Goal: Transaction & Acquisition: Purchase product/service

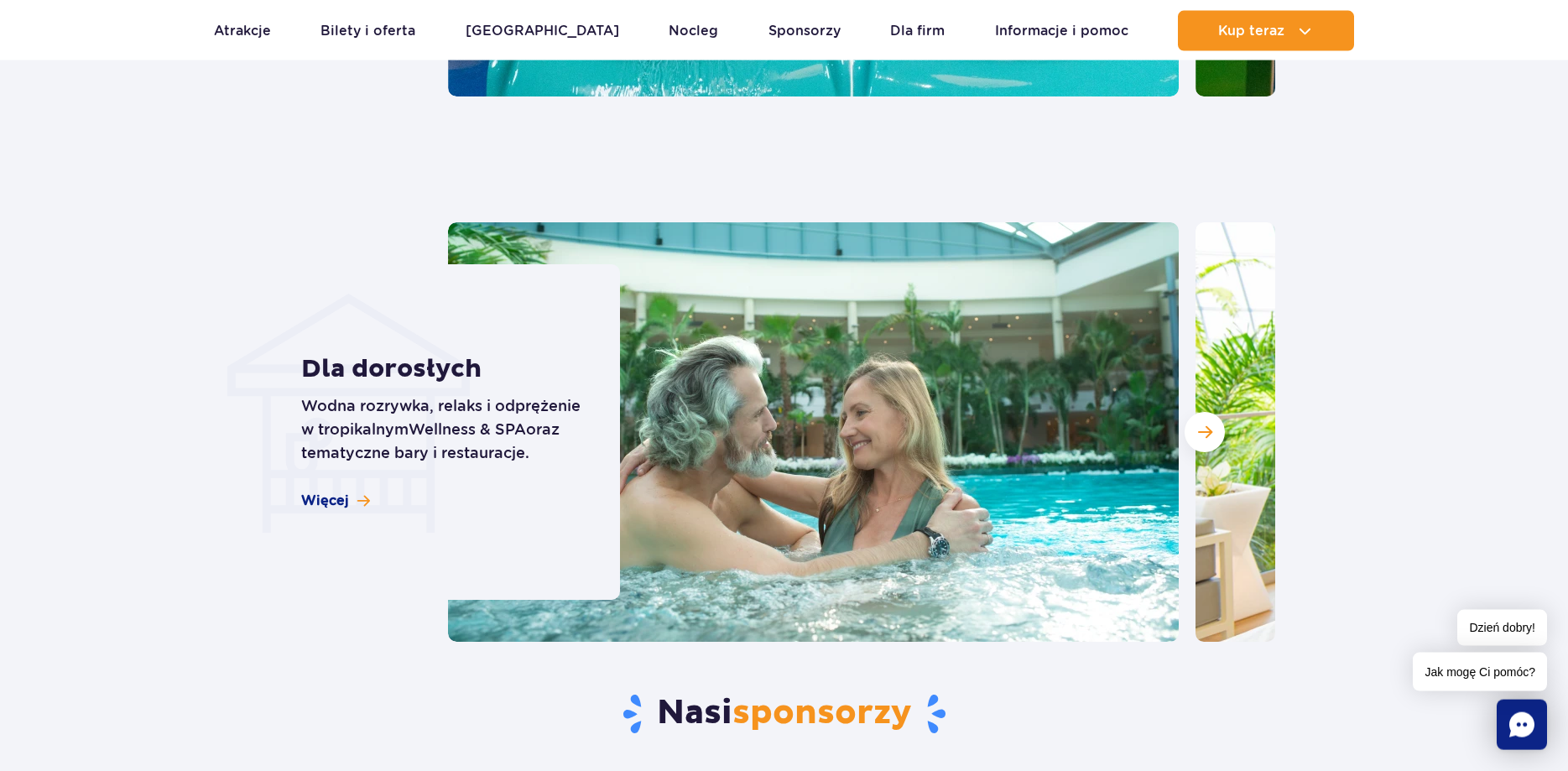
scroll to position [4962, 0]
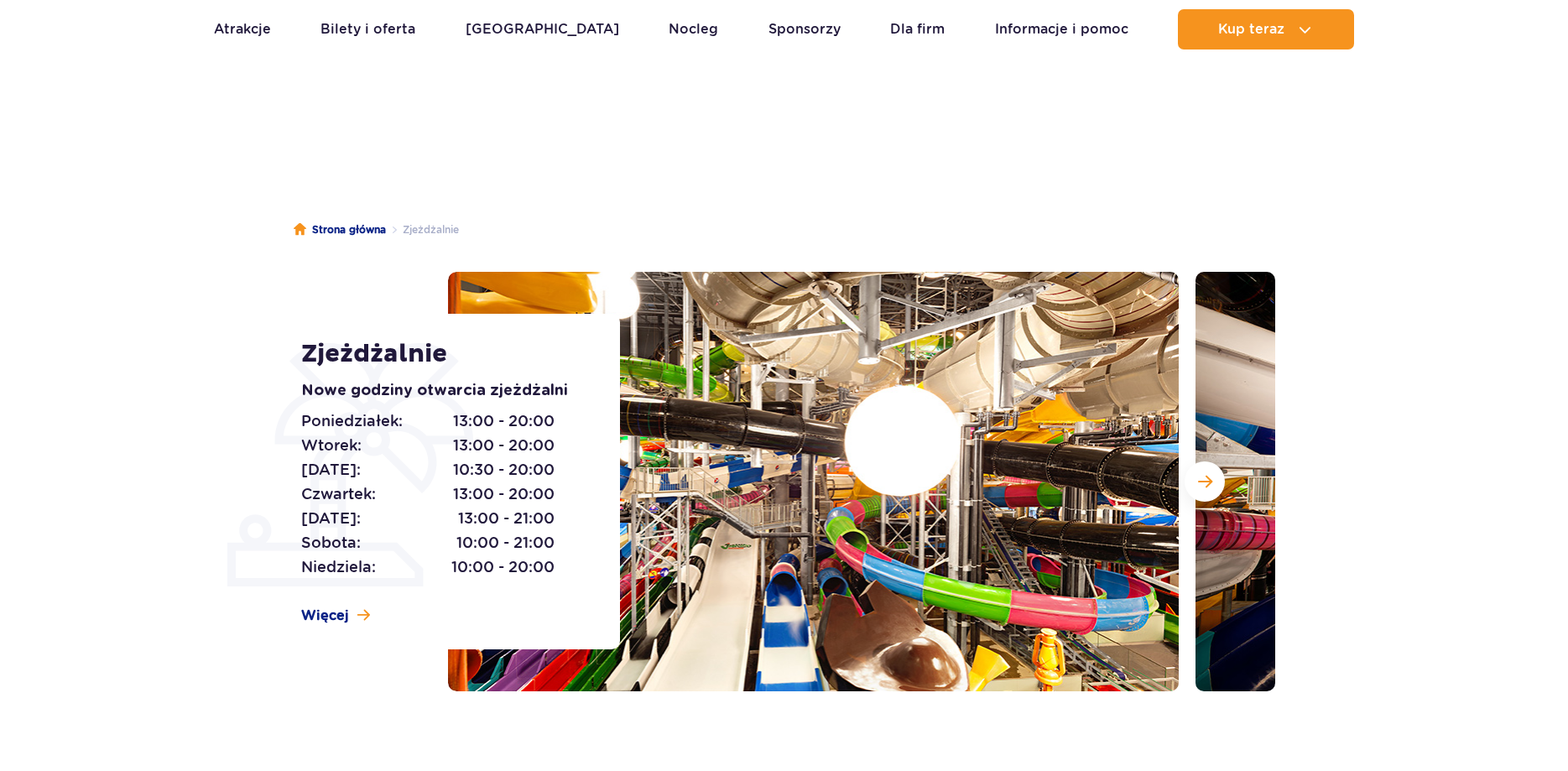
scroll to position [86, 0]
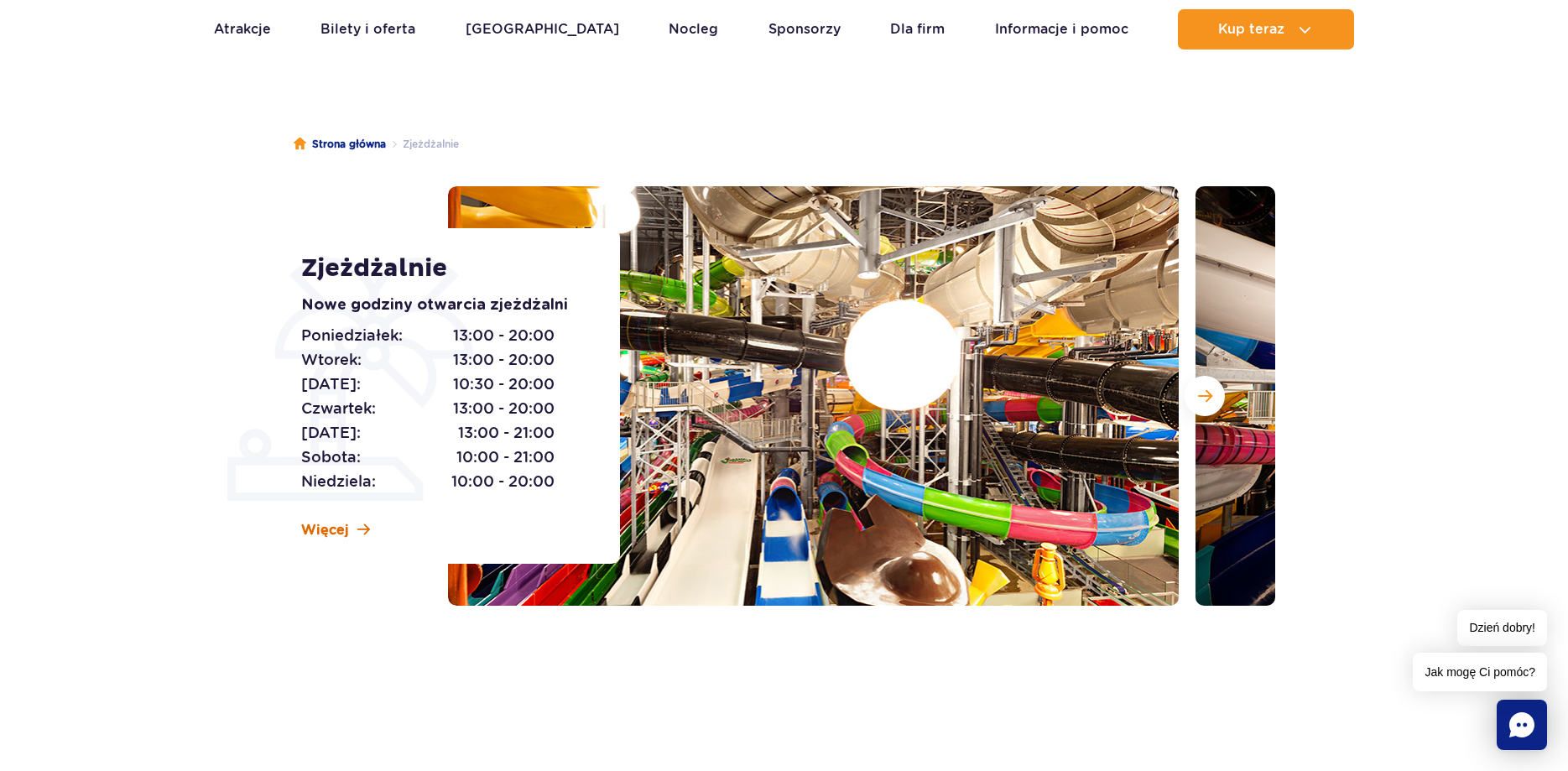
click at [335, 526] on span "Więcej" at bounding box center [325, 530] width 48 height 18
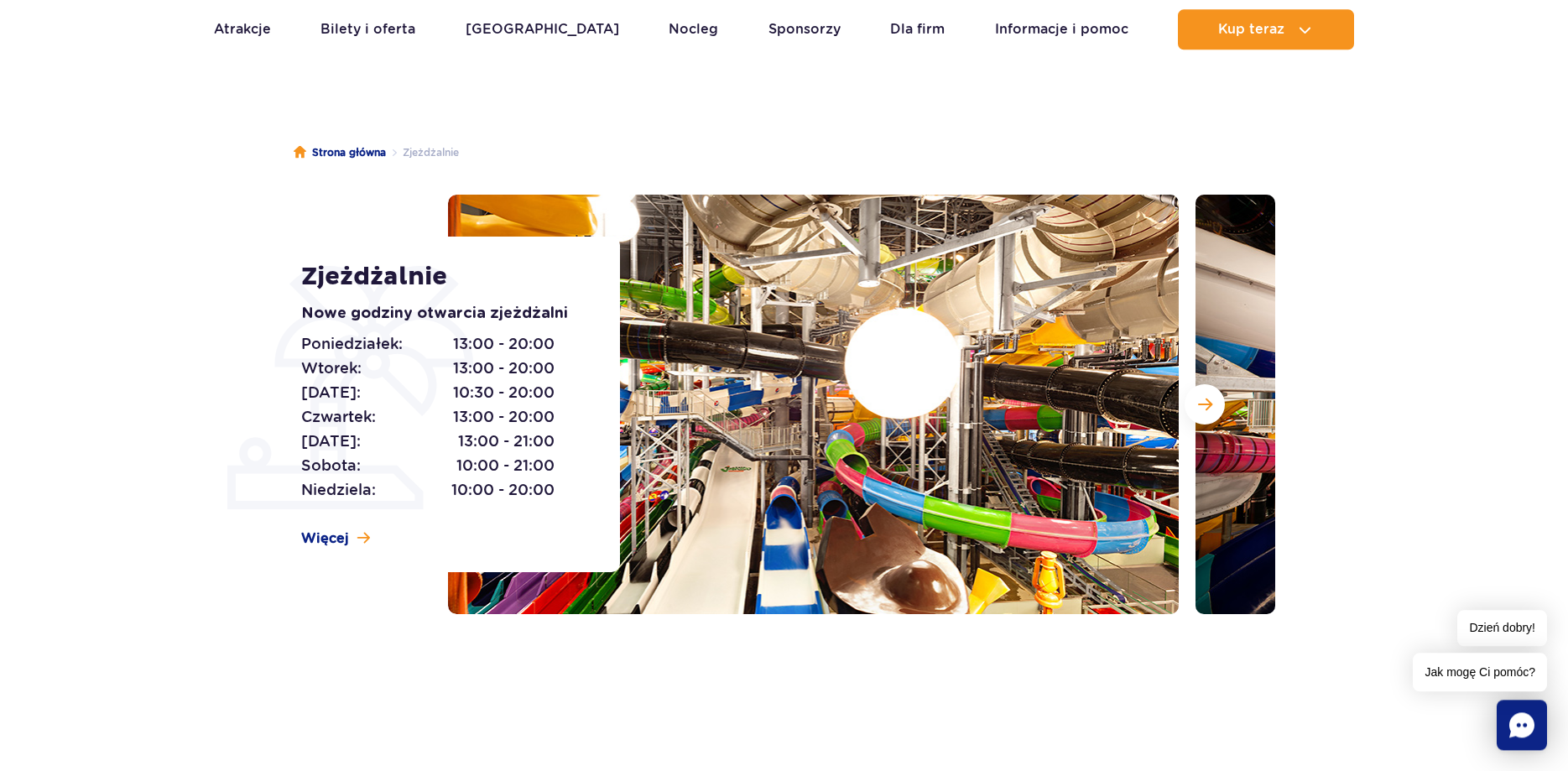
scroll to position [86, 0]
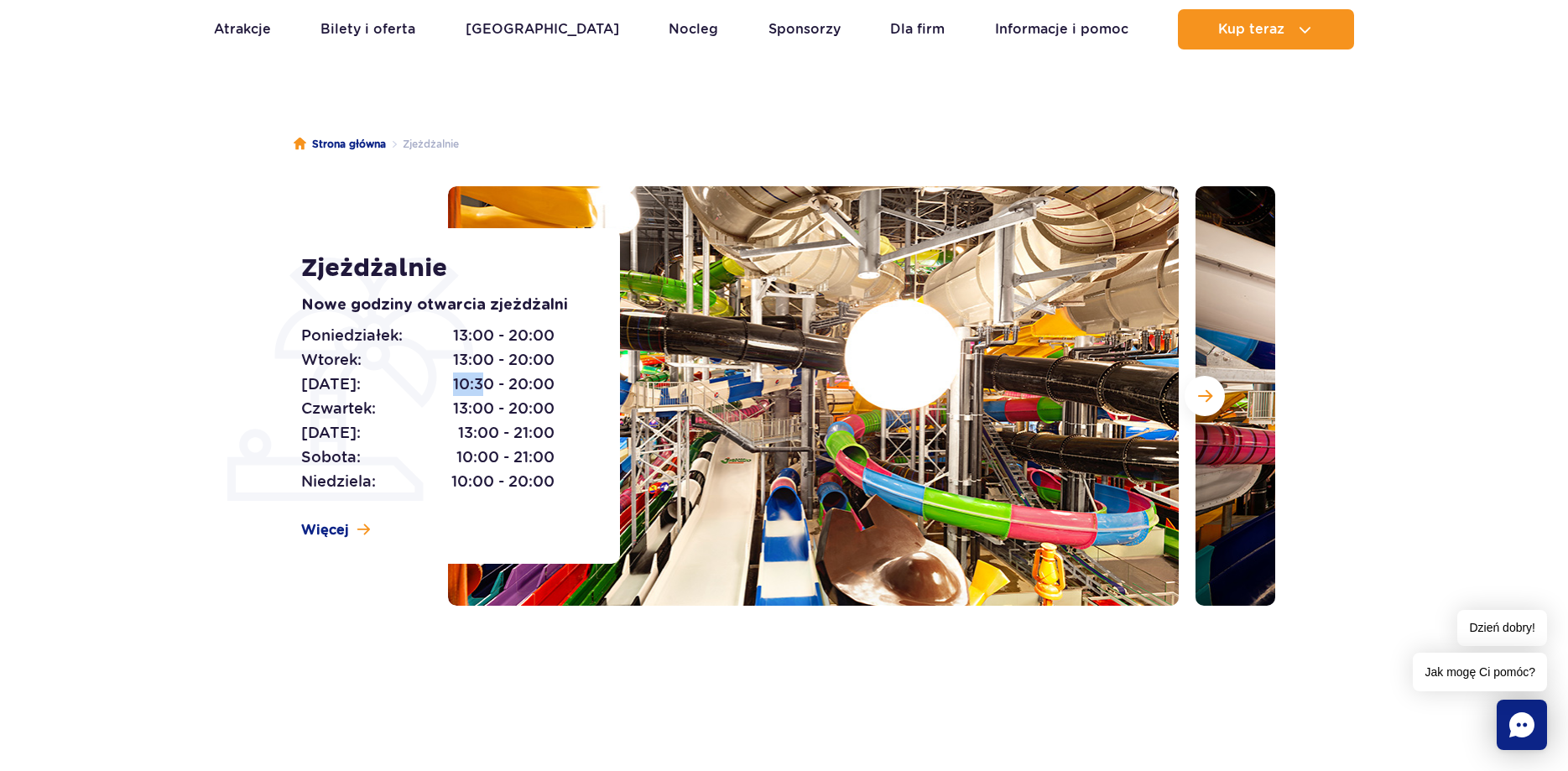
drag, startPoint x: 441, startPoint y: 377, endPoint x: 470, endPoint y: 368, distance: 30.4
click at [481, 377] on p "Środa: 10:30 - 20:00" at bounding box center [428, 384] width 253 height 24
drag, startPoint x: 419, startPoint y: 364, endPoint x: 444, endPoint y: 365, distance: 25.0
click at [418, 362] on p "Wtorek: 13:00 - 20:00" at bounding box center [428, 360] width 253 height 24
drag, startPoint x: 457, startPoint y: 362, endPoint x: 566, endPoint y: 359, distance: 109.0
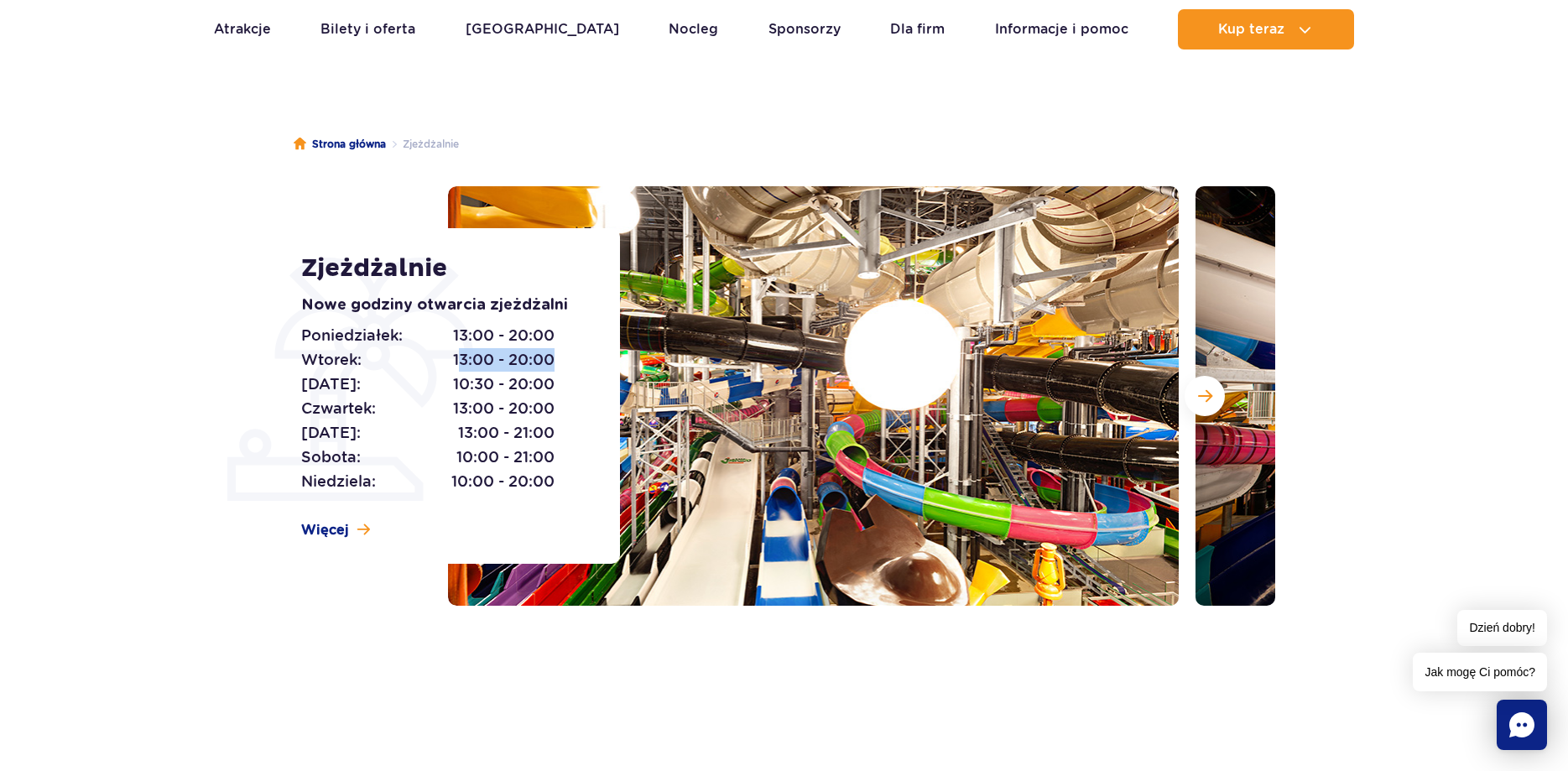
click at [553, 359] on span "13:00 - 20:00" at bounding box center [504, 360] width 101 height 24
click at [566, 359] on div "Poniedziałek: 13:00 - 20:00 Wtorek: 13:00 - 20:00 Środa: 10:30 - 20:00 Czwartek…" at bounding box center [442, 409] width 281 height 170
drag, startPoint x: 412, startPoint y: 361, endPoint x: 535, endPoint y: 360, distance: 123.0
click at [529, 362] on p "Wtorek: 13:00 - 20:00" at bounding box center [428, 360] width 253 height 24
click at [537, 359] on span "13:00 - 20:00" at bounding box center [504, 360] width 101 height 24
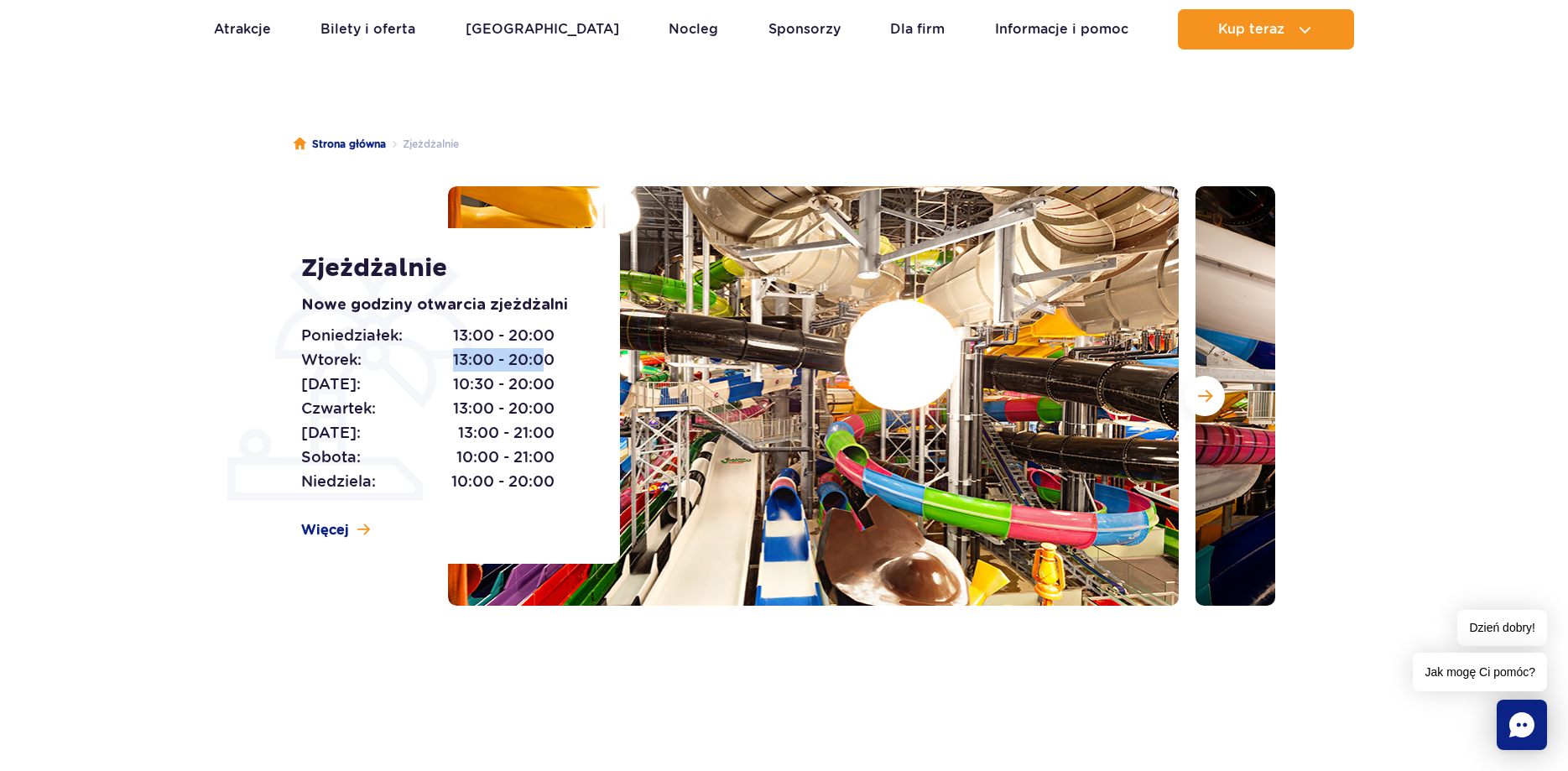
drag, startPoint x: 545, startPoint y: 357, endPoint x: 438, endPoint y: 360, distance: 107.0
click at [433, 361] on p "Wtorek: 13:00 - 20:00" at bounding box center [428, 360] width 253 height 24
click at [449, 357] on p "Wtorek: 13:00 - 20:00" at bounding box center [428, 360] width 253 height 24
drag, startPoint x: 452, startPoint y: 357, endPoint x: 492, endPoint y: 365, distance: 40.8
click at [492, 365] on span "13:00 - 20:00" at bounding box center [504, 360] width 101 height 24
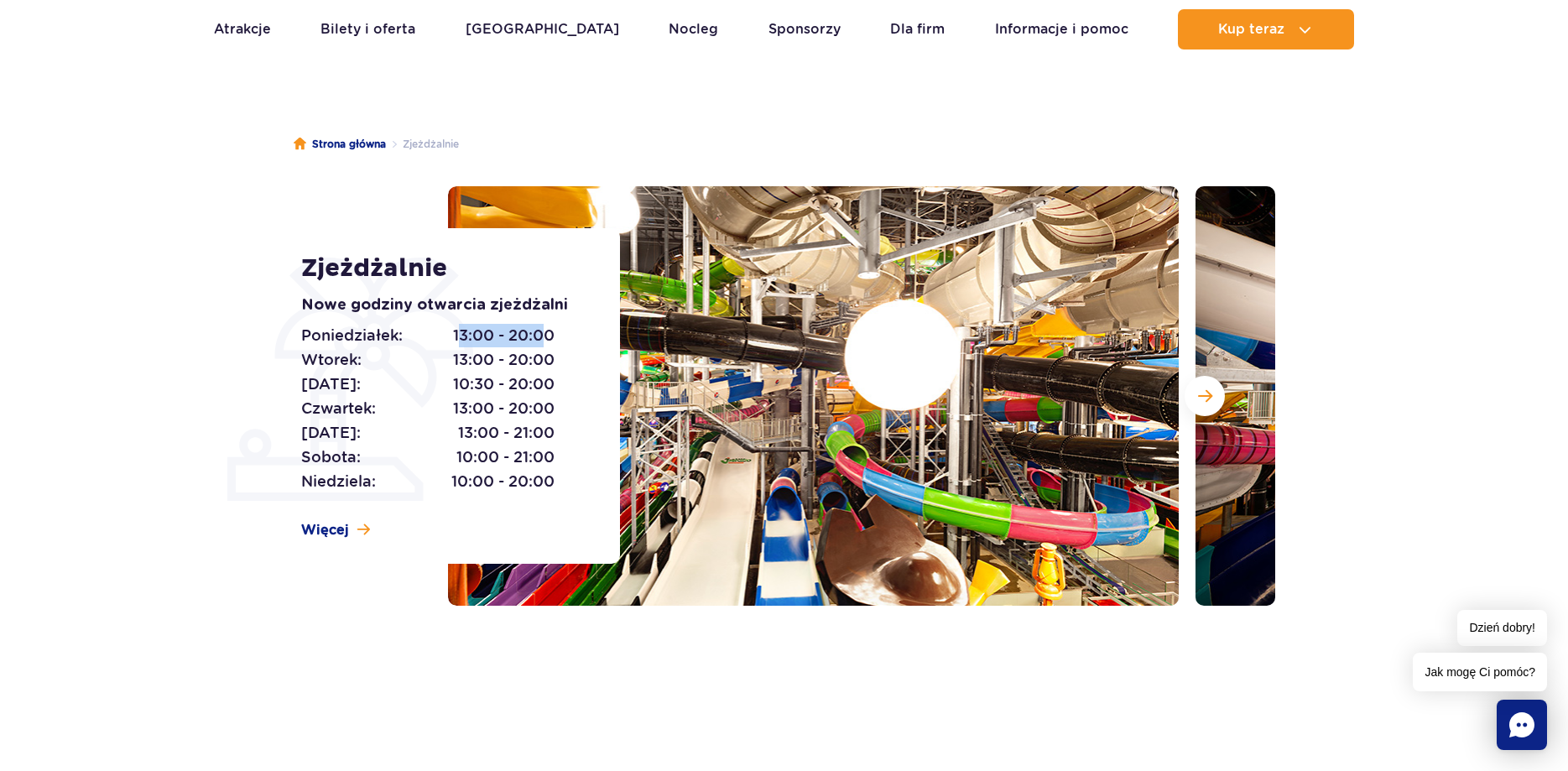
drag, startPoint x: 456, startPoint y: 336, endPoint x: 544, endPoint y: 343, distance: 88.3
click at [547, 341] on span "13:00 - 20:00" at bounding box center [504, 336] width 101 height 24
click at [514, 358] on span "13:00 - 20:00" at bounding box center [504, 360] width 101 height 24
drag, startPoint x: 513, startPoint y: 361, endPoint x: 504, endPoint y: 360, distance: 9.1
click at [507, 360] on span "13:00 - 20:00" at bounding box center [504, 360] width 101 height 24
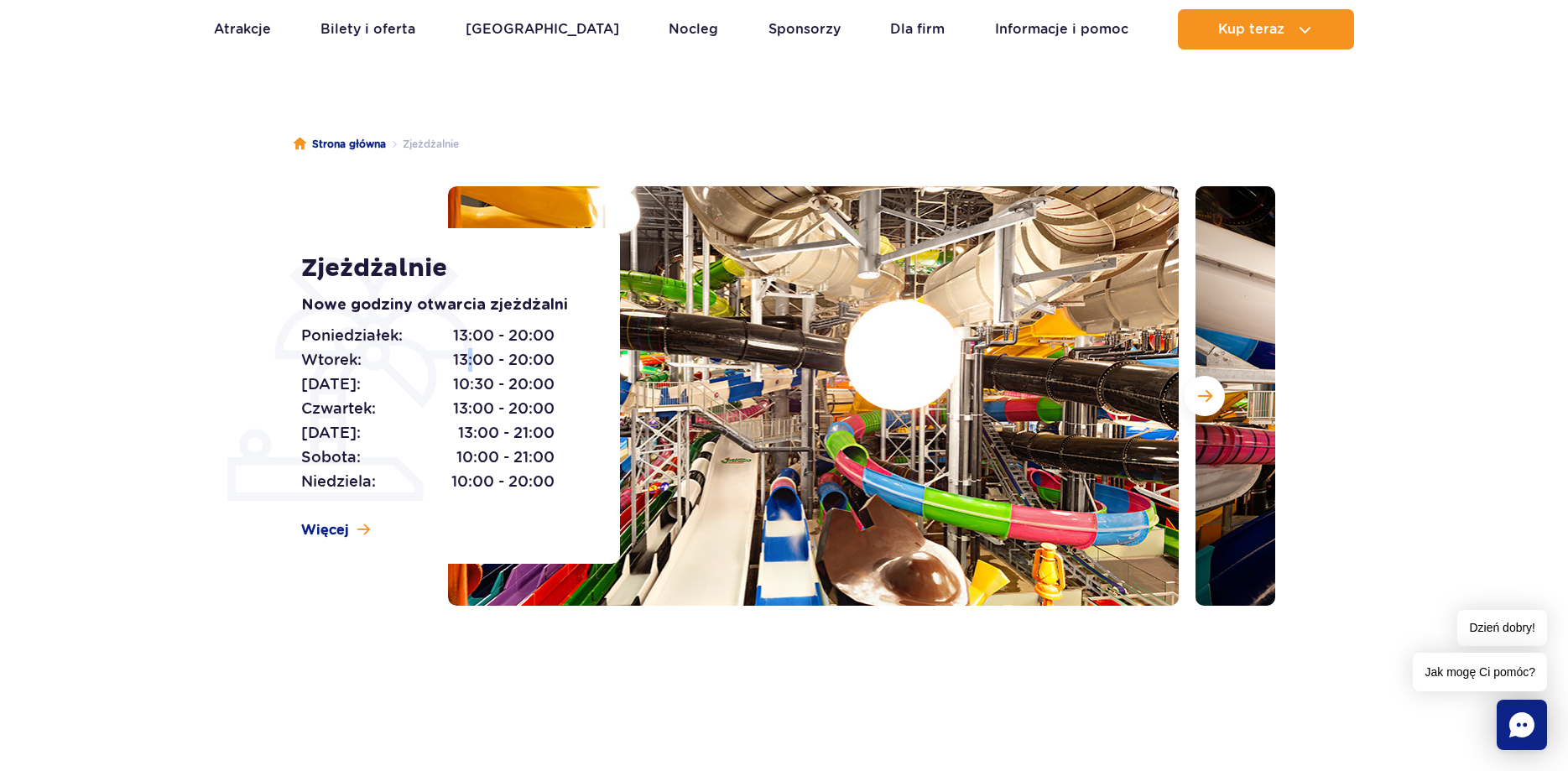
drag, startPoint x: 470, startPoint y: 354, endPoint x: 466, endPoint y: 367, distance: 13.6
click at [467, 362] on span "13:00 - 20:00" at bounding box center [504, 360] width 101 height 24
click at [468, 354] on span "13:00 - 20:00" at bounding box center [504, 360] width 101 height 24
drag, startPoint x: 462, startPoint y: 354, endPoint x: 565, endPoint y: 347, distance: 103.2
click at [555, 354] on div "Poniedziałek: 13:00 - 20:00 Wtorek: 13:00 - 20:00 Środa: 10:30 - 20:00 Czwartek…" at bounding box center [442, 409] width 281 height 170
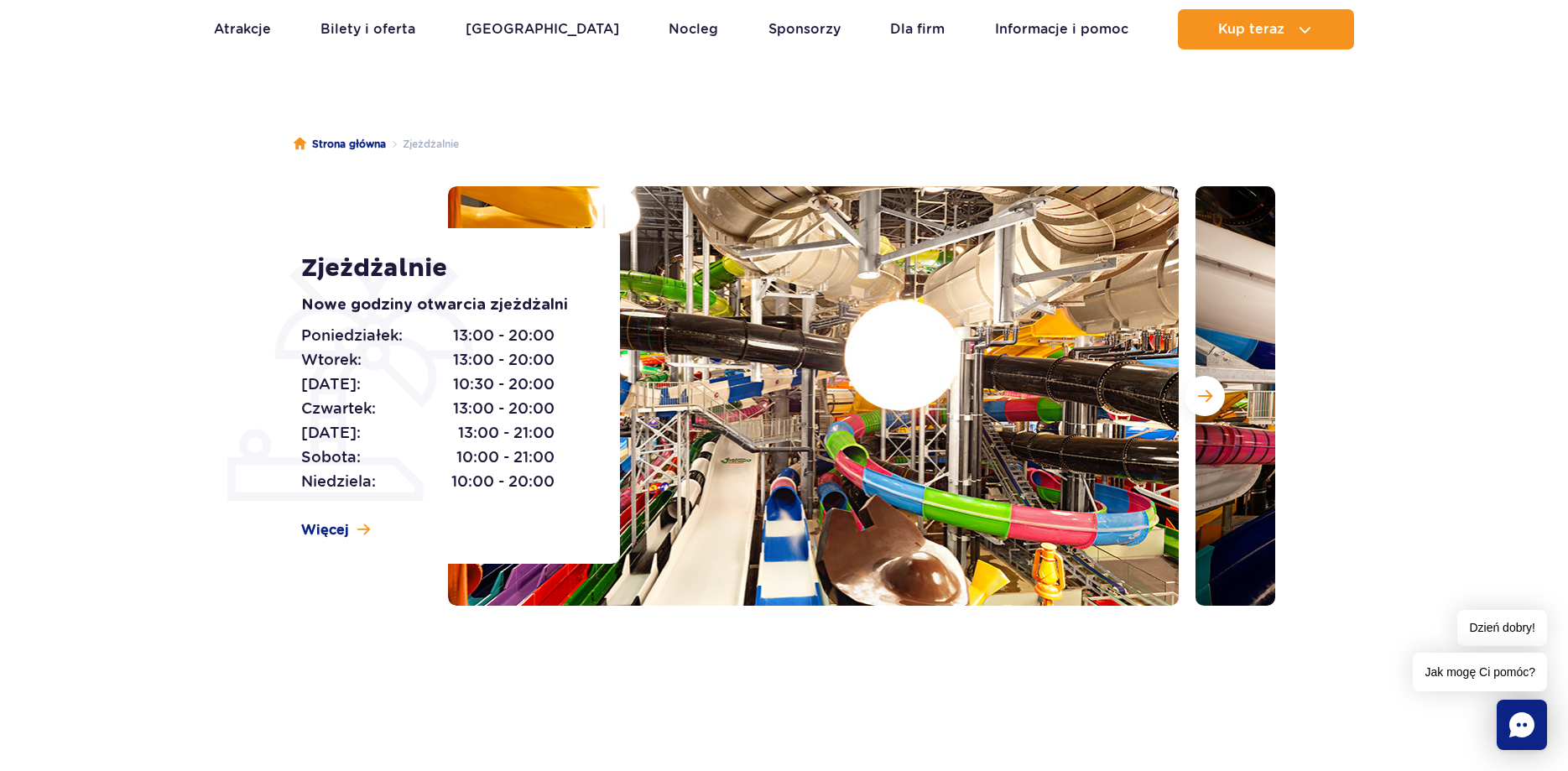
click at [569, 345] on div "Poniedziałek: 13:00 - 20:00 Wtorek: 13:00 - 20:00 Środa: 10:30 - 20:00 Czwartek…" at bounding box center [442, 409] width 281 height 170
drag, startPoint x: 565, startPoint y: 339, endPoint x: 483, endPoint y: 336, distance: 82.1
click at [486, 336] on div "Poniedziałek: 13:00 - 20:00 Wtorek: 13:00 - 20:00 Środa: 10:30 - 20:00 Czwartek…" at bounding box center [442, 409] width 281 height 170
click at [446, 336] on p "Poniedziałek: 13:00 - 20:00" at bounding box center [428, 336] width 253 height 24
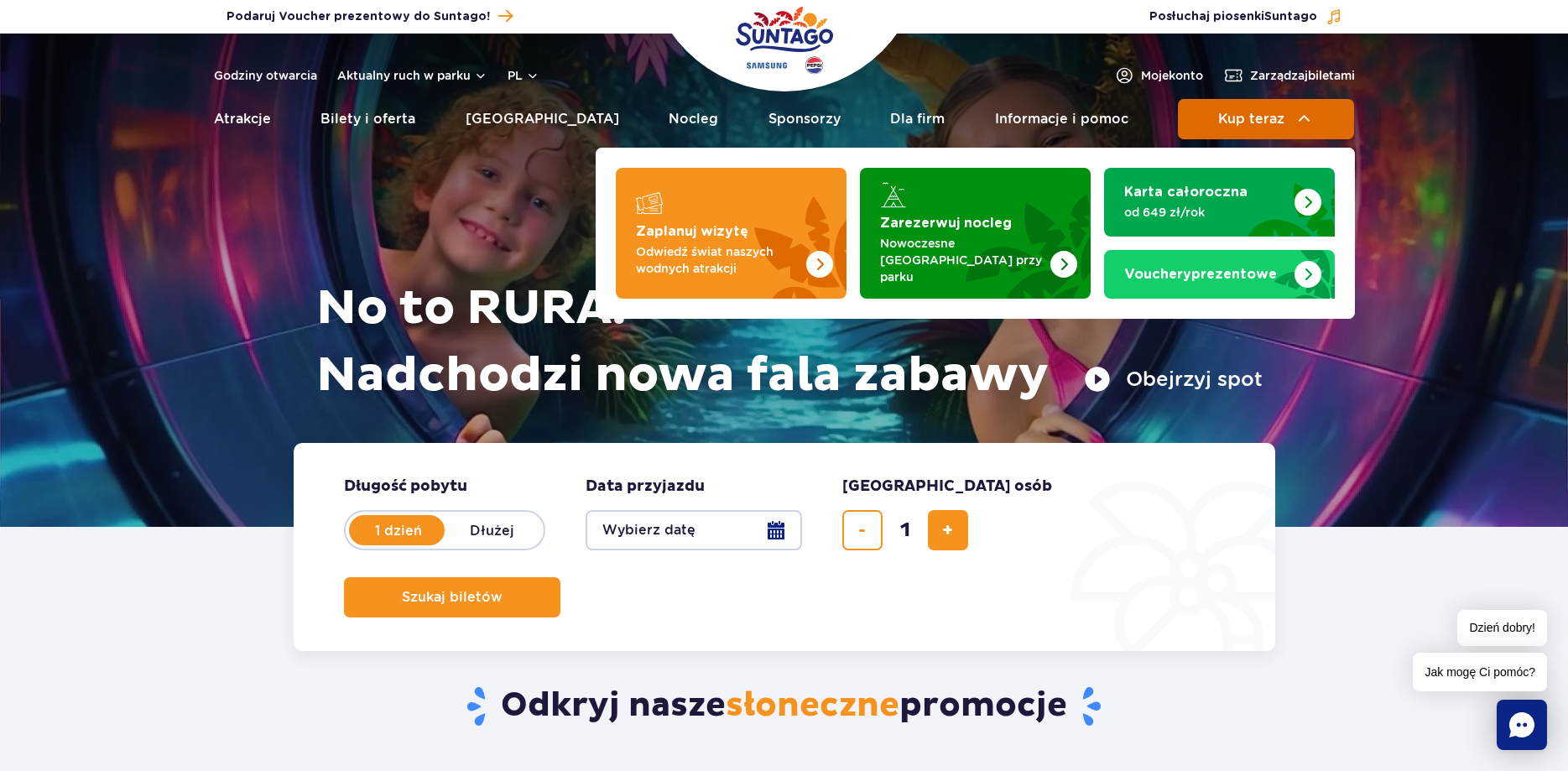
click at [1288, 127] on button "Kup teraz" at bounding box center [1266, 119] width 176 height 40
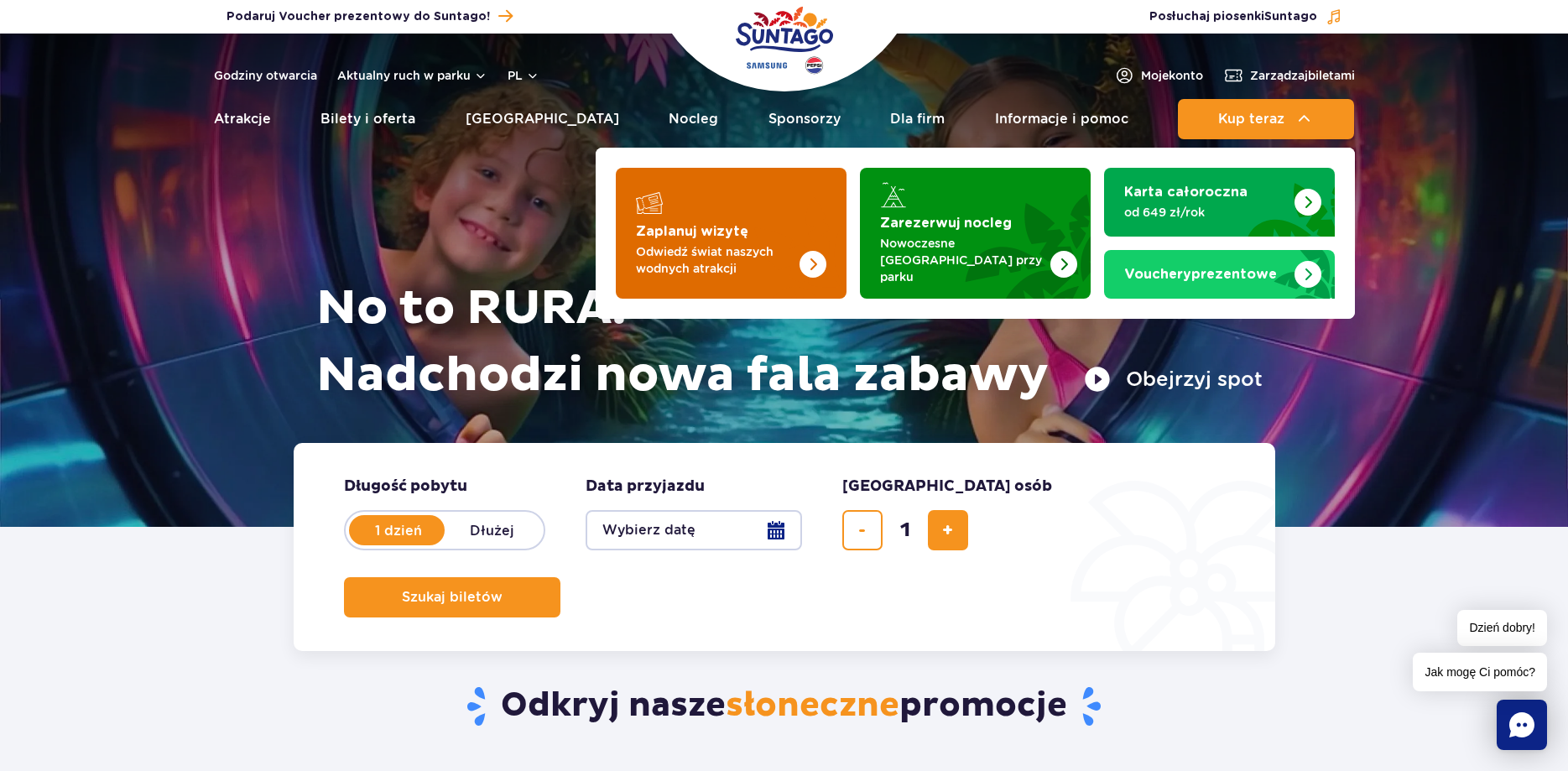
click at [761, 256] on p "Odwiedź świat naszych wodnych atrakcji" at bounding box center [718, 259] width 164 height 34
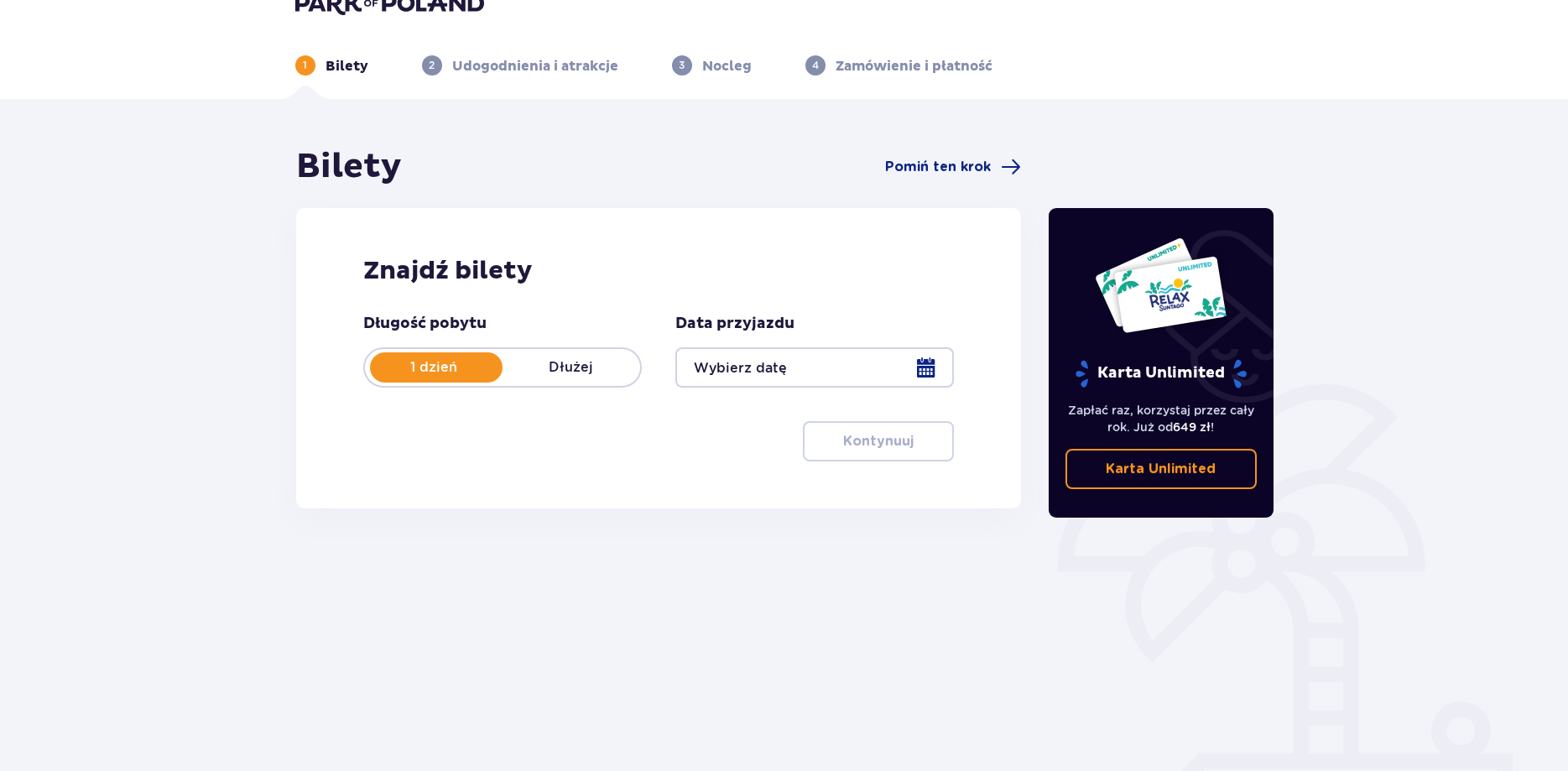
scroll to position [84, 0]
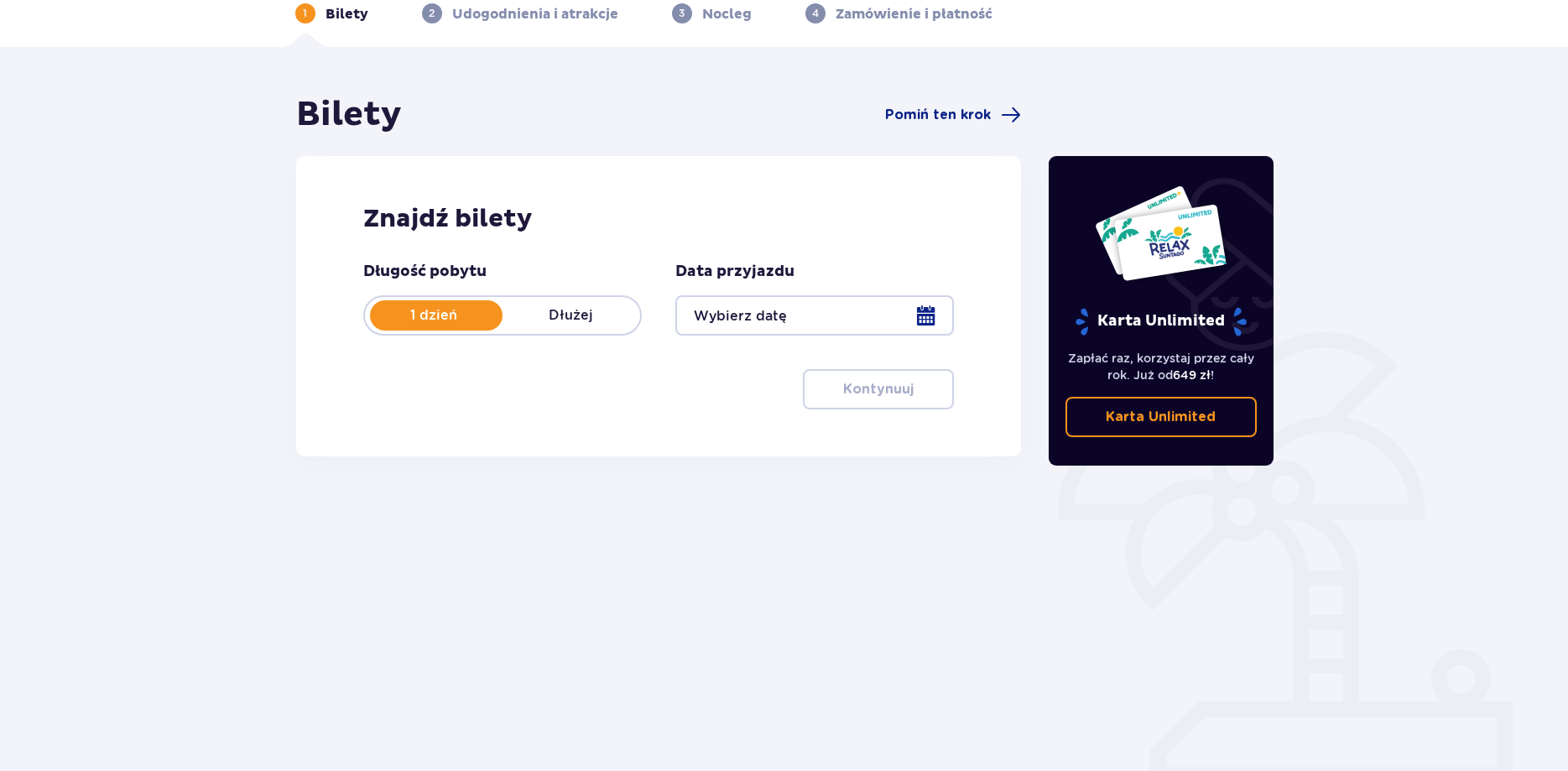
click at [779, 315] on div at bounding box center [815, 315] width 279 height 40
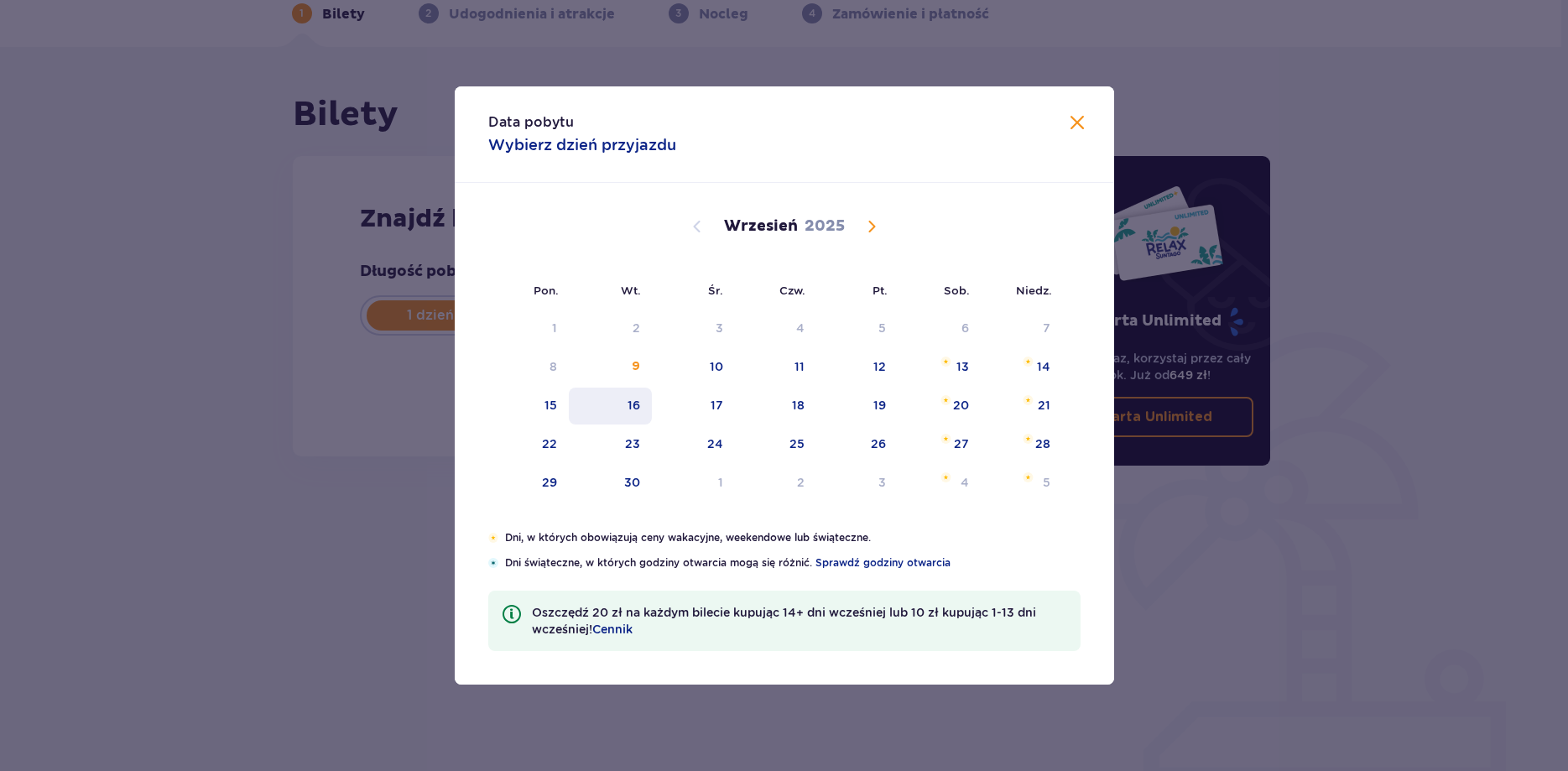
click at [640, 400] on div "16" at bounding box center [634, 405] width 13 height 16
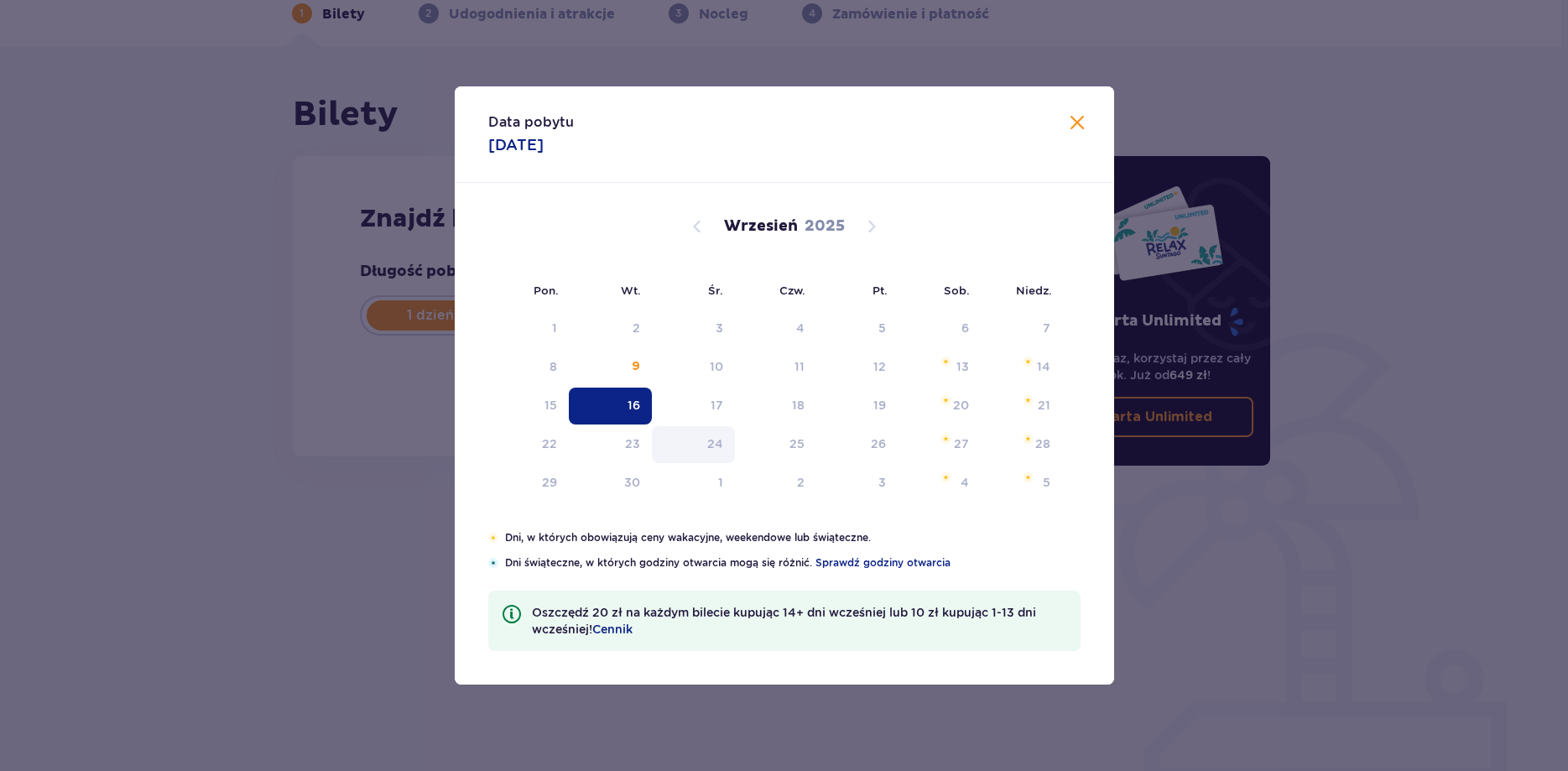
type input "[DATE]"
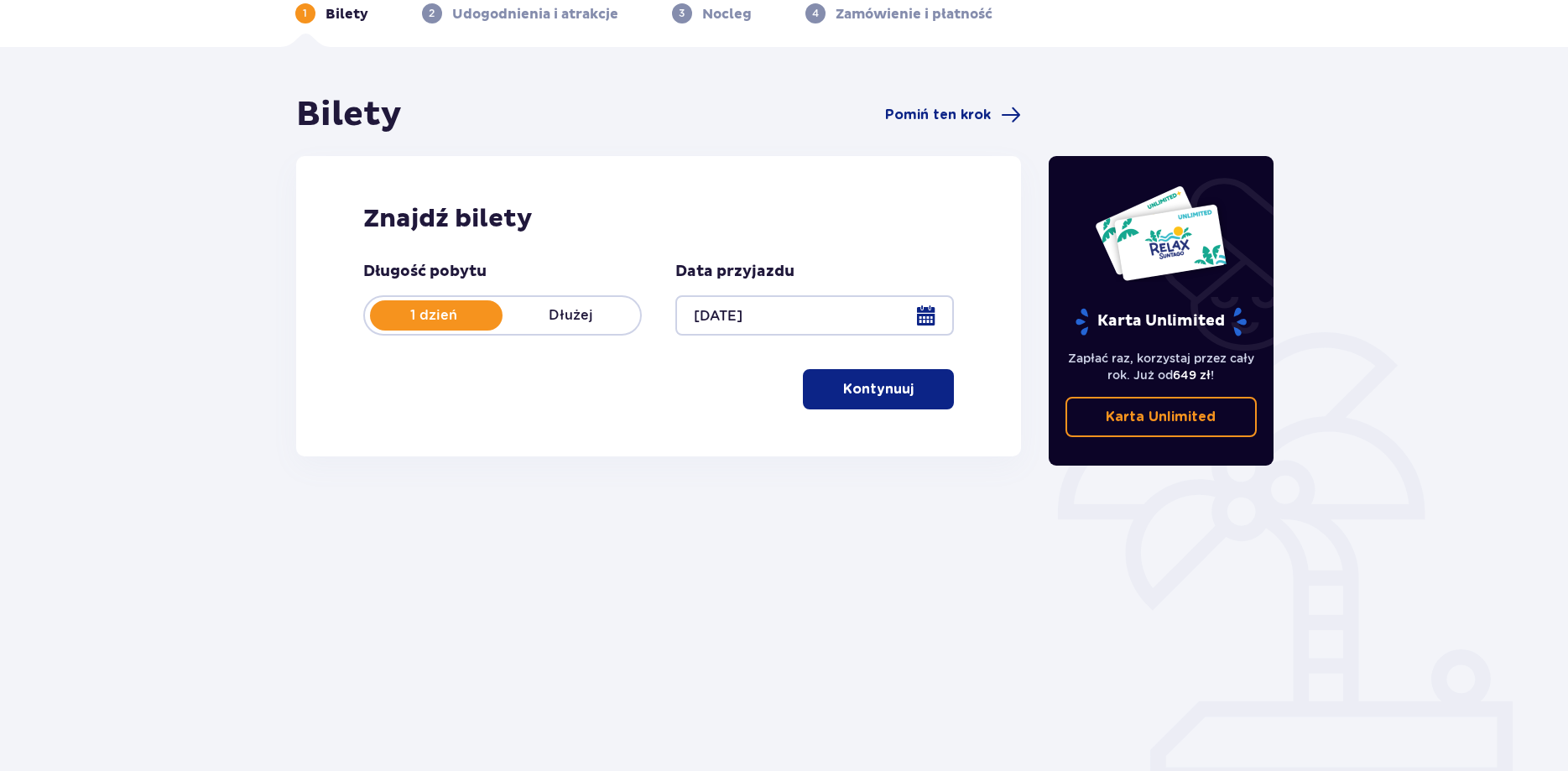
click at [850, 380] on p "Kontynuuj" at bounding box center [878, 389] width 70 height 18
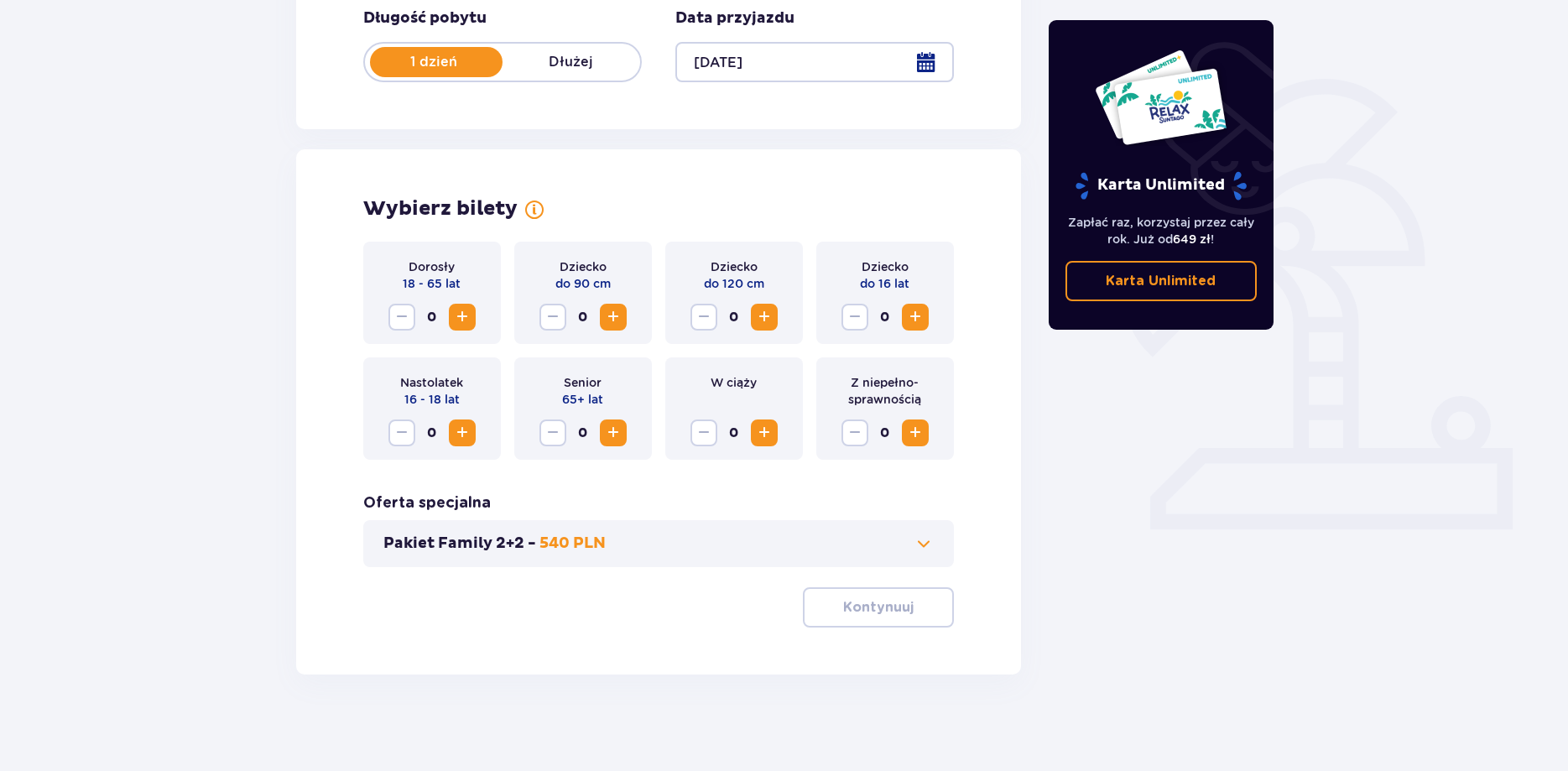
scroll to position [341, 0]
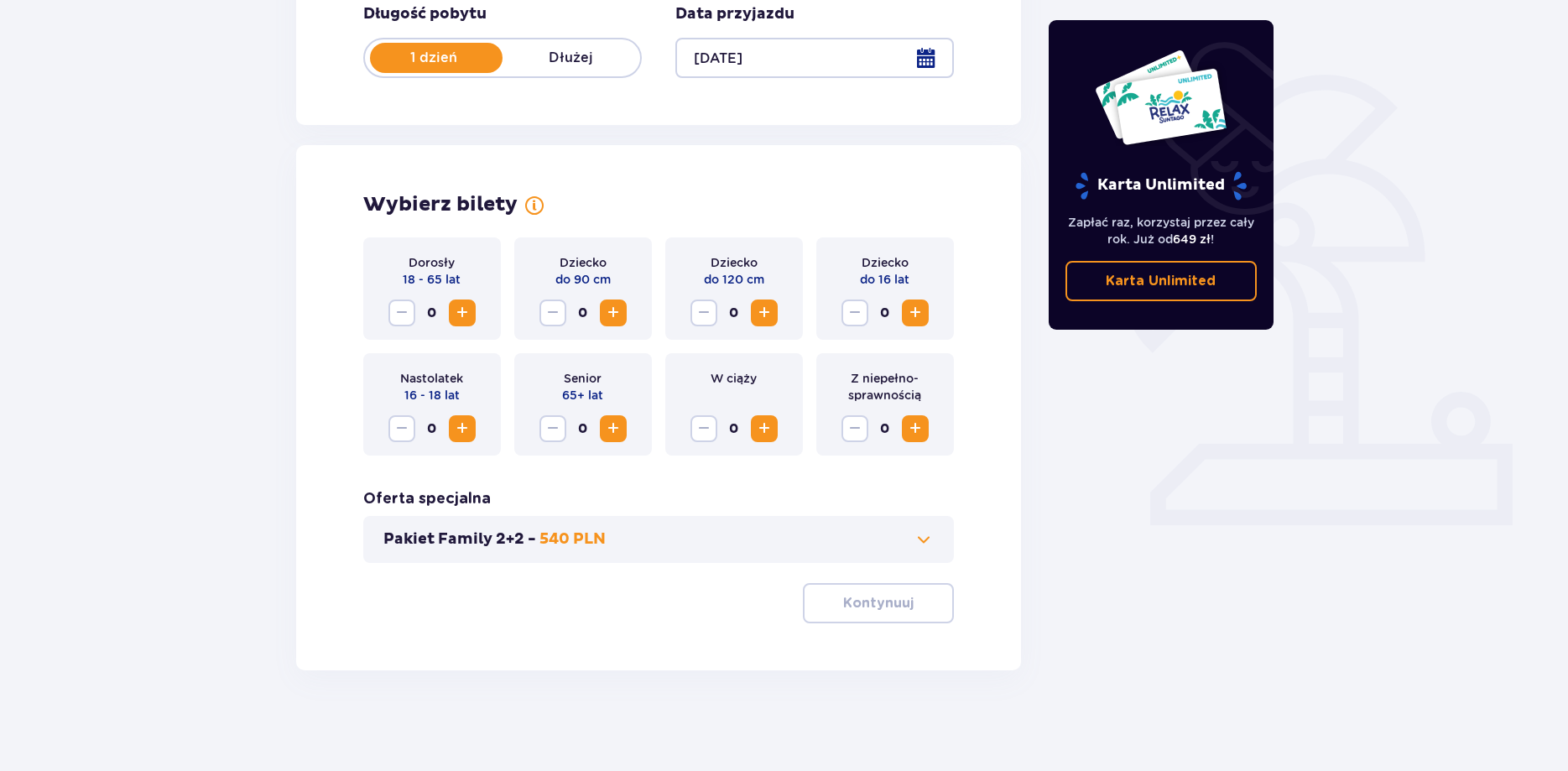
click at [469, 312] on span "Increase" at bounding box center [463, 313] width 20 height 20
click at [467, 312] on span "Increase" at bounding box center [463, 313] width 20 height 20
click at [891, 603] on p "Kontynuuj" at bounding box center [878, 603] width 70 height 18
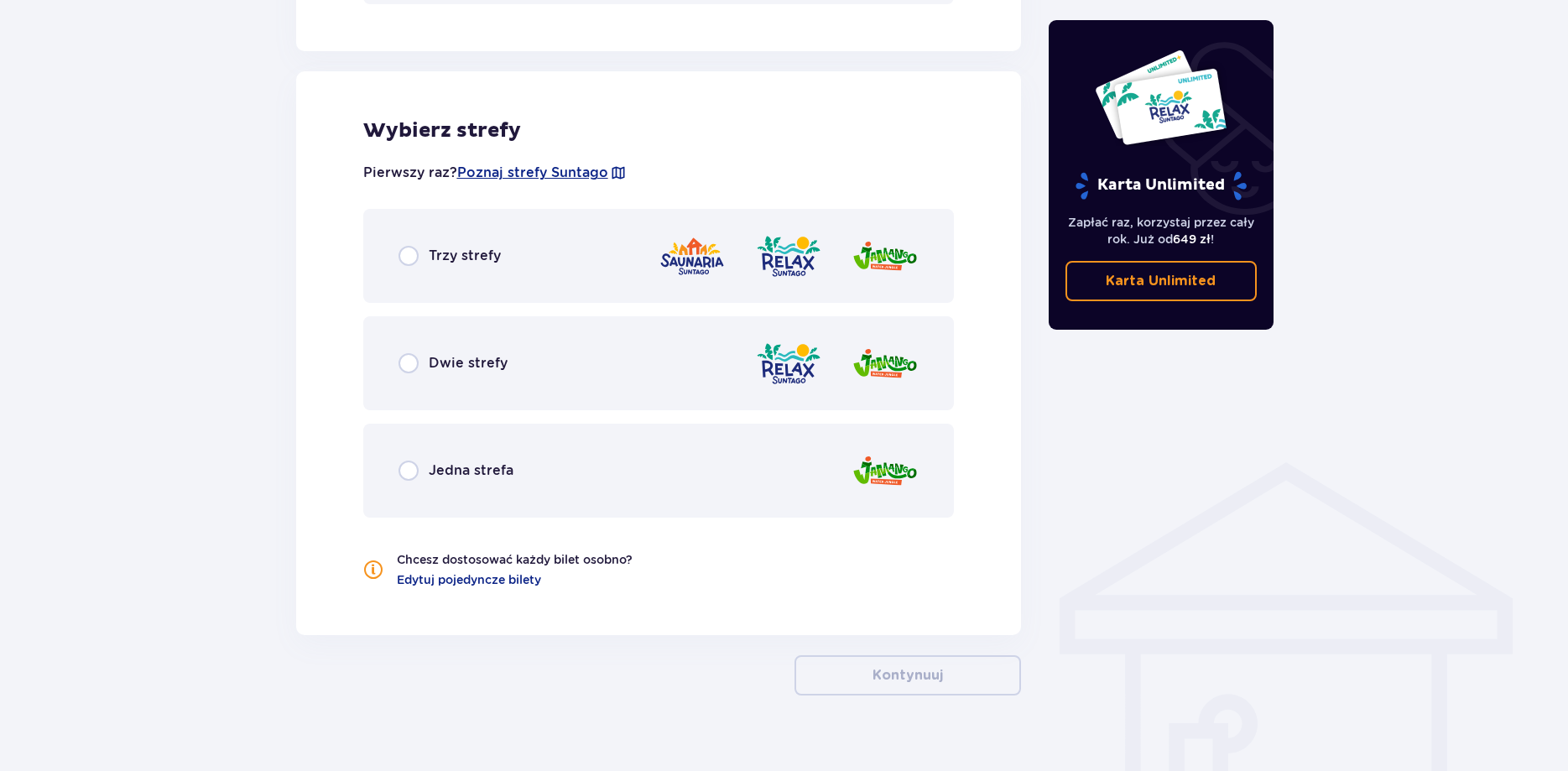
scroll to position [925, 0]
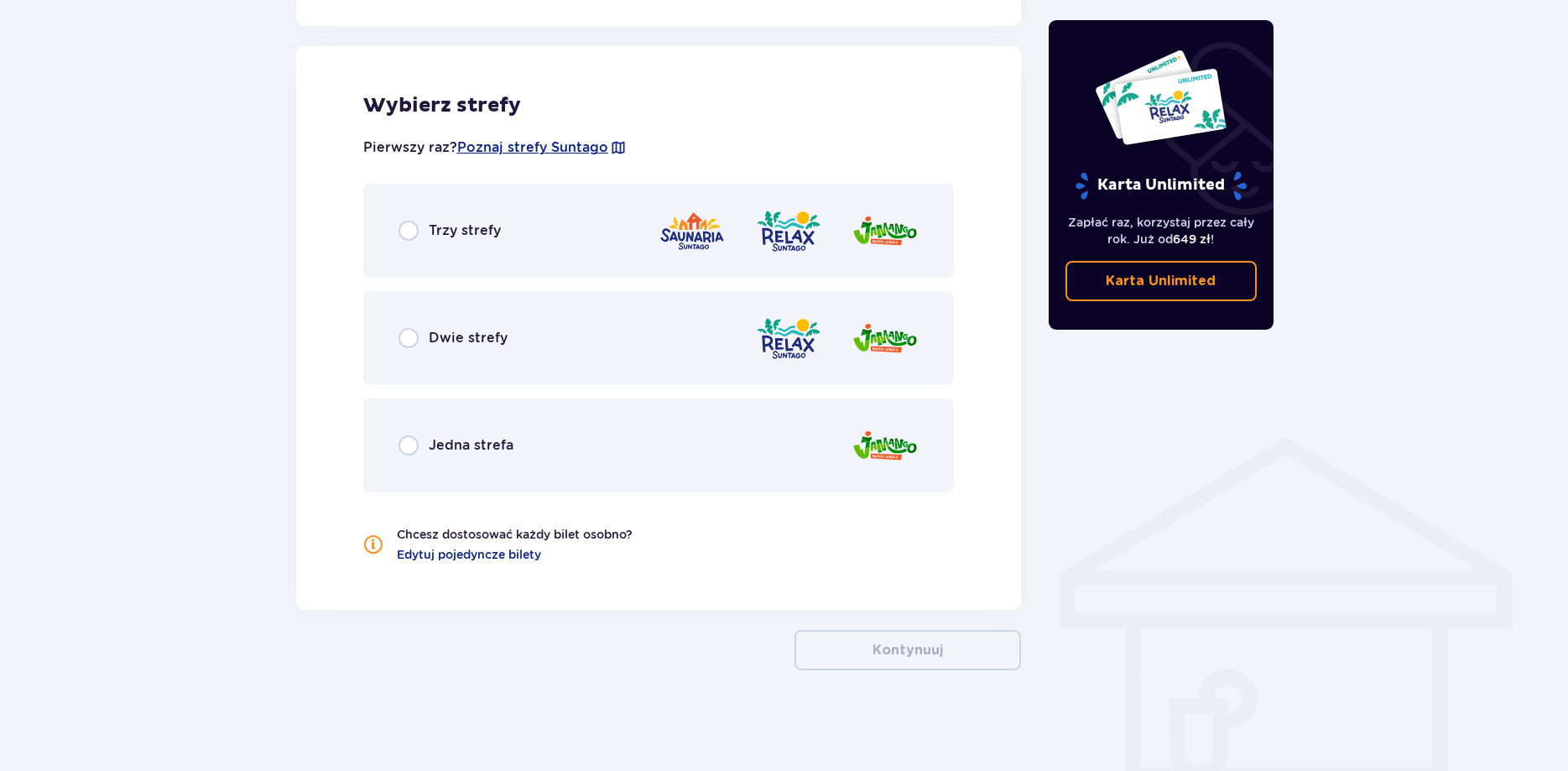
click at [418, 239] on div "Trzy strefy" at bounding box center [450, 230] width 102 height 20
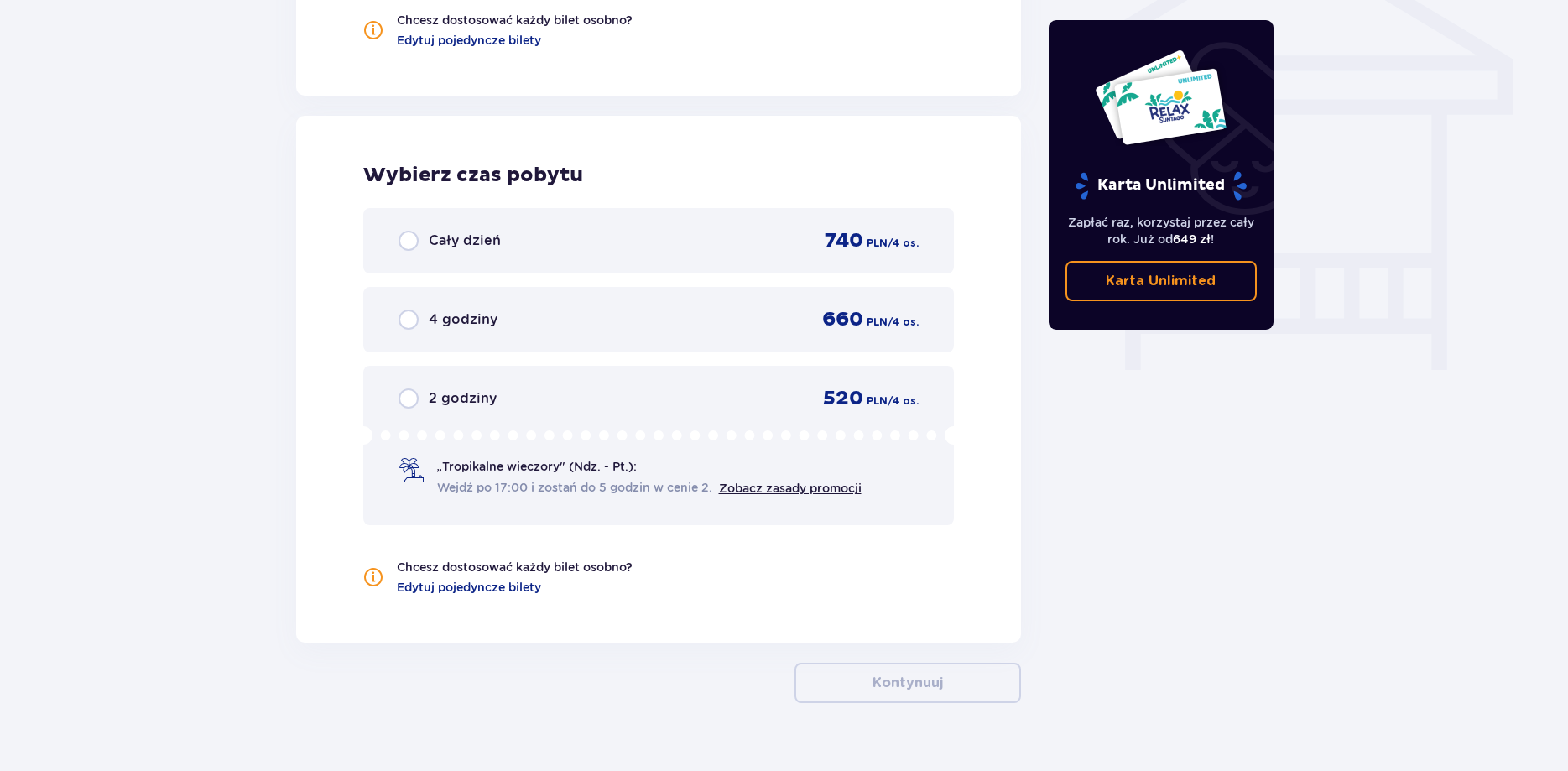
scroll to position [1472, 0]
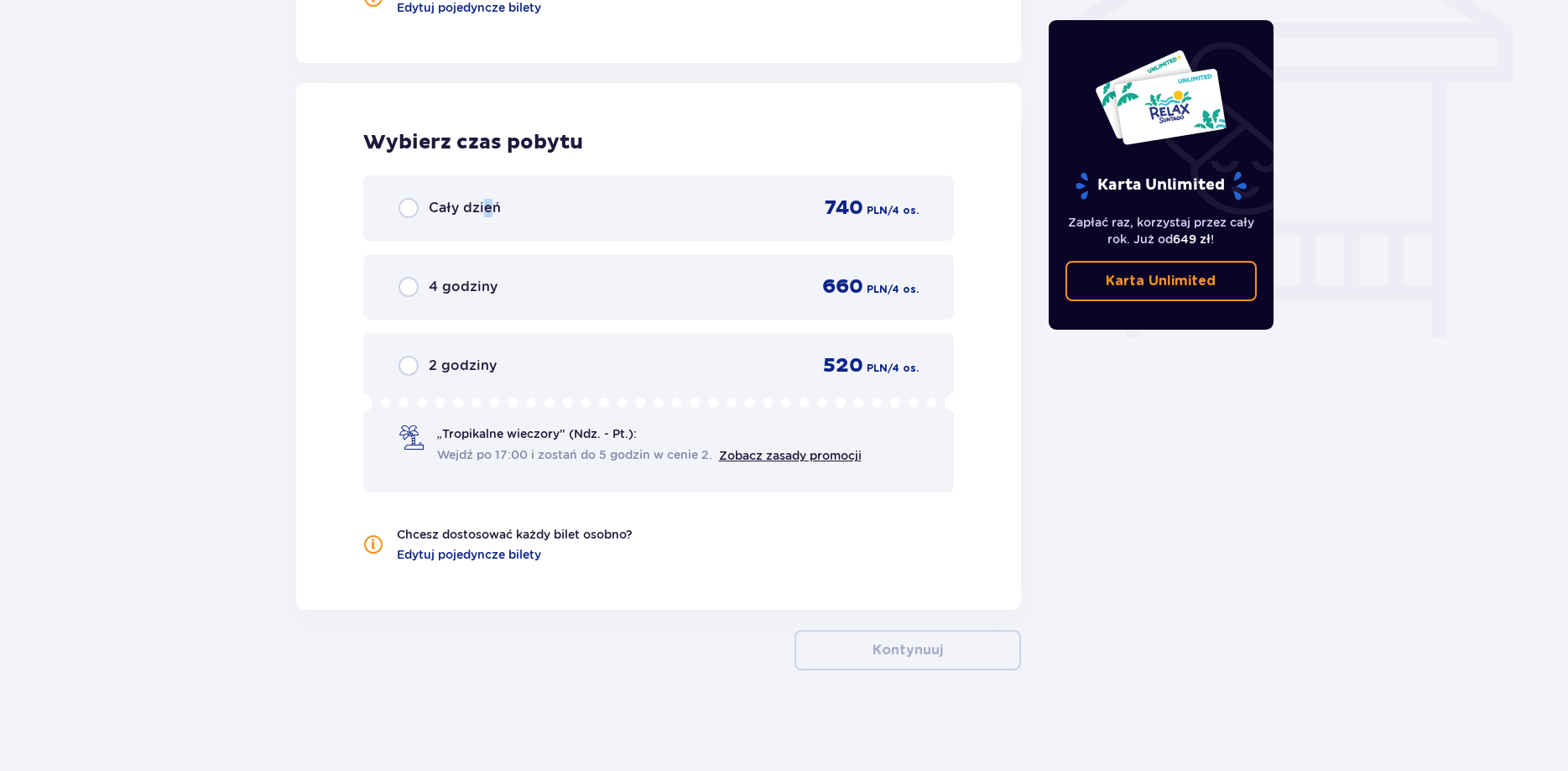
click at [485, 218] on div "Cały dzień 740 PLN / 4 os." at bounding box center [659, 208] width 521 height 25
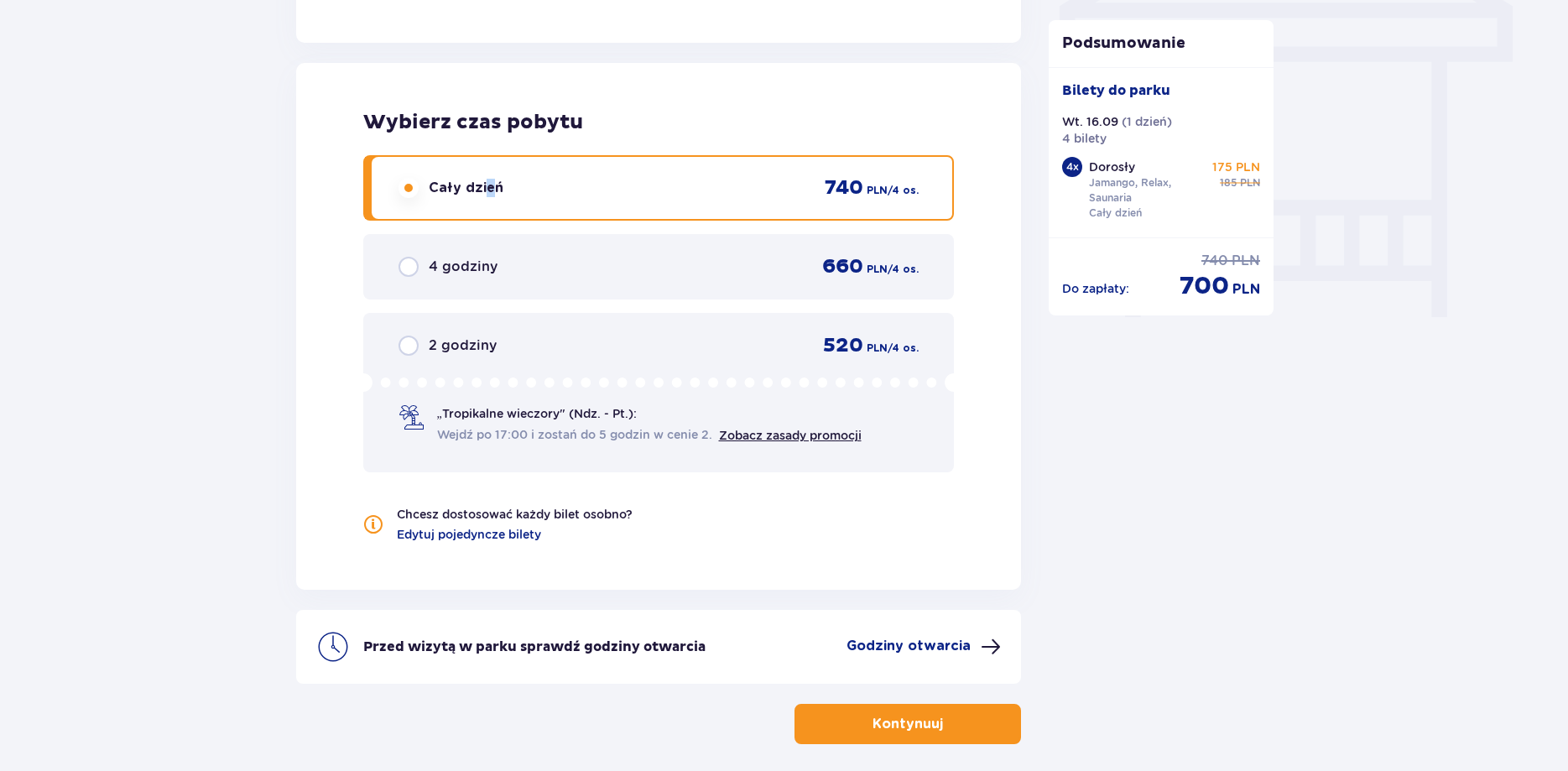
scroll to position [1480, 0]
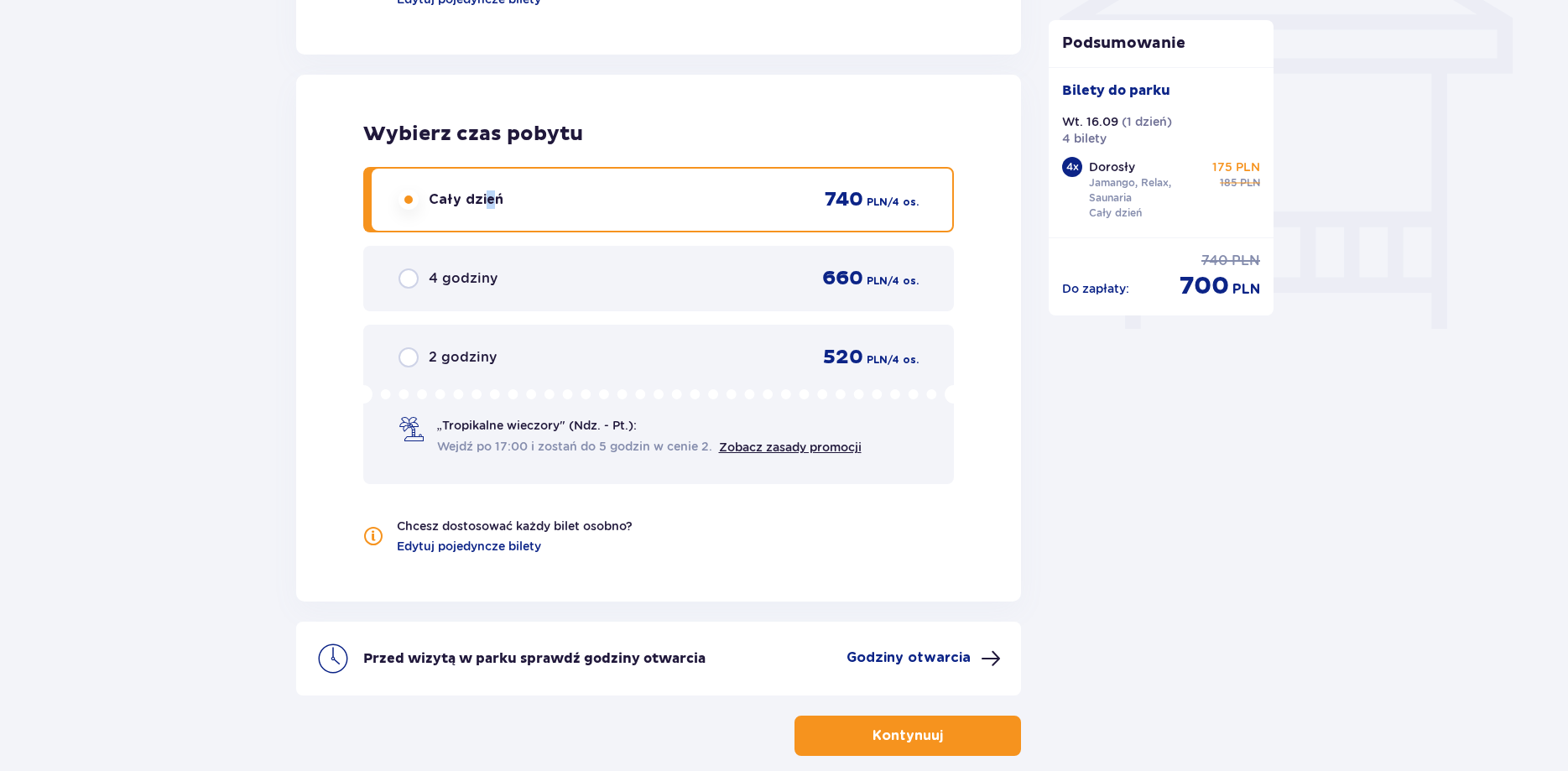
click at [915, 731] on p "Kontynuuj" at bounding box center [907, 735] width 70 height 18
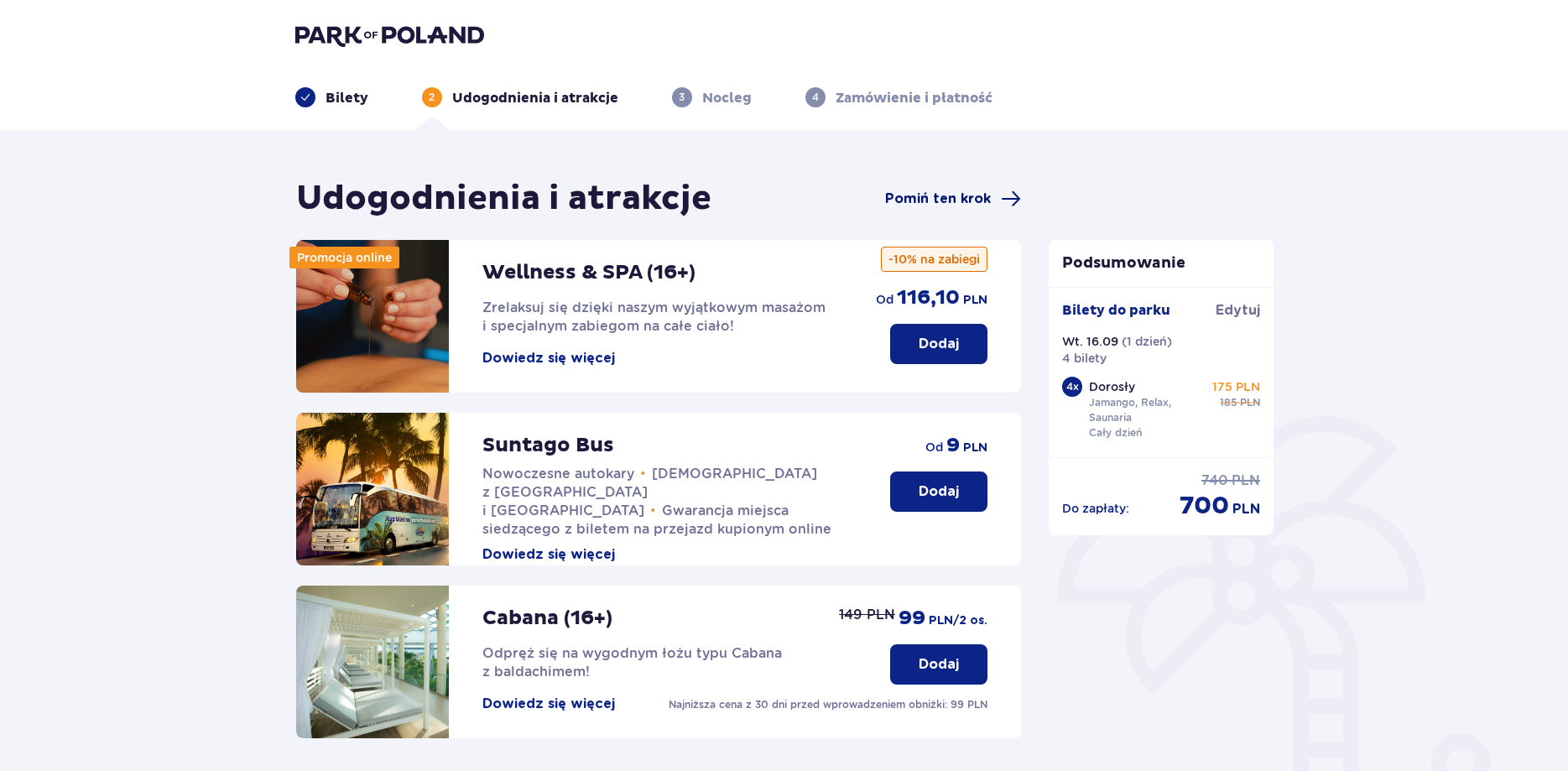
click at [983, 208] on span "Pomiń ten krok" at bounding box center [938, 198] width 106 height 18
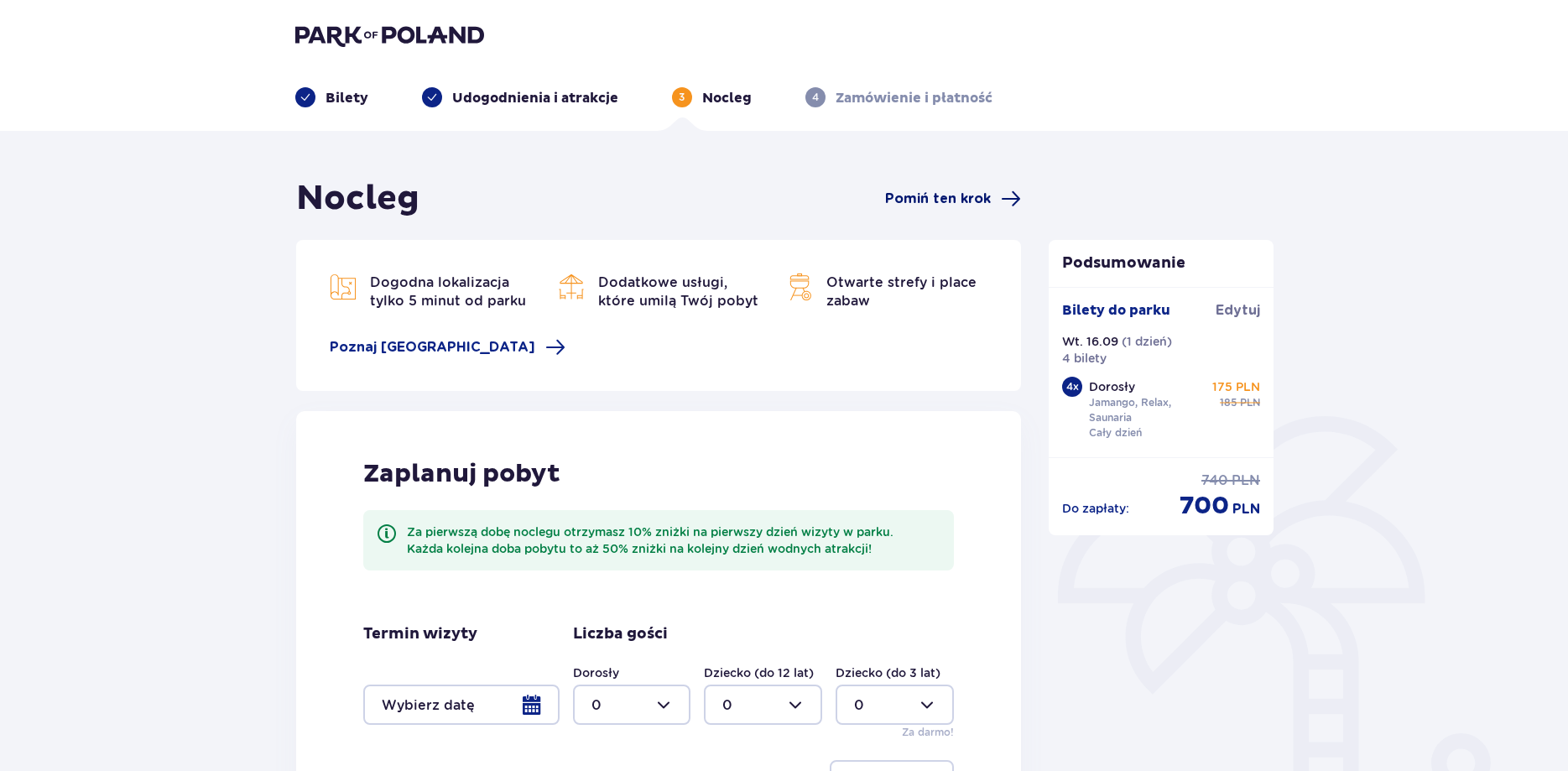
click at [952, 202] on span "Pomiń ten krok" at bounding box center [938, 198] width 106 height 18
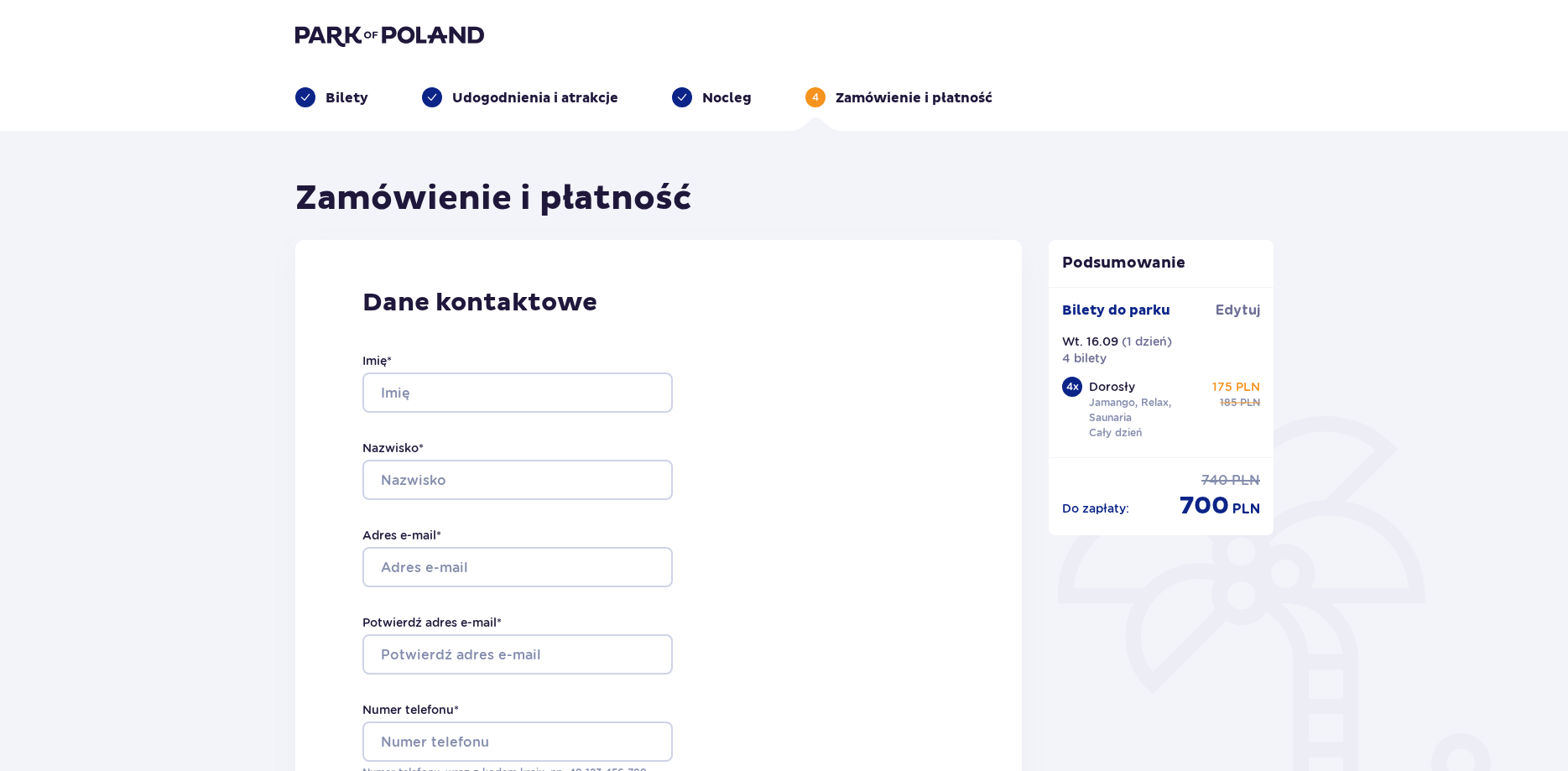
click at [444, 365] on div "Imię *" at bounding box center [517, 382] width 311 height 60
click at [459, 380] on input "Imię *" at bounding box center [517, 392] width 311 height 40
type input "Sebastian"
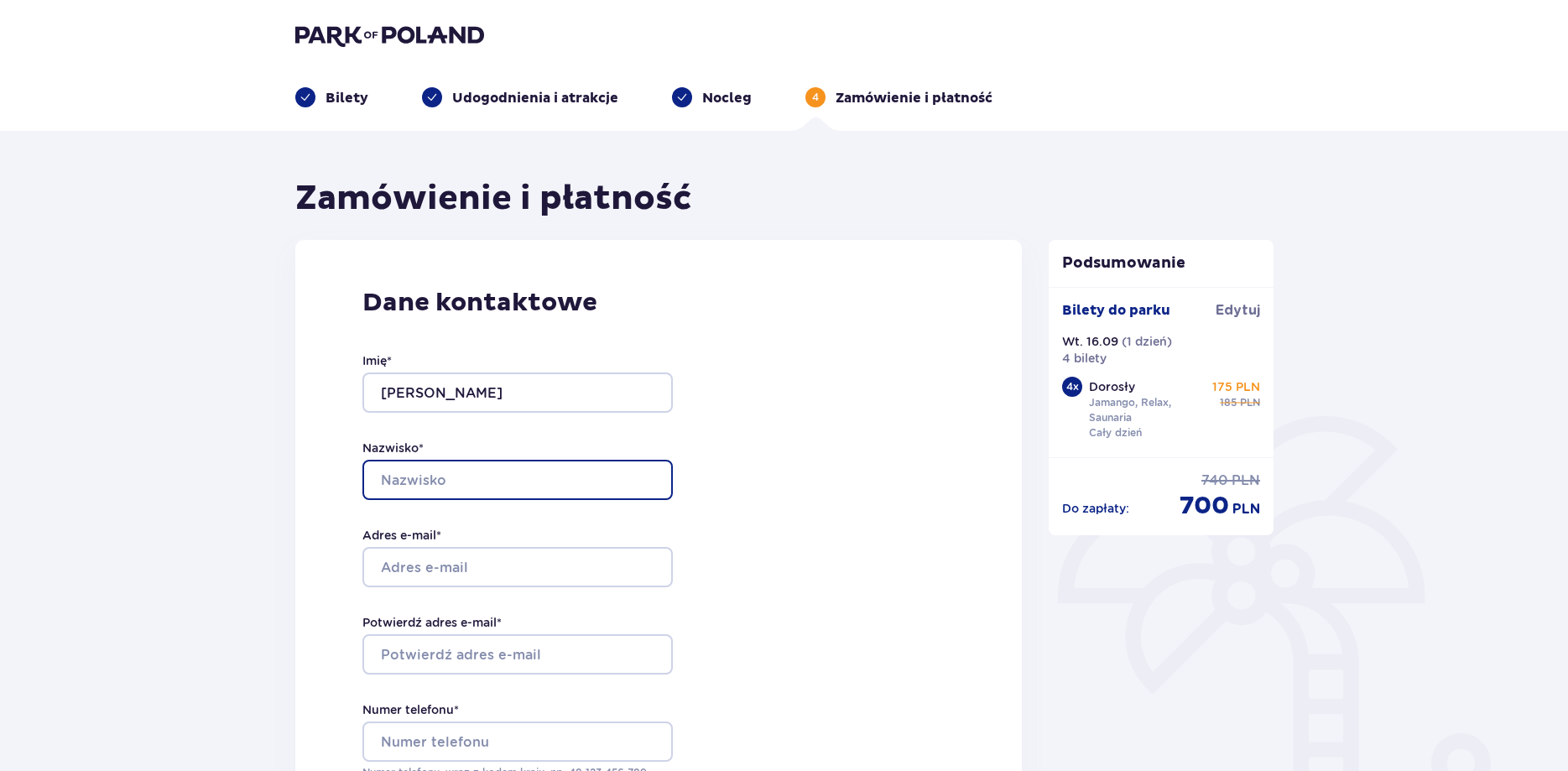
click at [488, 475] on input "Nazwisko *" at bounding box center [517, 480] width 311 height 40
type input "Marecki"
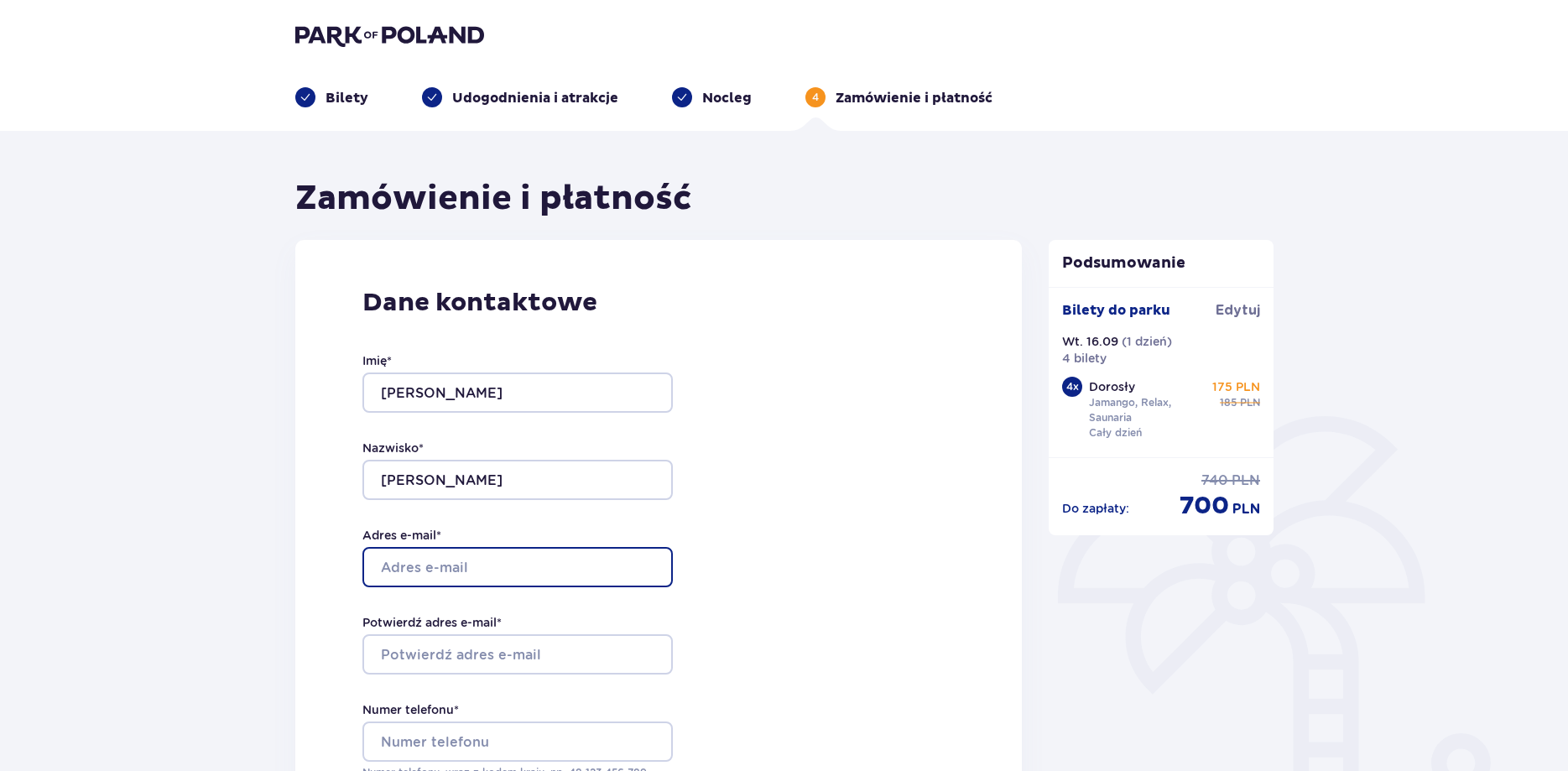
click at [488, 565] on input "Adres e-mail *" at bounding box center [517, 567] width 311 height 40
type input "[EMAIL_ADDRESS][DOMAIN_NAME]"
click at [515, 634] on div "Potwierdź adres e-mail *" at bounding box center [517, 644] width 311 height 60
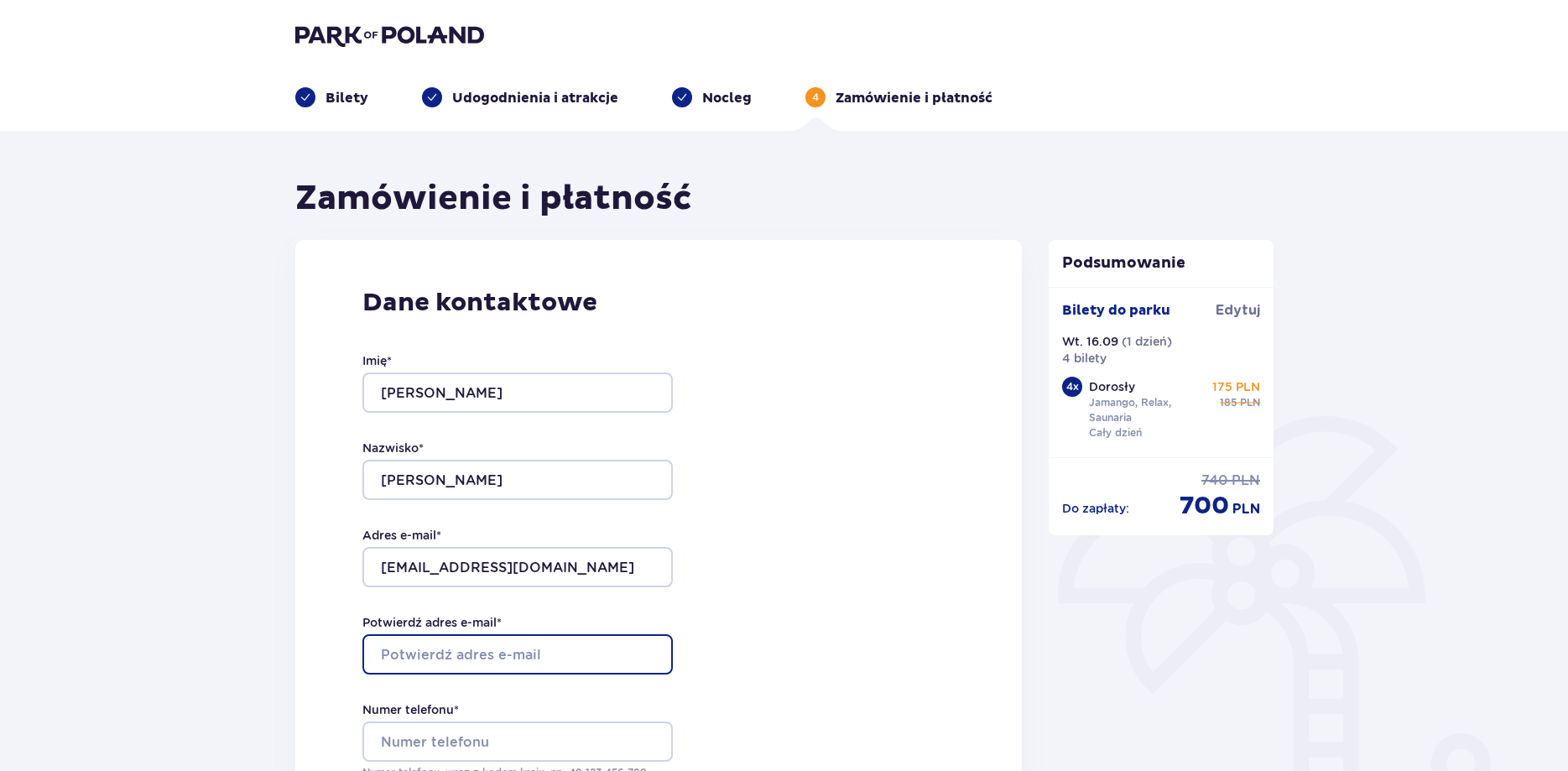
click at [517, 648] on input "Potwierdź adres e-mail *" at bounding box center [517, 654] width 311 height 40
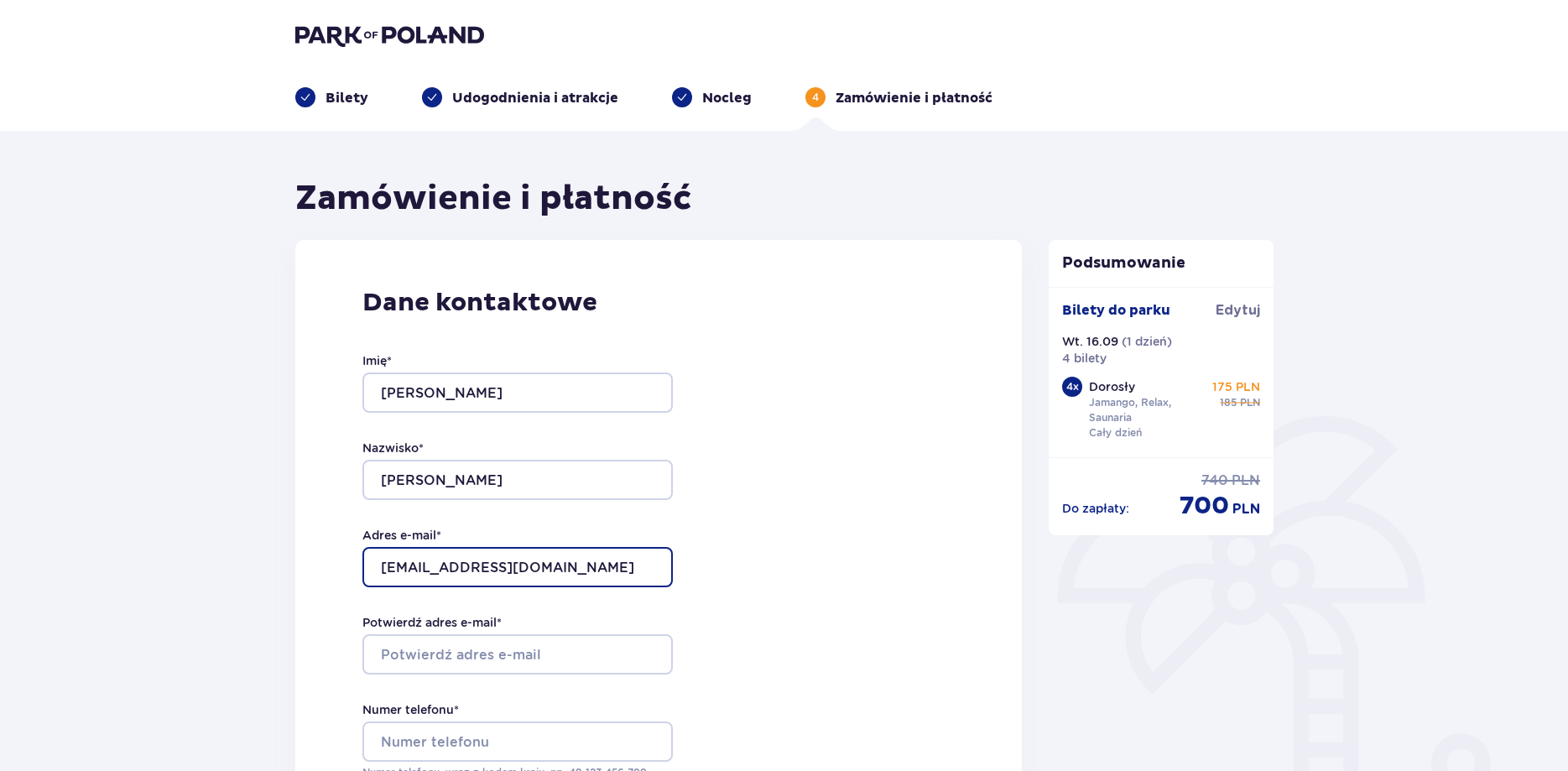
click at [601, 551] on input "[EMAIL_ADDRESS][DOMAIN_NAME]" at bounding box center [517, 567] width 311 height 40
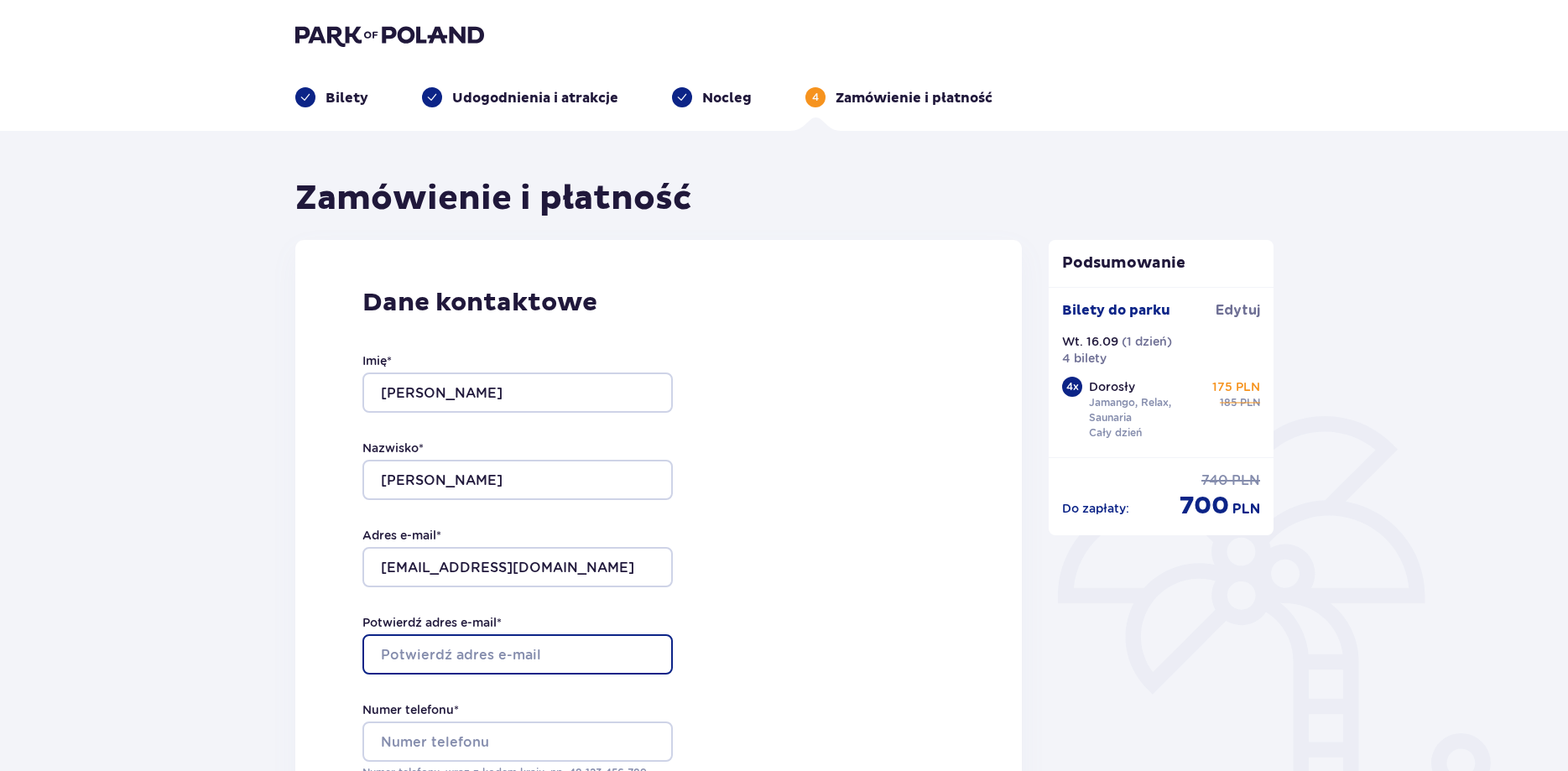
click at [583, 653] on input "Potwierdź adres e-mail *" at bounding box center [517, 654] width 311 height 40
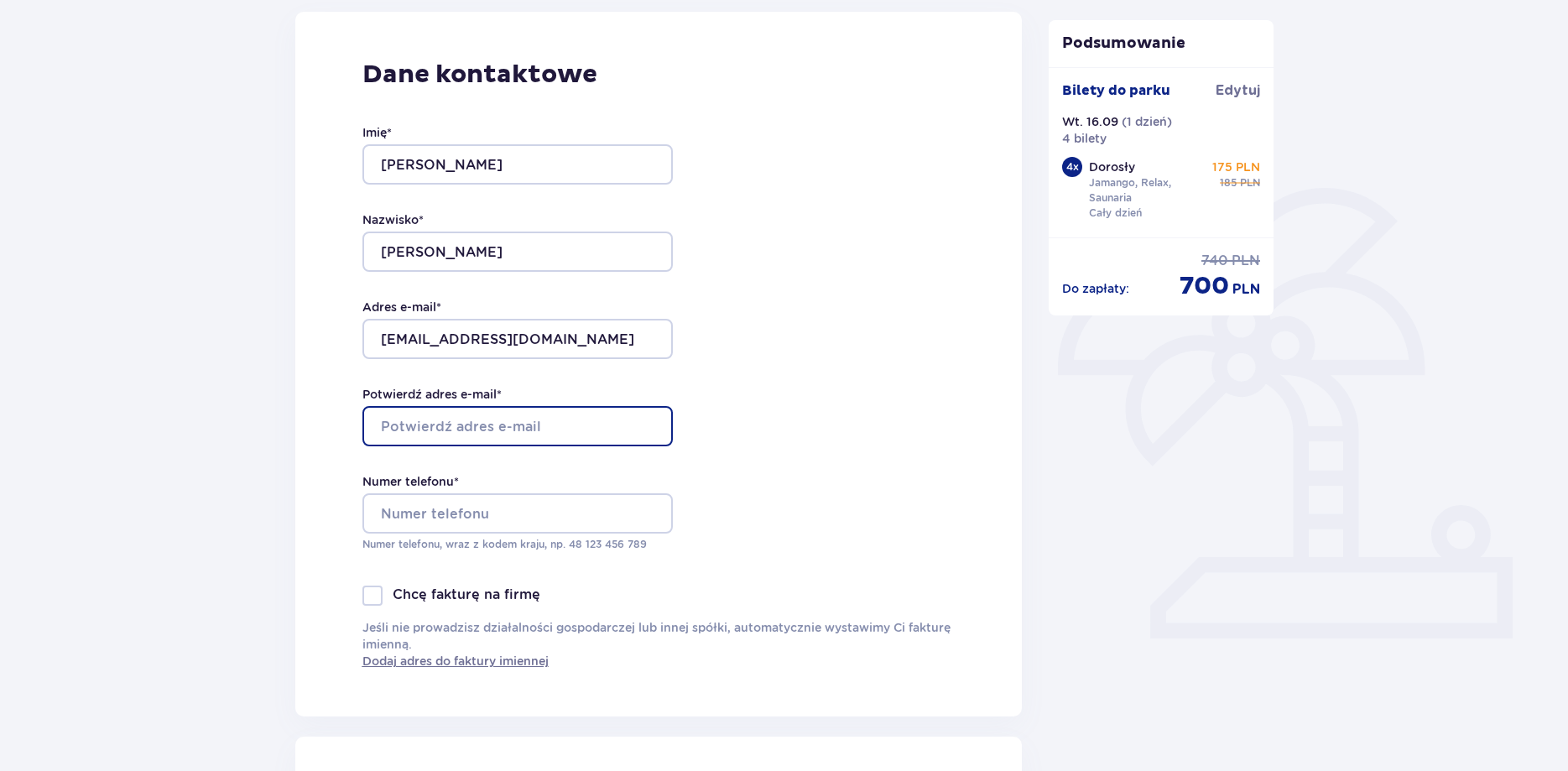
scroll to position [257, 0]
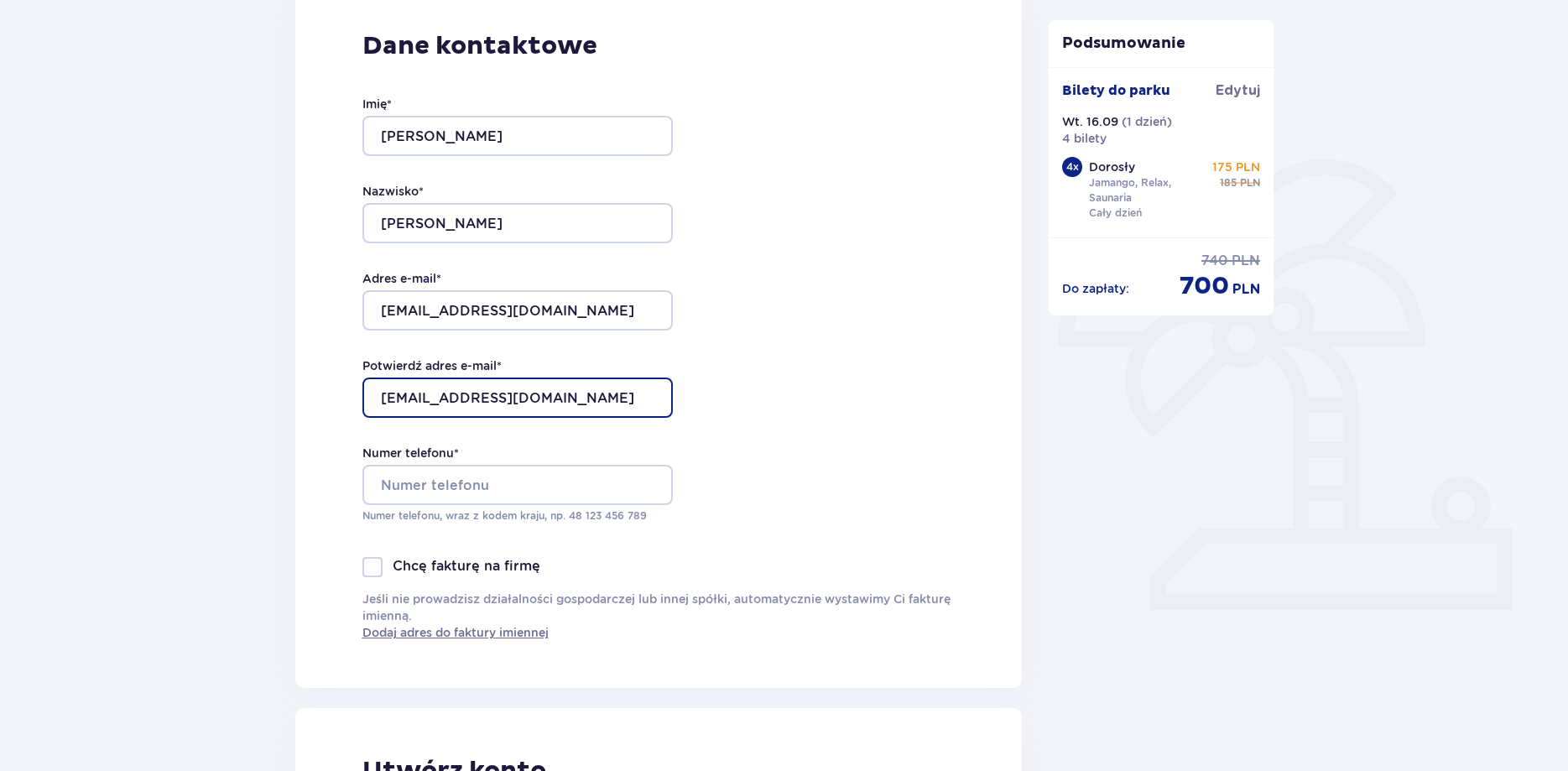
type input "[EMAIL_ADDRESS][DOMAIN_NAME]"
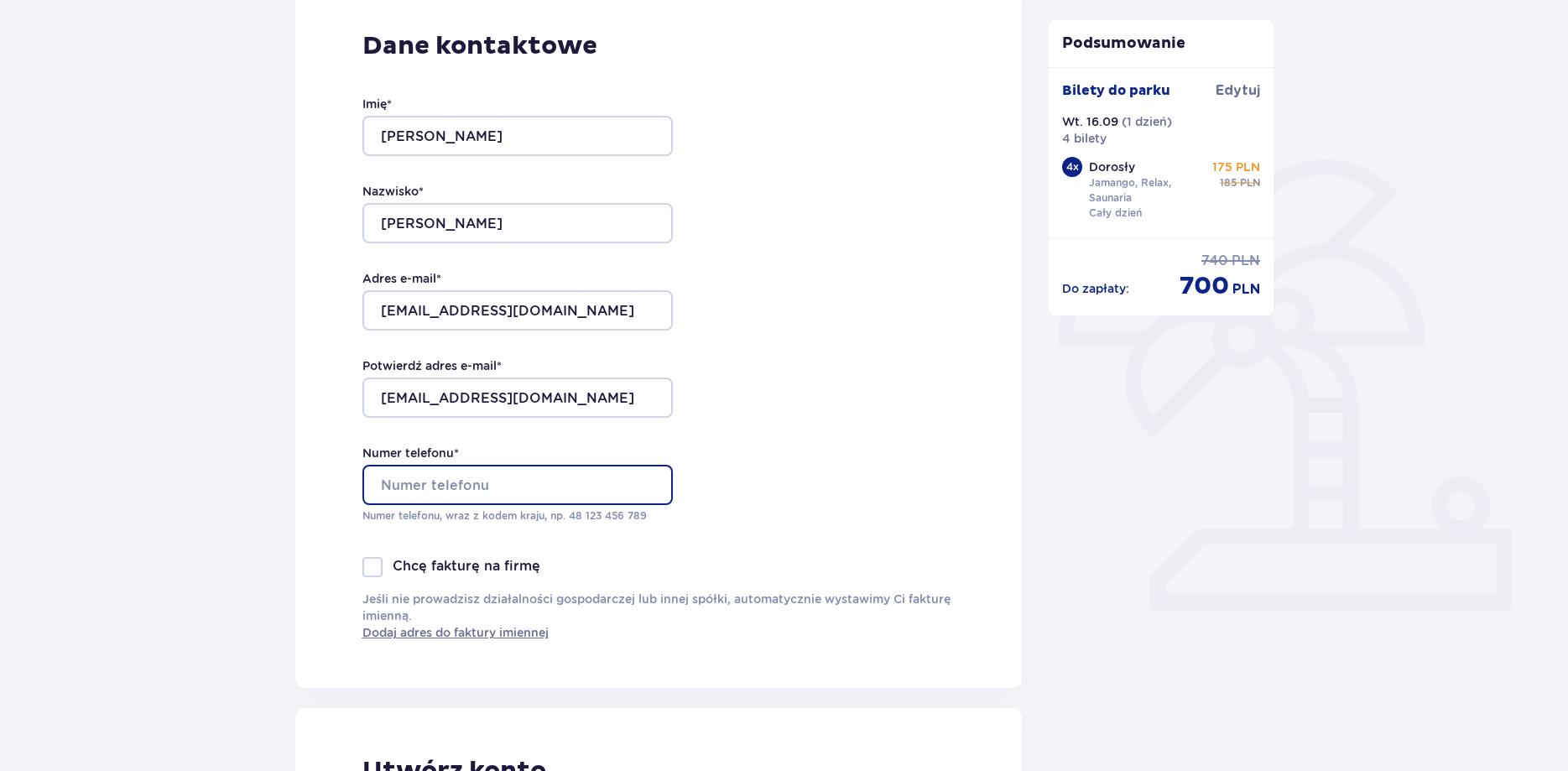
click at [494, 468] on input "Numer telefonu *" at bounding box center [517, 484] width 311 height 40
click at [494, 490] on input "Numer telefonu *" at bounding box center [517, 484] width 311 height 40
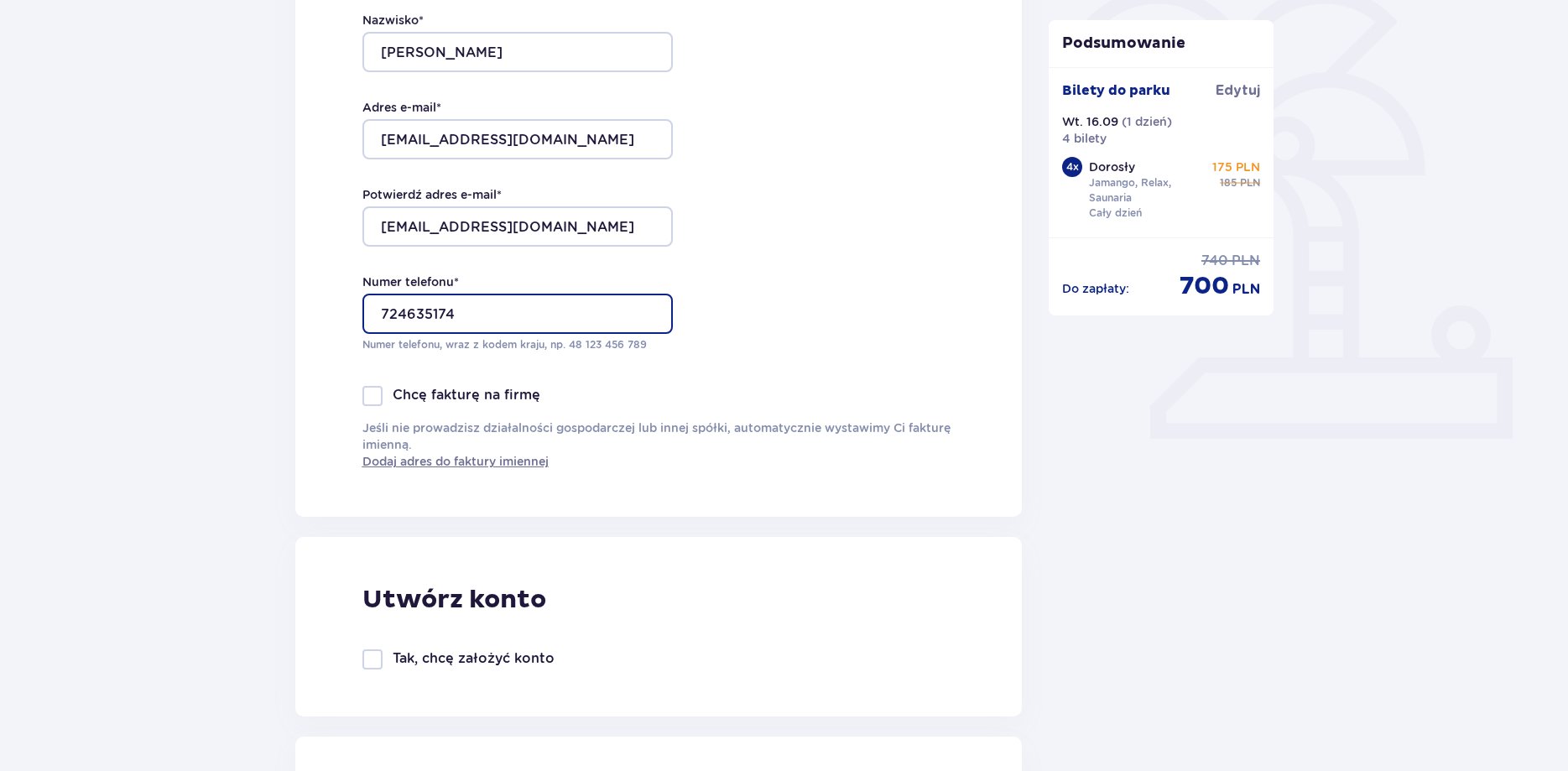
scroll to position [770, 0]
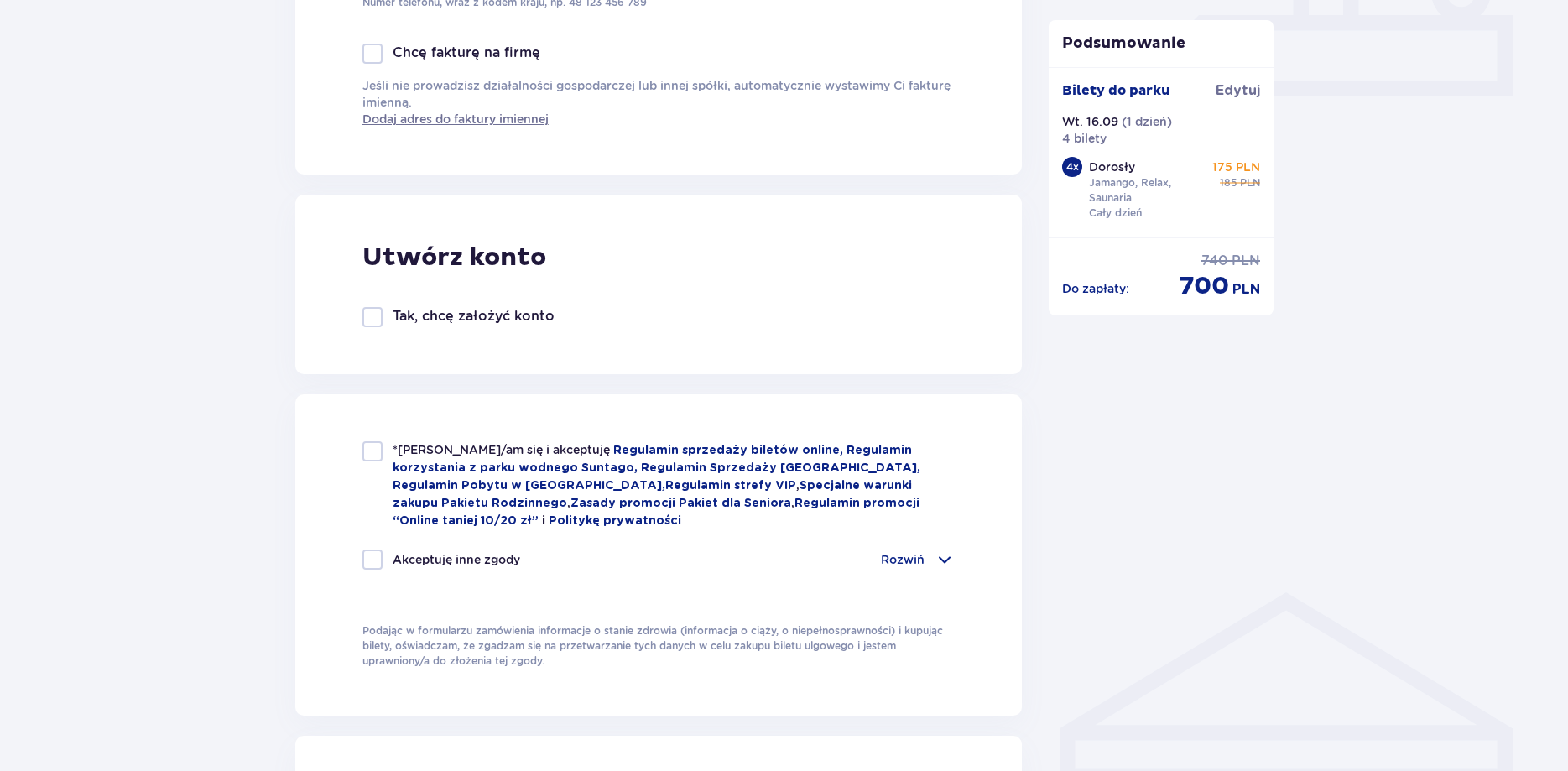
type input "724635174"
click at [381, 460] on div at bounding box center [372, 451] width 20 height 20
checkbox input "true"
click at [377, 559] on div at bounding box center [372, 560] width 20 height 20
checkbox input "true"
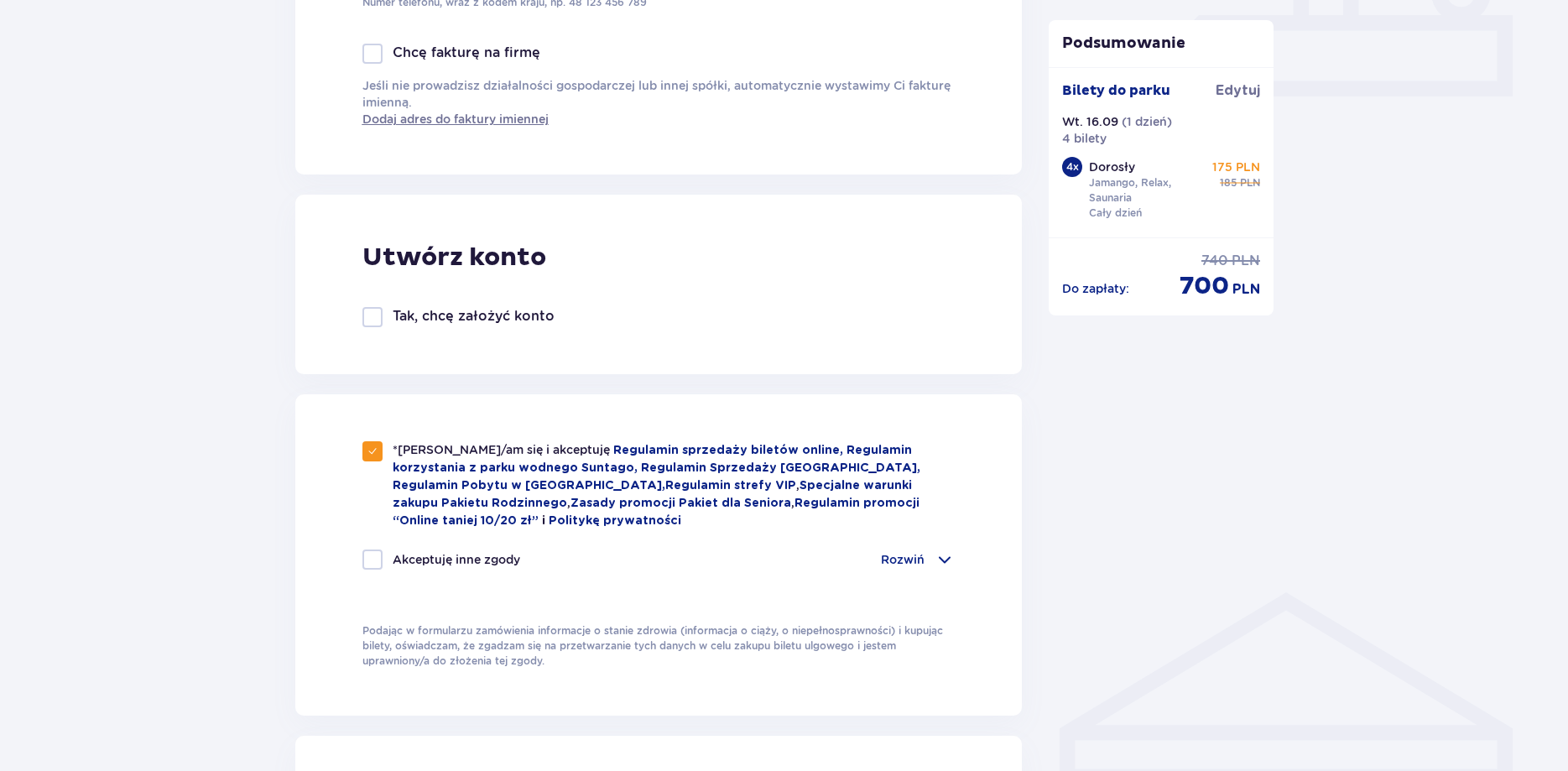
checkbox input "true"
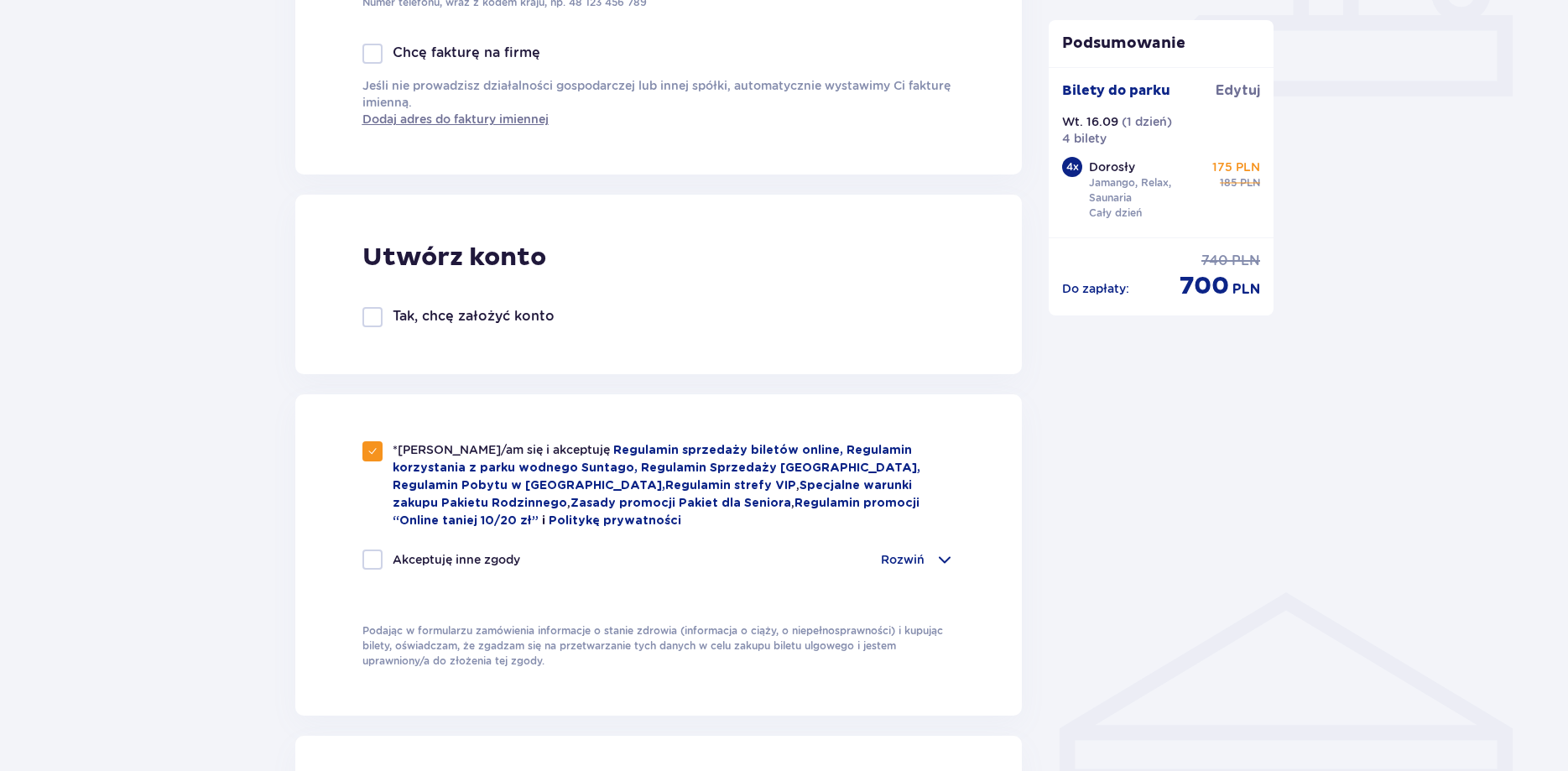
checkbox input "true"
click at [379, 556] on div at bounding box center [372, 560] width 20 height 20
checkbox input "false"
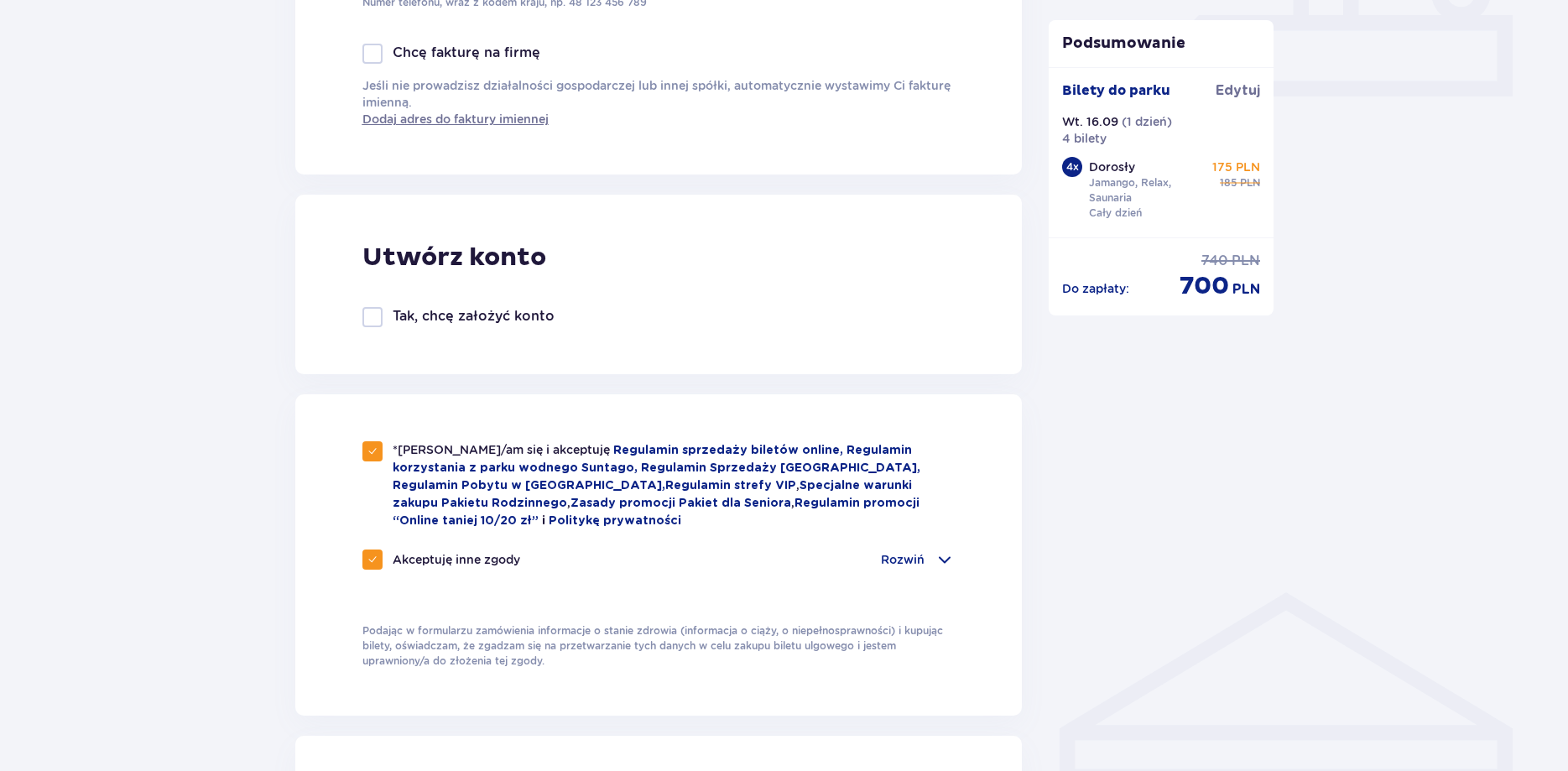
checkbox input "false"
drag, startPoint x: 886, startPoint y: 542, endPoint x: 901, endPoint y: 555, distance: 19.8
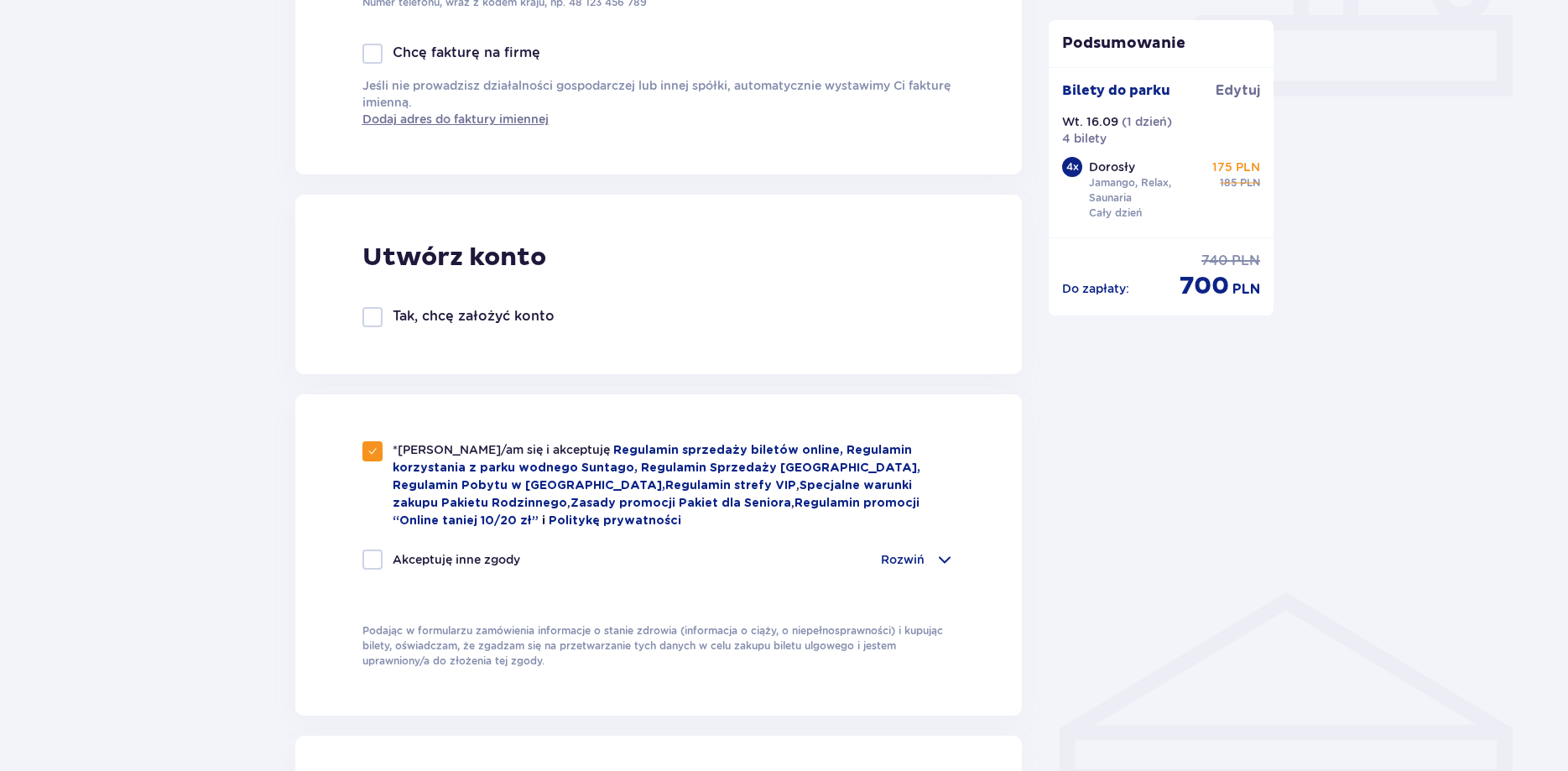
click at [890, 547] on div "*Zapoznałem/am się i akceptuję Regulamin sprzedaży biletów online, Regulamin ko…" at bounding box center [658, 515] width 593 height 148
click at [901, 555] on p "Rozwiń" at bounding box center [902, 559] width 44 height 16
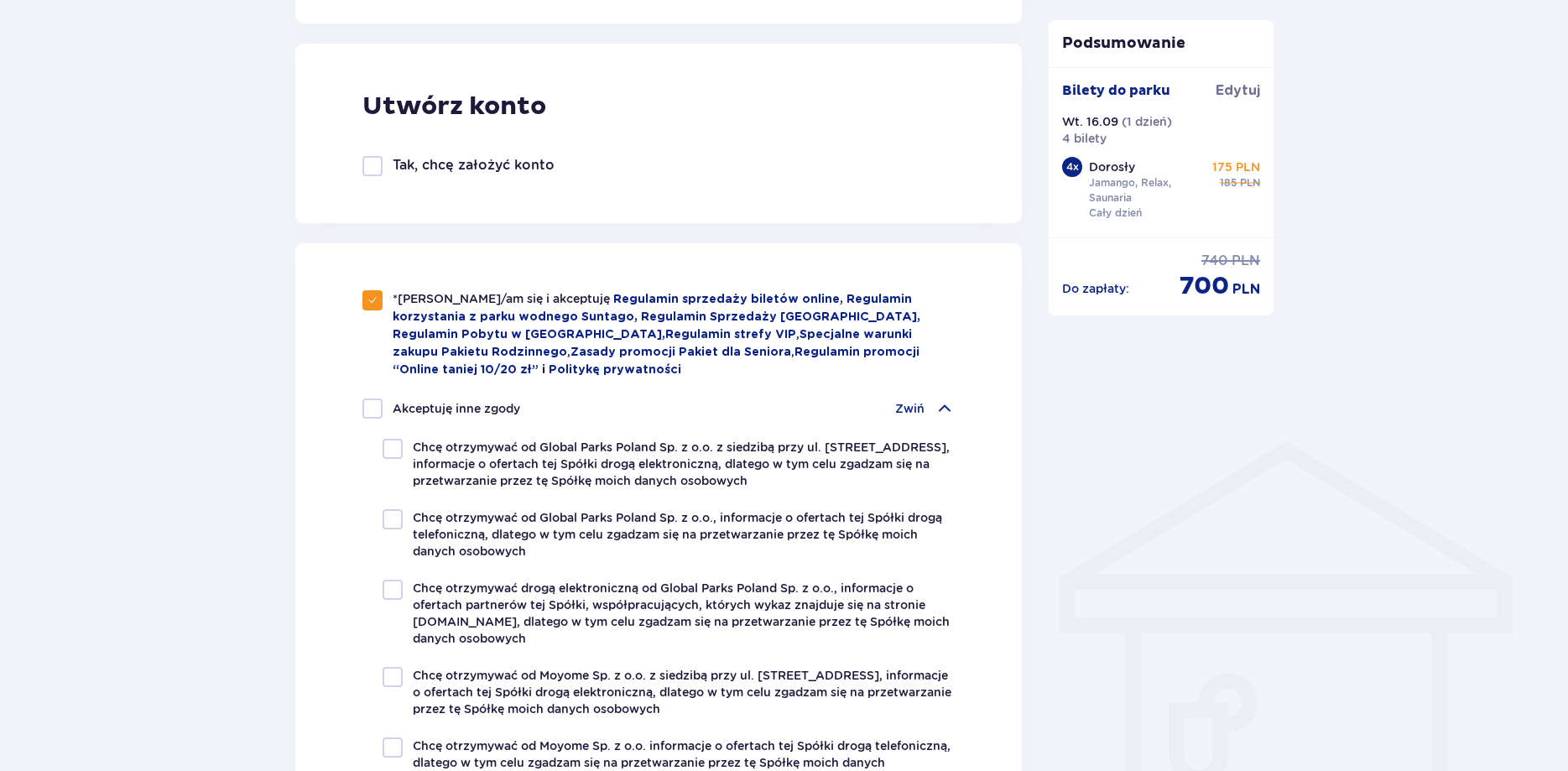
scroll to position [941, 0]
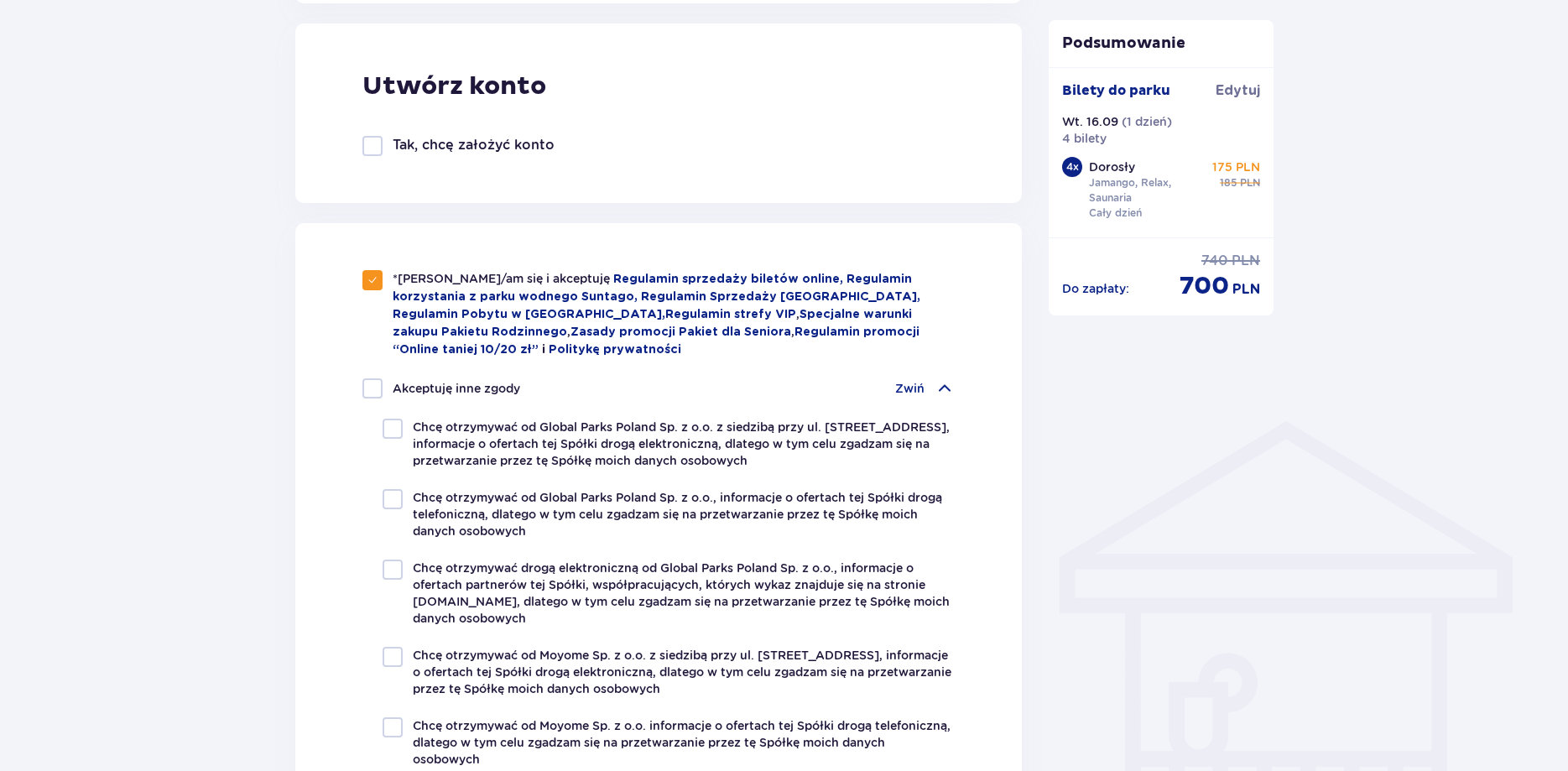
click at [918, 404] on div "Akceptuję inne zgody Zwiń Chcę otrzymywać od Global Parks Poland Sp. z o.o. z s…" at bounding box center [658, 616] width 593 height 476
click at [923, 380] on p "Zwiń" at bounding box center [910, 388] width 29 height 16
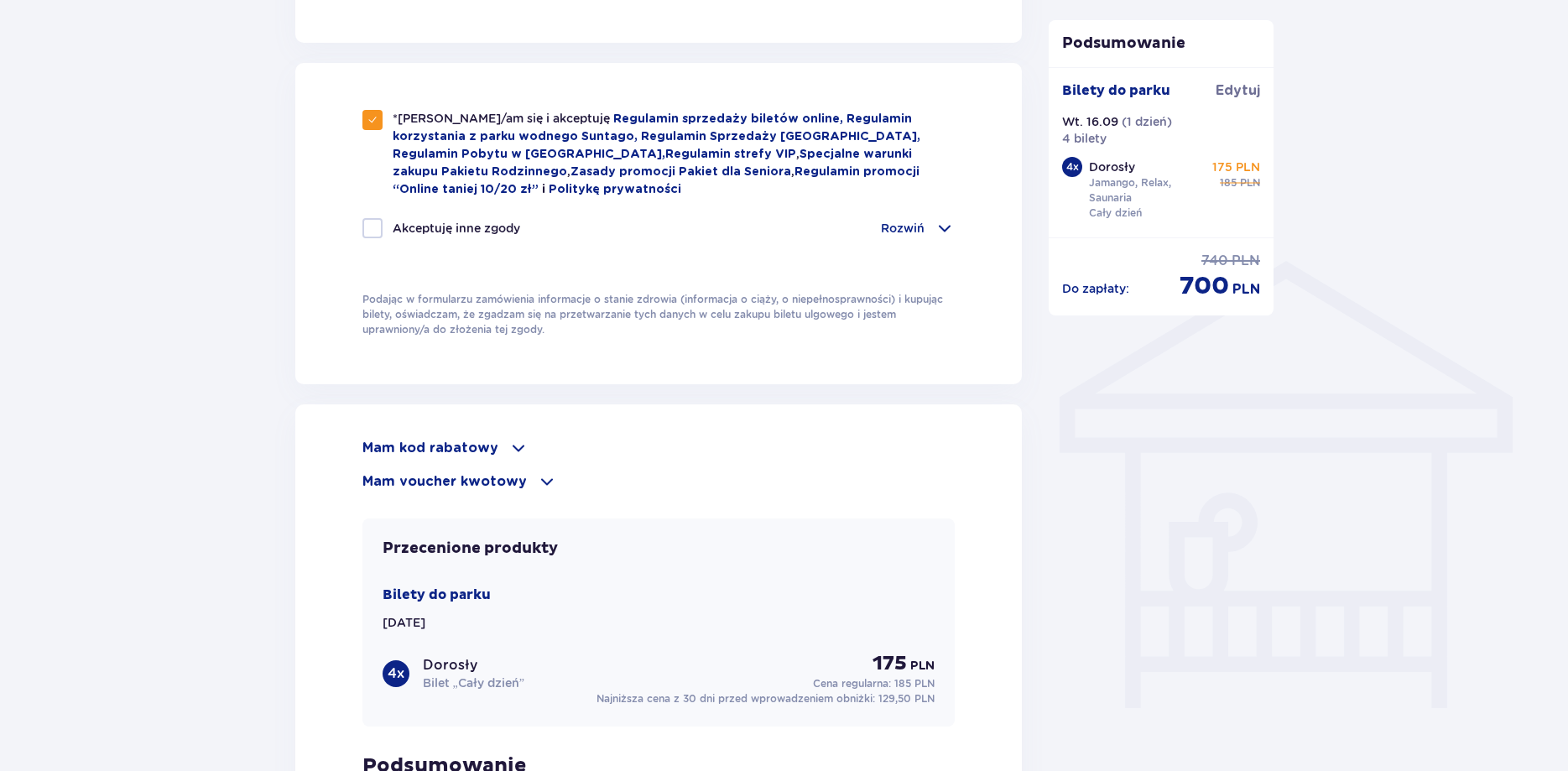
scroll to position [1112, 0]
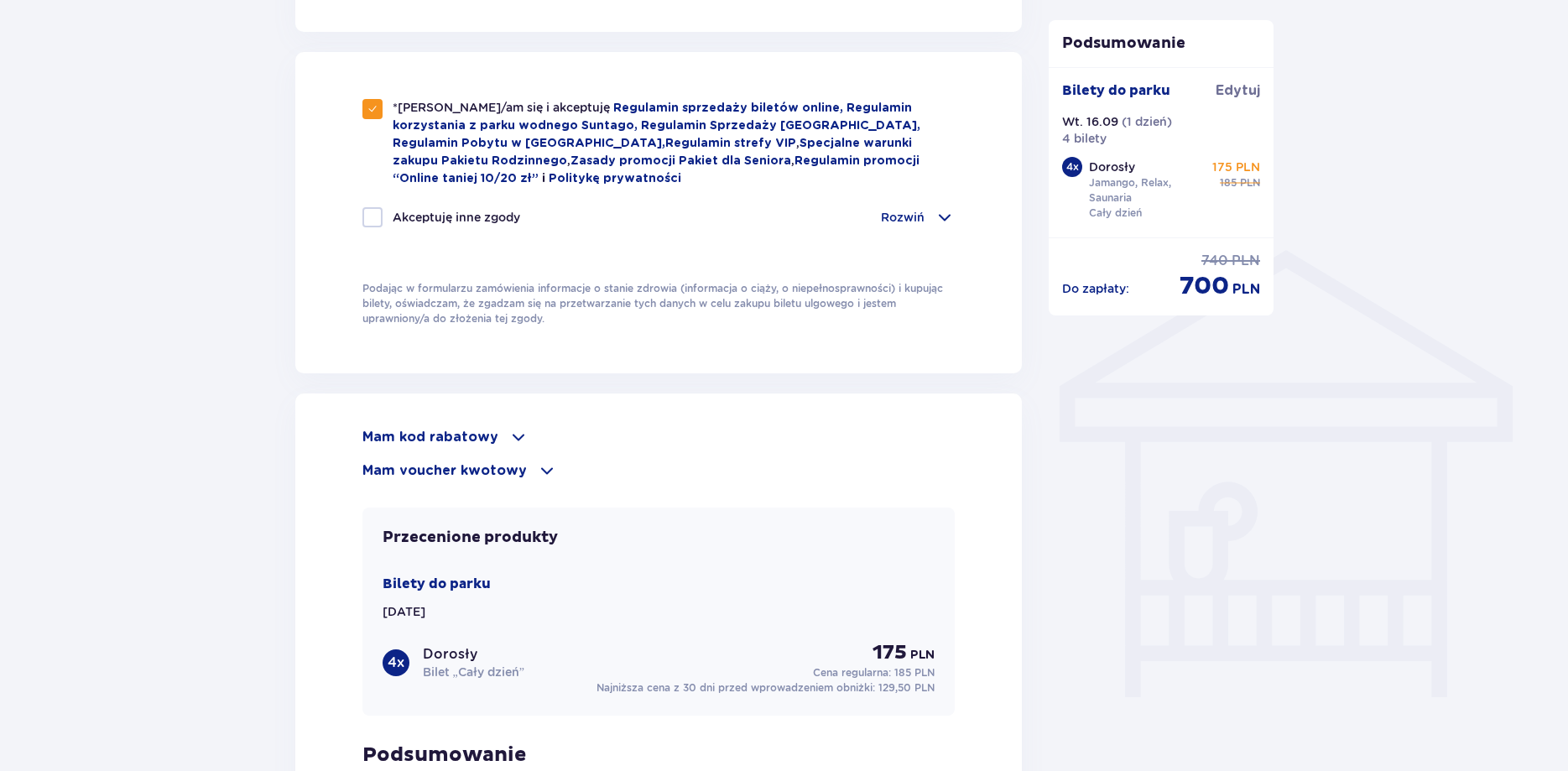
click at [485, 440] on p "Mam kod rabatowy" at bounding box center [430, 437] width 136 height 18
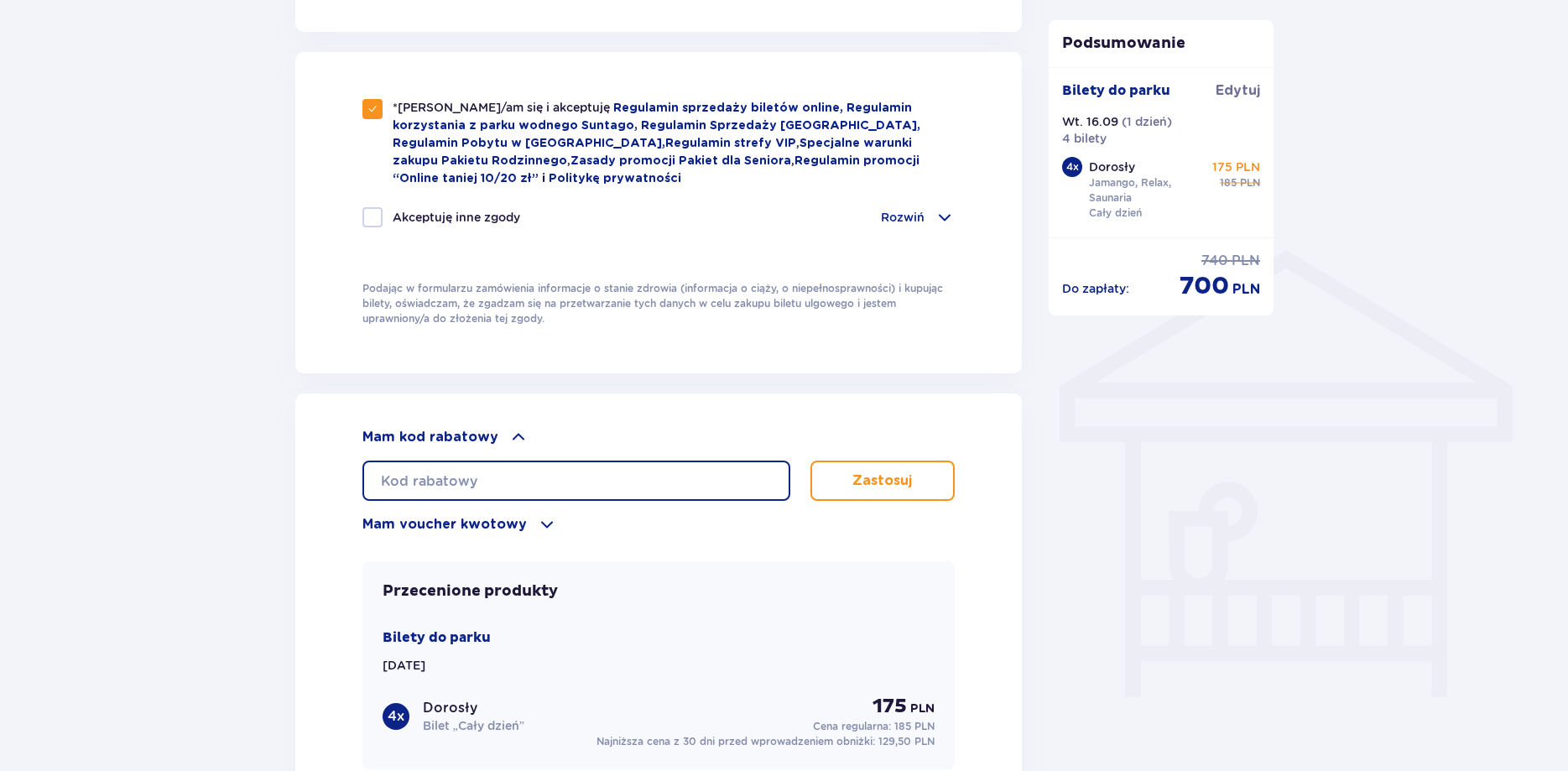
click at [520, 467] on input "text" at bounding box center [576, 481] width 428 height 40
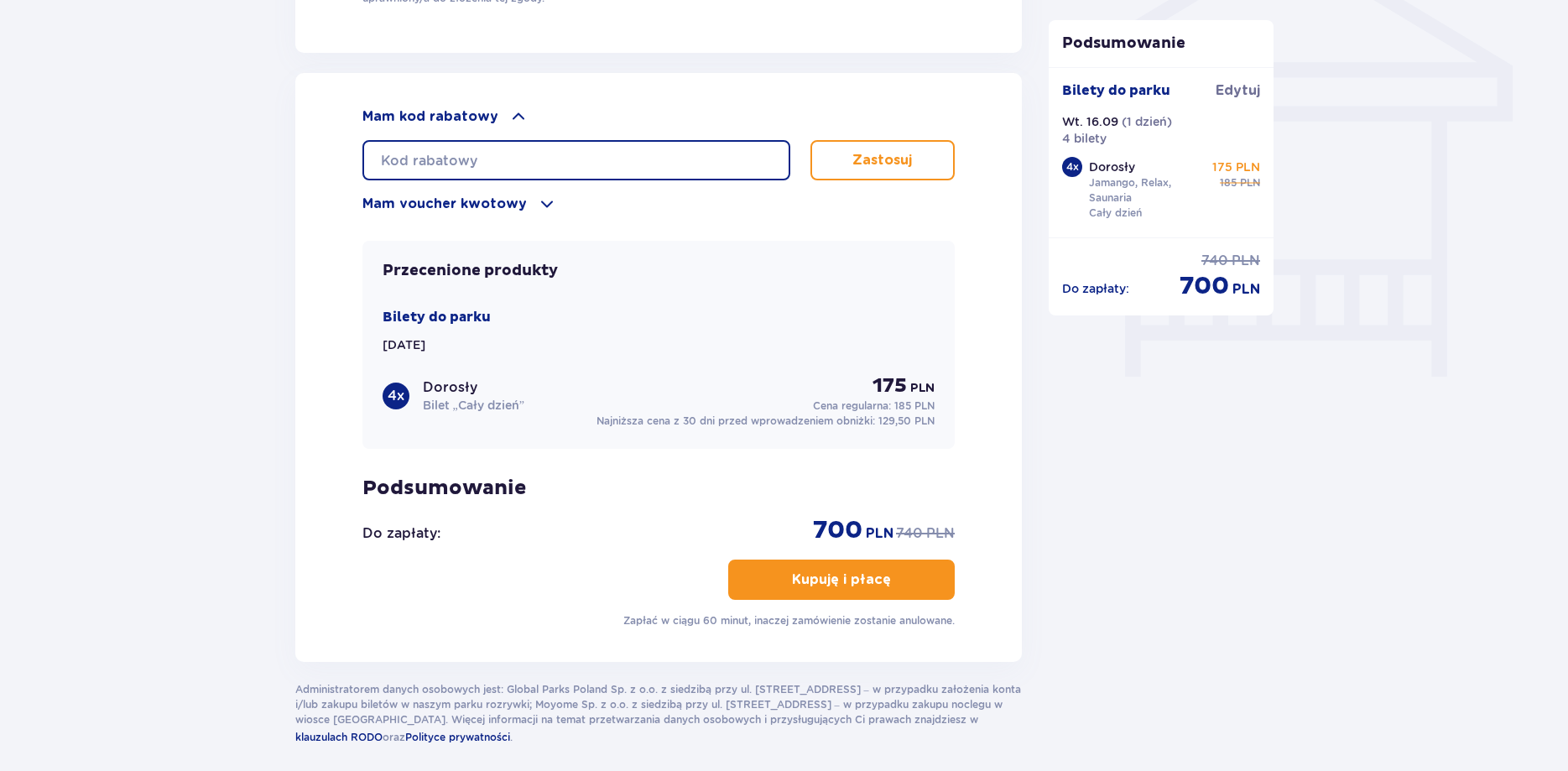
scroll to position [1418, 0]
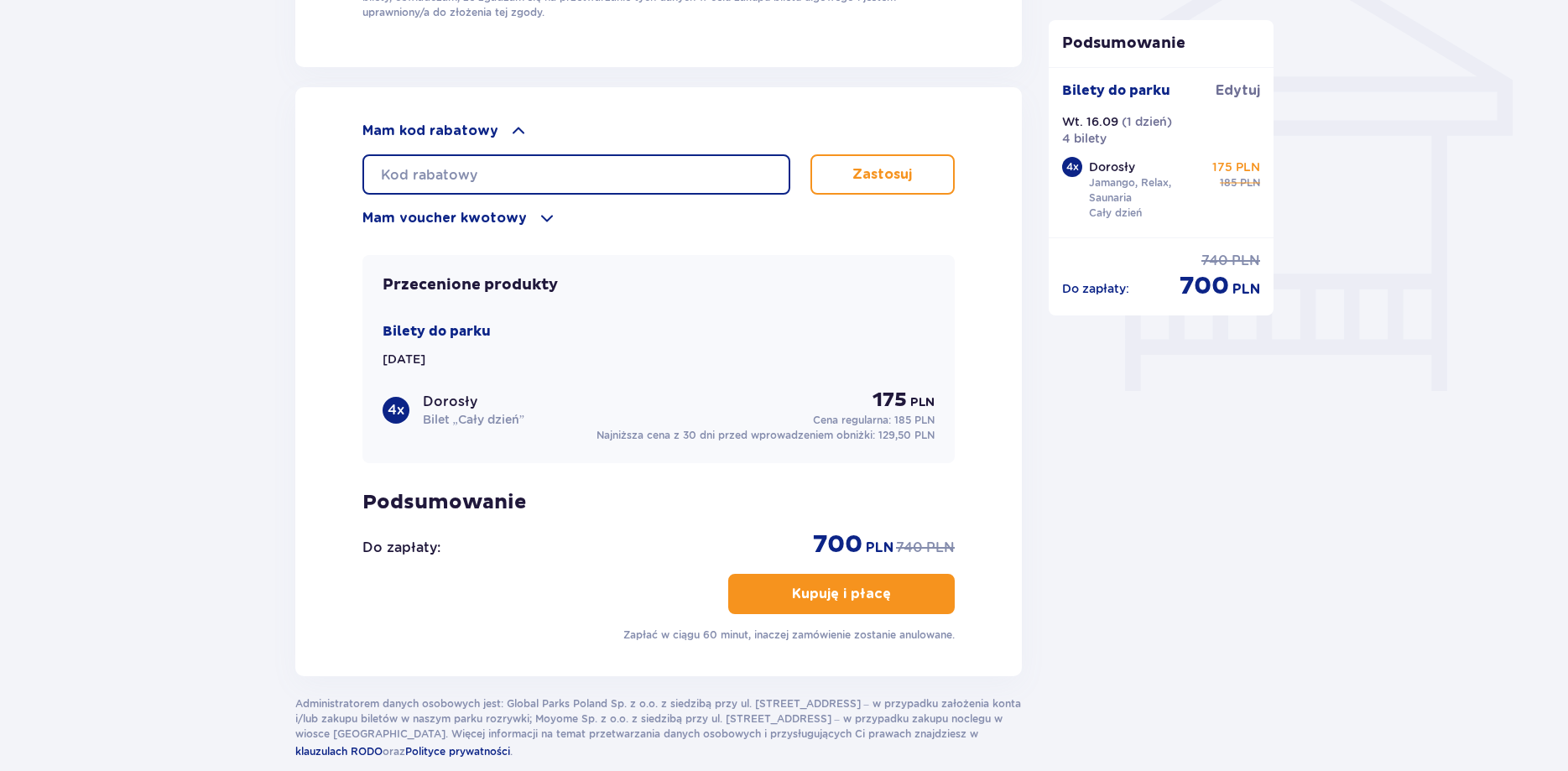
type input "T"
type input "S"
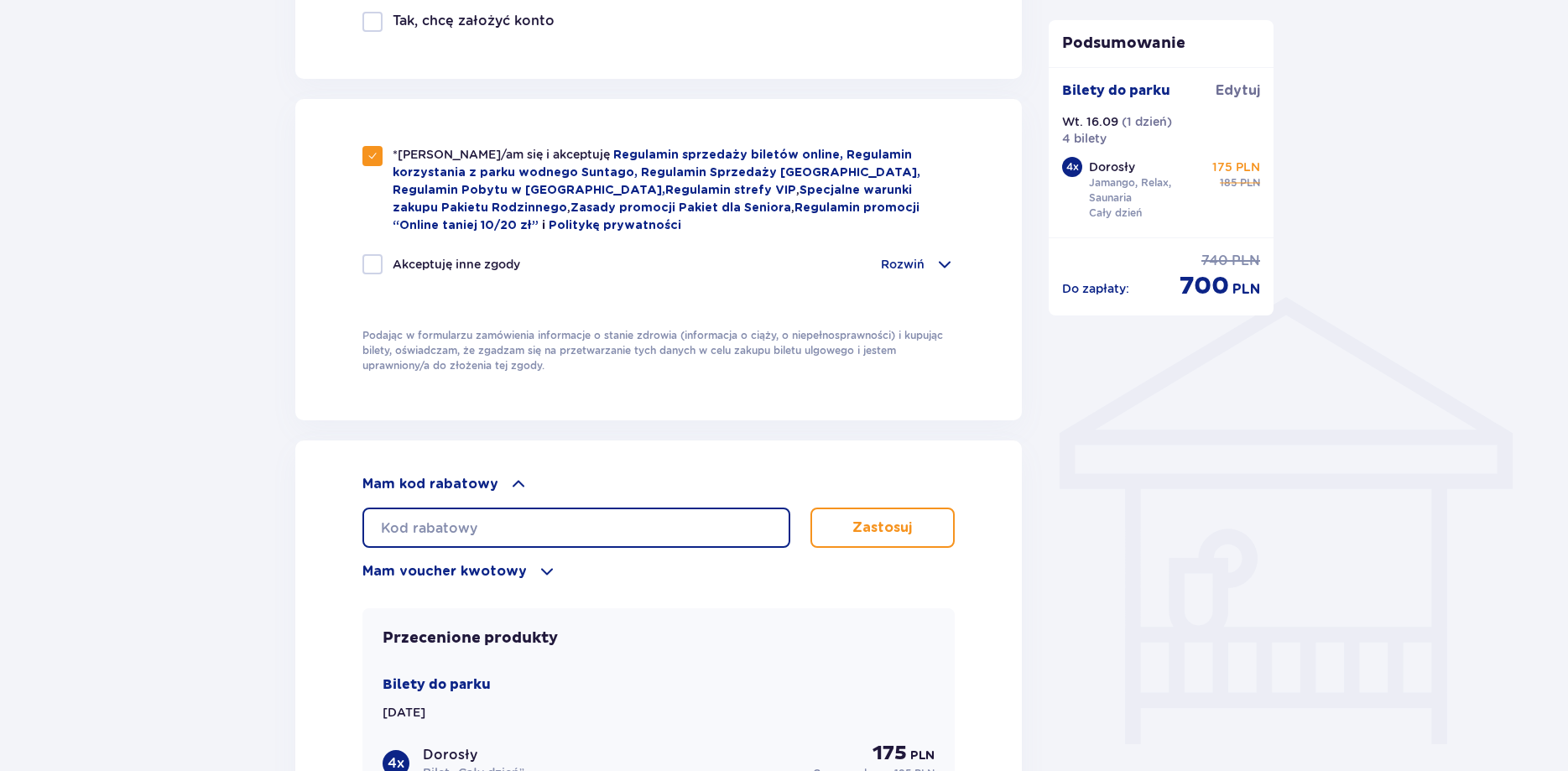
scroll to position [1198, 0]
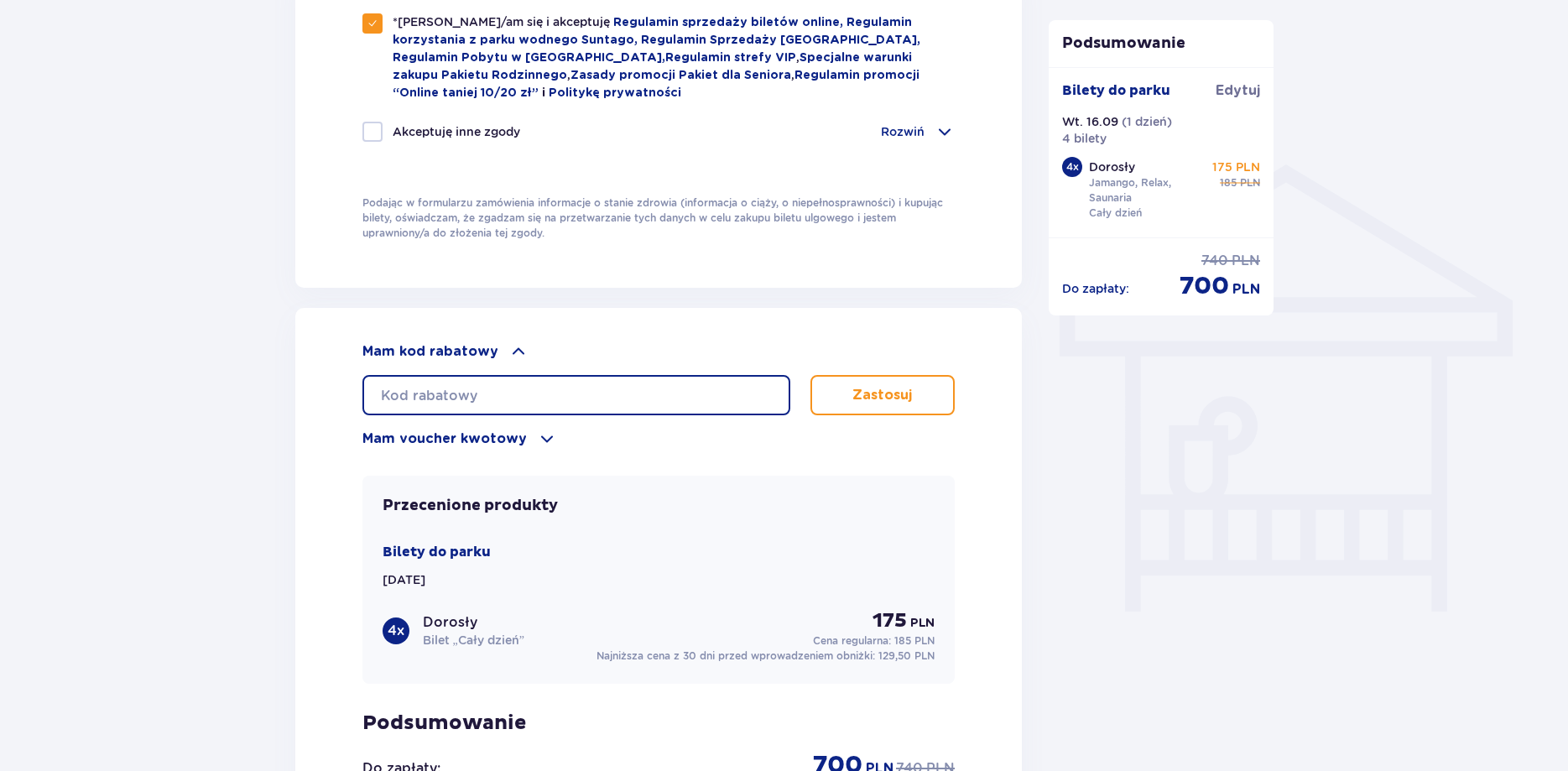
click at [525, 397] on input "text" at bounding box center [576, 395] width 428 height 40
type input "STUDENT30"
click at [900, 380] on button "Zastosuj" at bounding box center [882, 395] width 145 height 40
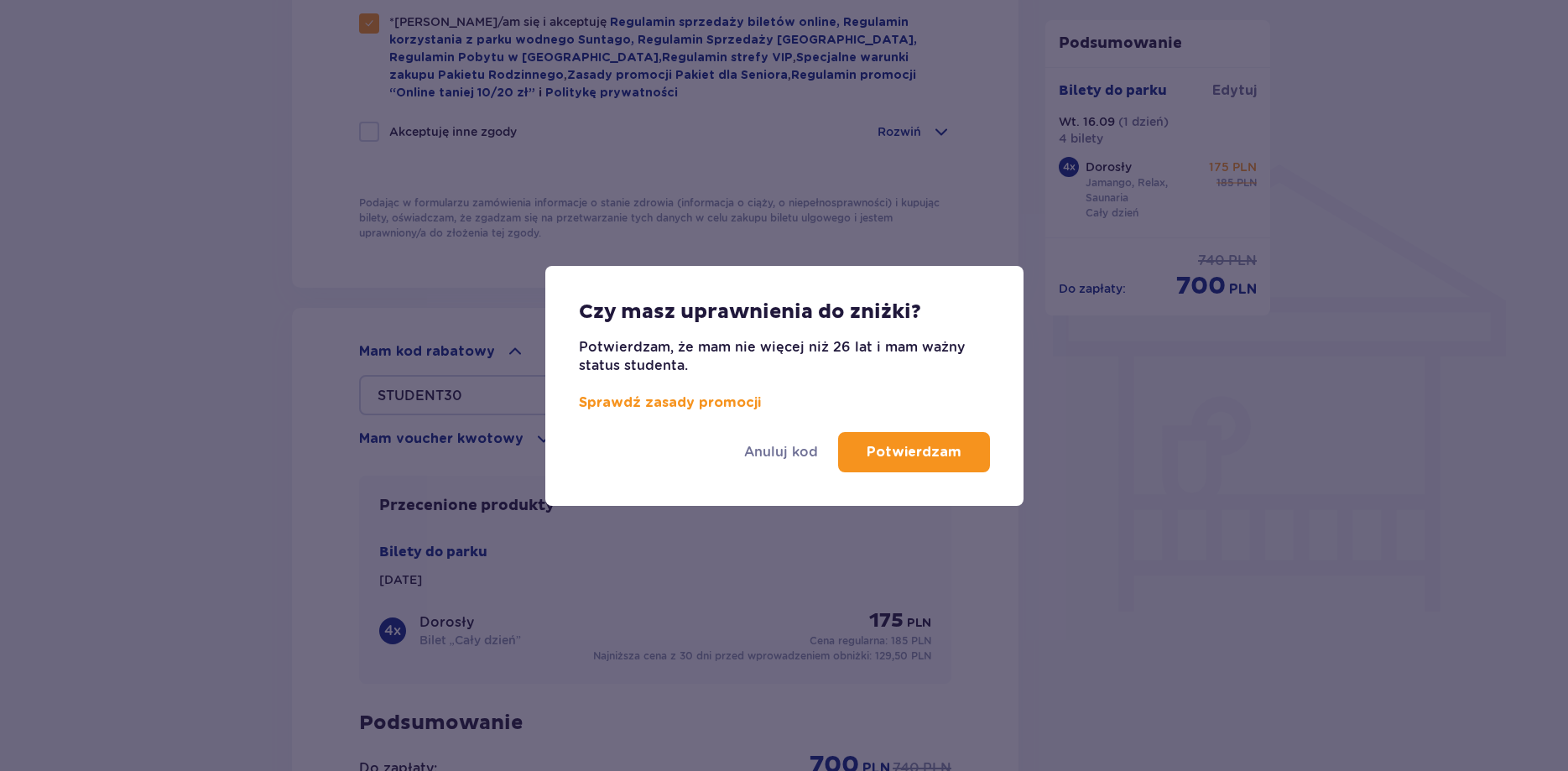
click at [918, 456] on p "Potwierdzam" at bounding box center [914, 451] width 95 height 18
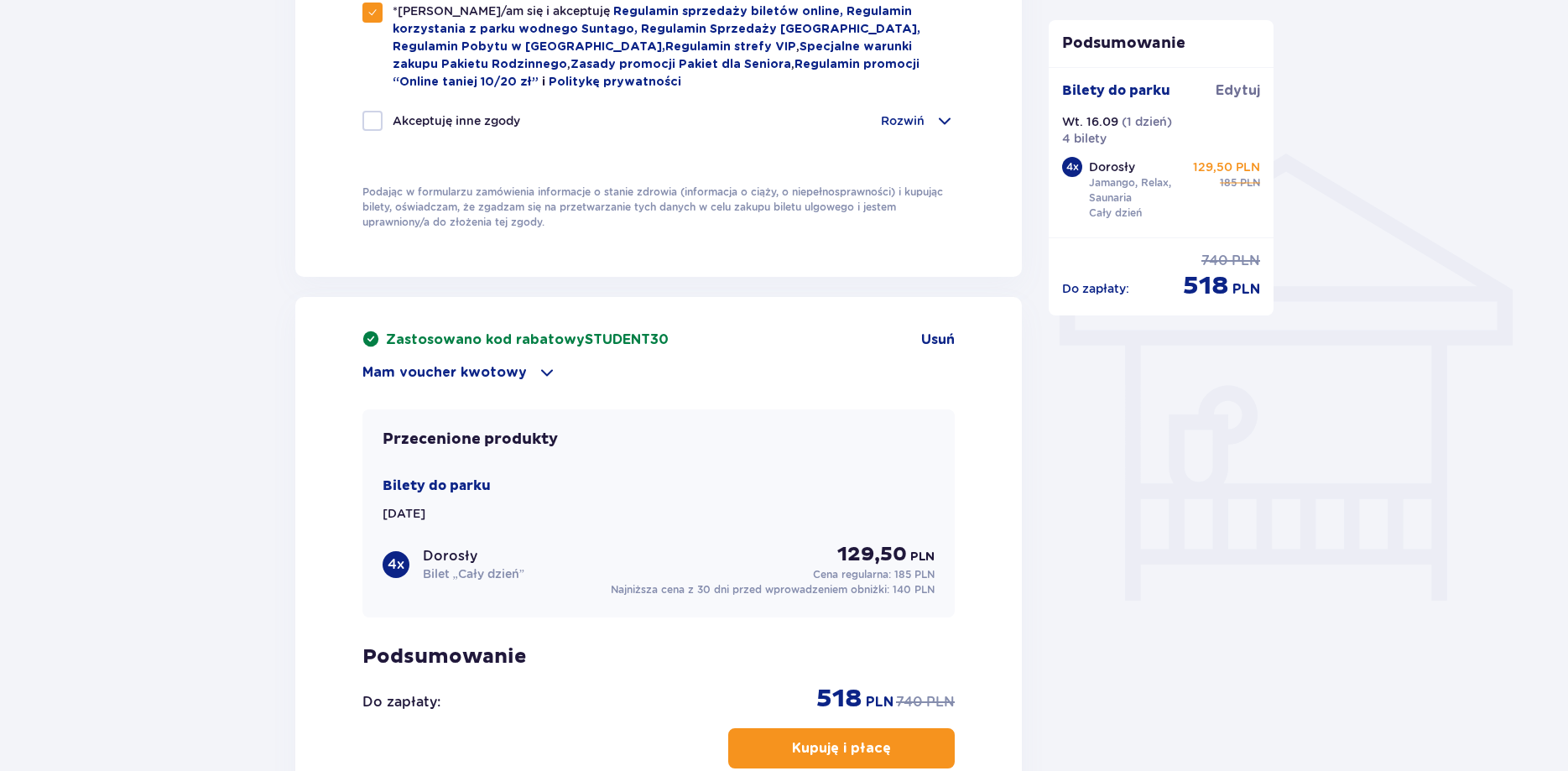
scroll to position [1369, 0]
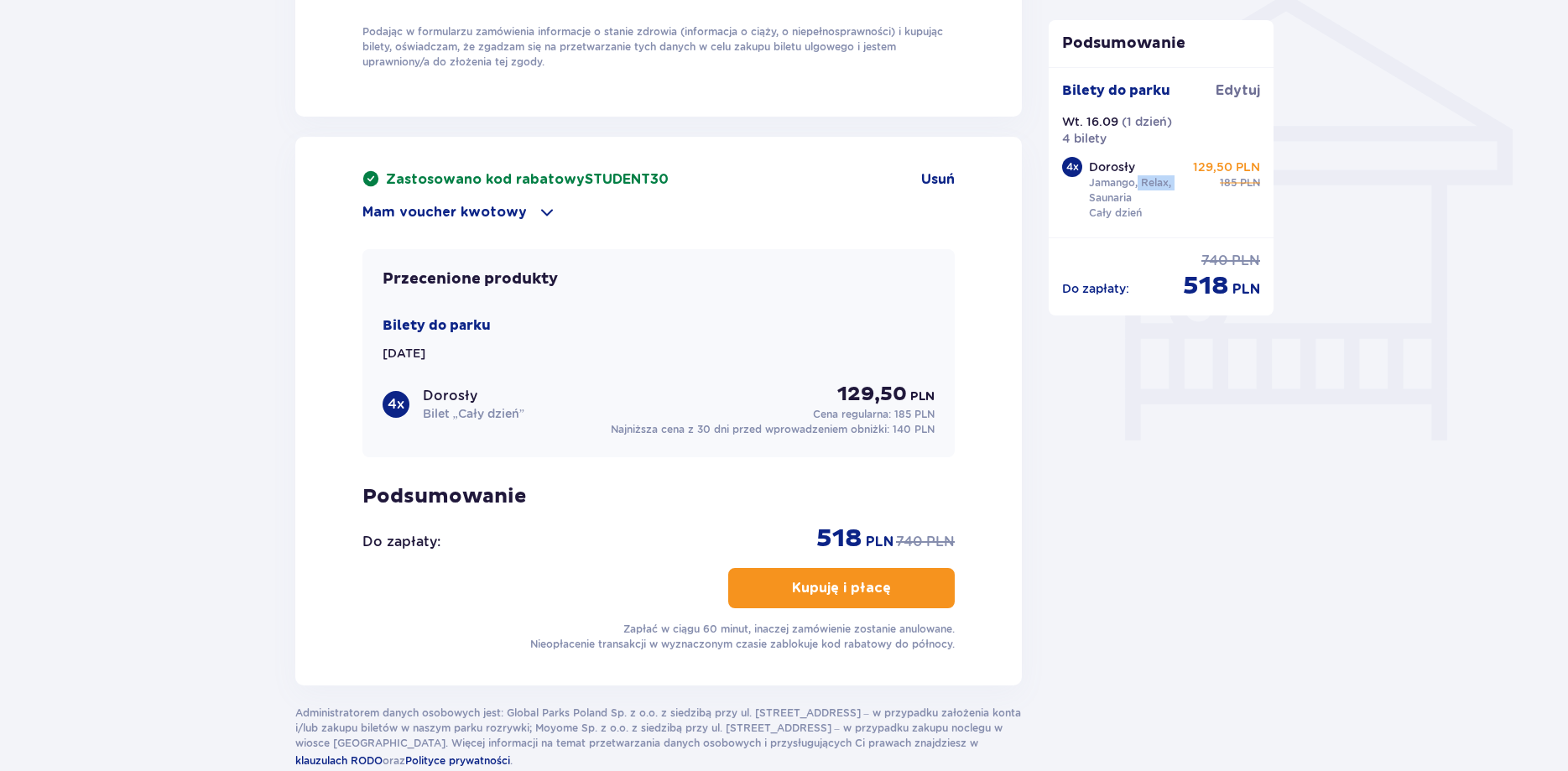
drag, startPoint x: 1141, startPoint y: 172, endPoint x: 1159, endPoint y: 187, distance: 23.4
click at [1179, 178] on div "Dorosły Jamango, Relax, Saunaria Cały dzień" at bounding box center [1144, 189] width 110 height 62
click at [1115, 172] on p "Dorosły" at bounding box center [1112, 167] width 46 height 16
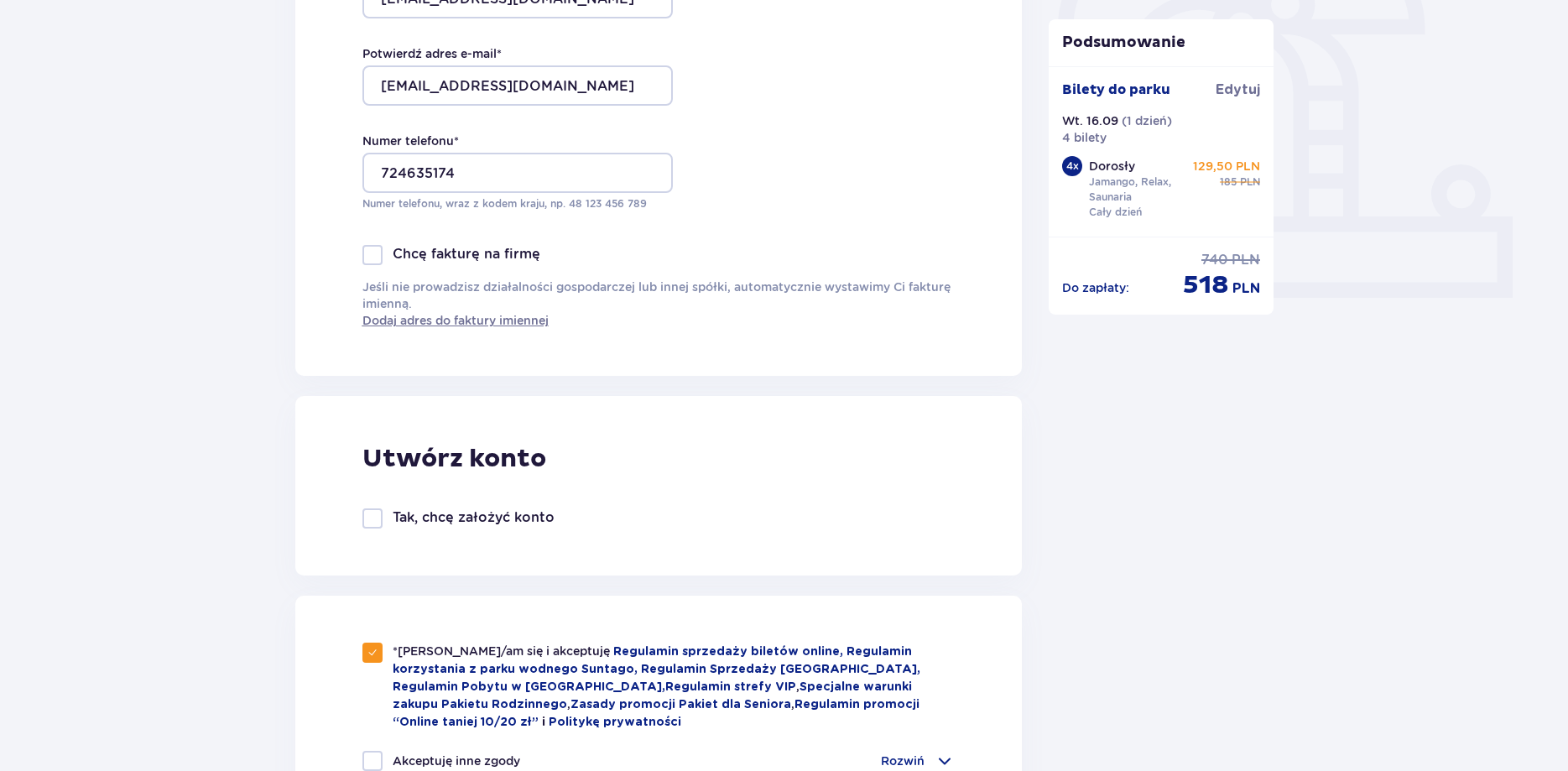
scroll to position [351, 0]
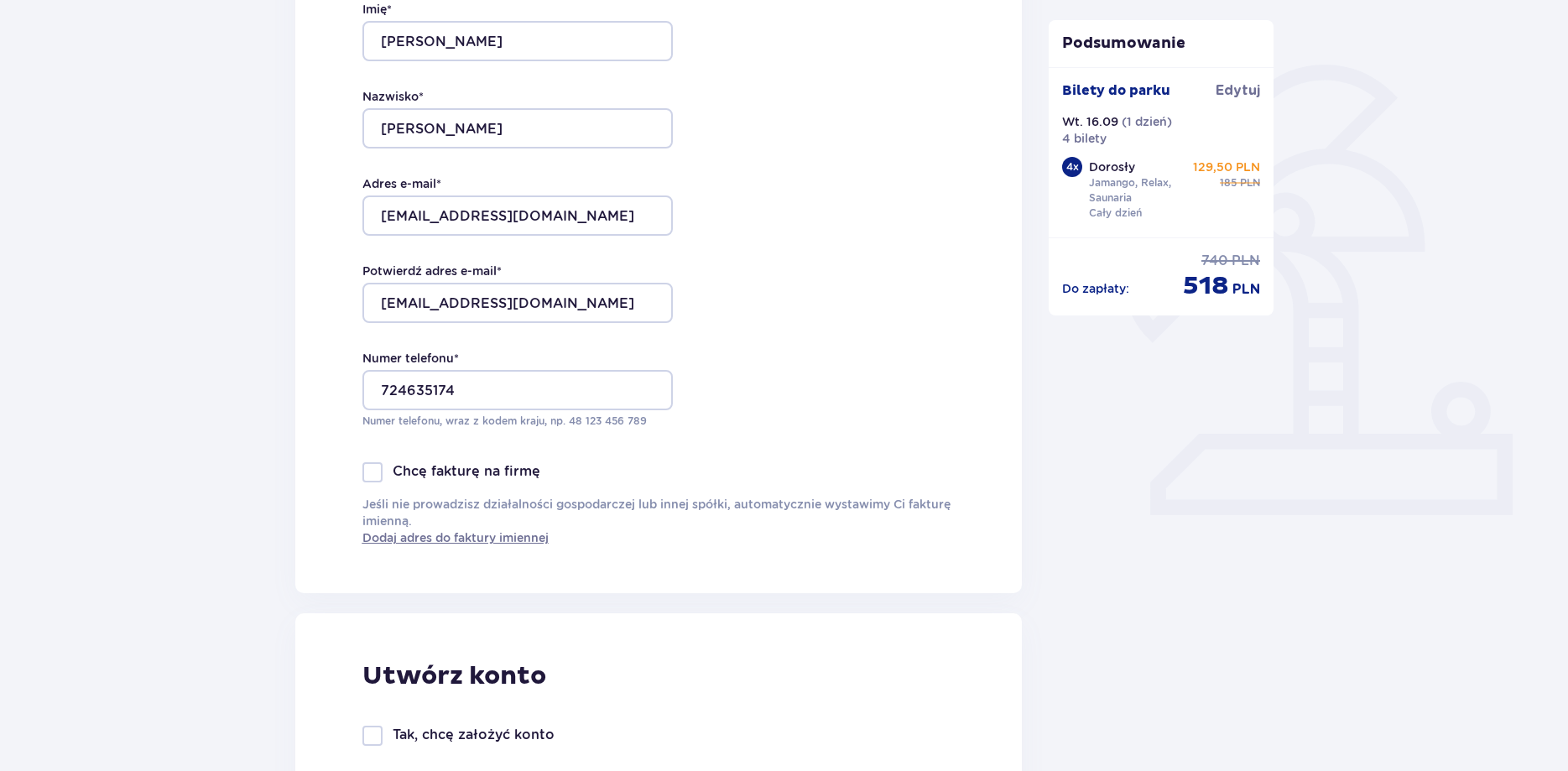
drag, startPoint x: 1233, startPoint y: 183, endPoint x: 1254, endPoint y: 177, distance: 21.8
click at [1255, 178] on div "185 PLN" at bounding box center [1240, 183] width 40 height 15
drag, startPoint x: 1246, startPoint y: 164, endPoint x: 1186, endPoint y: 166, distance: 60.0
click at [1186, 166] on div "Dorosły Jamango, Relax, Saunaria Cały dzień 129,50 PLN 185 PLN" at bounding box center [1175, 189] width 171 height 62
drag, startPoint x: 1190, startPoint y: 168, endPoint x: 1270, endPoint y: 176, distance: 80.4
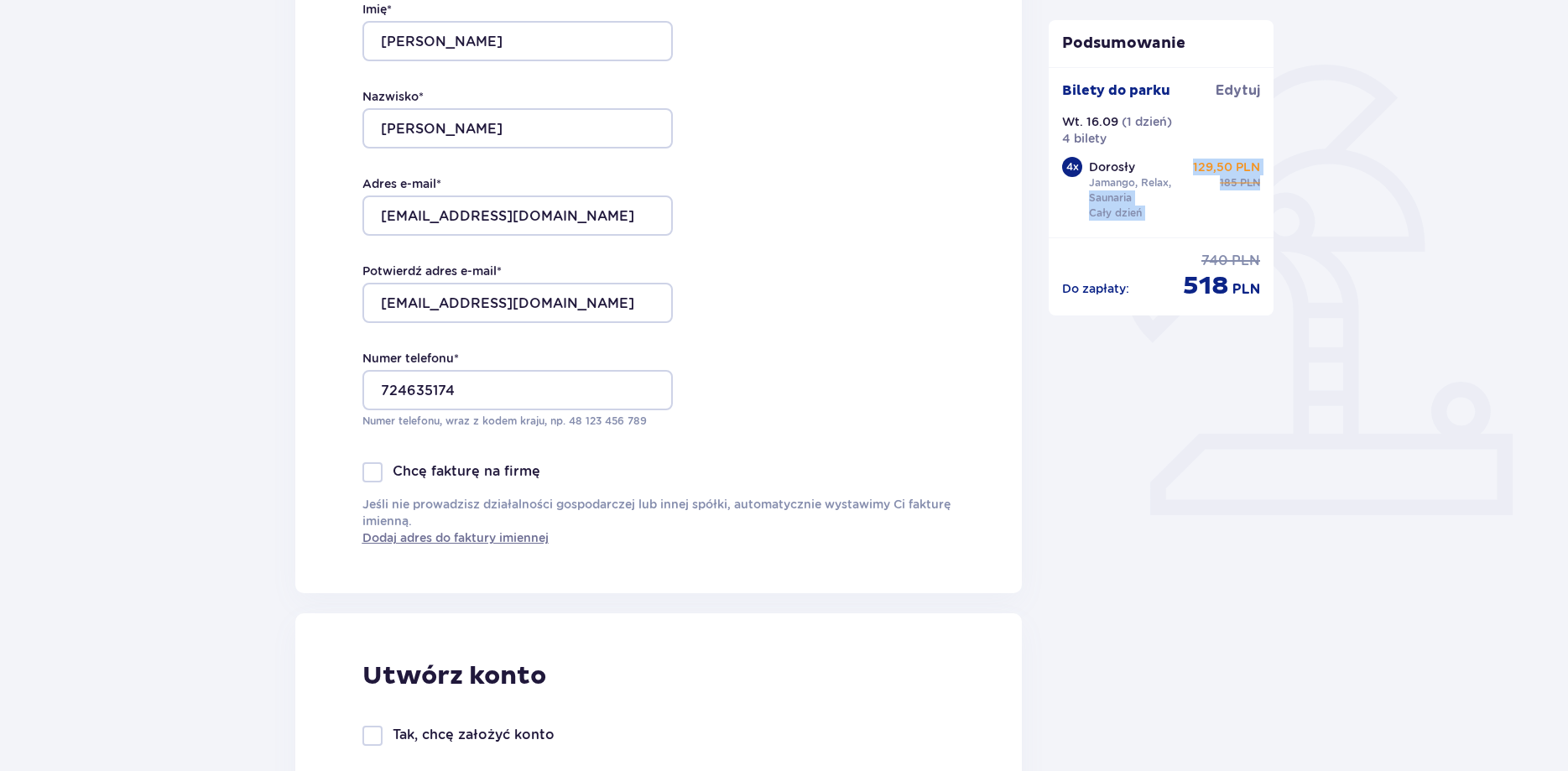
click at [1270, 176] on div "Bilety do parku Edytuj Wt. 16.09 ( 1 dzień ) 4 bilety 4 x Dorosły Jamango, Rela…" at bounding box center [1161, 152] width 225 height 170
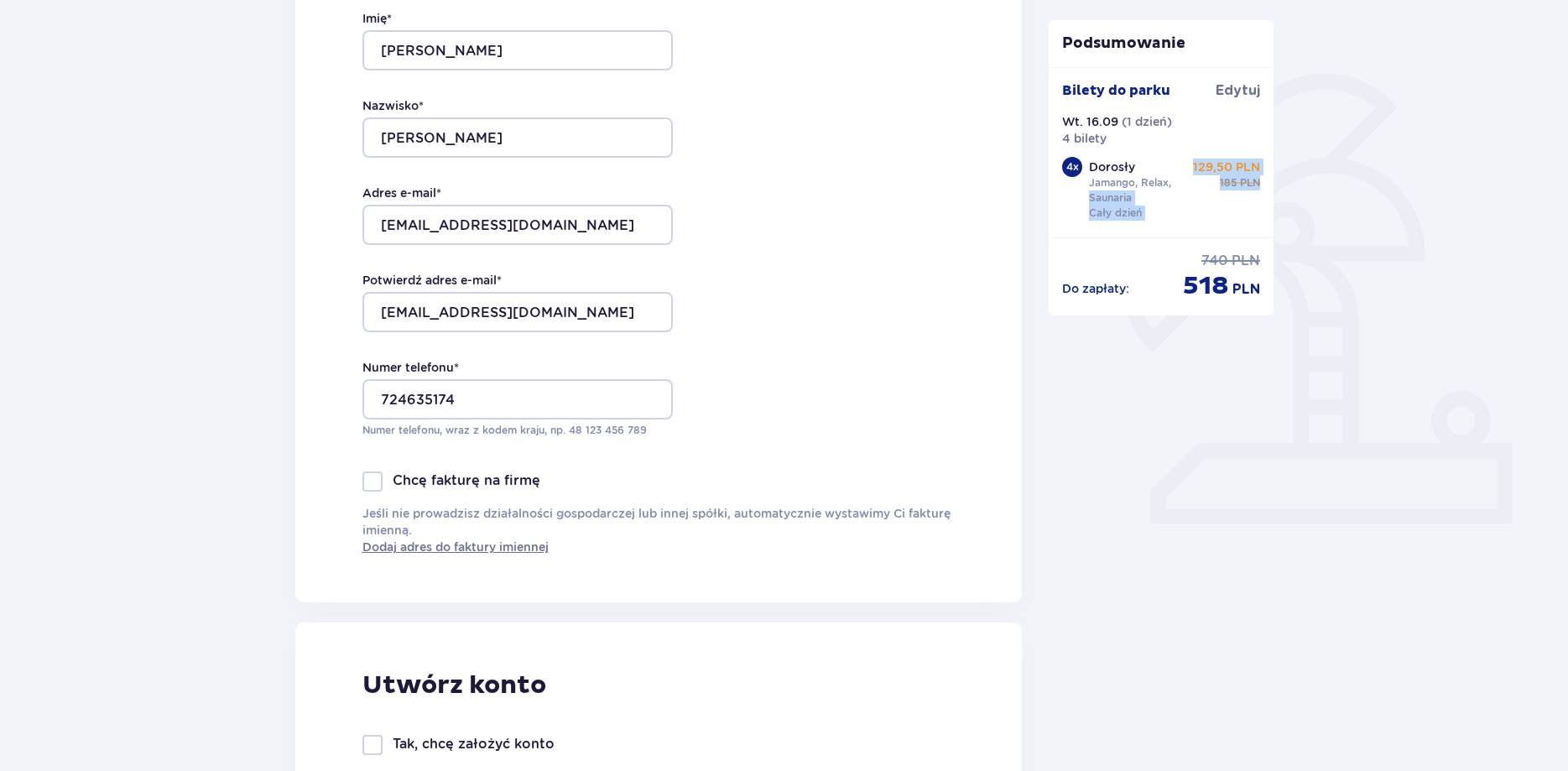
scroll to position [0, 0]
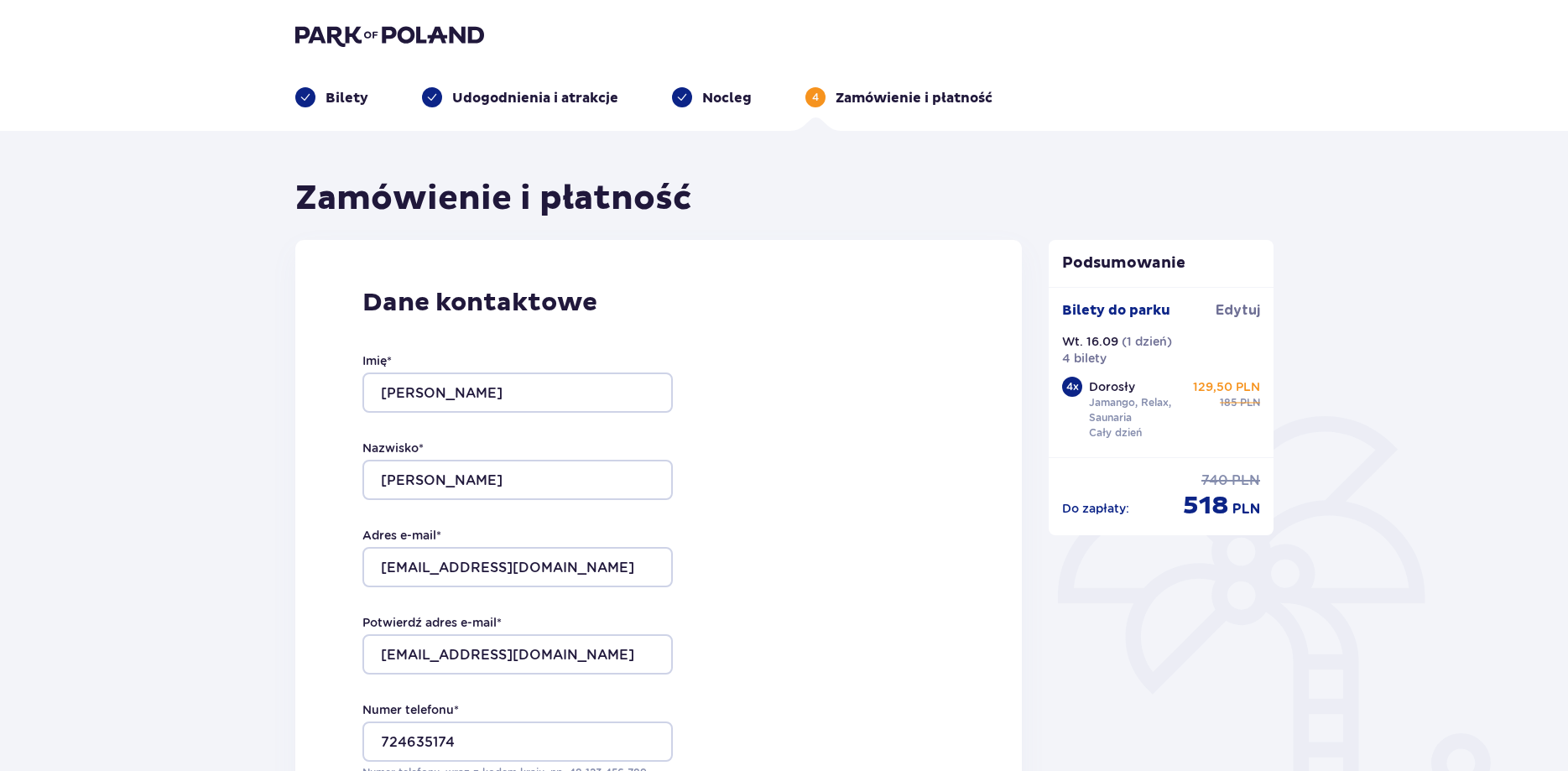
click at [1094, 370] on div "Bilety do parku Edytuj Wt. 16.09 ( 1 dzień ) 4 bilety 4 x Dorosły Jamango, Rela…" at bounding box center [1160, 372] width 198 height 143
click at [1239, 312] on span "Edytuj" at bounding box center [1237, 310] width 45 height 18
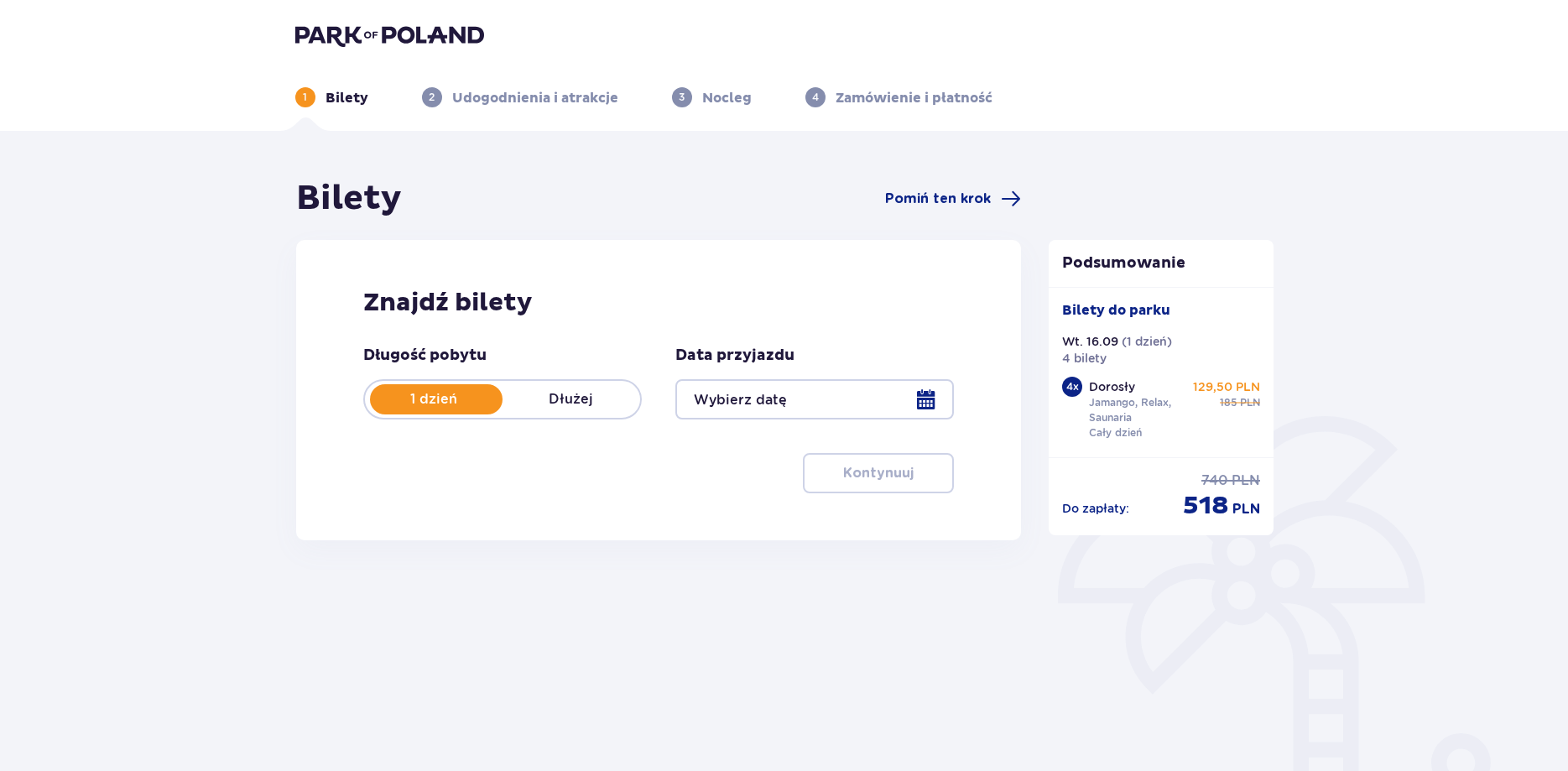
type input "16.09.25"
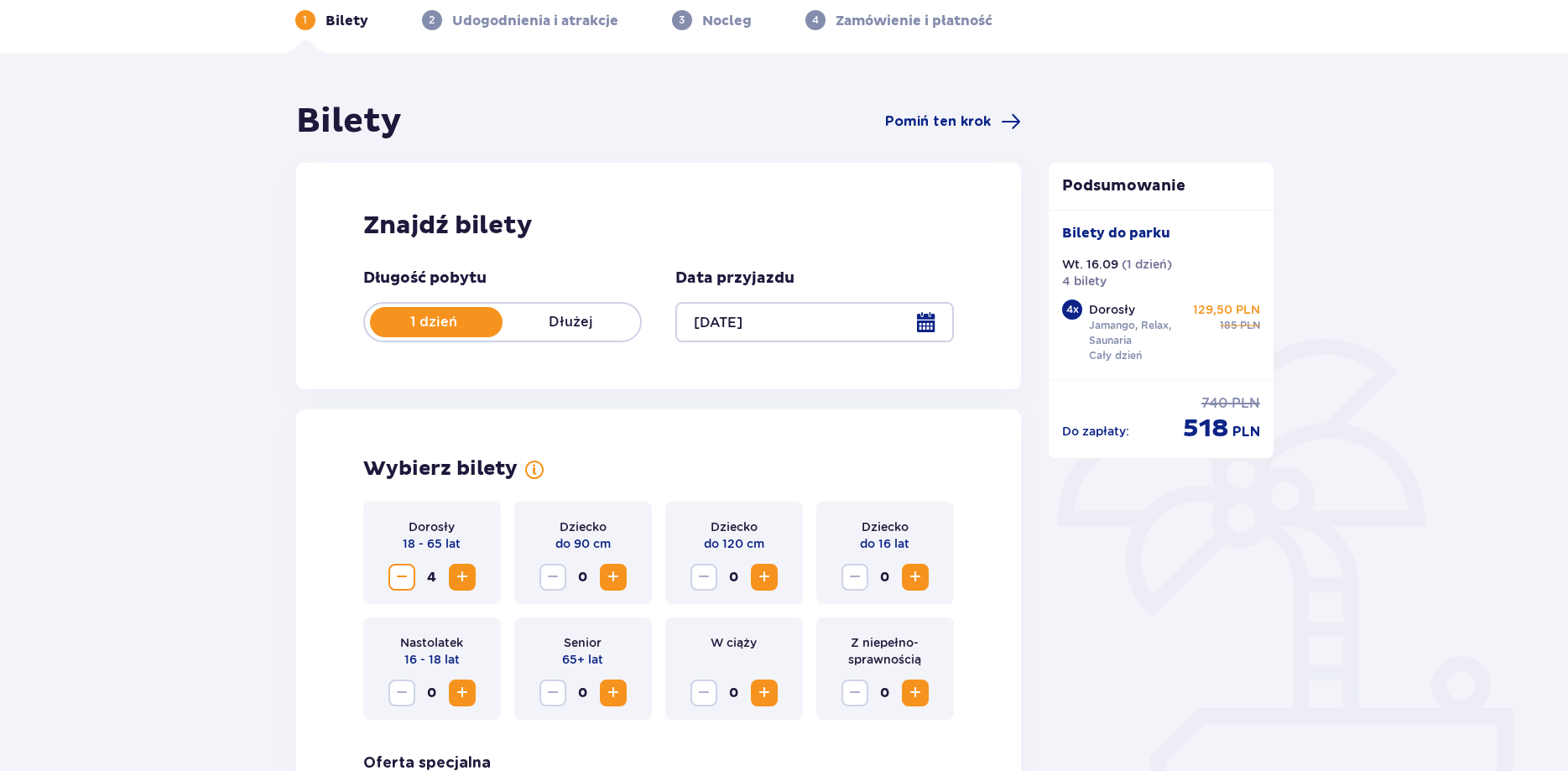
scroll to position [86, 0]
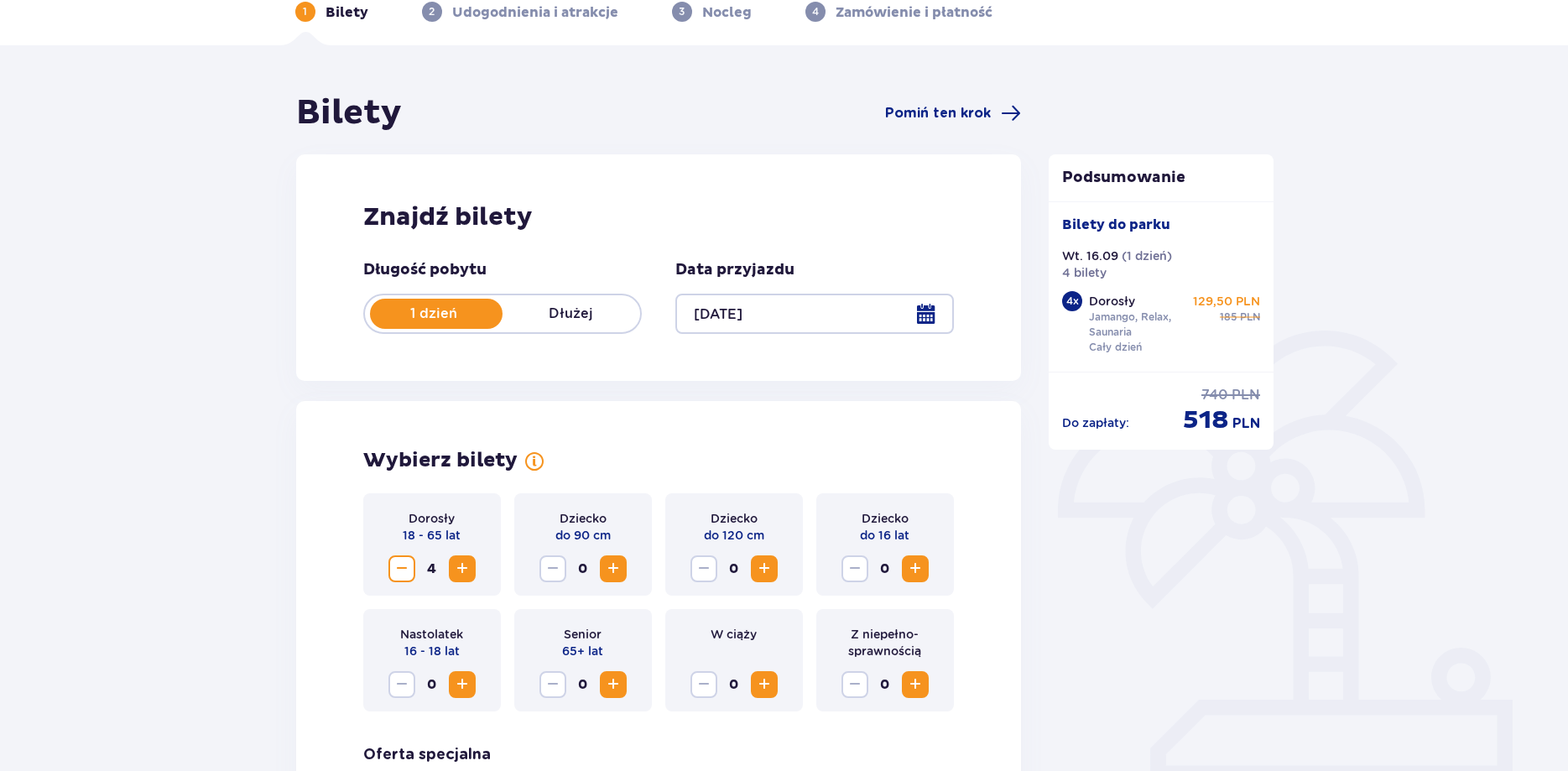
click at [402, 572] on span "Decrease" at bounding box center [402, 569] width 20 height 20
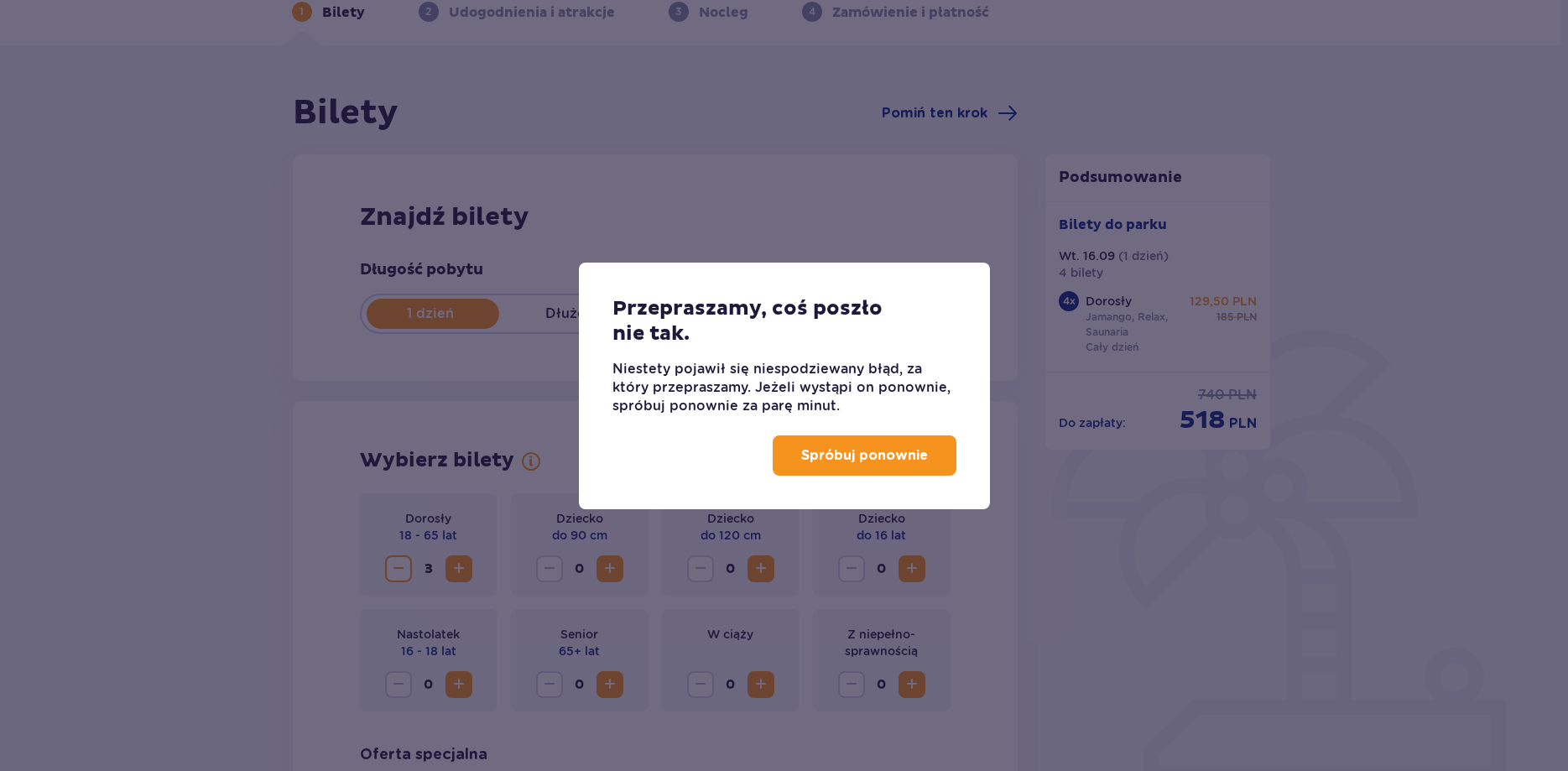
click at [850, 460] on p "Spróbuj ponownie" at bounding box center [864, 455] width 127 height 18
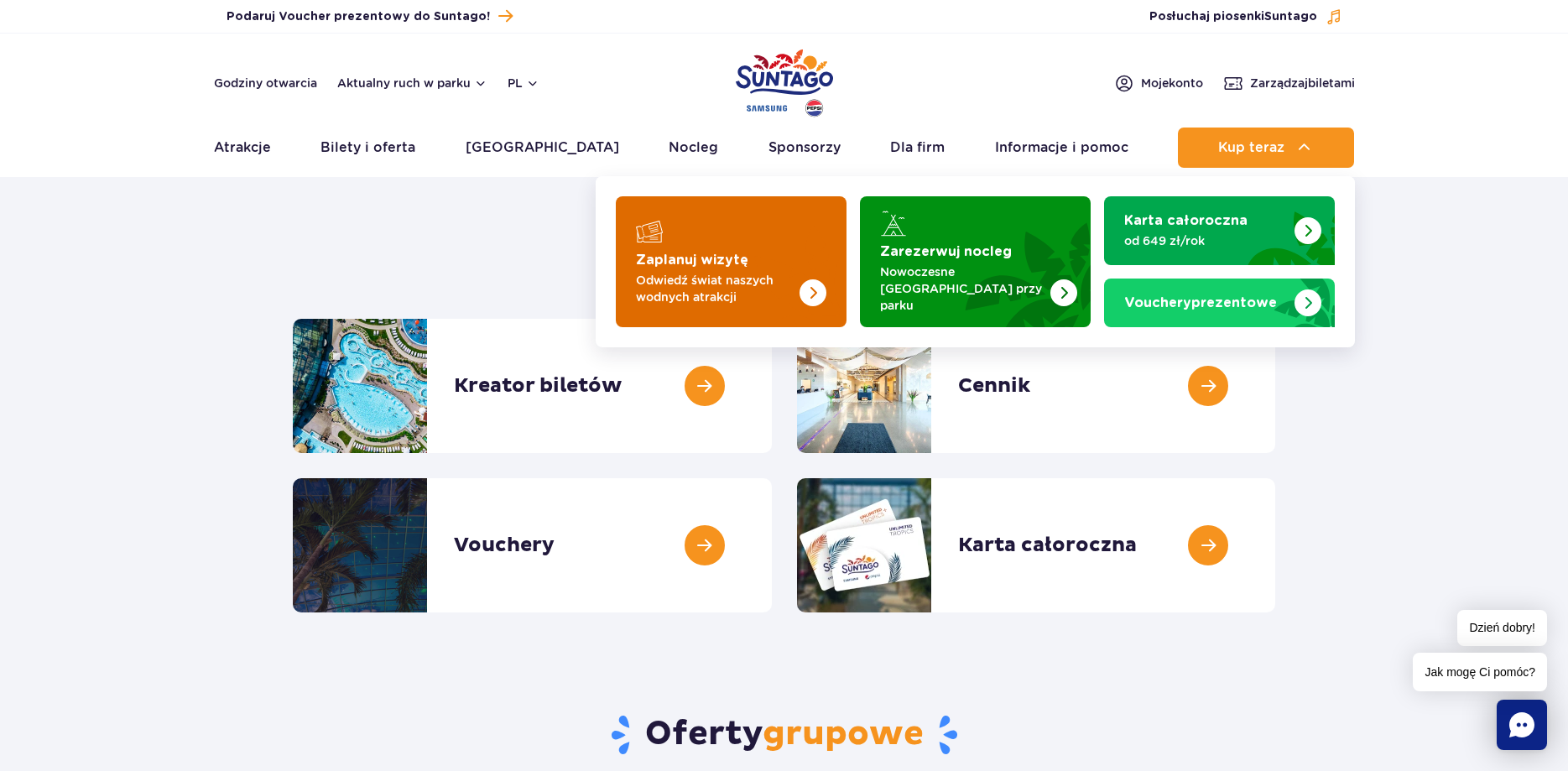
click at [775, 283] on p "Odwiedź świat naszych wodnych atrakcji" at bounding box center [718, 289] width 164 height 34
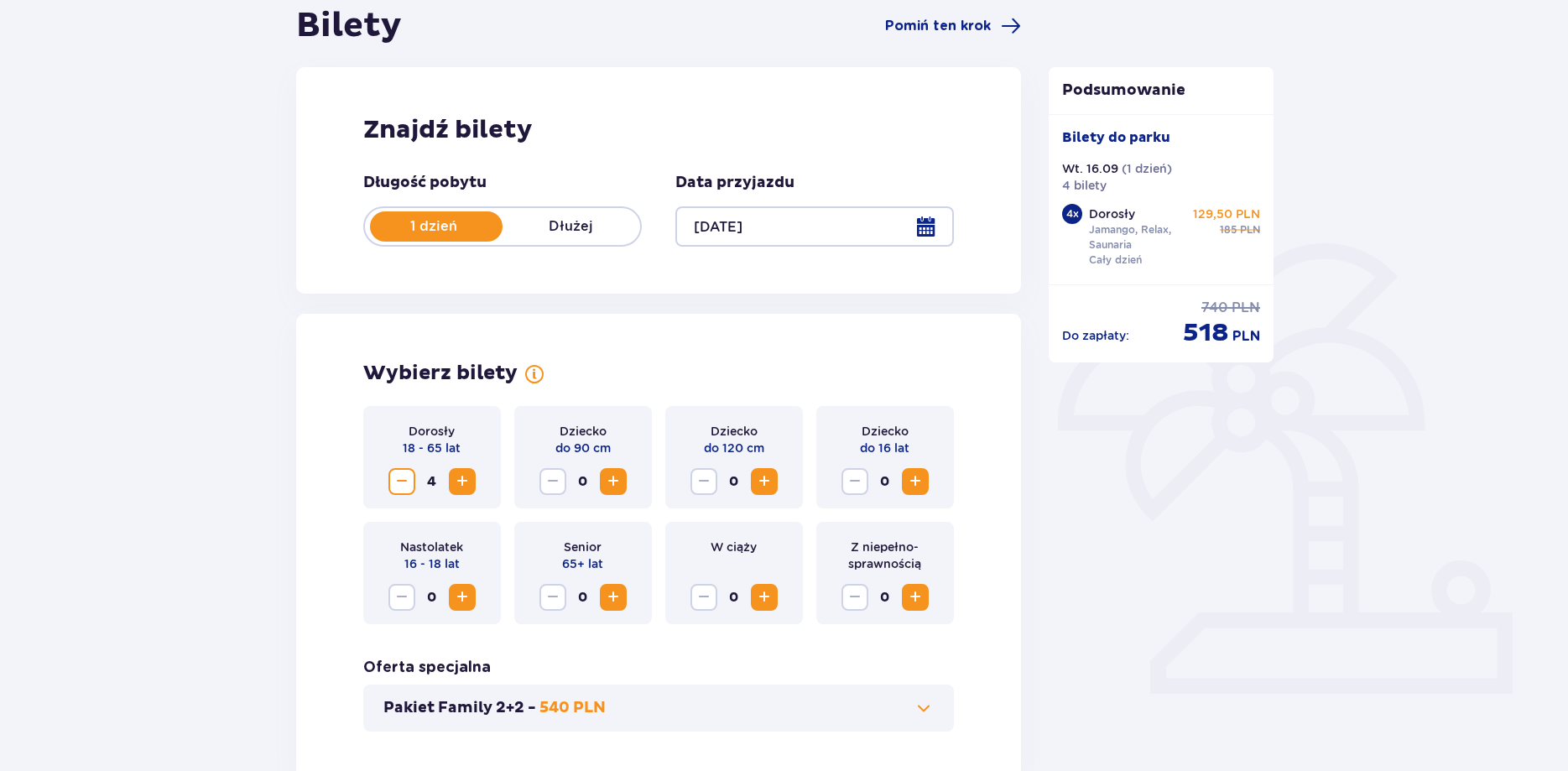
scroll to position [171, 0]
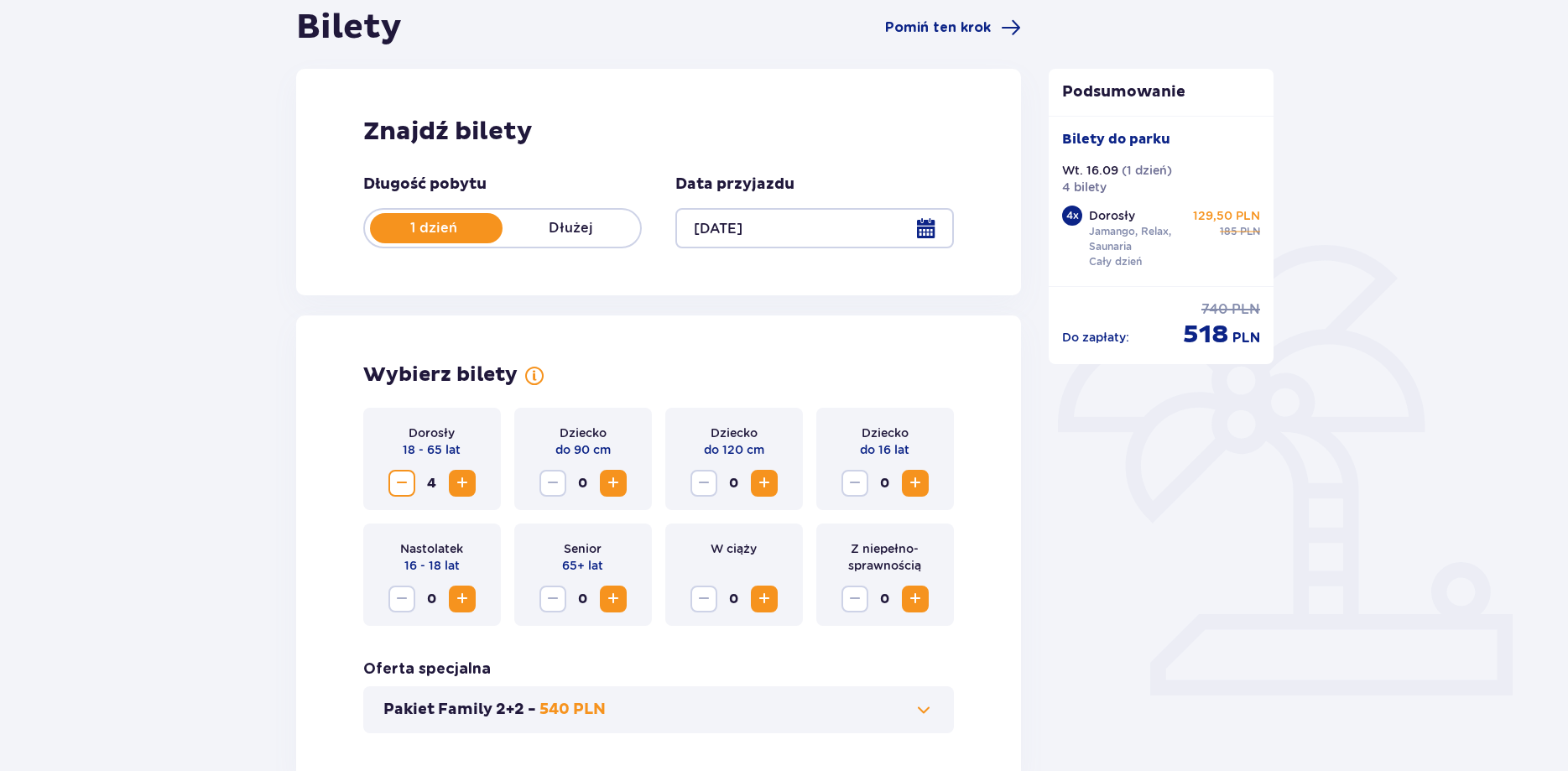
click at [407, 475] on span "Decrease" at bounding box center [402, 483] width 20 height 20
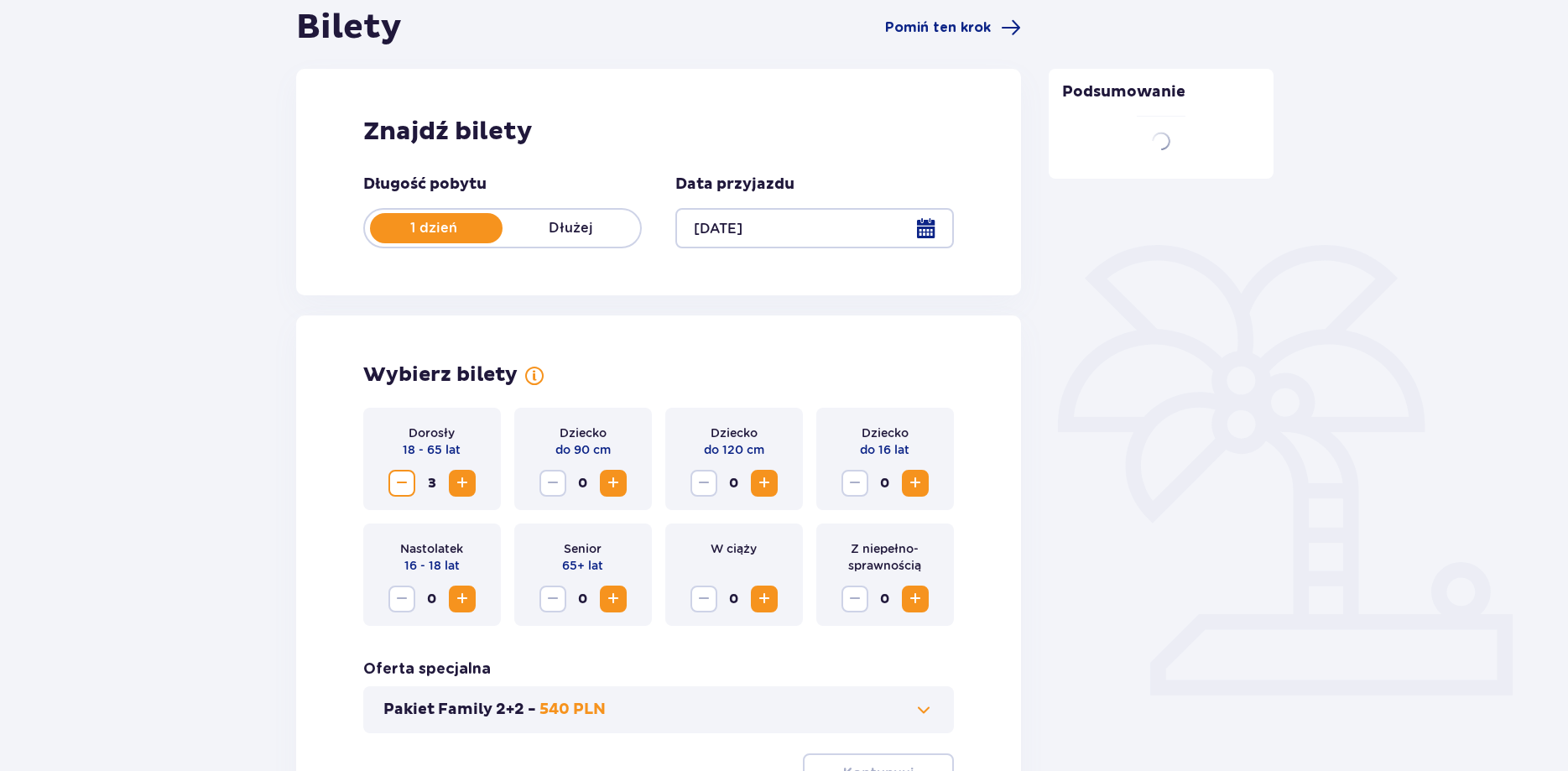
click at [408, 485] on span "Decrease" at bounding box center [402, 483] width 20 height 20
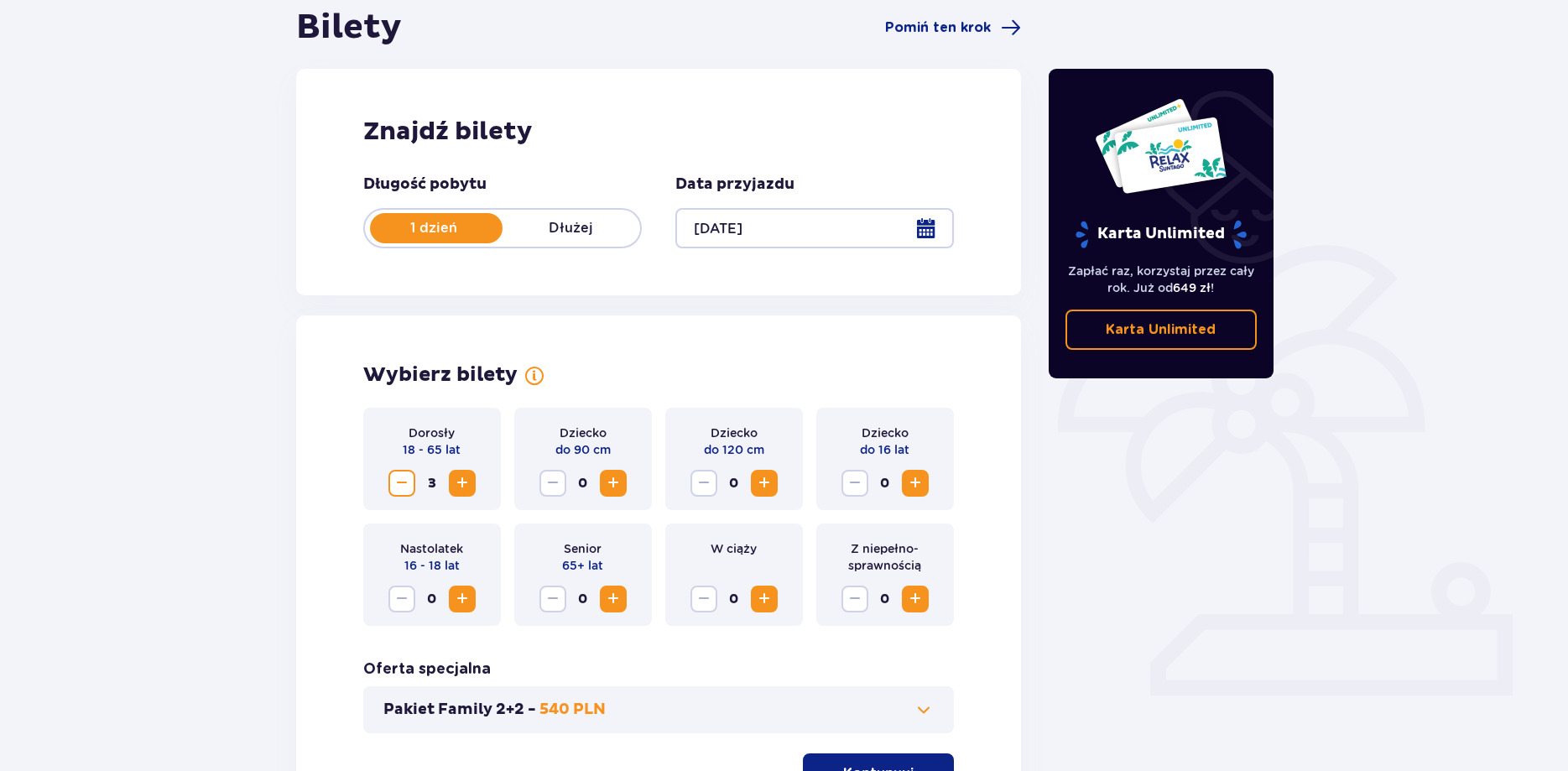
click at [399, 485] on span "Decrease" at bounding box center [402, 483] width 20 height 20
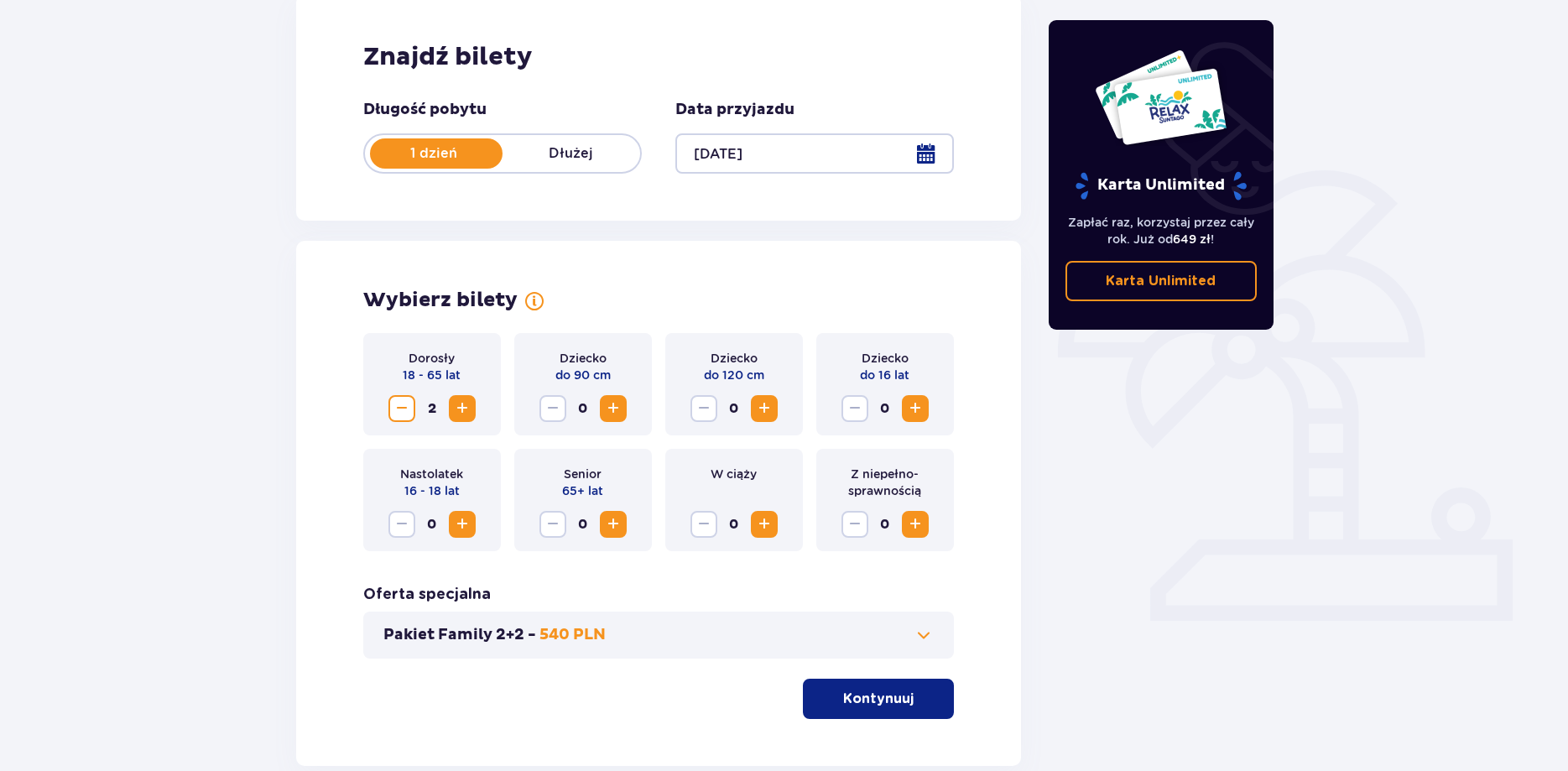
scroll to position [257, 0]
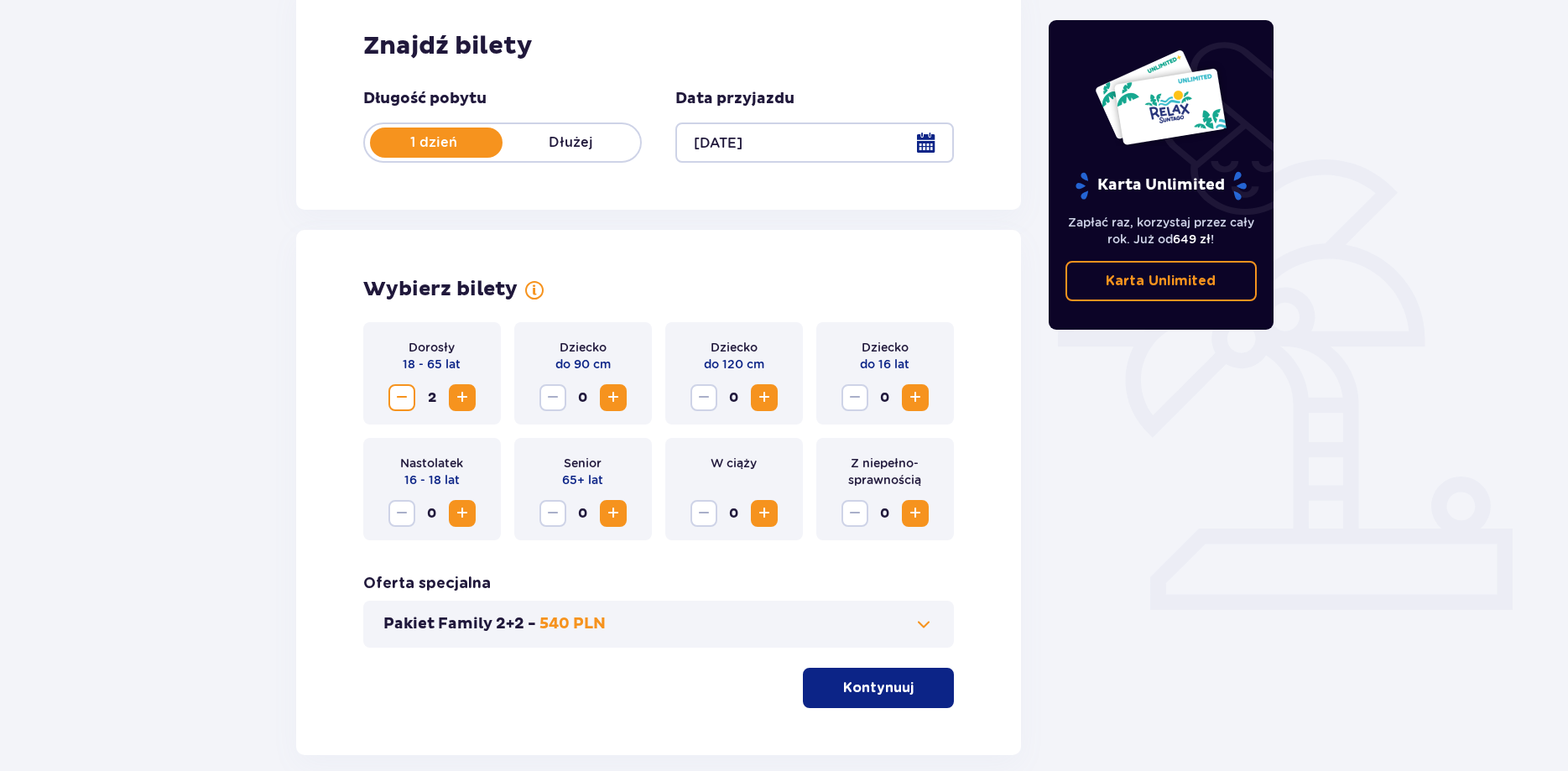
click at [910, 687] on span "button" at bounding box center [917, 687] width 20 height 20
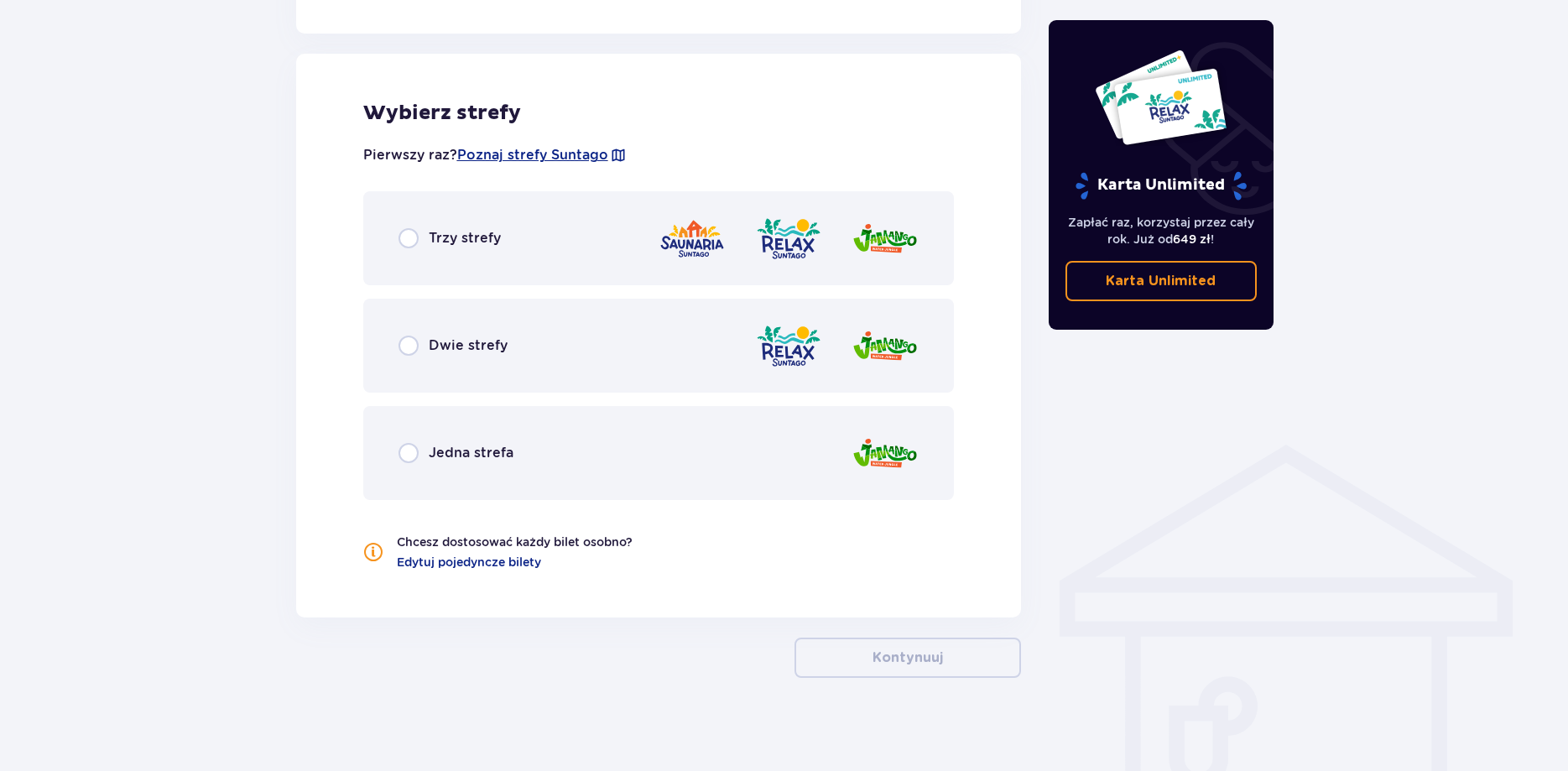
scroll to position [925, 0]
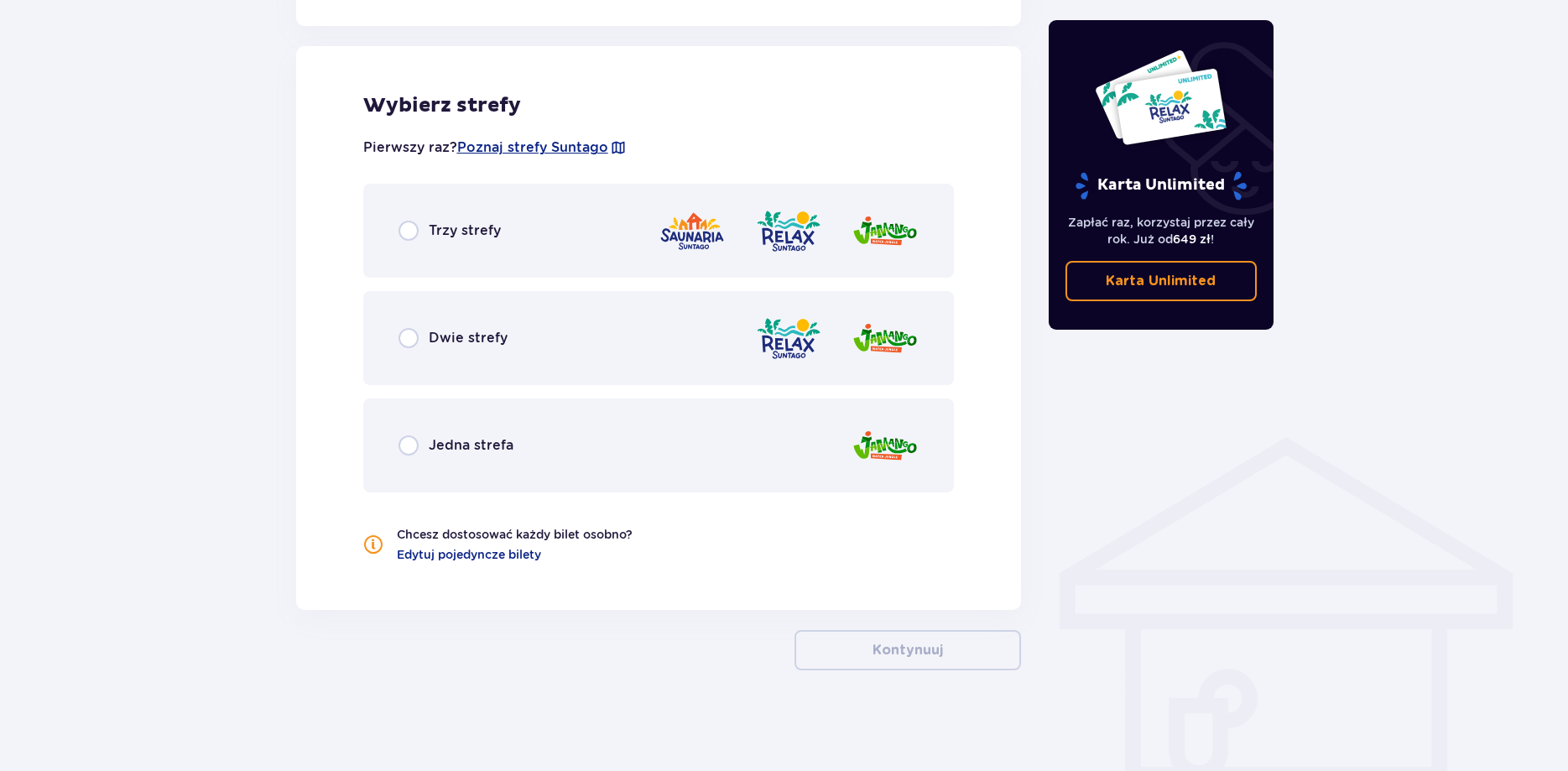
click at [538, 249] on div "Trzy strefy" at bounding box center [659, 230] width 592 height 94
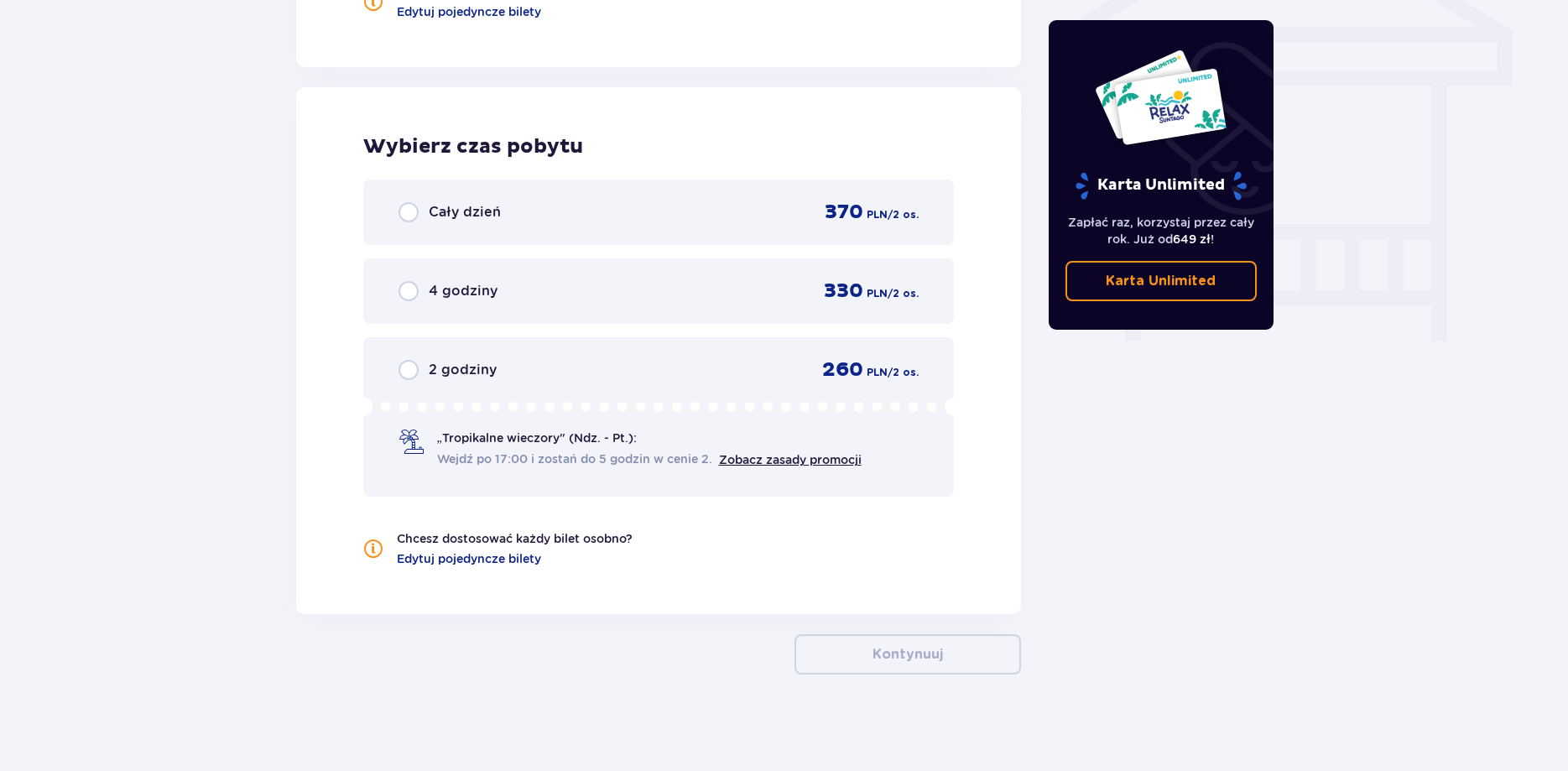
scroll to position [1472, 0]
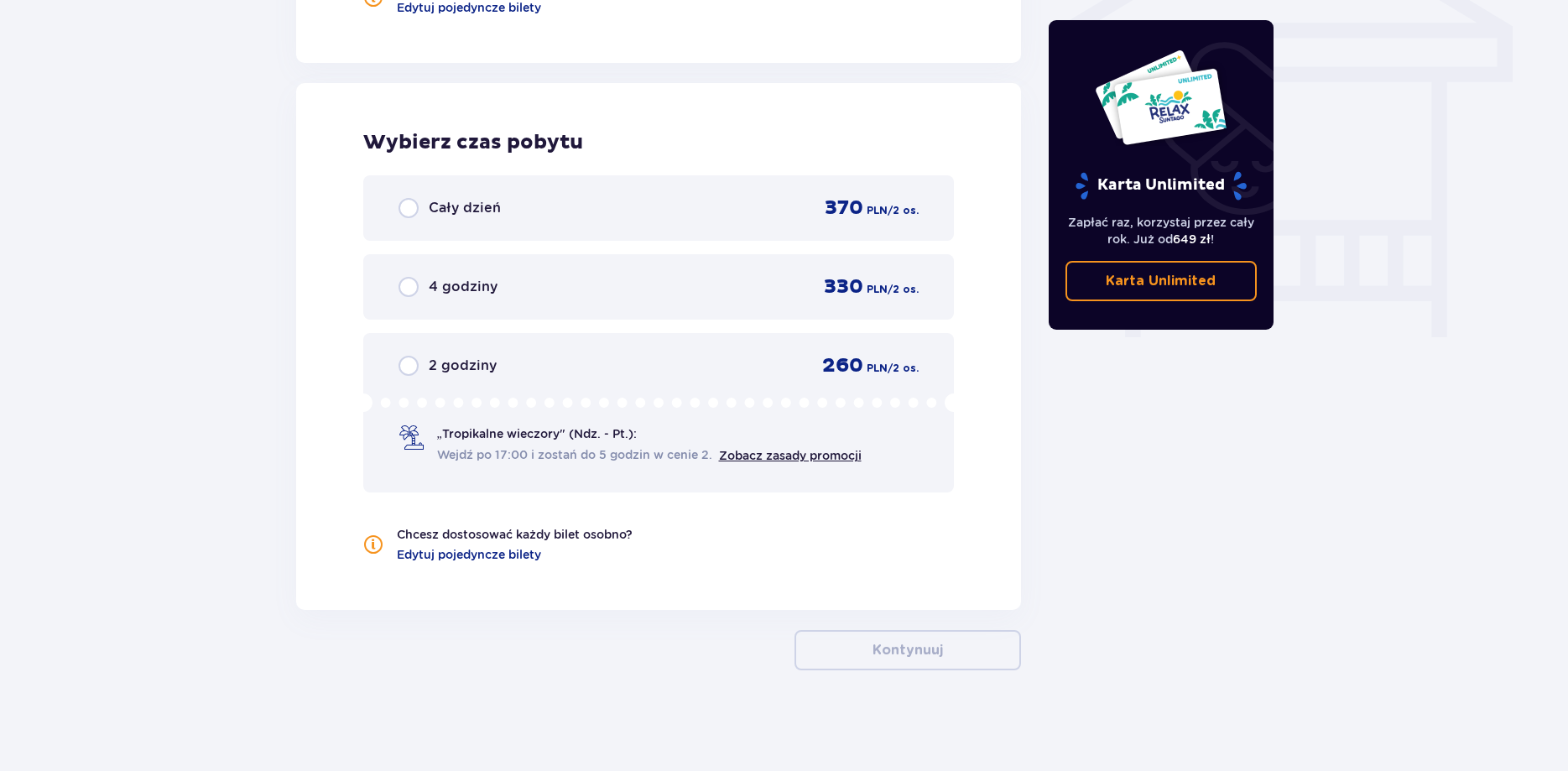
click at [524, 210] on div "Cały dzień 370 PLN / 2 os." at bounding box center [659, 208] width 521 height 25
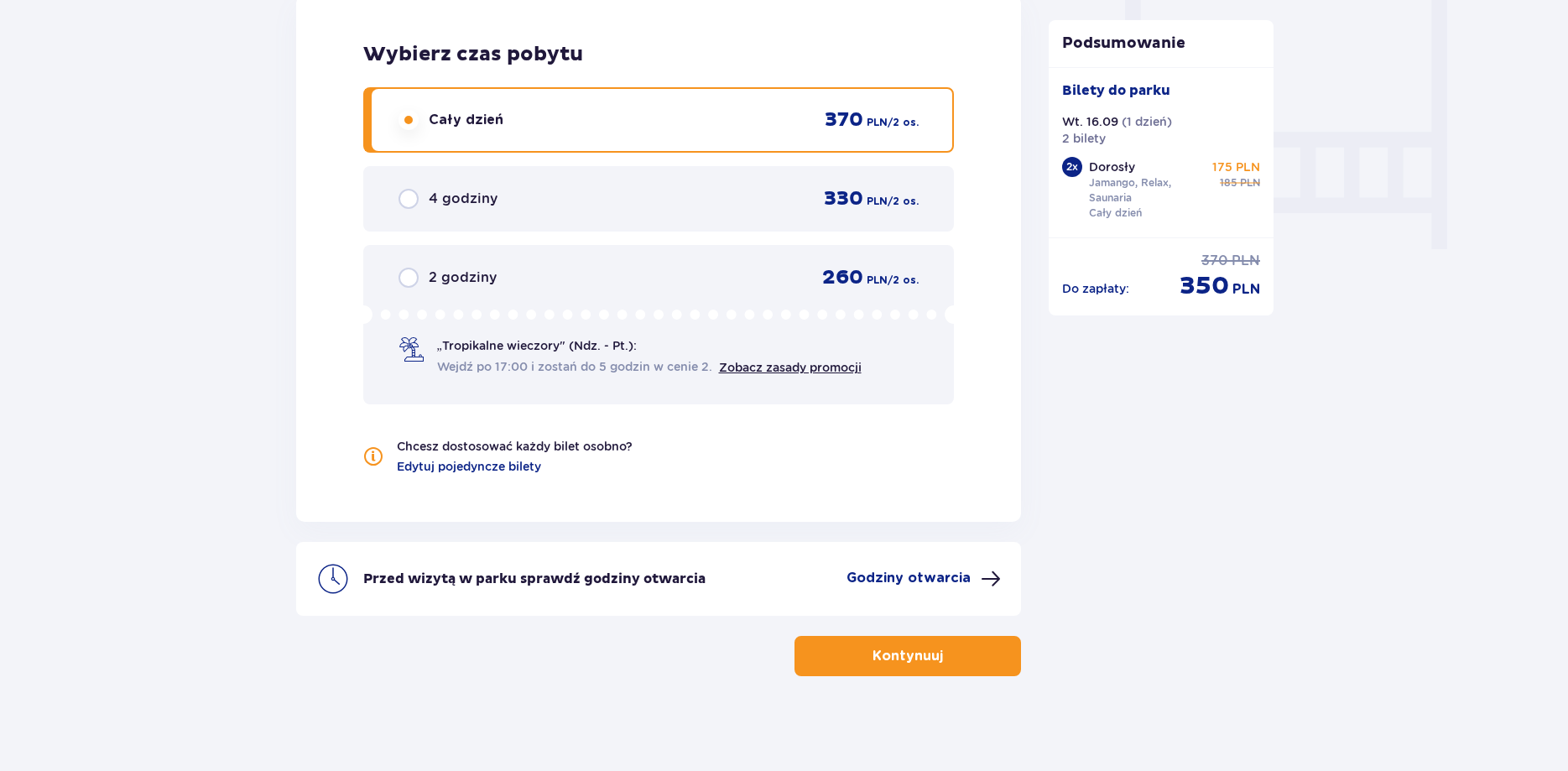
scroll to position [1566, 0]
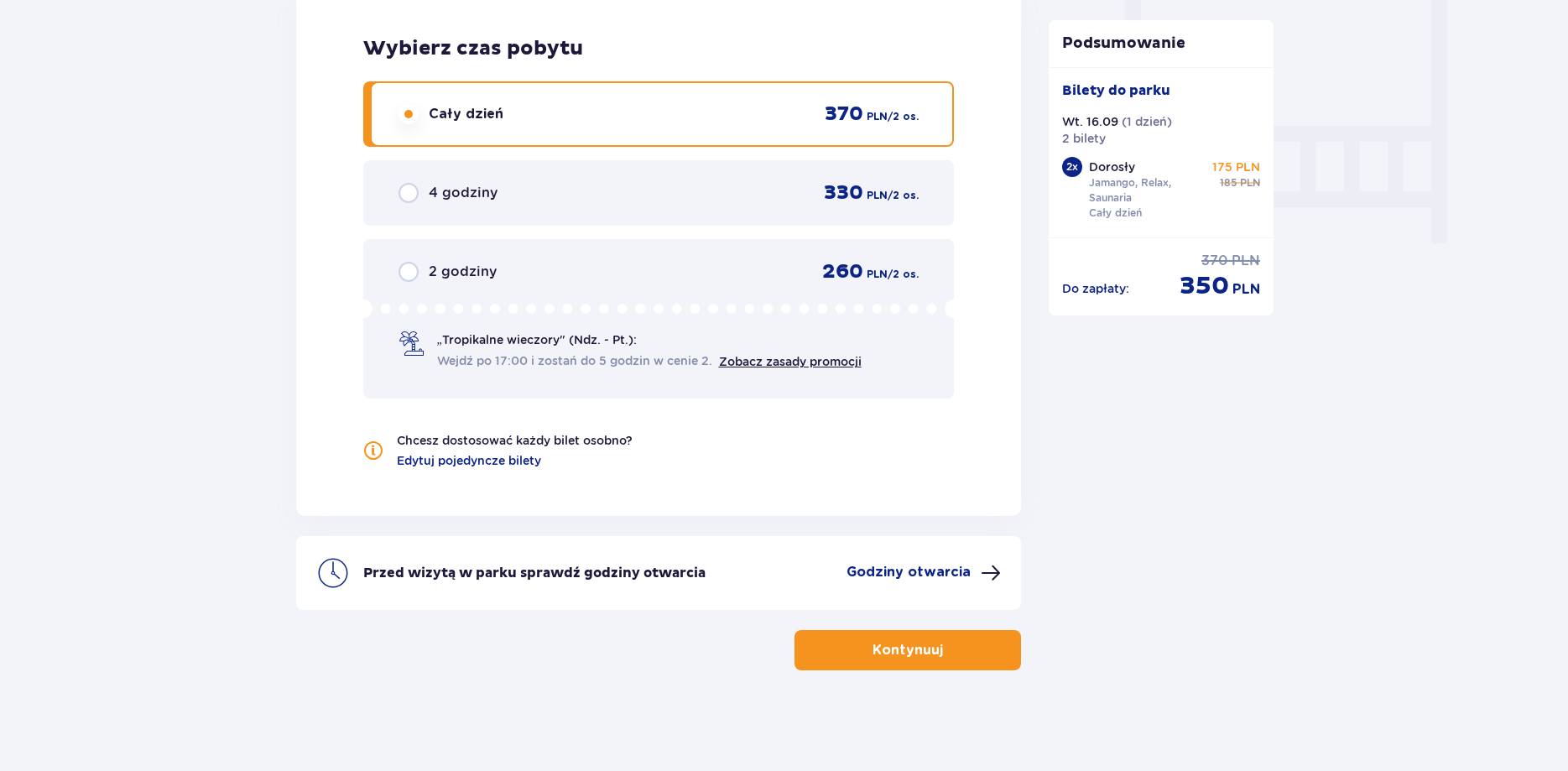
click at [898, 644] on p "Kontynuuj" at bounding box center [907, 650] width 70 height 18
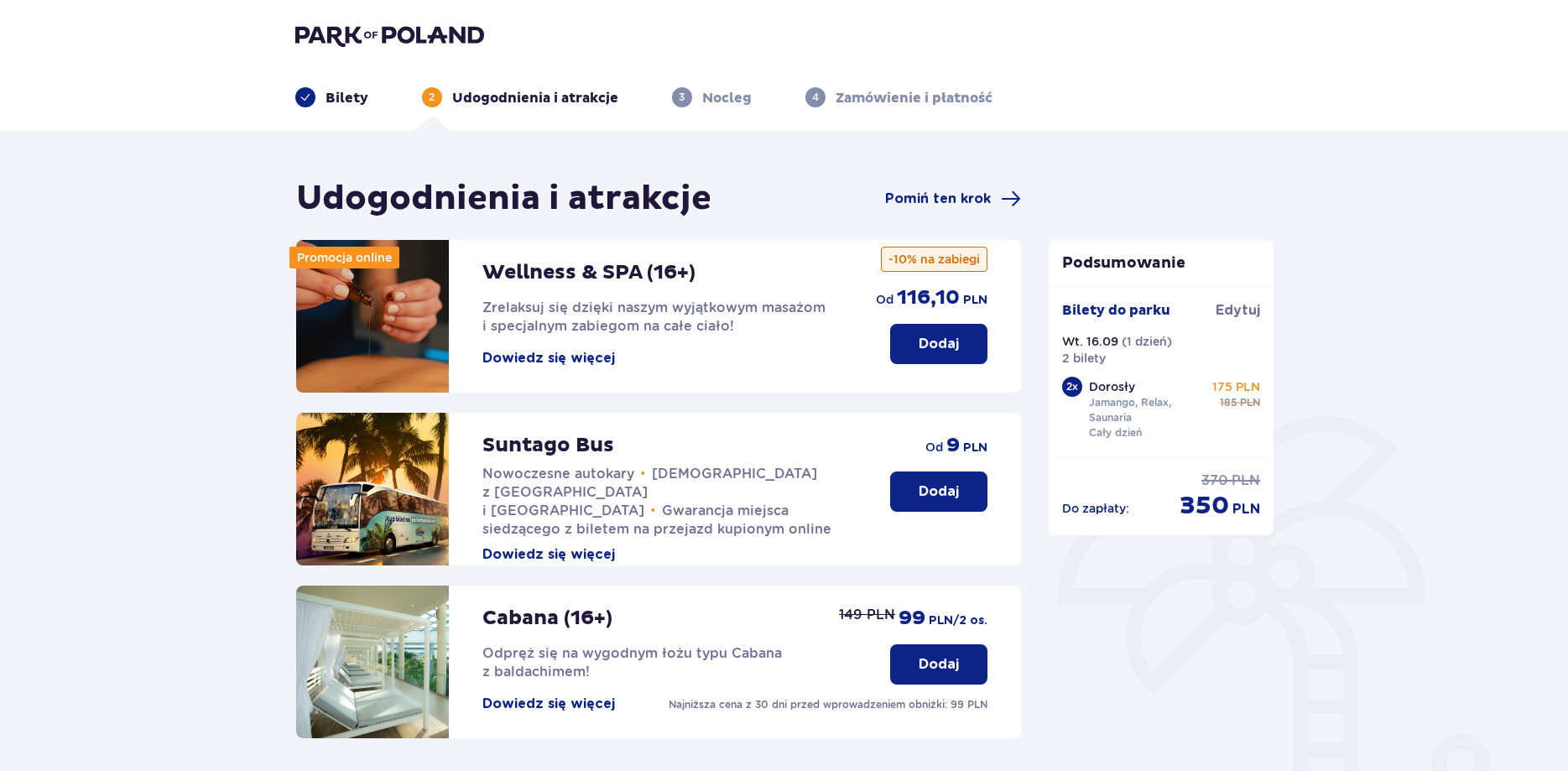
click at [958, 177] on div "Udogodnienia i atrakcje Pomiń ten krok Promocja online Wellness & SPA (16+) Zre…" at bounding box center [784, 634] width 1568 height 1007
click at [958, 186] on div "Udogodnienia i atrakcje Pomiń ten krok" at bounding box center [658, 198] width 726 height 42
click at [962, 193] on span "Pomiń ten krok" at bounding box center [938, 198] width 106 height 18
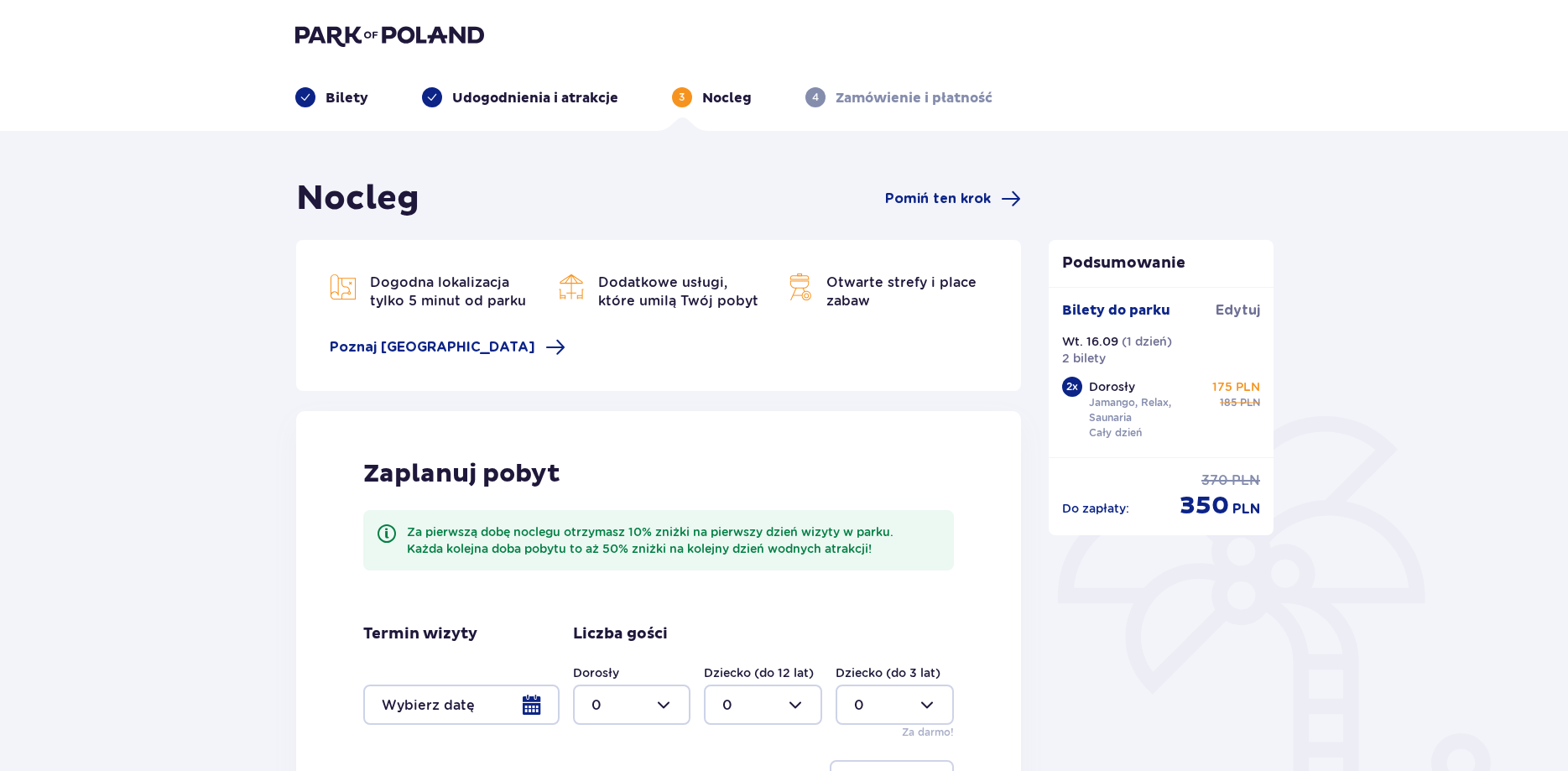
click at [962, 193] on span "Pomiń ten krok" at bounding box center [938, 198] width 106 height 18
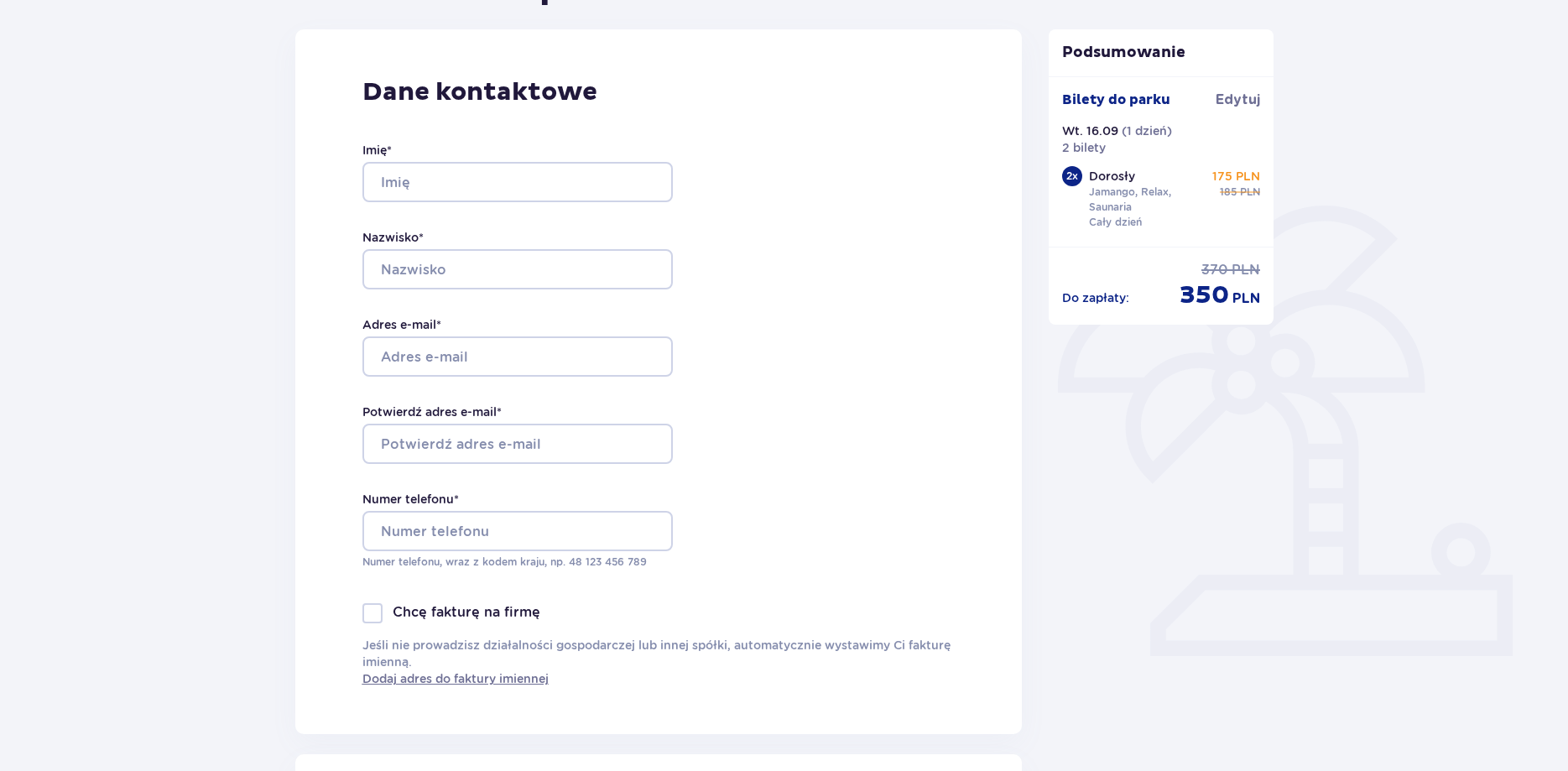
scroll to position [257, 0]
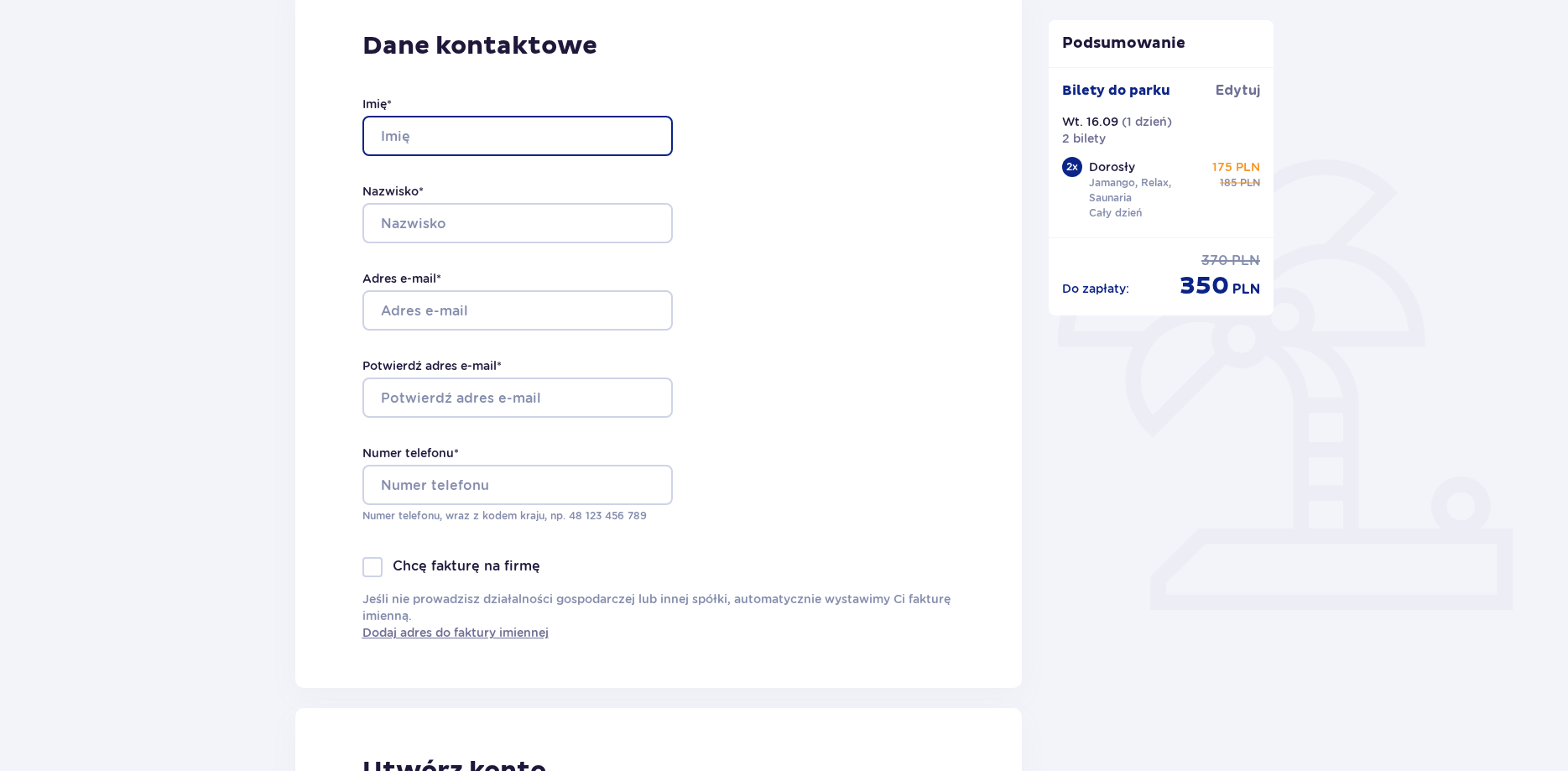
click at [533, 136] on input "Imię *" at bounding box center [517, 136] width 311 height 40
type input "sebastian"
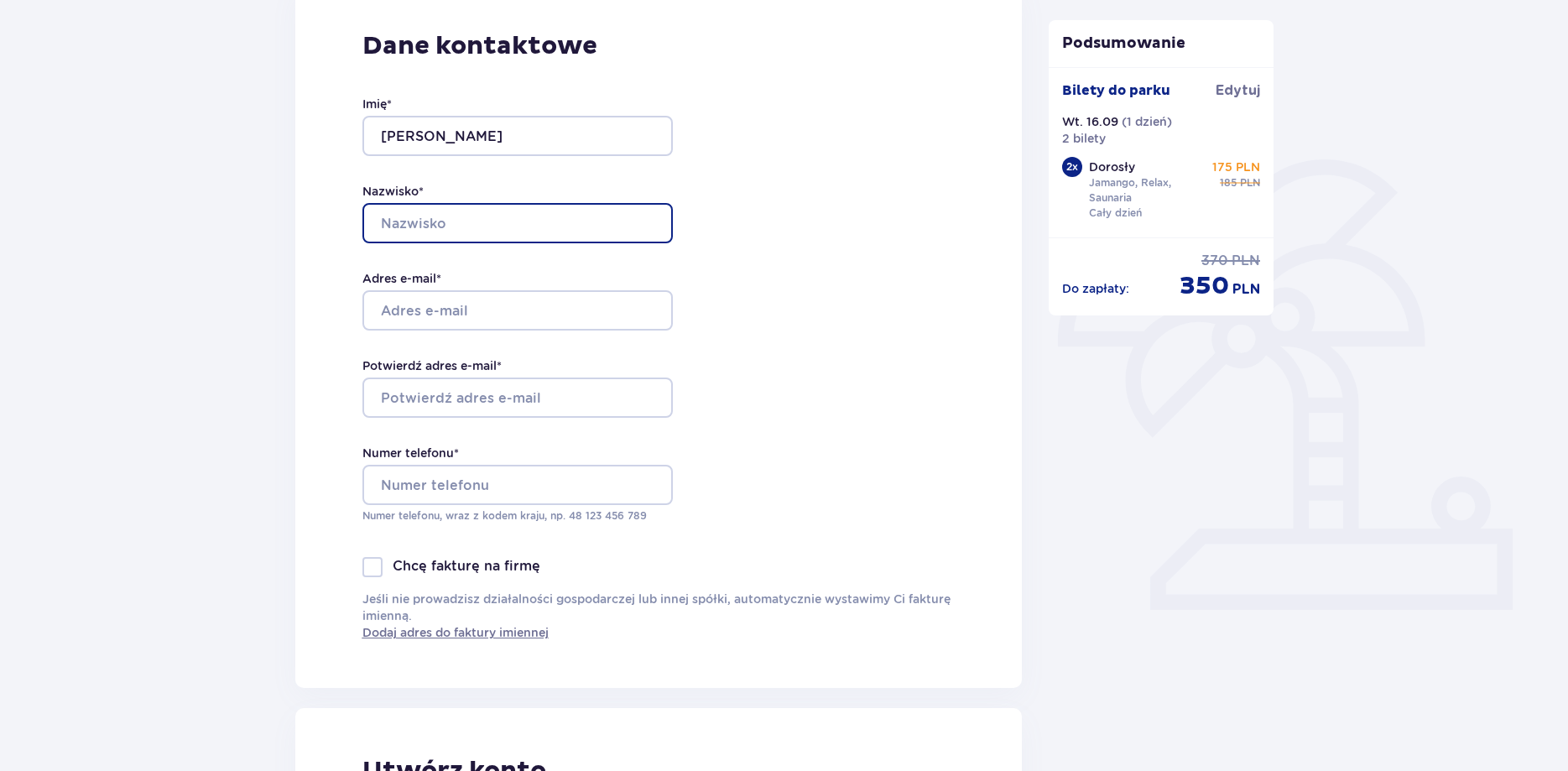
click at [525, 218] on input "Nazwisko *" at bounding box center [517, 223] width 311 height 40
type input "marecki"
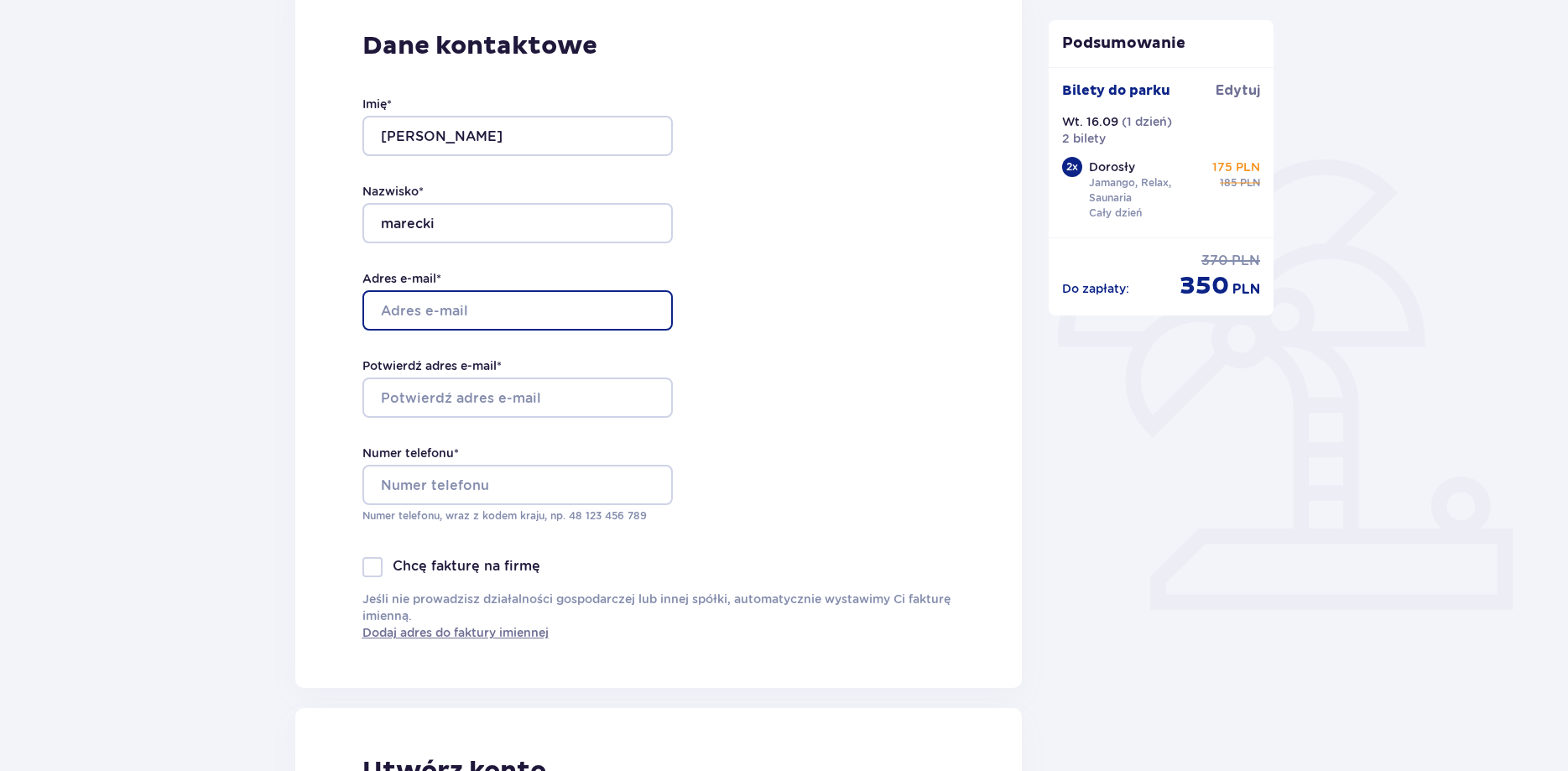
click at [483, 316] on input "Adres e-mail *" at bounding box center [517, 310] width 311 height 40
type input "[EMAIL_ADDRESS][DOMAIN_NAME]"
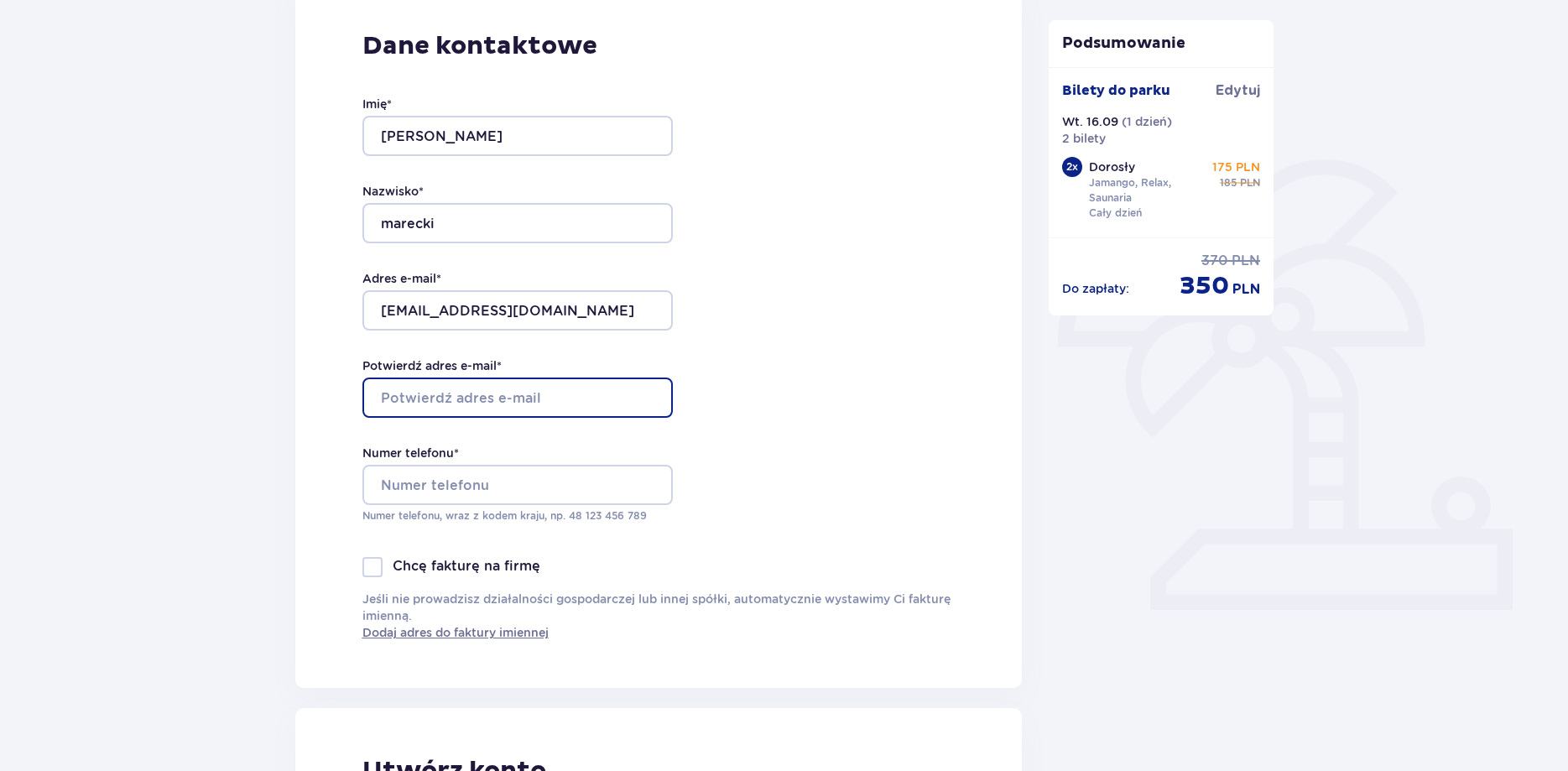
click at [461, 395] on input "Potwierdź adres e-mail *" at bounding box center [517, 398] width 311 height 40
type input "s"
type input "[EMAIL_ADDRESS][DOMAIN_NAME]"
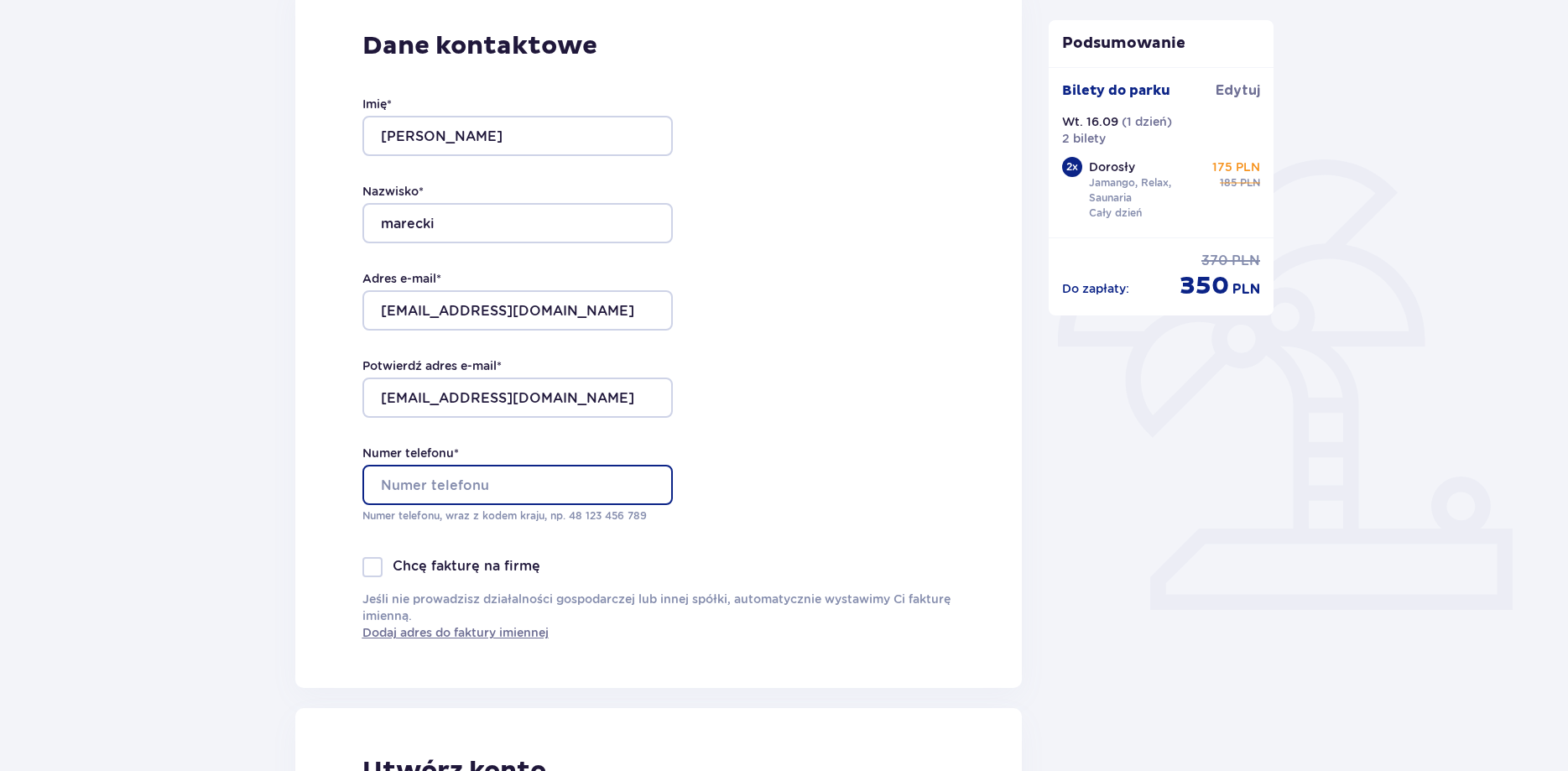
click at [548, 481] on input "Numer telefonu *" at bounding box center [517, 484] width 311 height 40
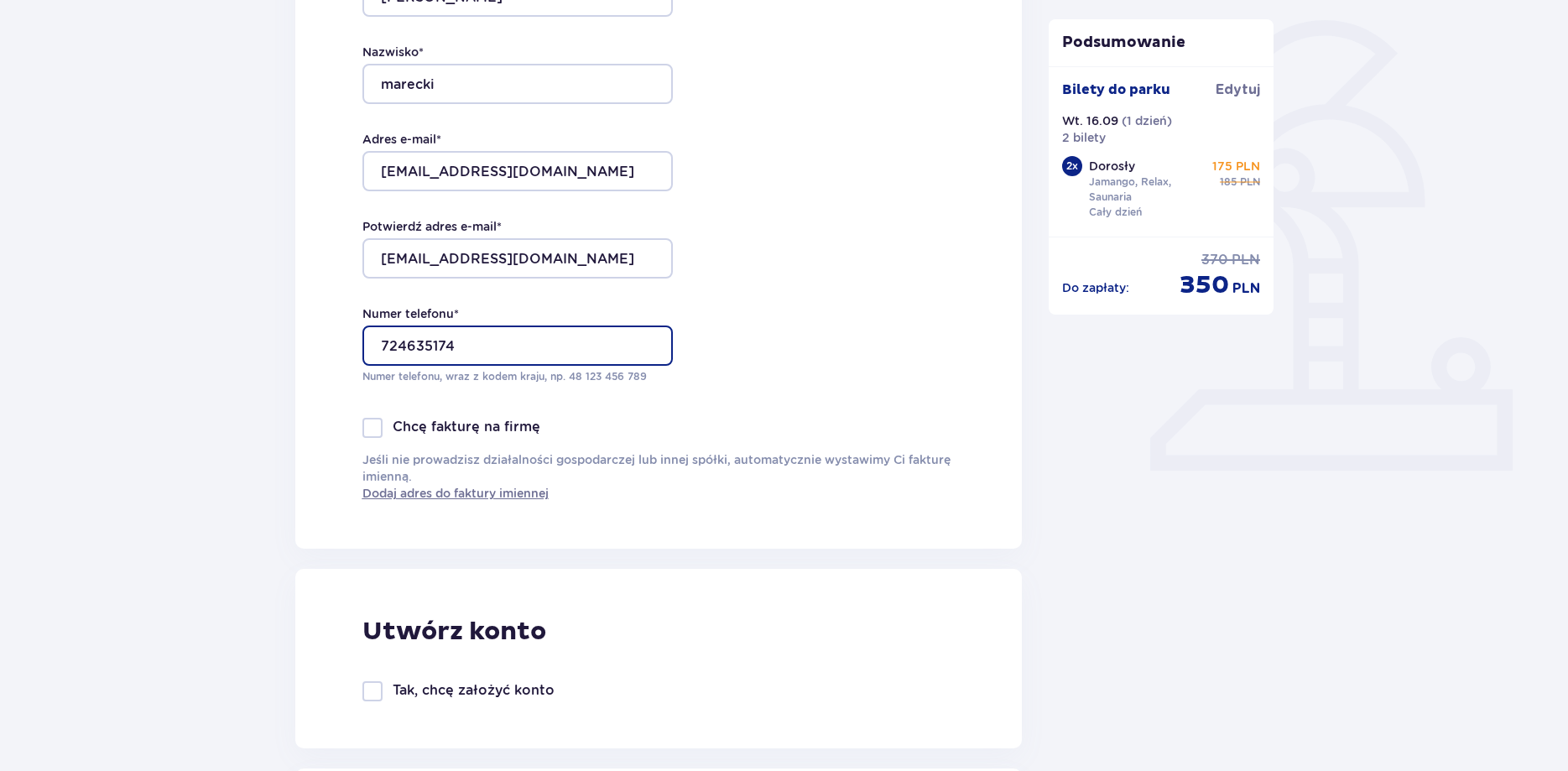
scroll to position [428, 0]
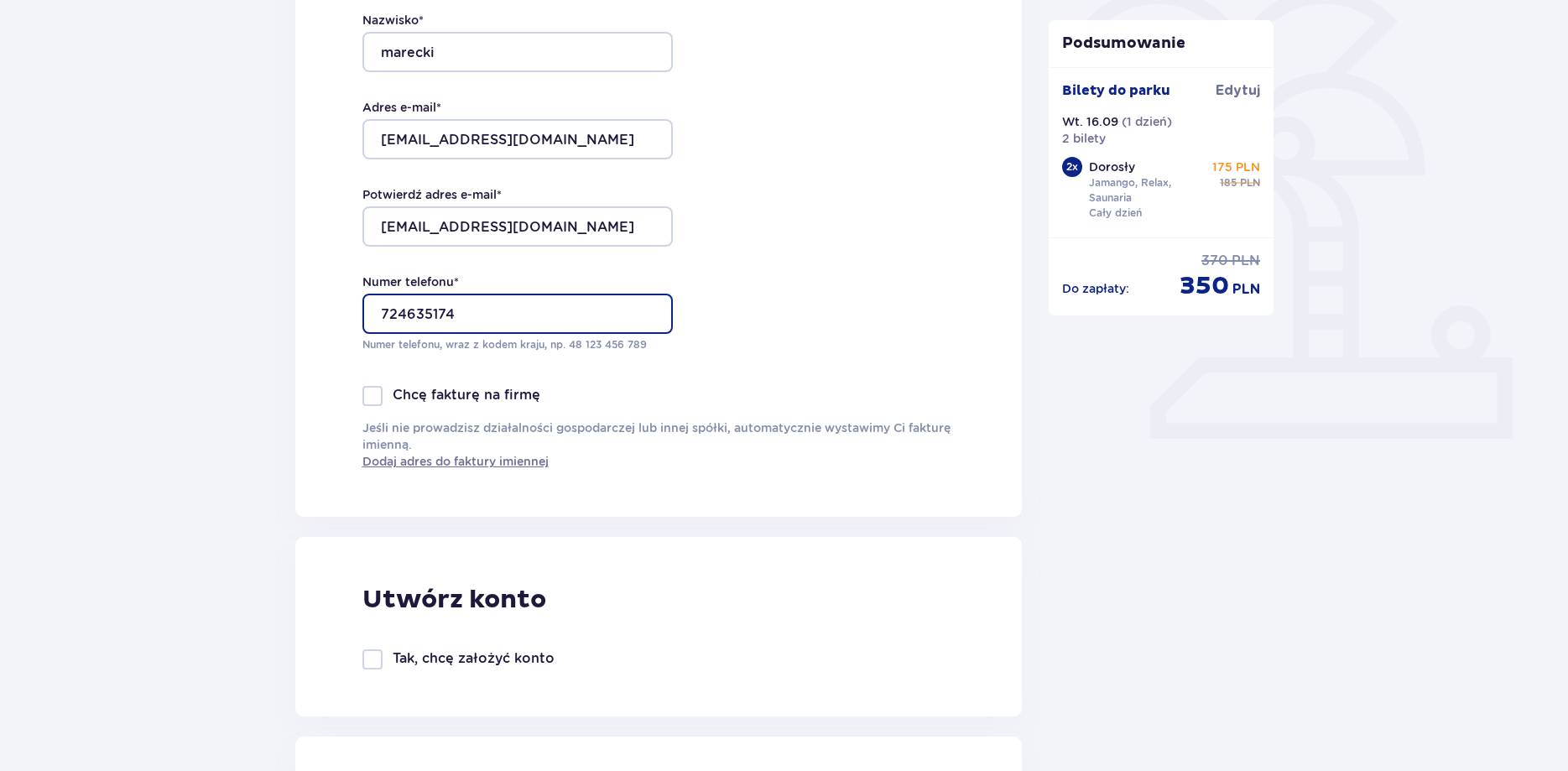
type input "724635174"
click at [1245, 171] on p "175 PLN" at bounding box center [1236, 167] width 48 height 16
drag, startPoint x: 1243, startPoint y: 170, endPoint x: 1225, endPoint y: 187, distance: 24.8
click at [1247, 167] on p "175 PLN" at bounding box center [1236, 167] width 48 height 16
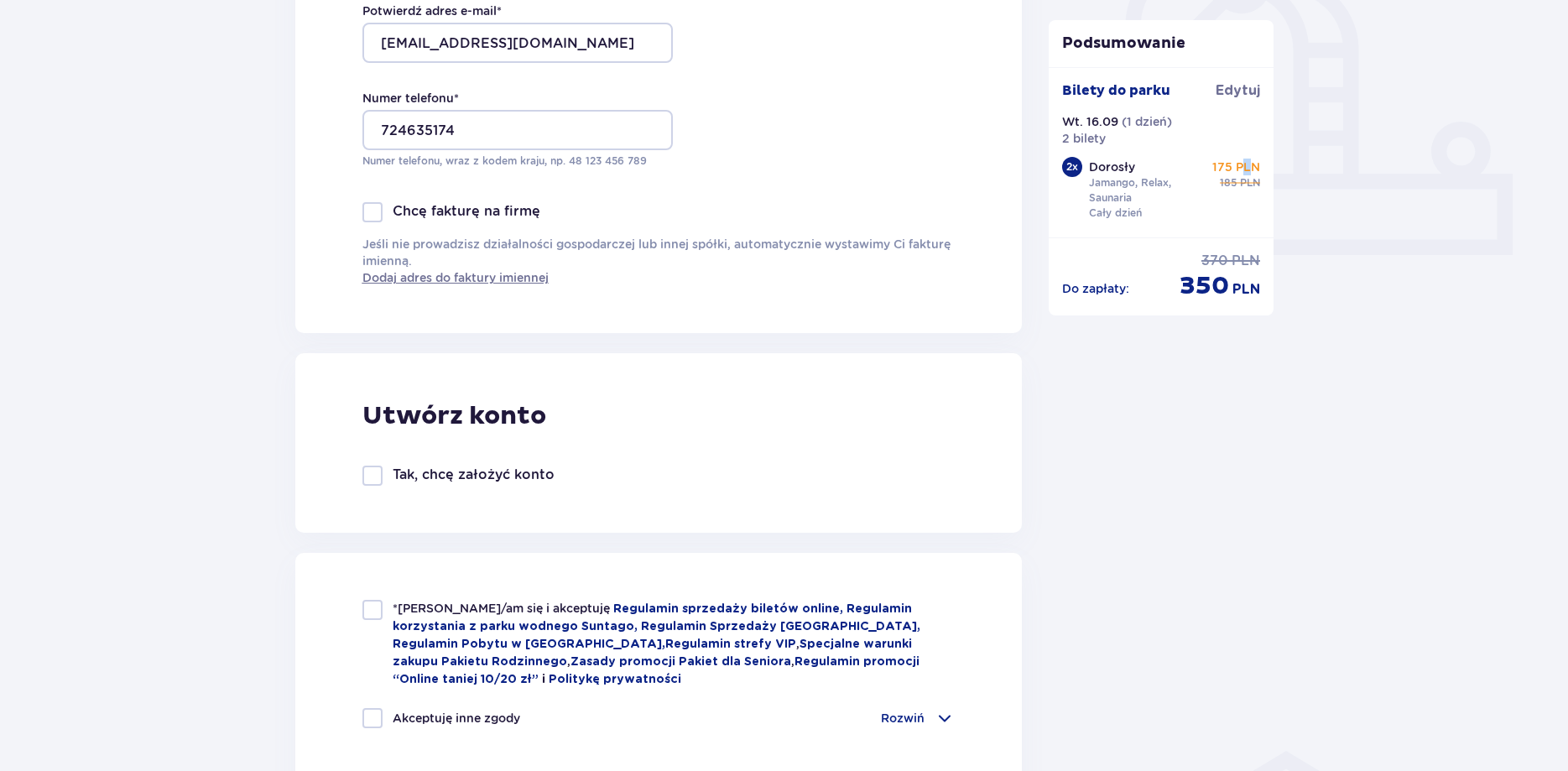
scroll to position [770, 0]
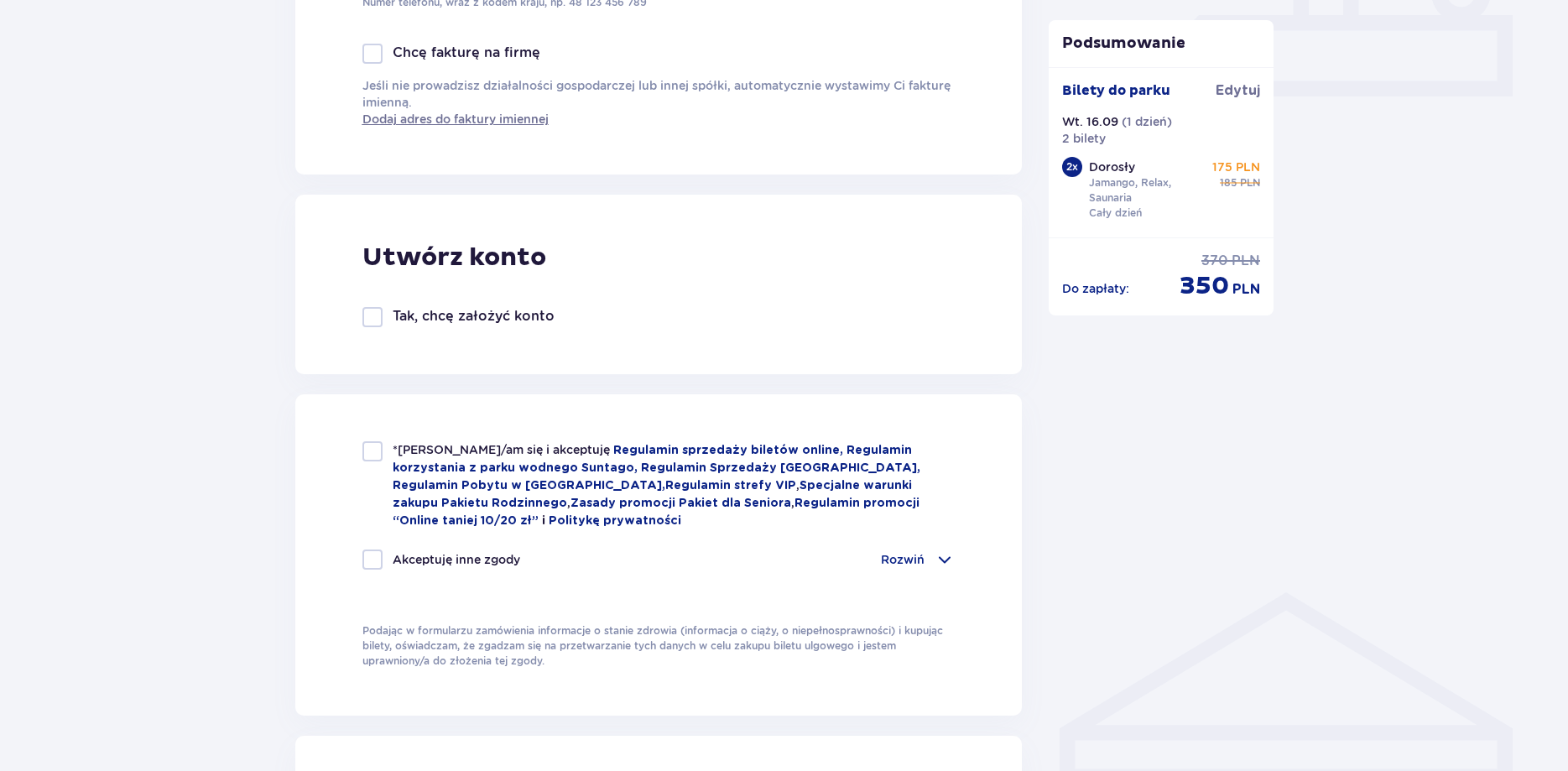
click at [376, 322] on div at bounding box center [372, 317] width 20 height 20
checkbox input "true"
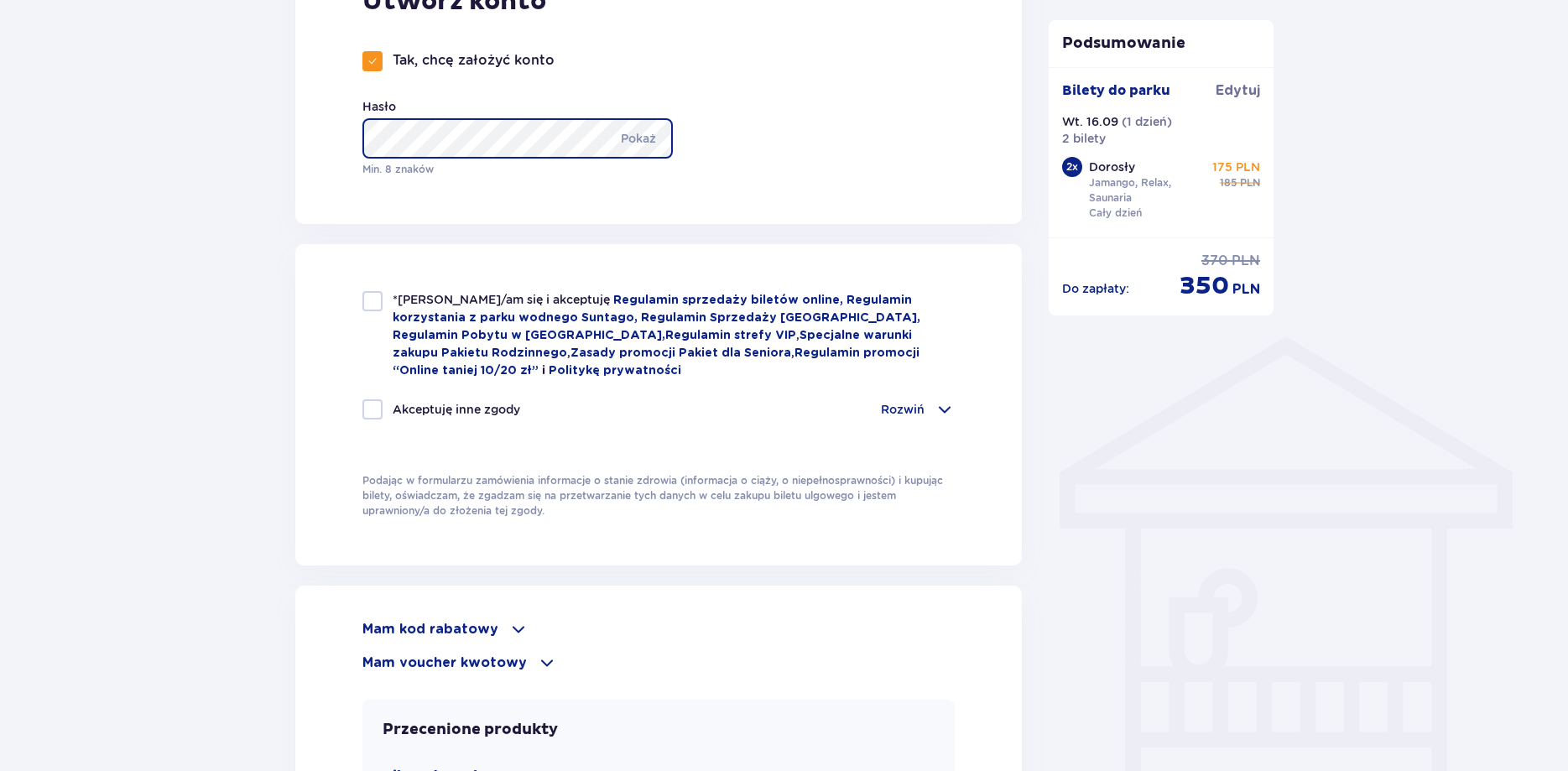
scroll to position [1027, 0]
click at [381, 299] on div at bounding box center [372, 300] width 20 height 20
checkbox input "true"
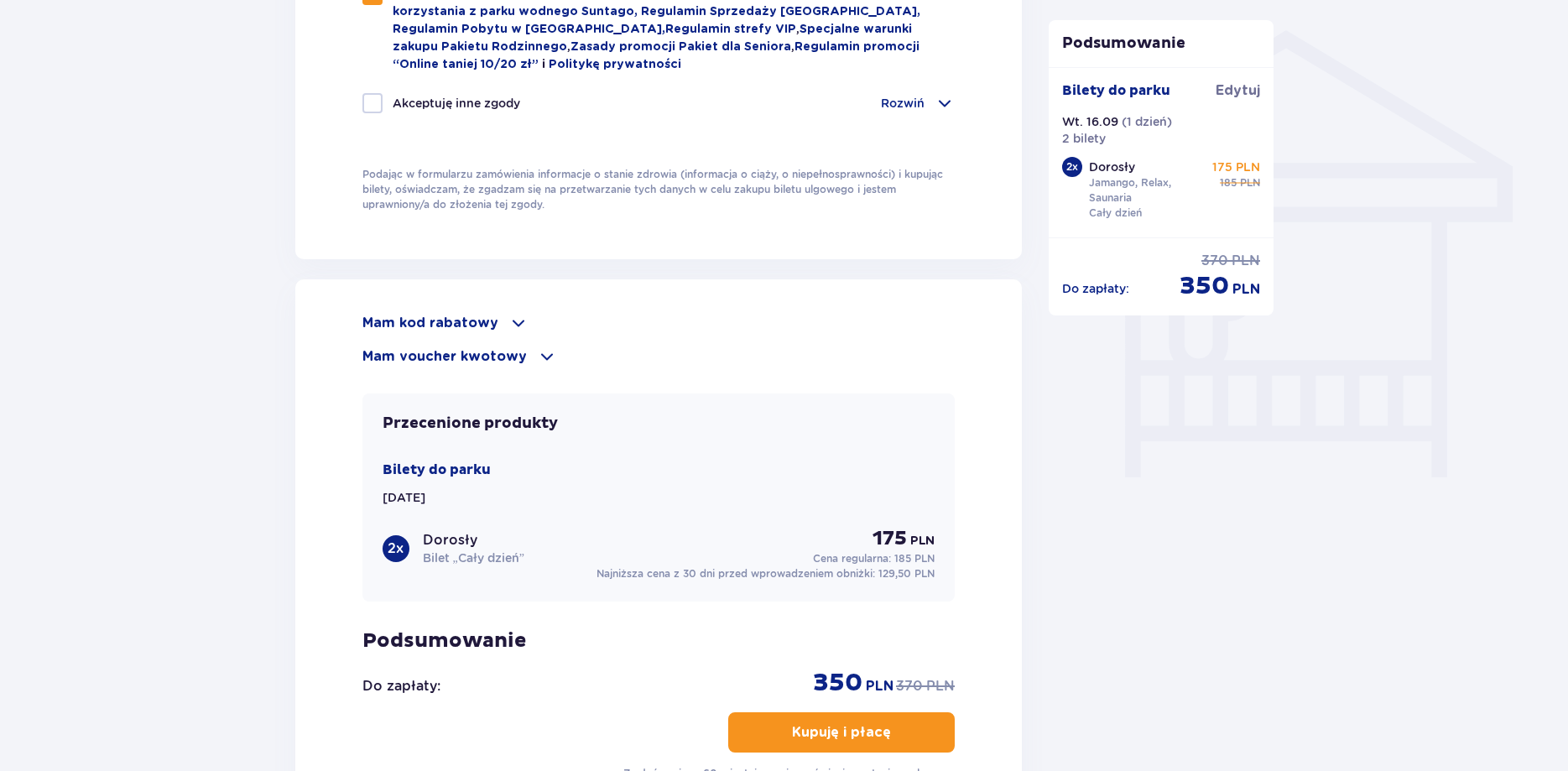
scroll to position [1369, 0]
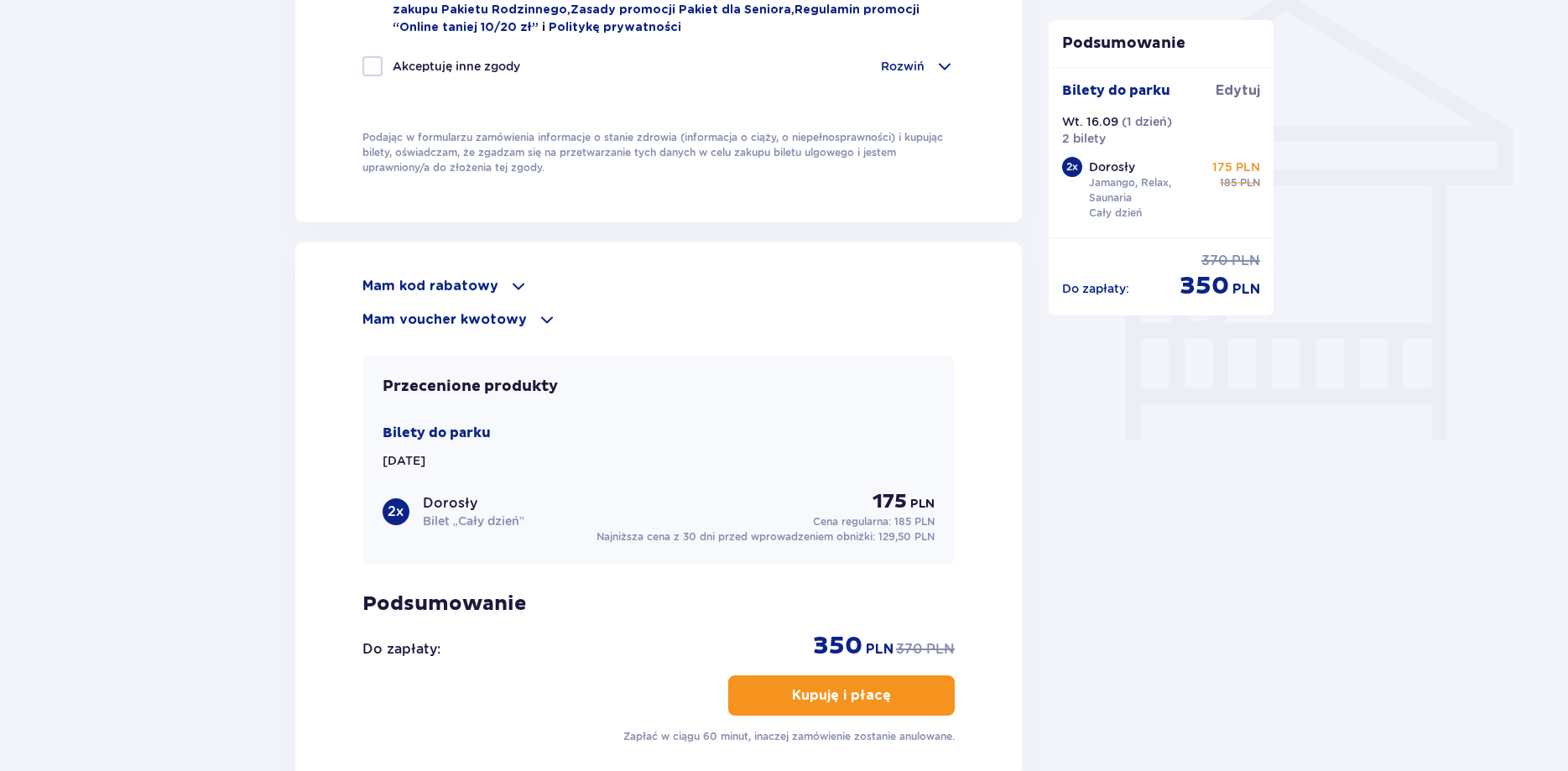
click at [460, 287] on p "Mam kod rabatowy" at bounding box center [430, 286] width 136 height 18
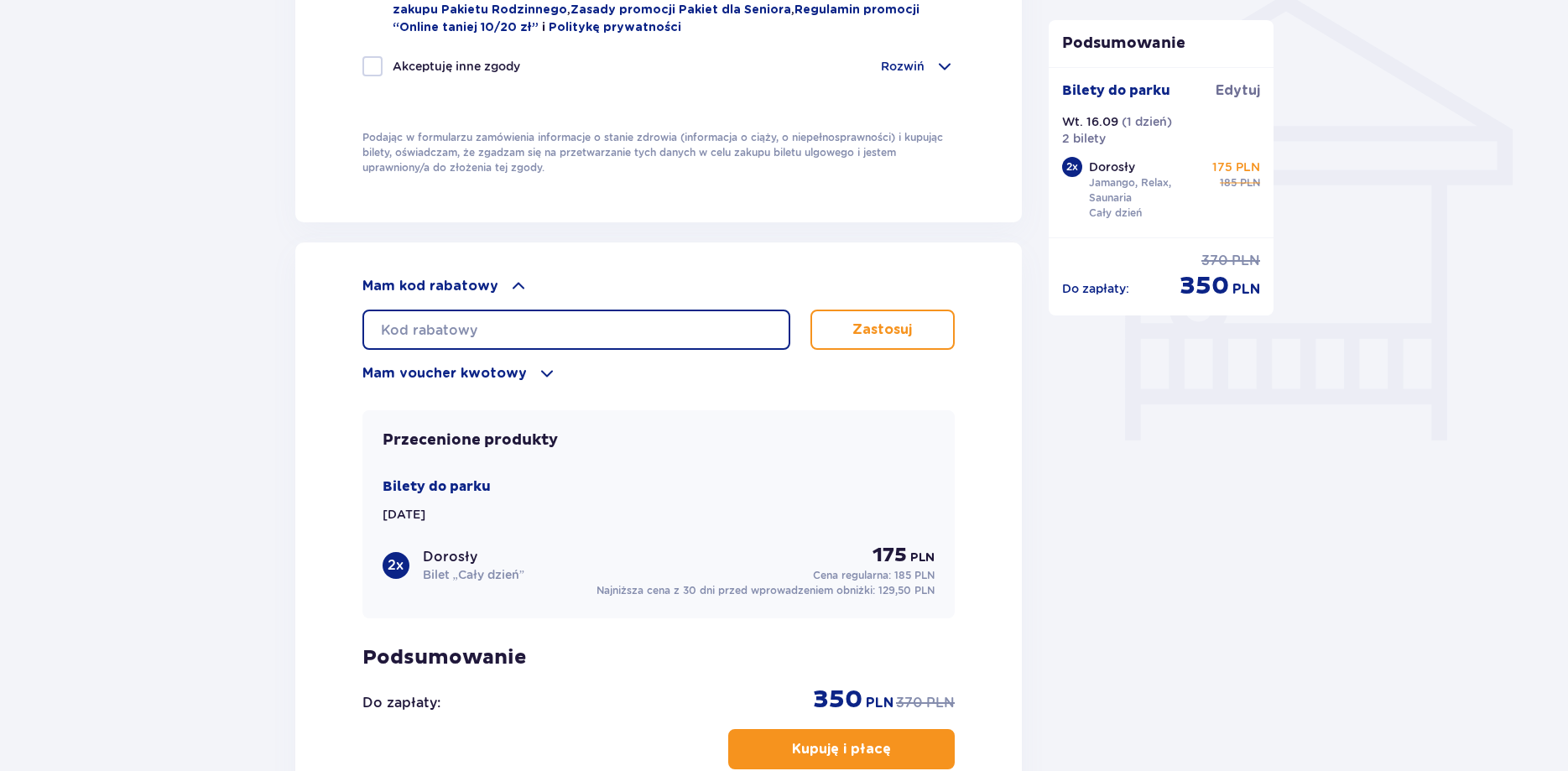
click at [481, 322] on input "text" at bounding box center [576, 330] width 428 height 40
type input "T"
type input "STUDENT30"
click at [891, 334] on p "Zastosuj" at bounding box center [881, 330] width 59 height 18
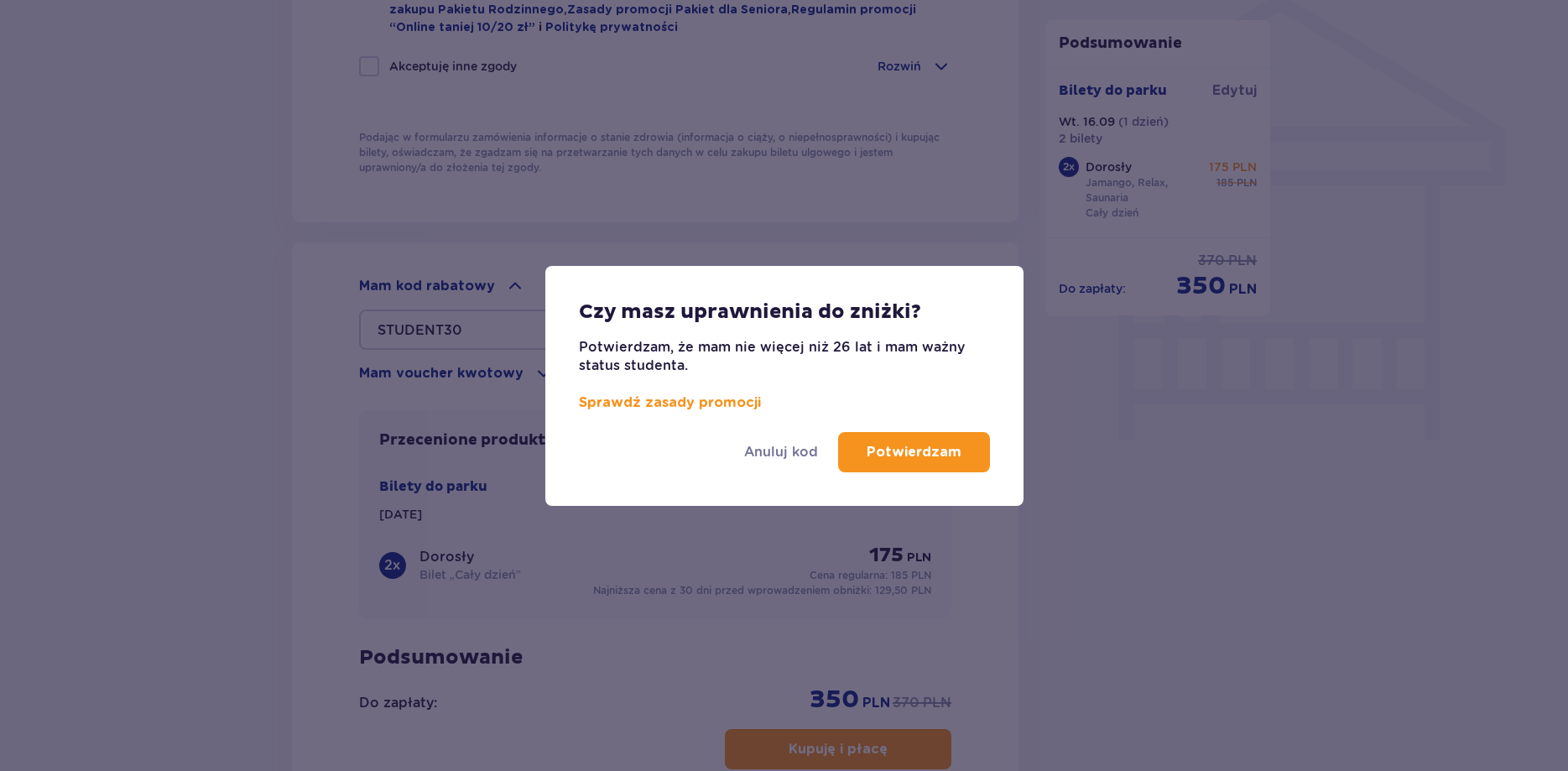
click at [945, 449] on p "Potwierdzam" at bounding box center [914, 451] width 95 height 18
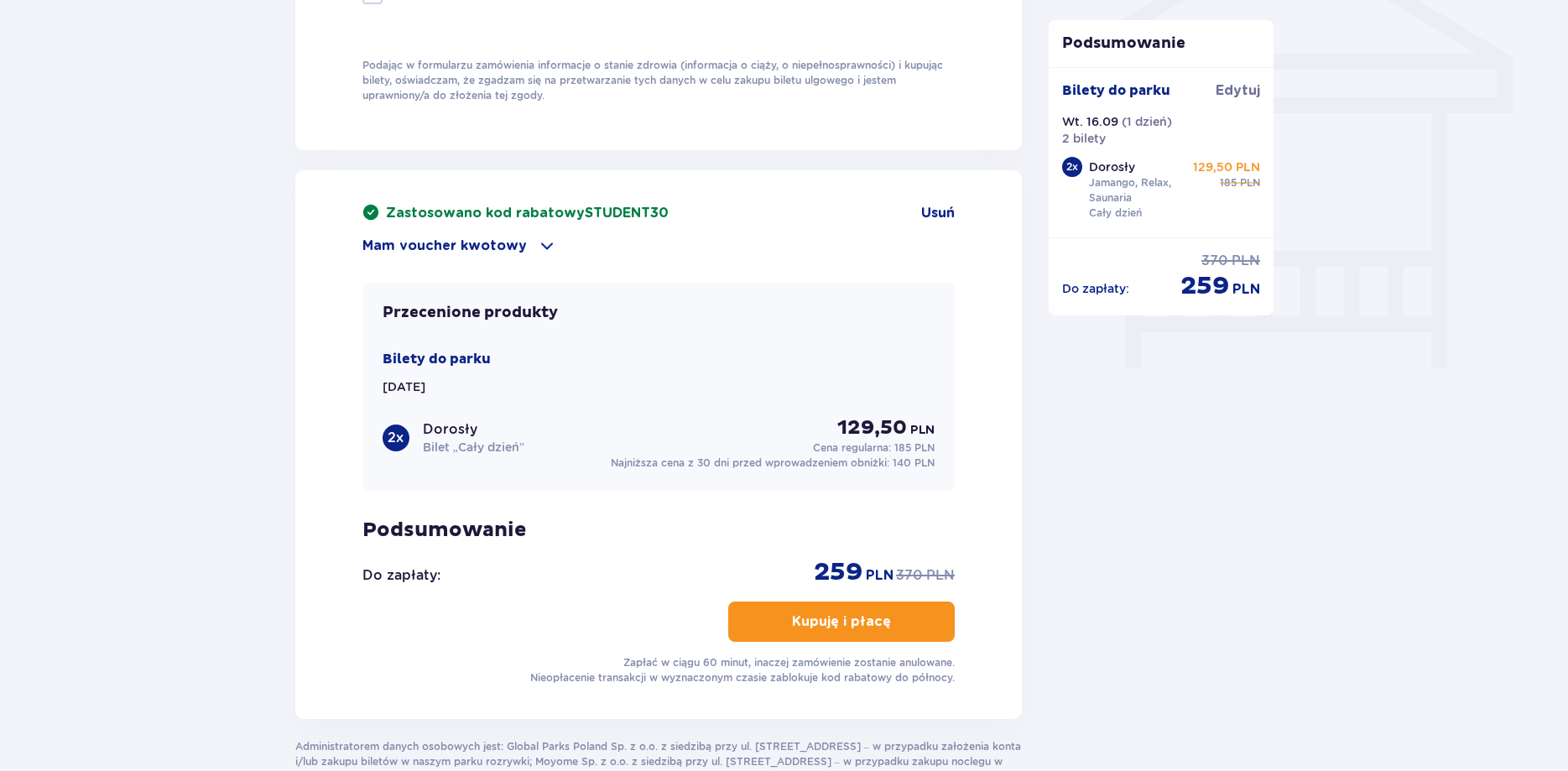
scroll to position [1455, 0]
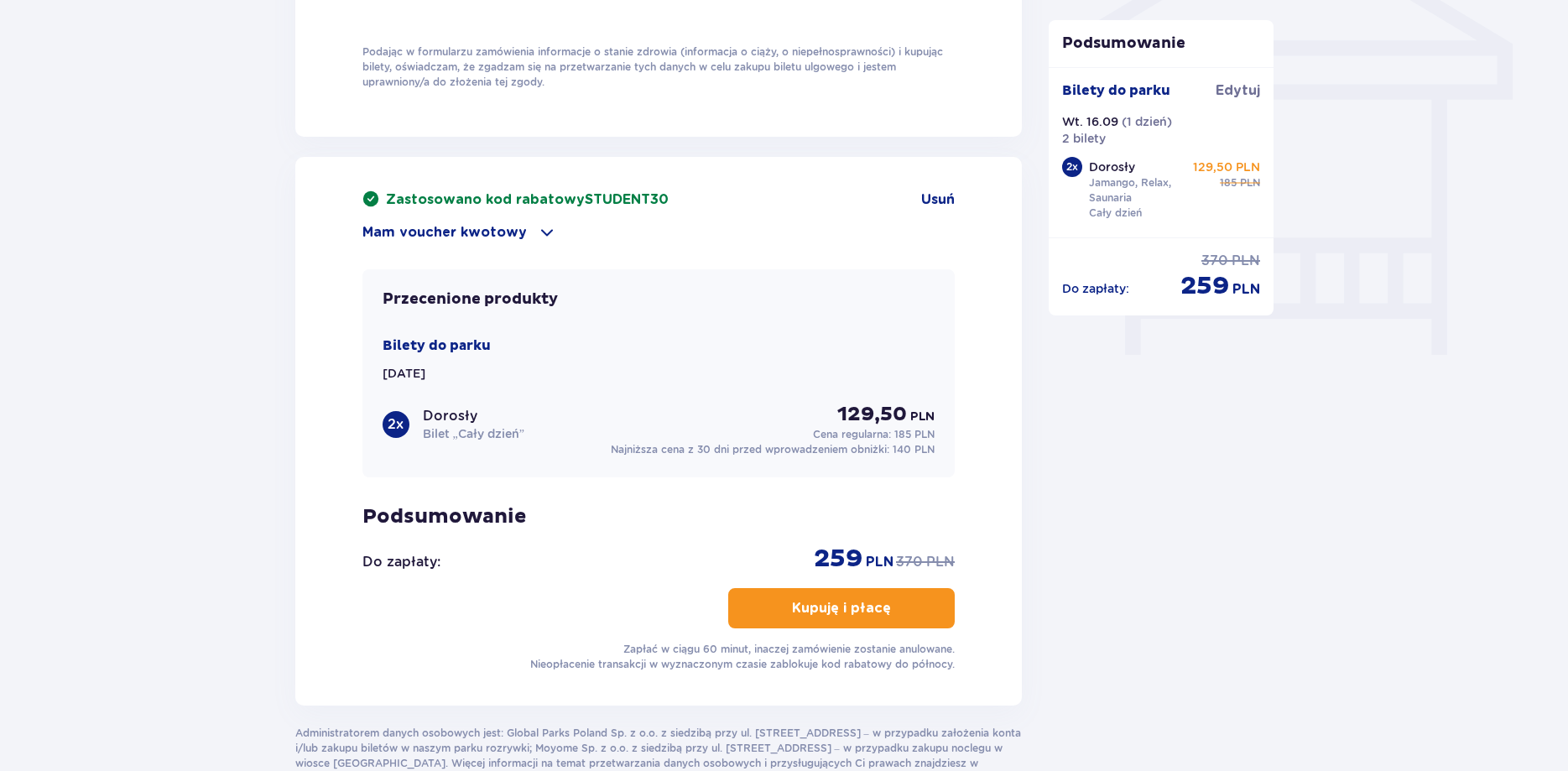
click at [854, 588] on button "Kupuję i płacę" at bounding box center [841, 608] width 227 height 40
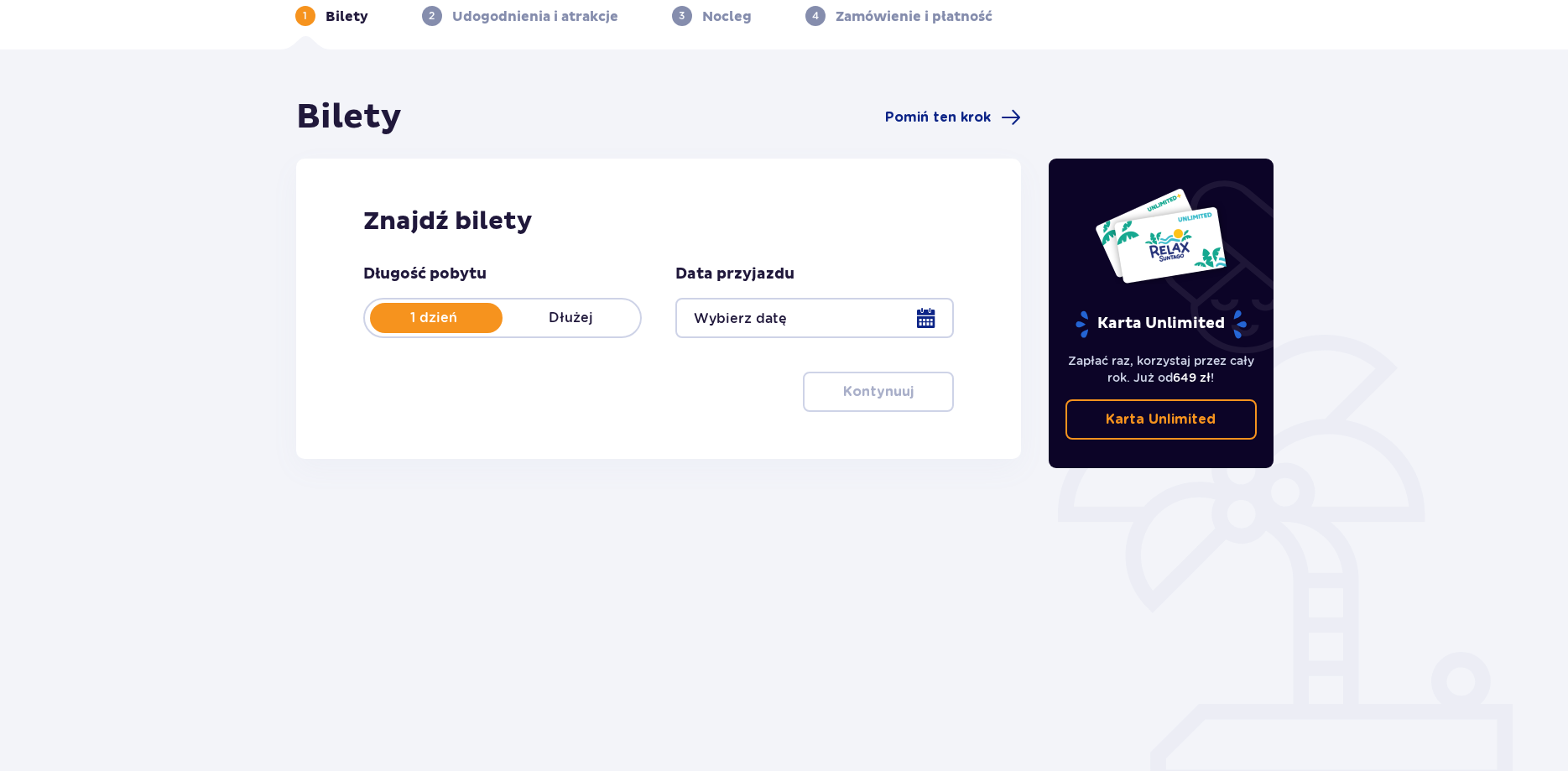
scroll to position [84, 0]
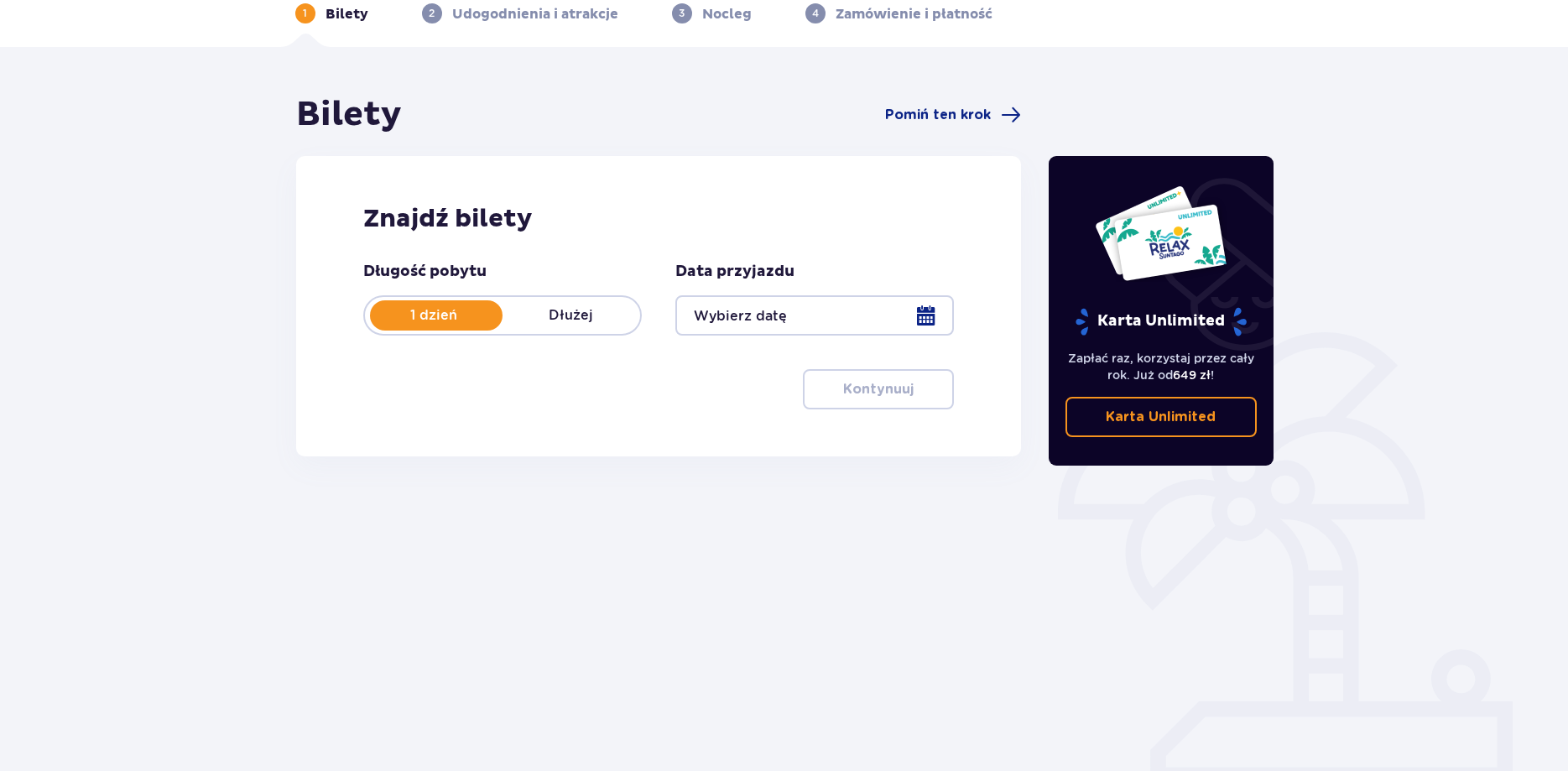
click at [804, 319] on div at bounding box center [815, 315] width 279 height 40
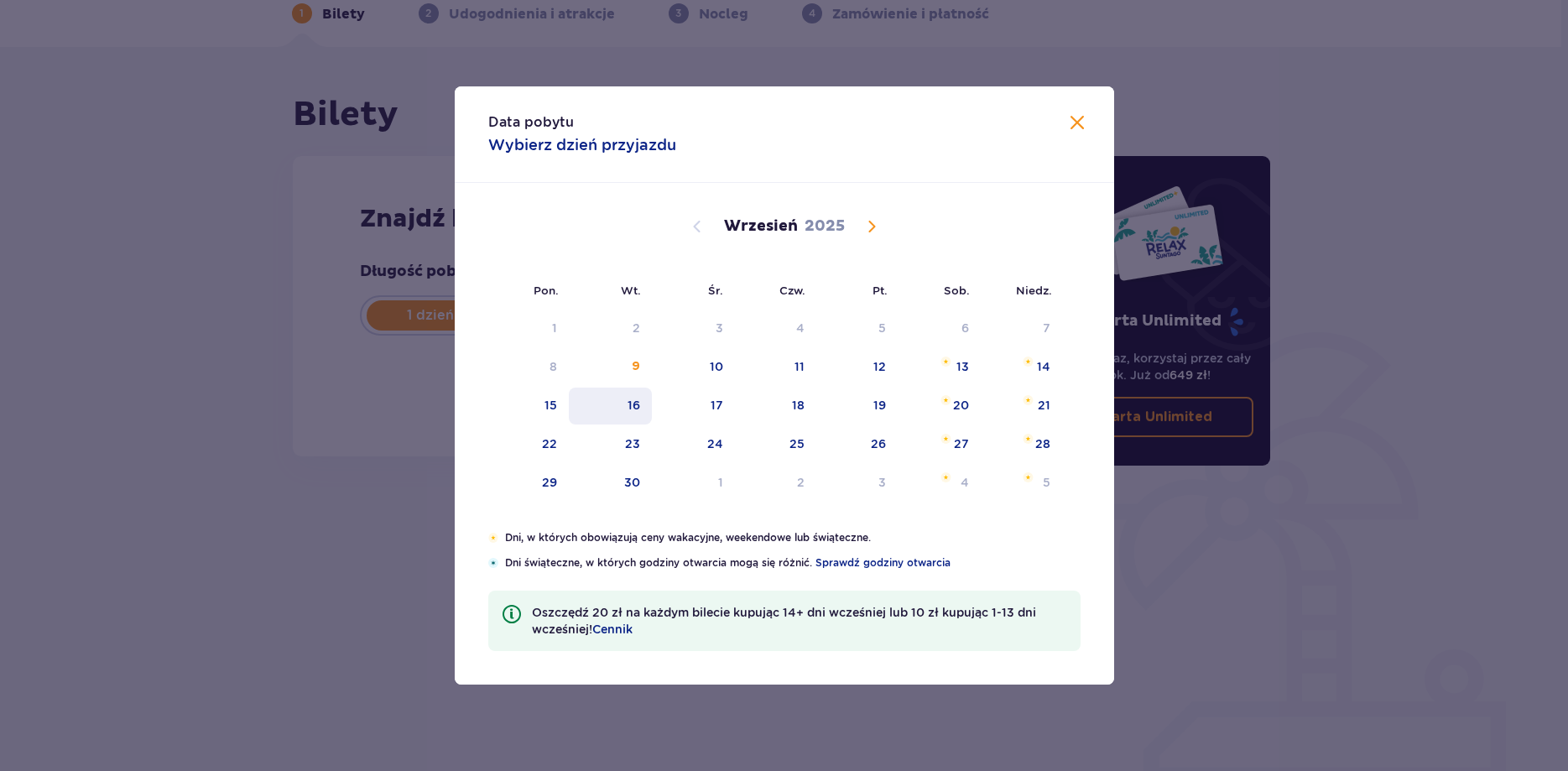
click at [635, 407] on div "16" at bounding box center [634, 405] width 13 height 16
type input "16.09.25"
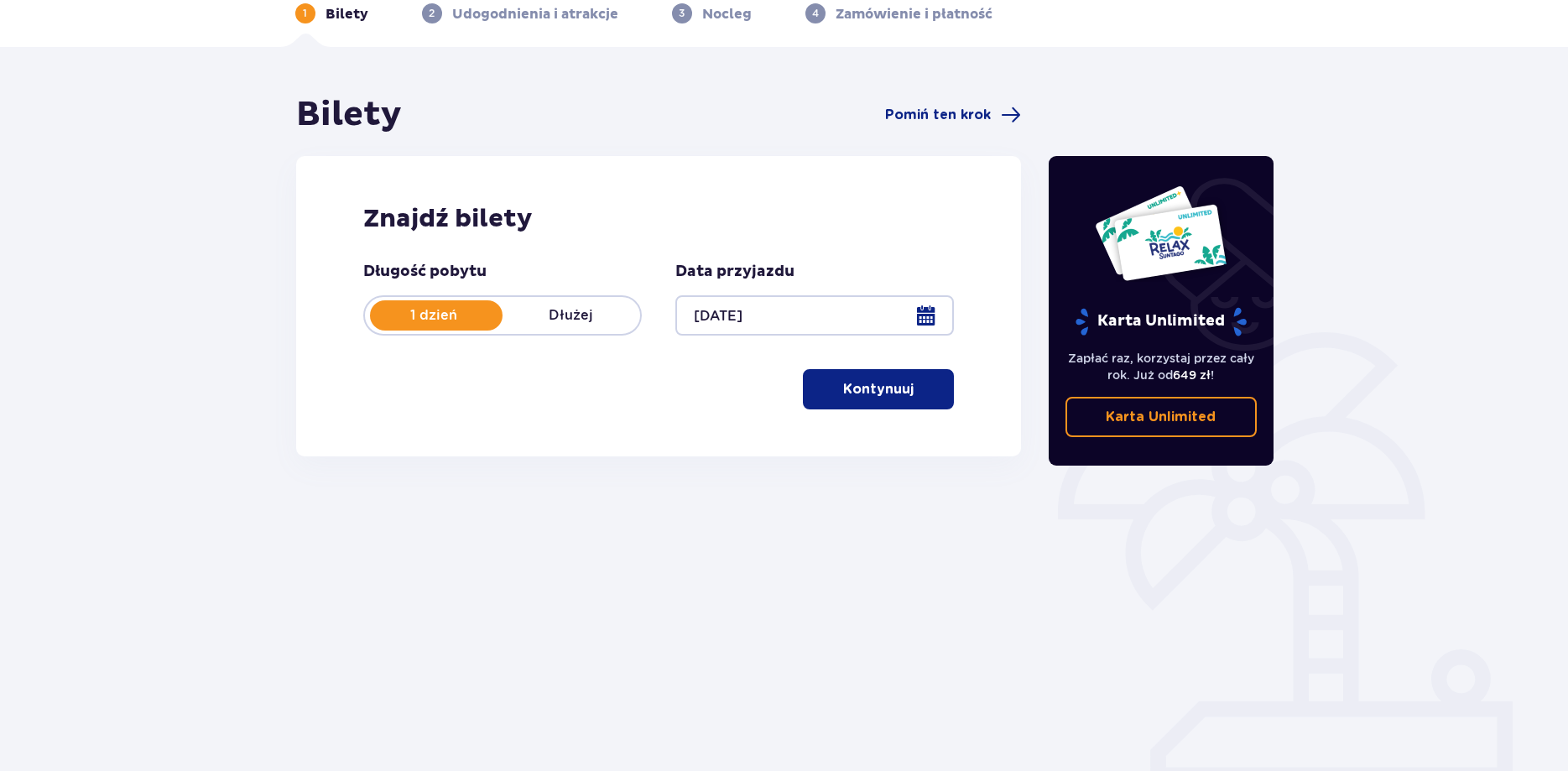
click at [891, 383] on p "Kontynuuj" at bounding box center [878, 389] width 70 height 18
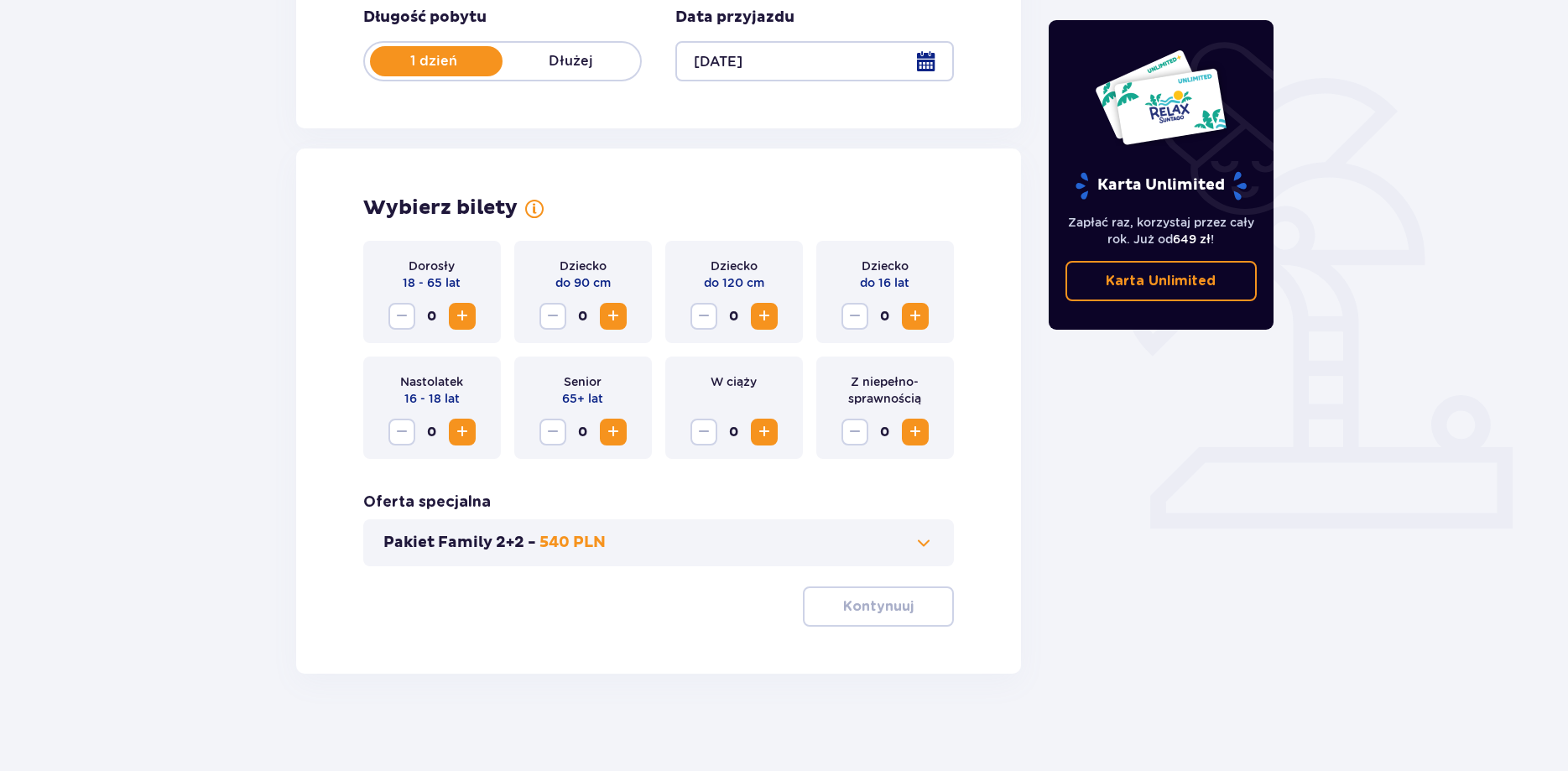
scroll to position [341, 0]
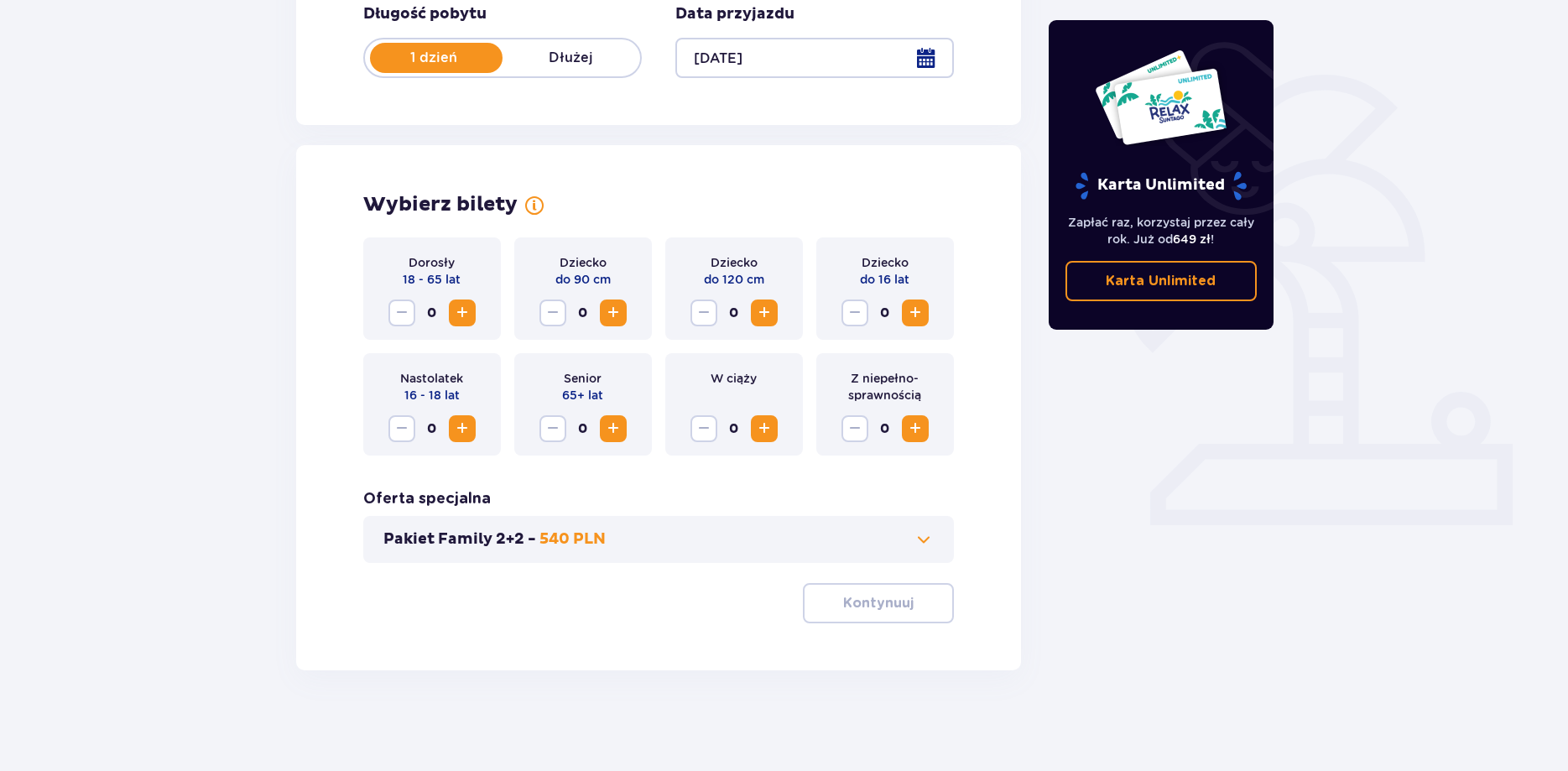
click at [461, 315] on span "Increase" at bounding box center [463, 313] width 20 height 20
click at [463, 310] on span "Increase" at bounding box center [463, 313] width 20 height 20
click at [872, 604] on p "Kontynuuj" at bounding box center [878, 603] width 70 height 18
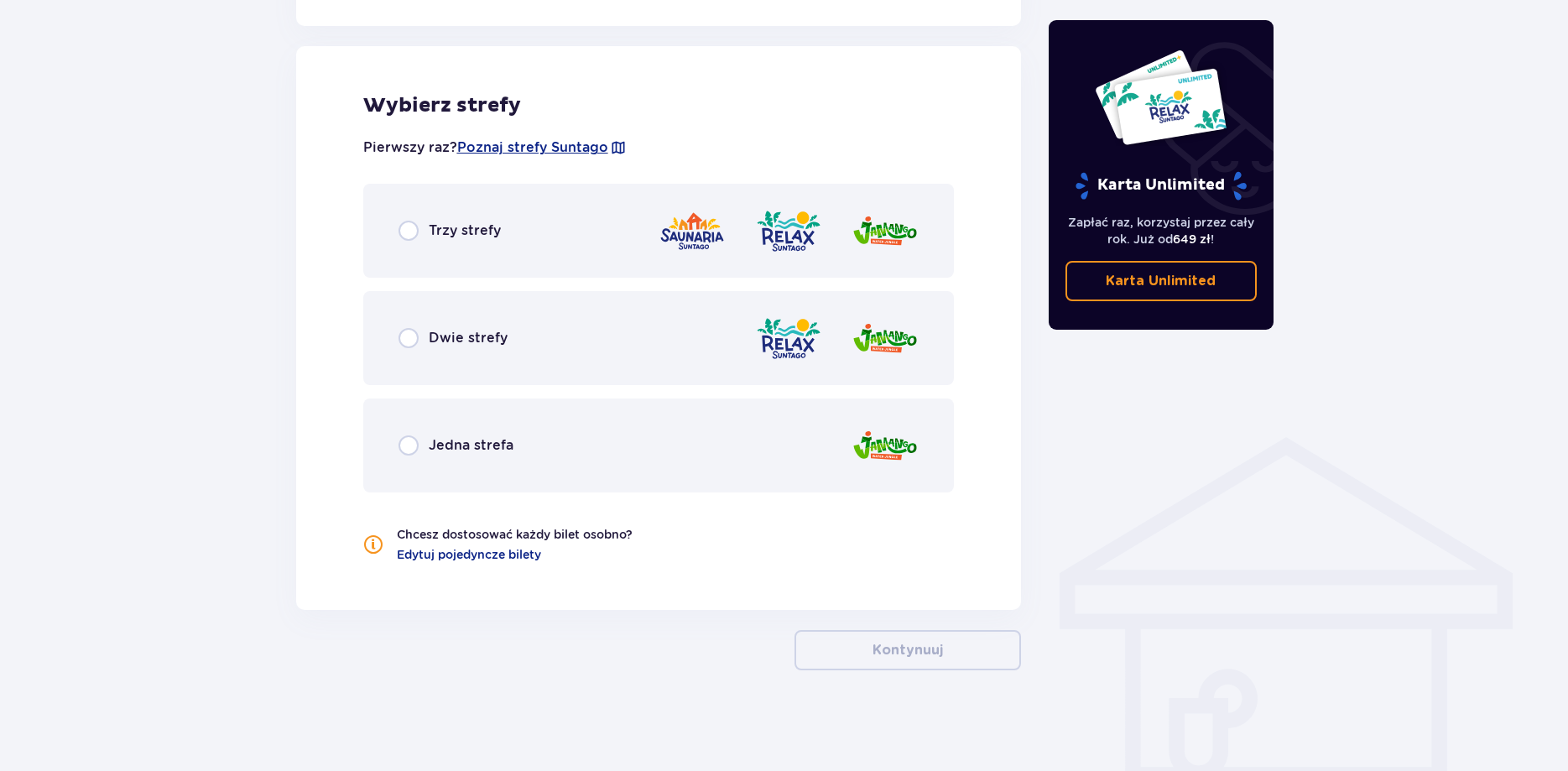
click at [437, 246] on div "Trzy strefy" at bounding box center [659, 230] width 592 height 94
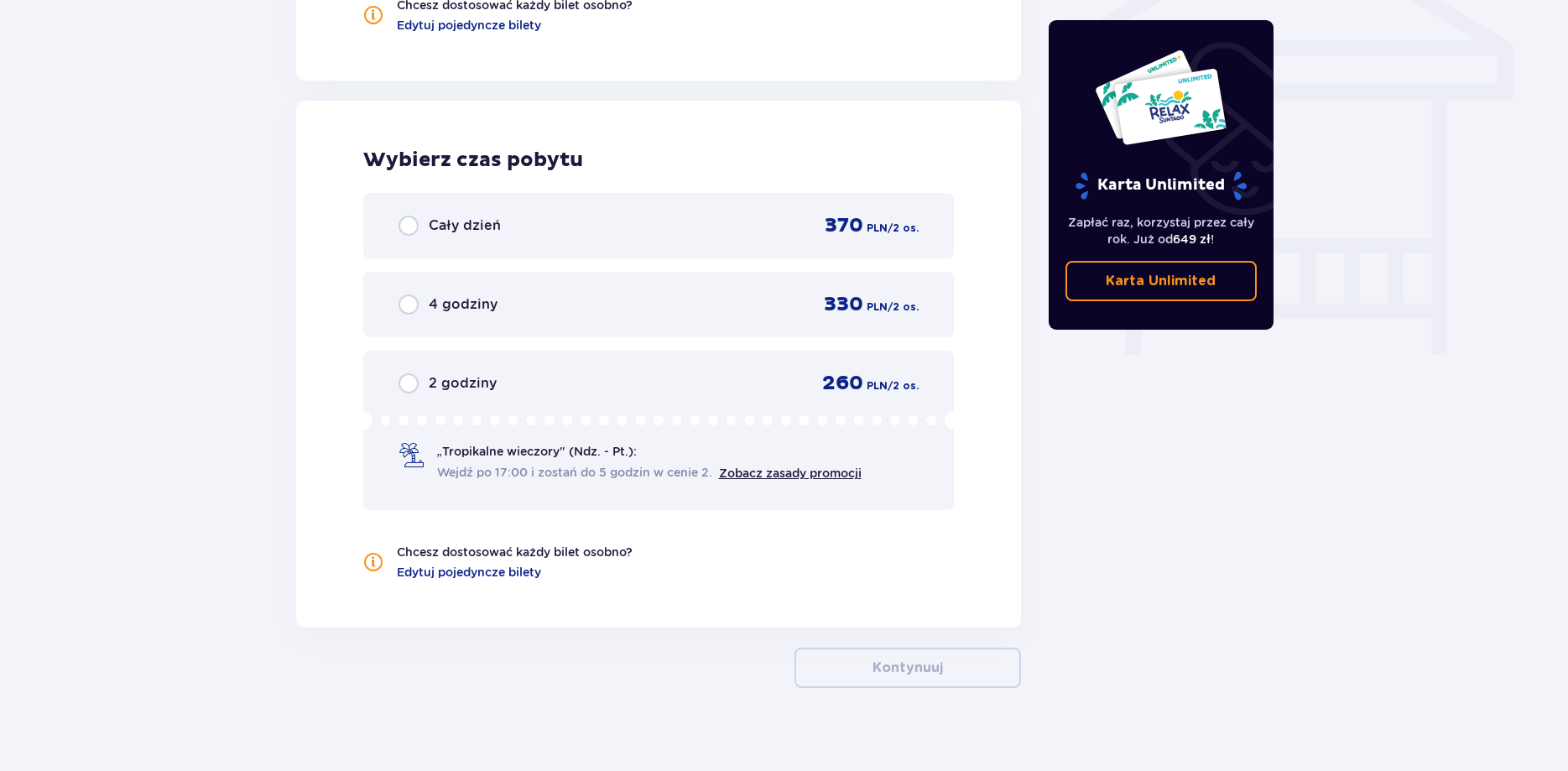
scroll to position [1472, 0]
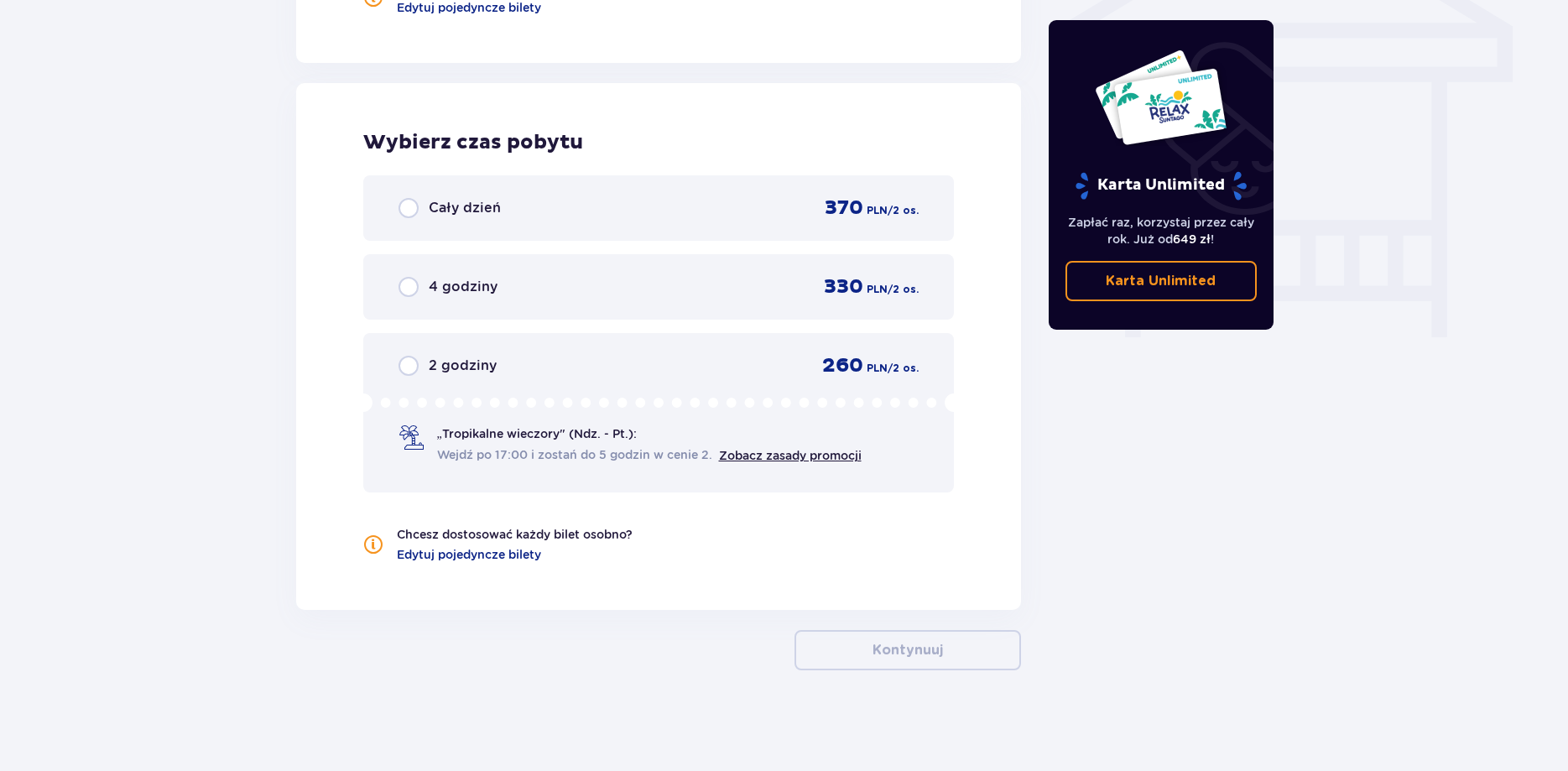
click at [504, 200] on div "Cały dzień 370 PLN / 2 os." at bounding box center [659, 208] width 521 height 25
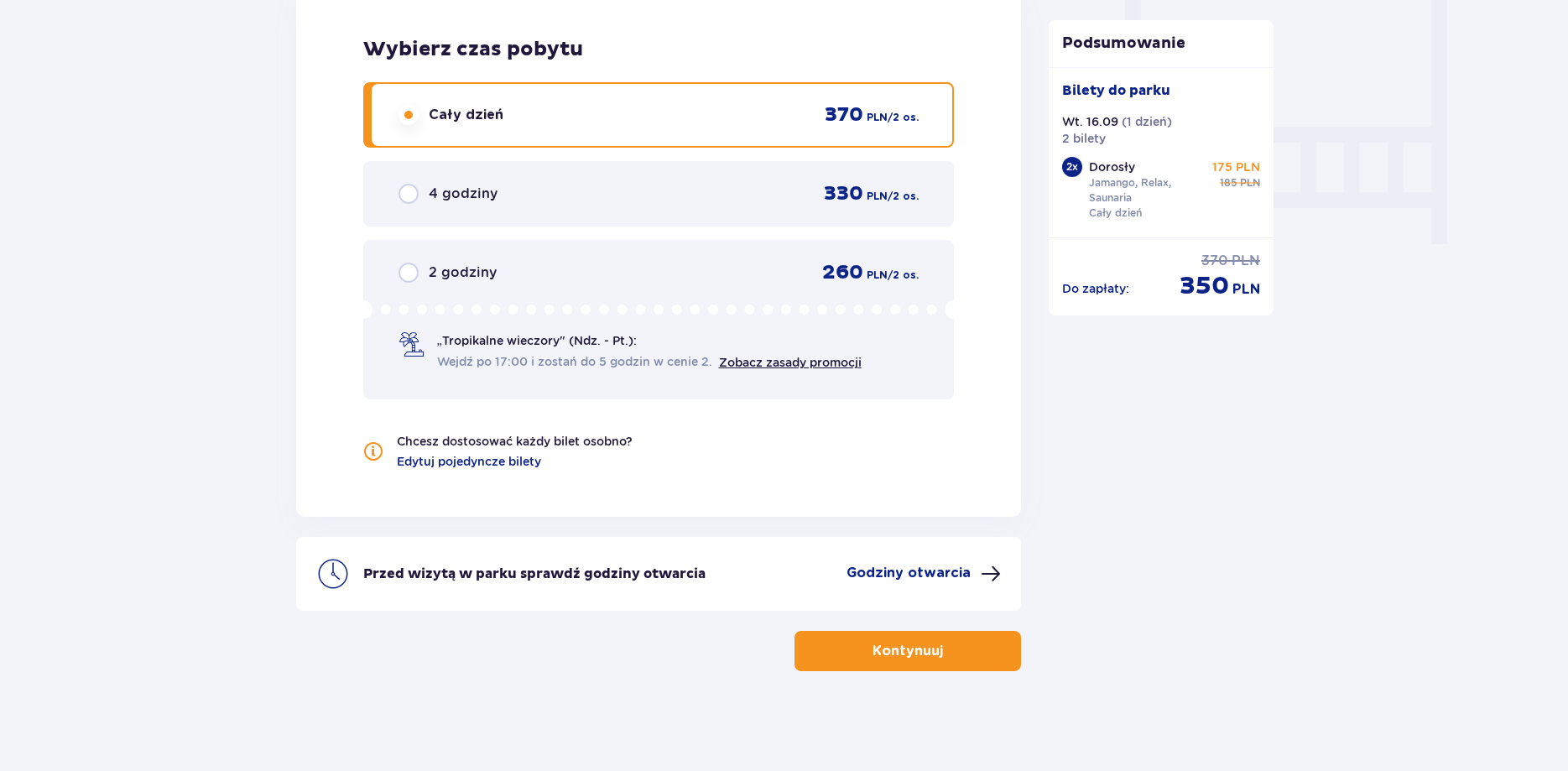
scroll to position [1566, 0]
click at [878, 644] on p "Kontynuuj" at bounding box center [907, 650] width 70 height 18
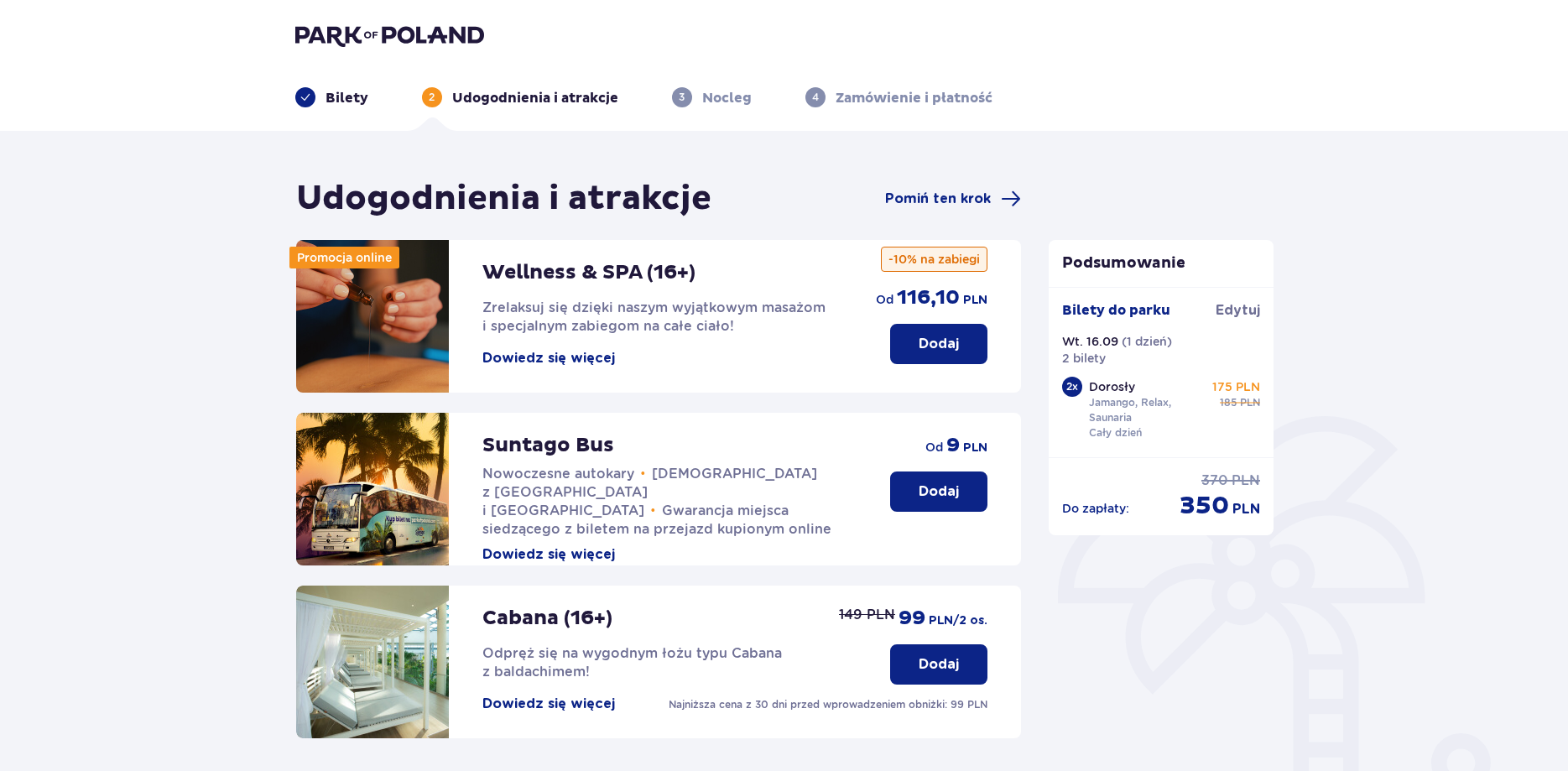
click at [936, 186] on div "Udogodnienia i atrakcje Pomiń ten krok" at bounding box center [658, 198] width 726 height 42
click at [970, 199] on span "Pomiń ten krok" at bounding box center [938, 198] width 106 height 18
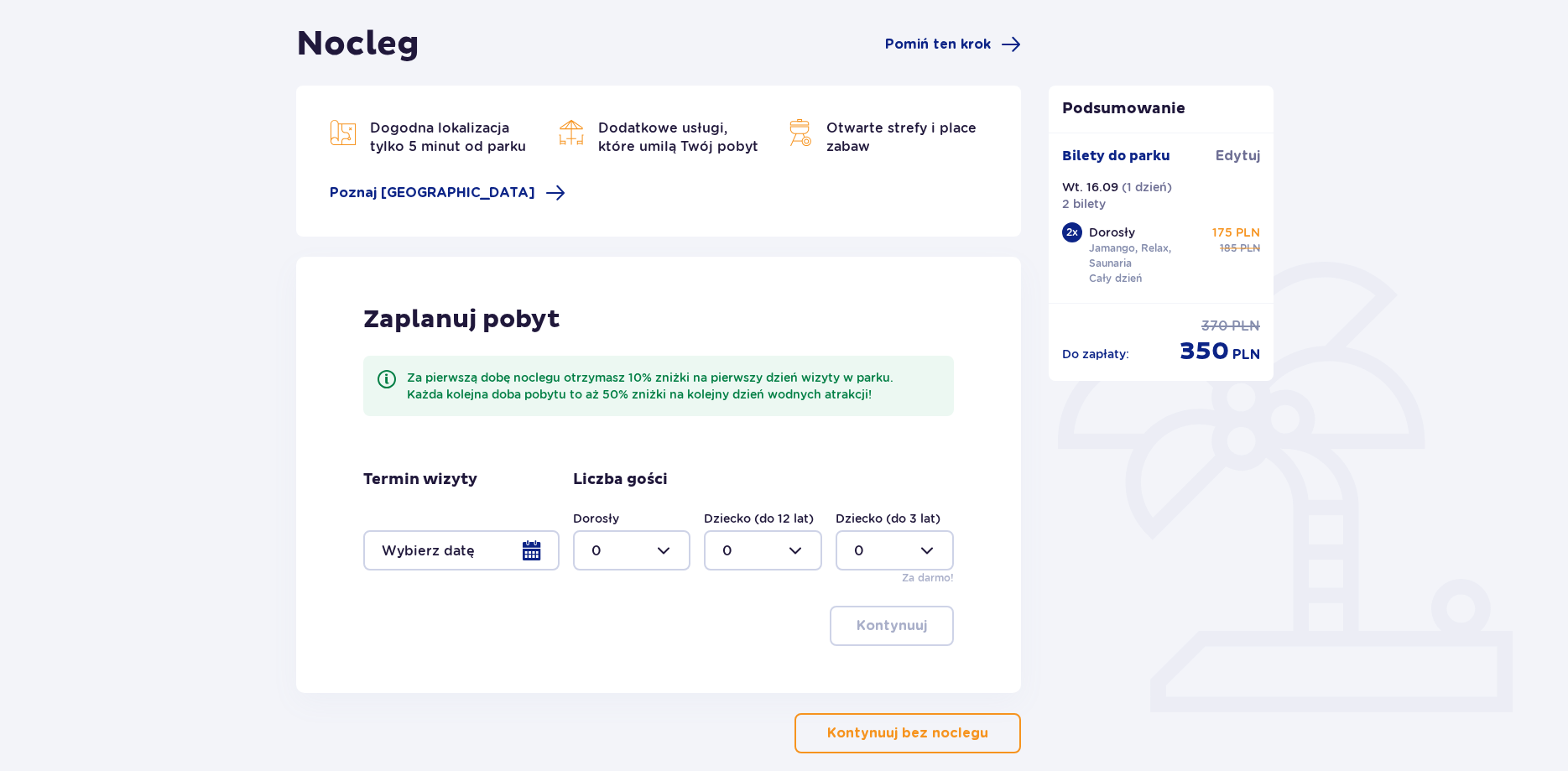
scroll to position [171, 0]
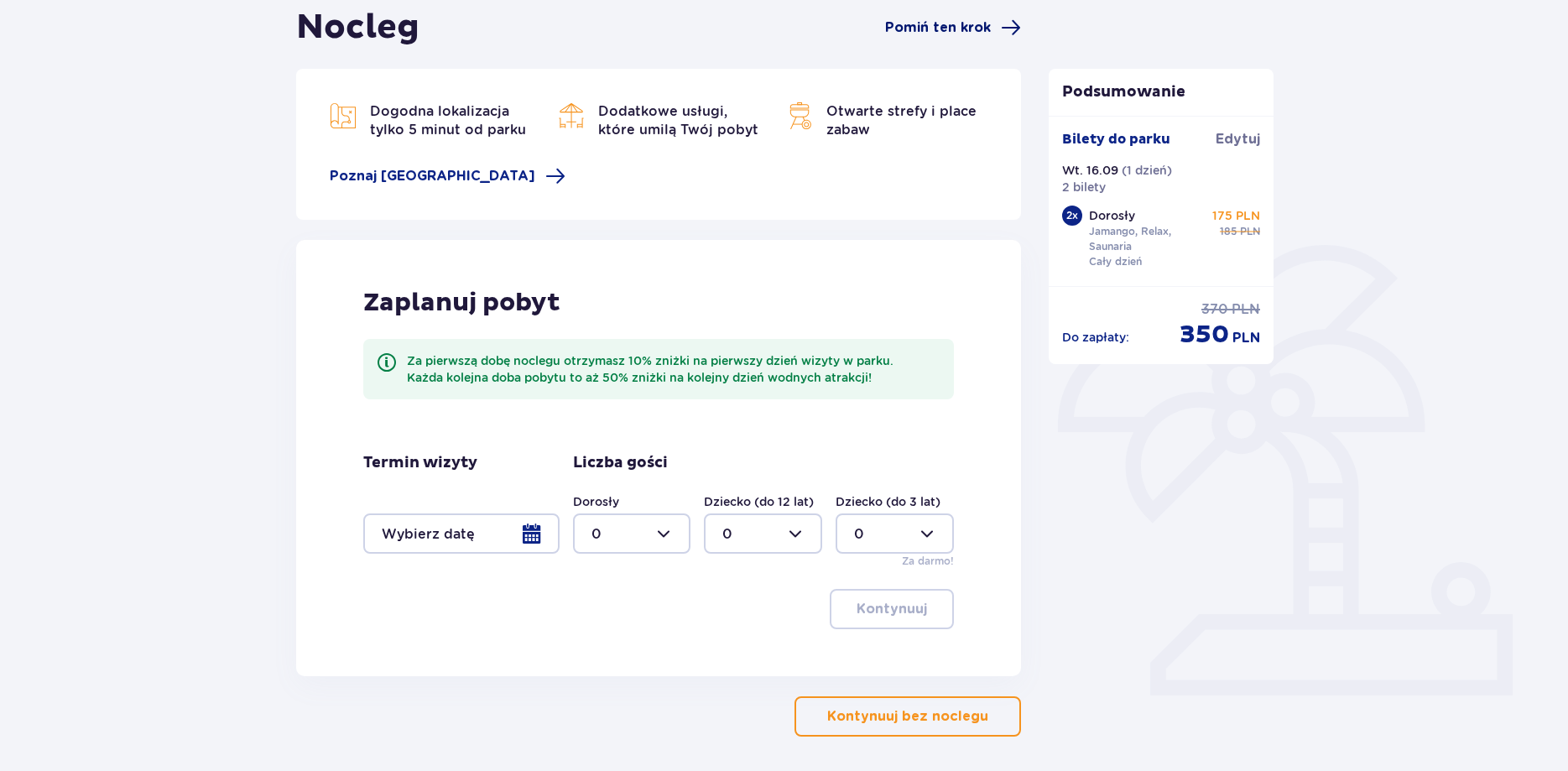
click at [959, 30] on span "Pomiń ten krok" at bounding box center [938, 27] width 106 height 18
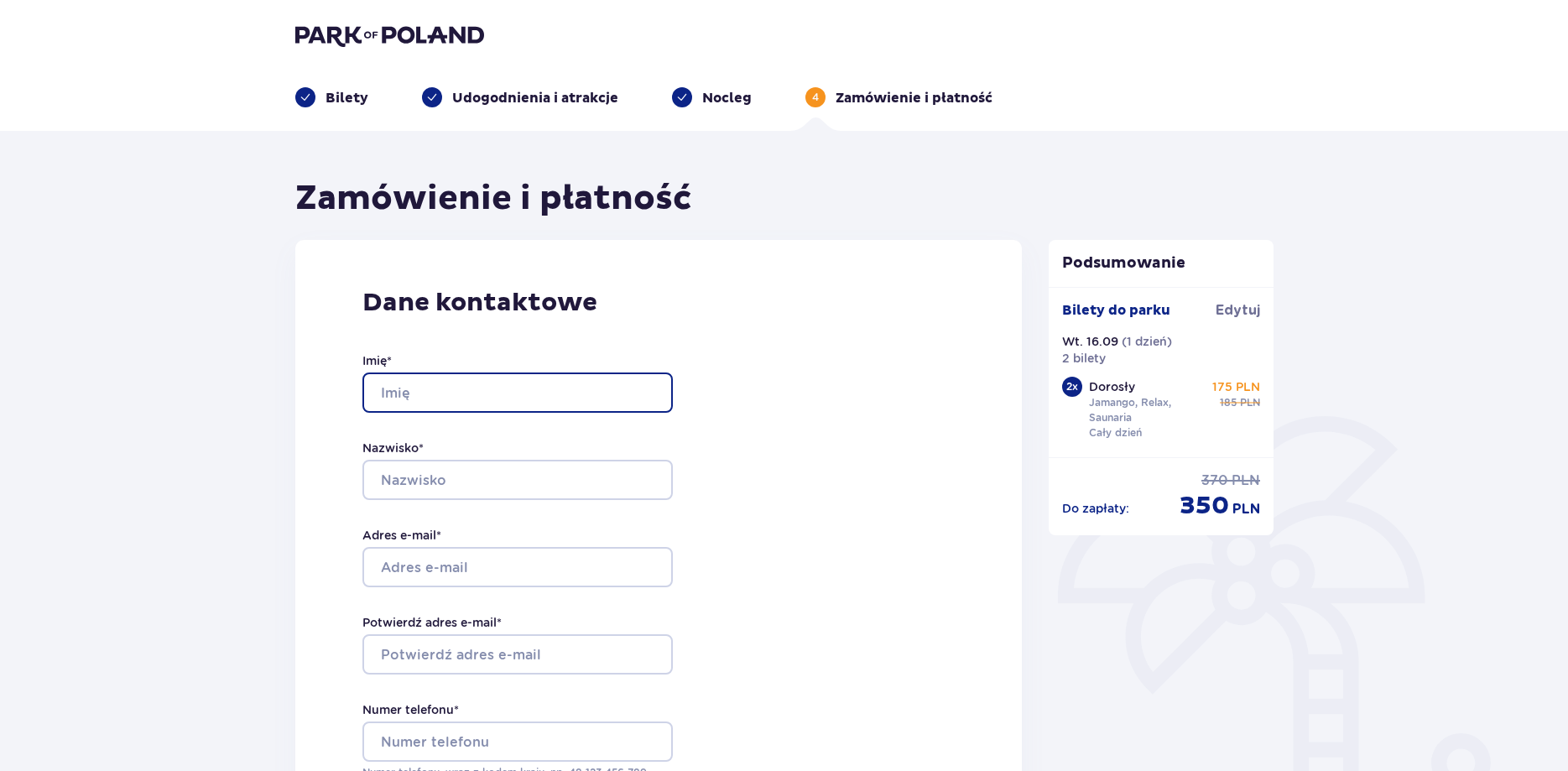
click at [535, 409] on input "Imię *" at bounding box center [517, 392] width 311 height 40
type input "Sebastian"
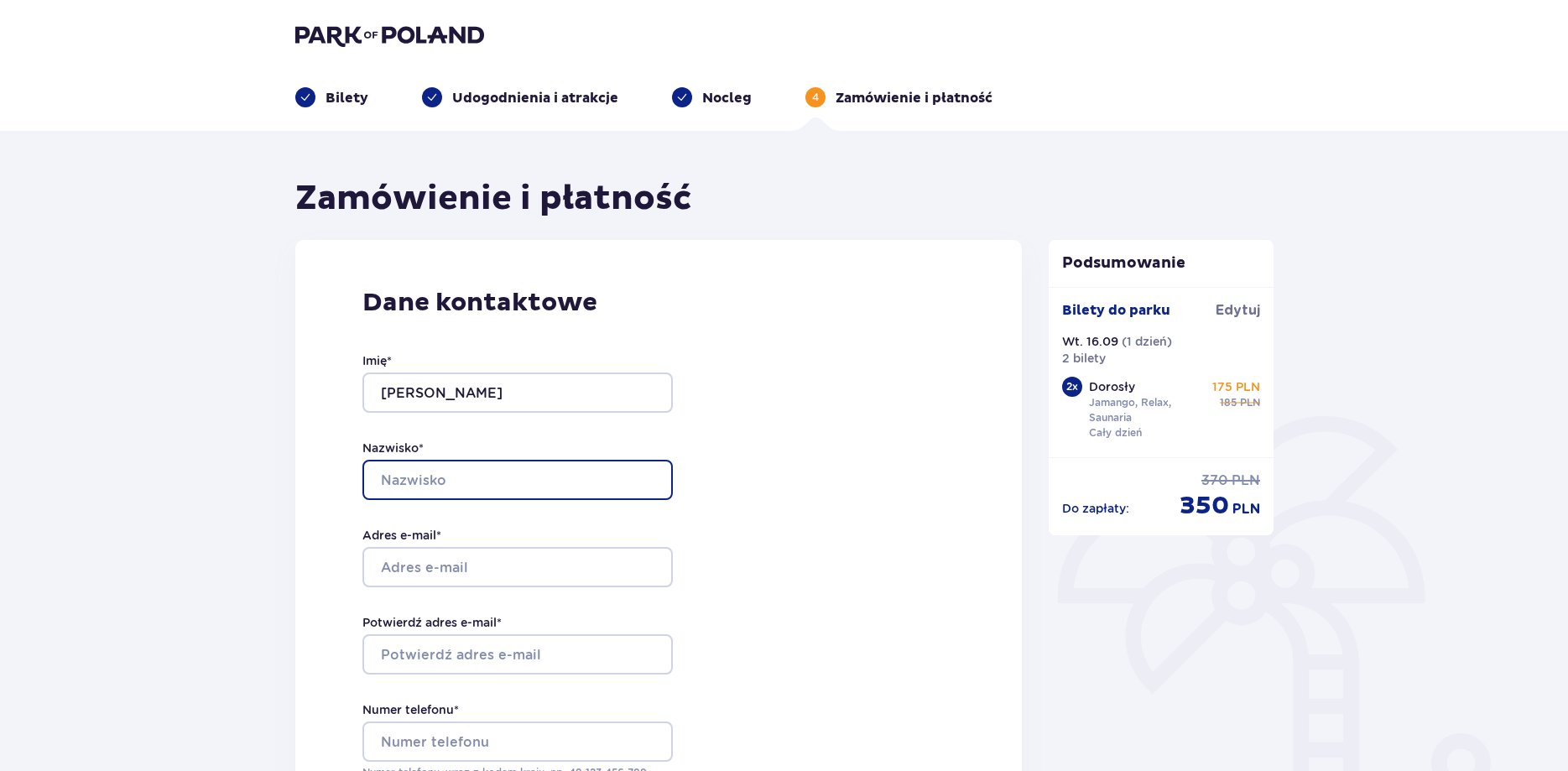
drag, startPoint x: 522, startPoint y: 464, endPoint x: 522, endPoint y: 474, distance: 10.0
click at [524, 464] on input "Nazwisko *" at bounding box center [517, 480] width 311 height 40
type input "Marecki"
click at [497, 587] on div "Imię * Sebastian Nazwisko * Marecki Adres e-mail * Potwierdź adres e-mail * Num…" at bounding box center [517, 566] width 311 height 495
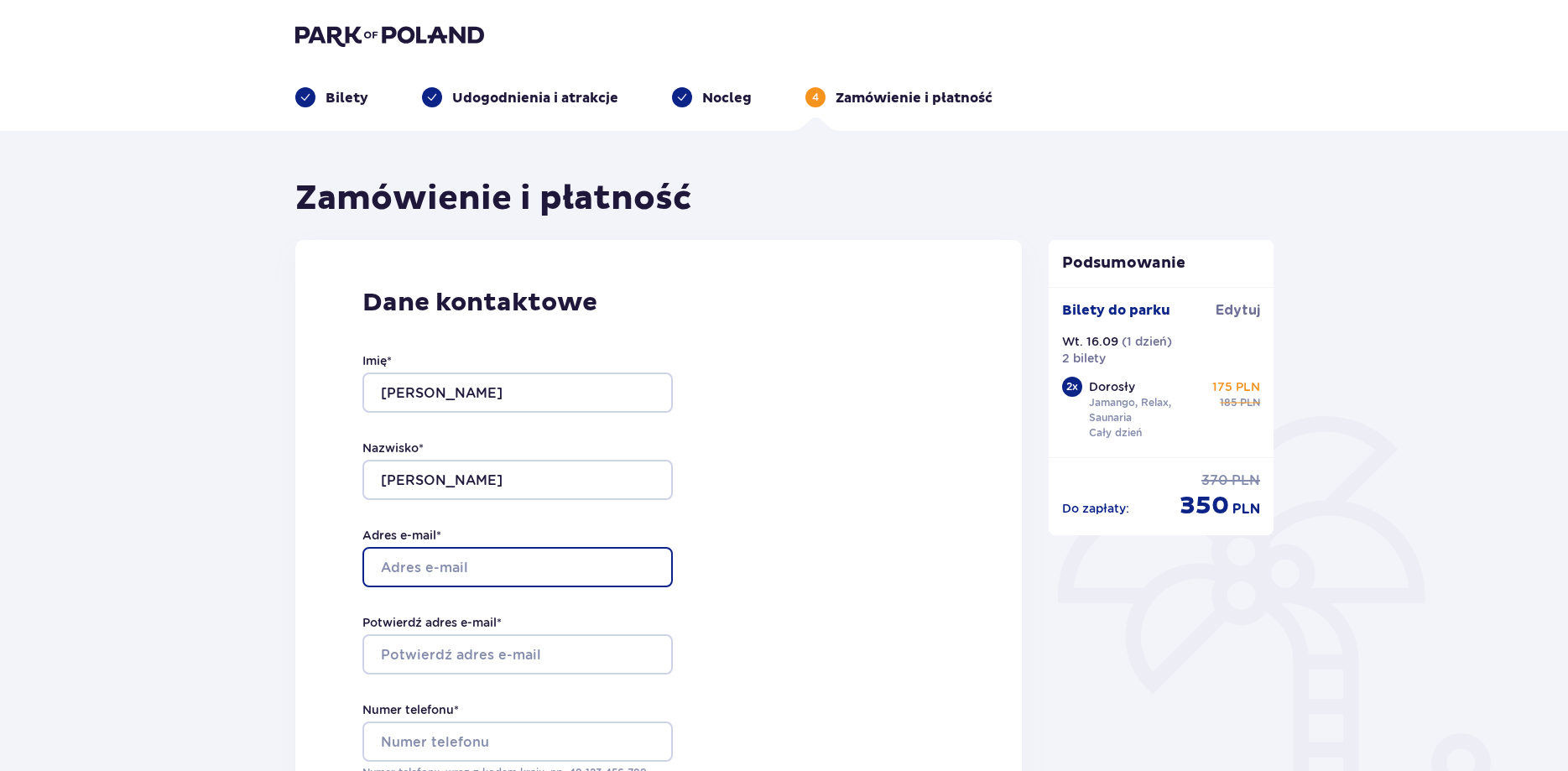
click at [516, 560] on input "Adres e-mail *" at bounding box center [517, 567] width 311 height 40
type input "[EMAIL_ADDRESS][DOMAIN_NAME]"
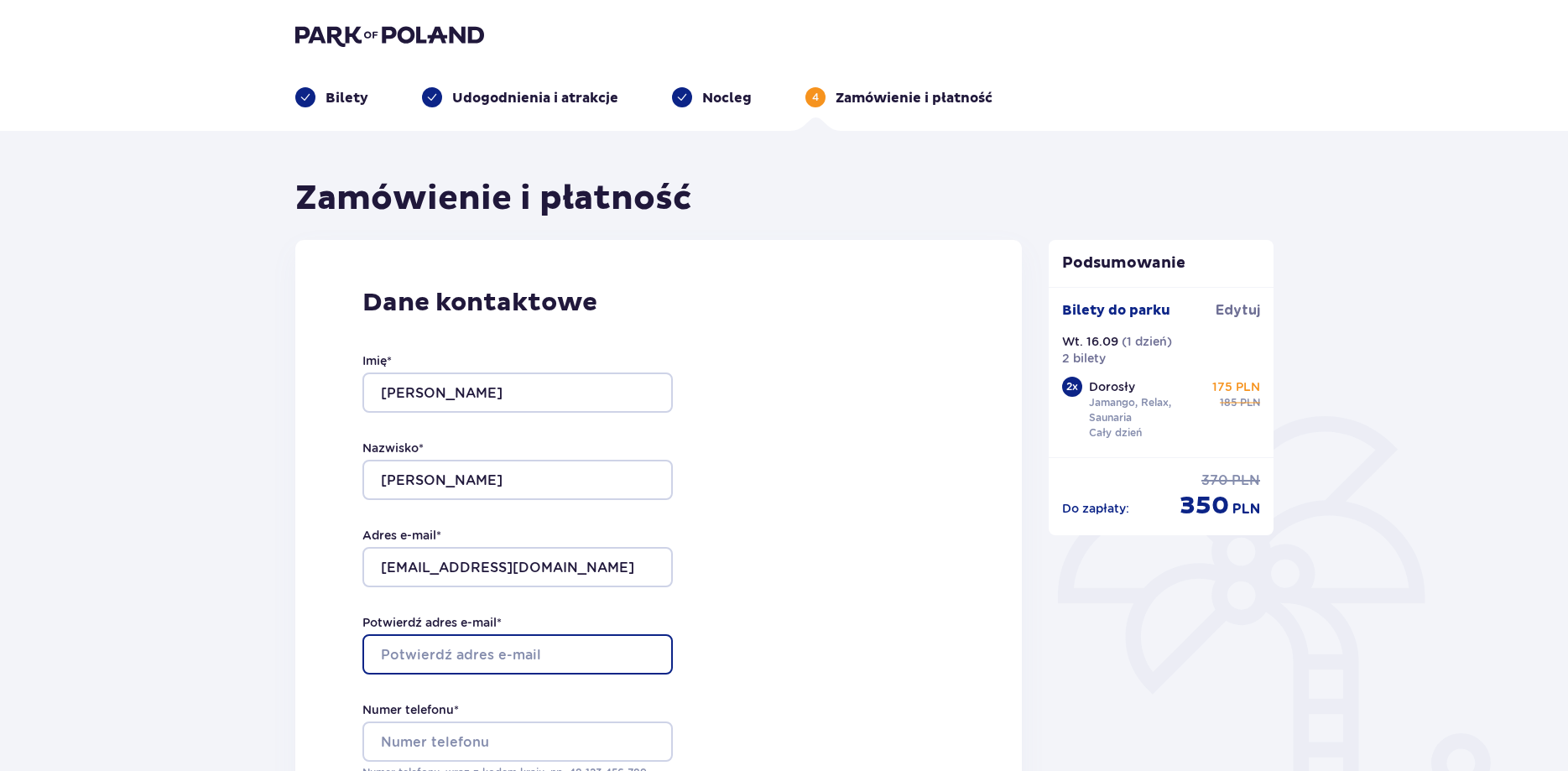
click at [542, 645] on input "Potwierdź adres e-mail *" at bounding box center [517, 654] width 311 height 40
click at [571, 648] on input "mareckisebastian033@gmai.com" at bounding box center [517, 654] width 311 height 40
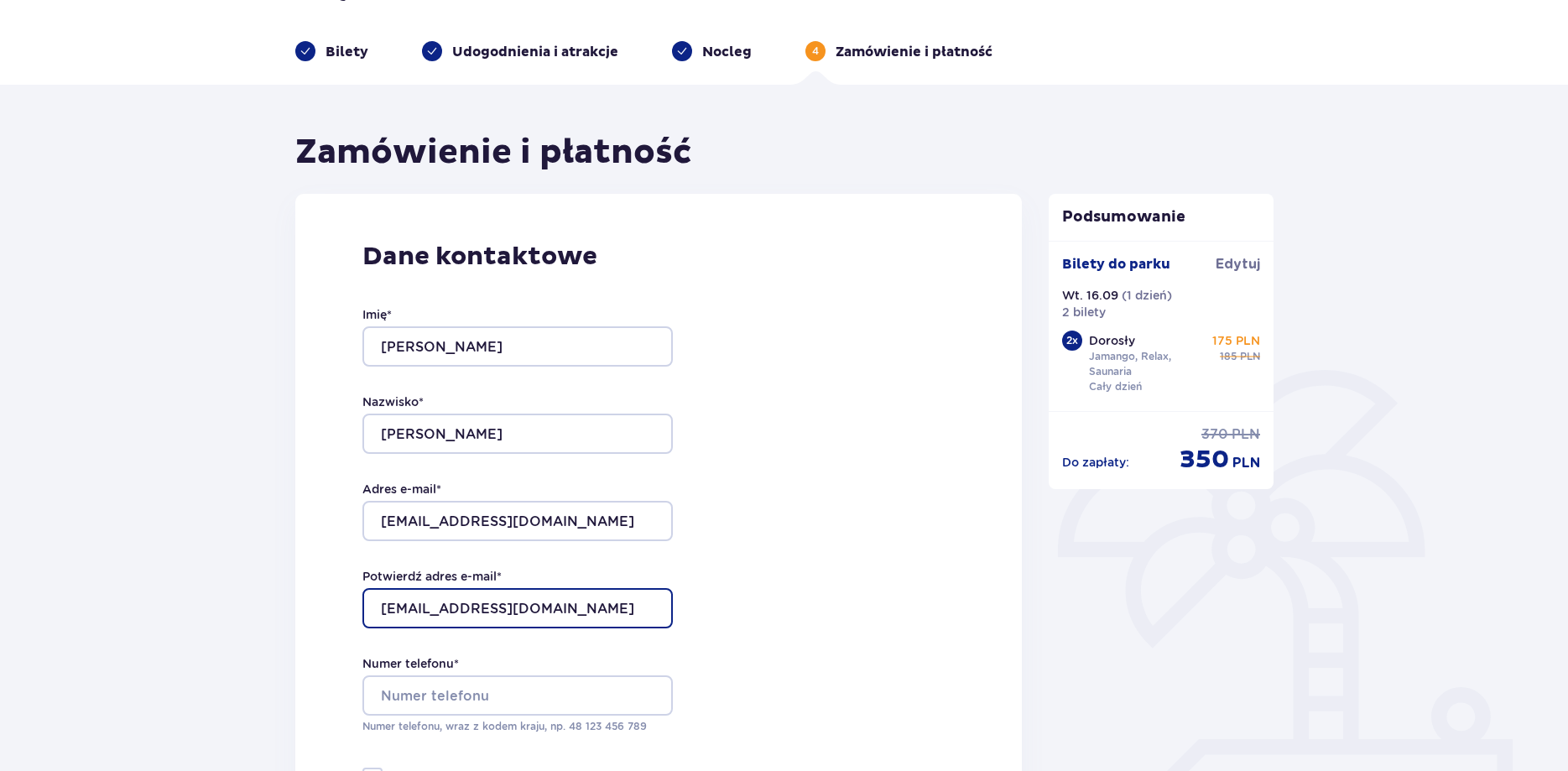
scroll to position [171, 0]
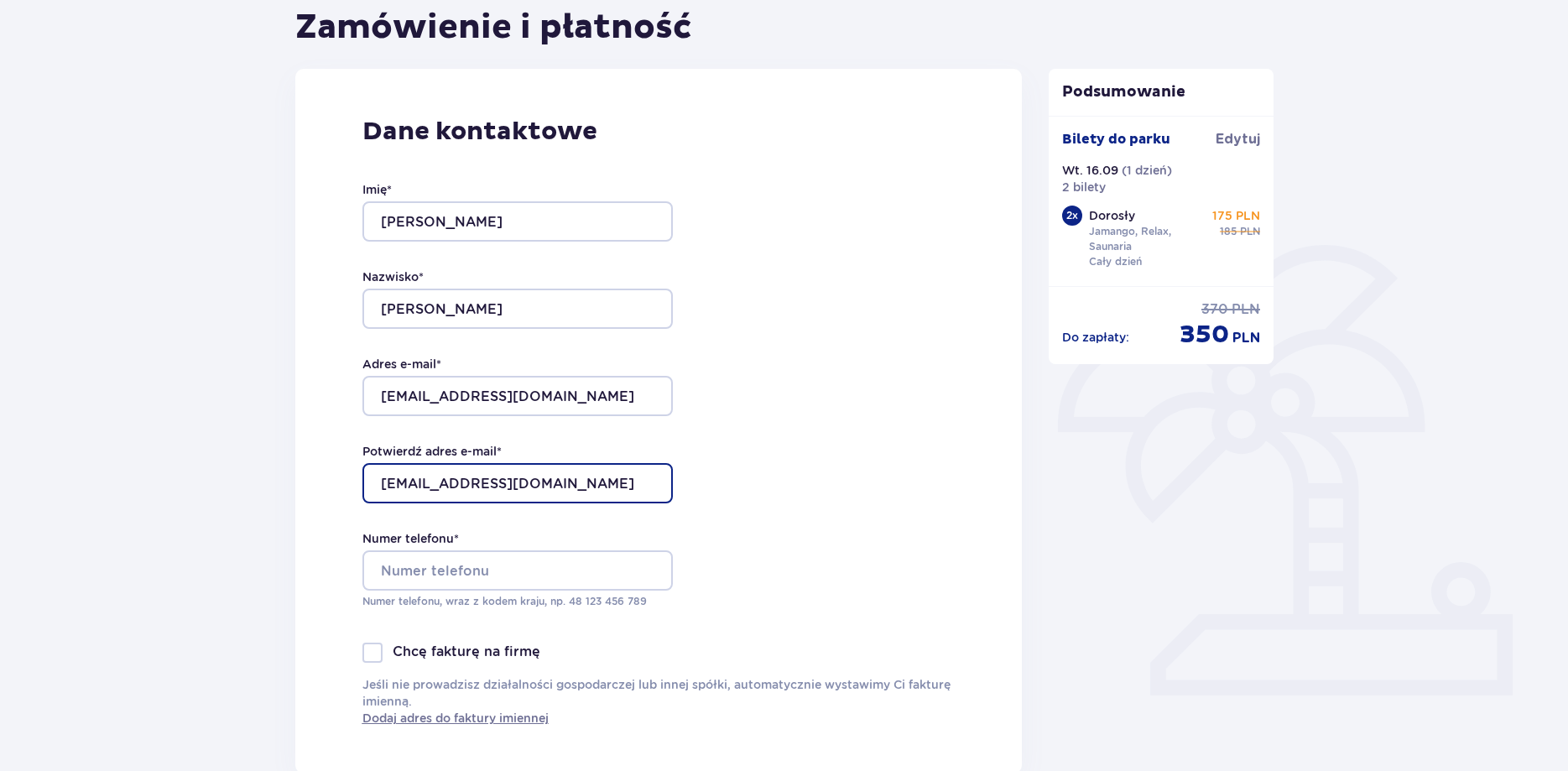
type input "[EMAIL_ADDRESS][DOMAIN_NAME]"
drag, startPoint x: 540, startPoint y: 538, endPoint x: 533, endPoint y: 562, distance: 25.0
click at [539, 540] on div "Numer telefonu * Numer telefonu, wraz z kodem kraju, np. 48 ​123 ​456 ​789" at bounding box center [517, 569] width 311 height 79
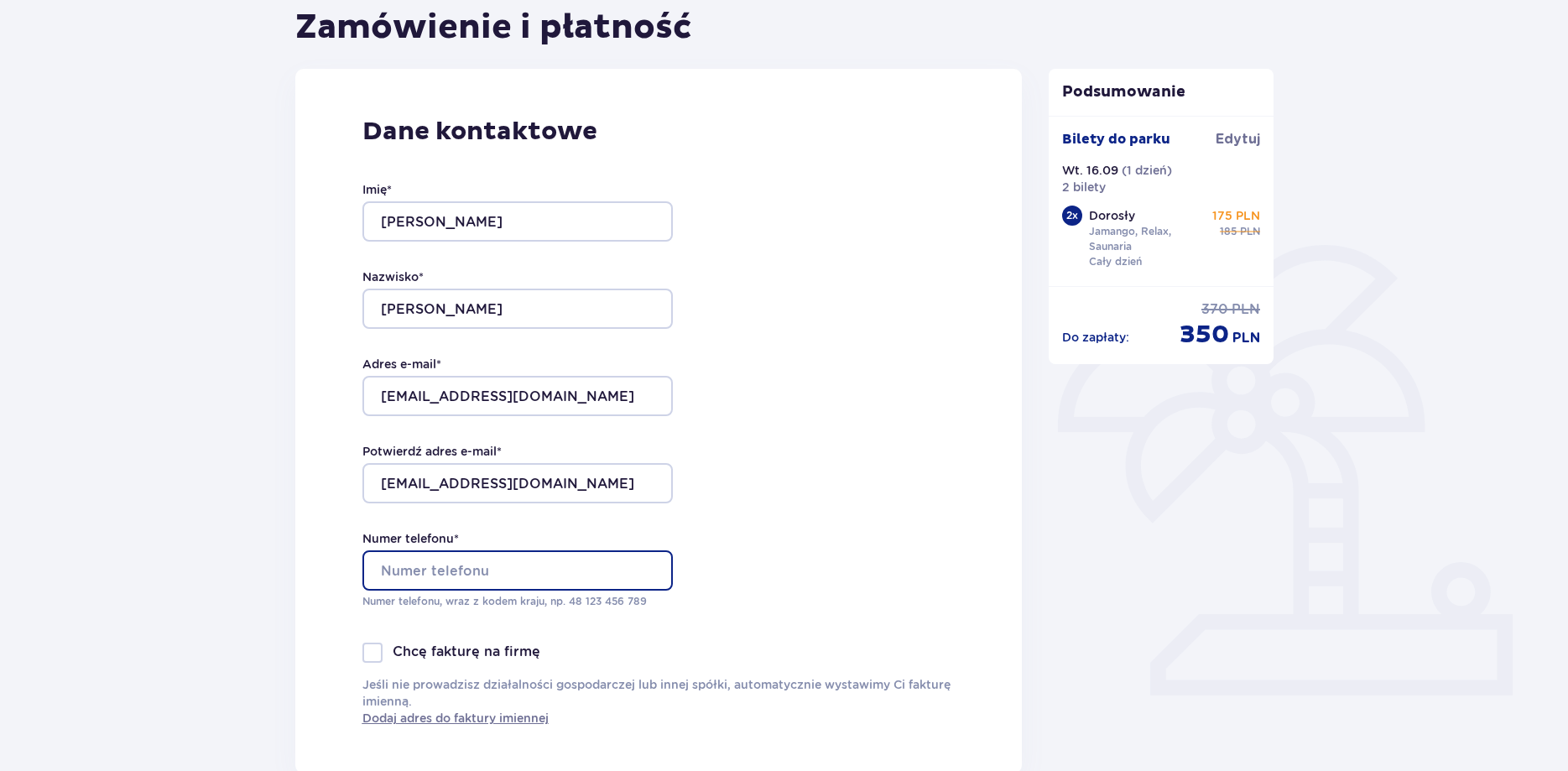
click at [531, 563] on input "Numer telefonu *" at bounding box center [517, 570] width 311 height 40
type input "724635174"
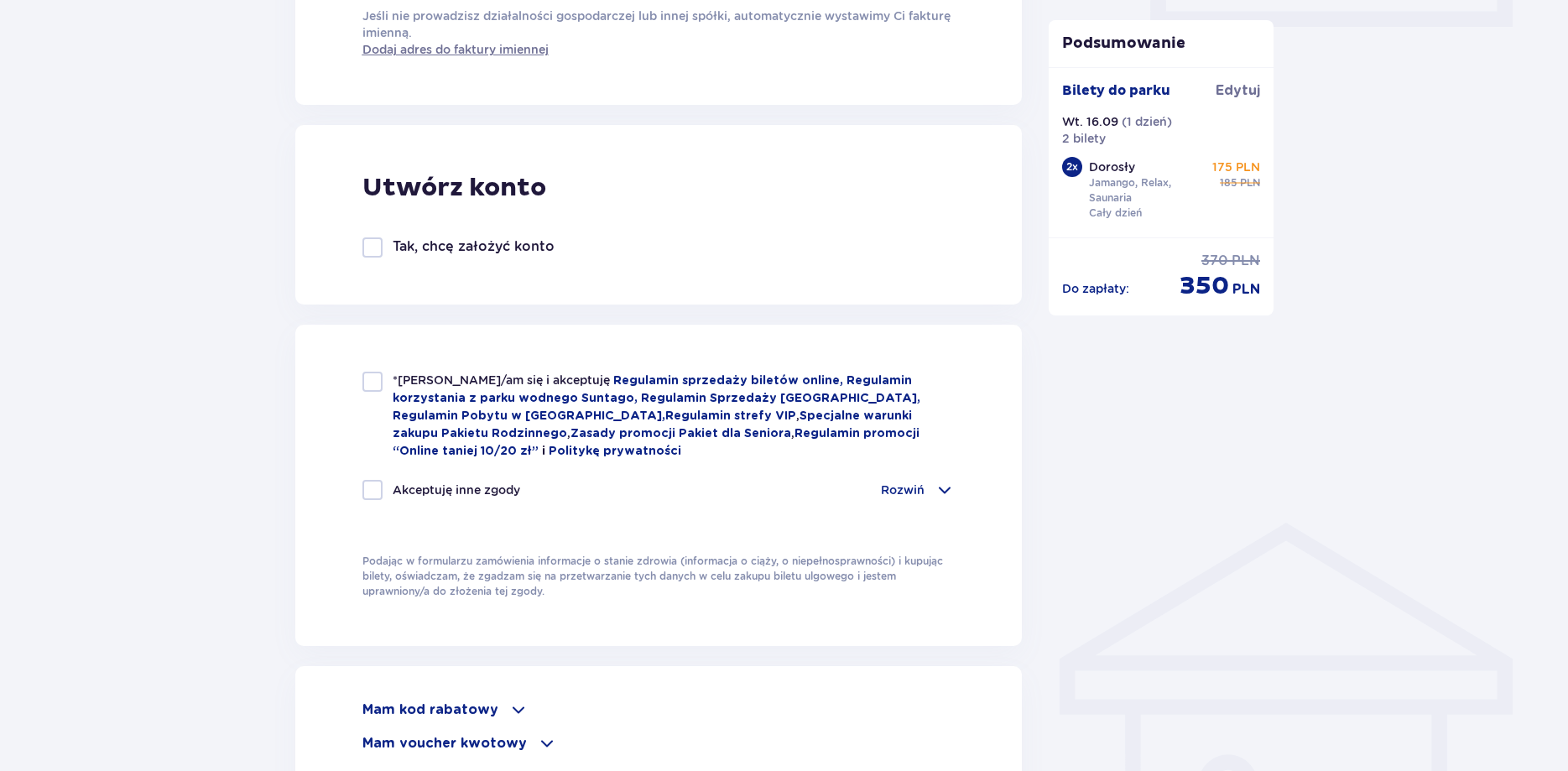
scroll to position [856, 0]
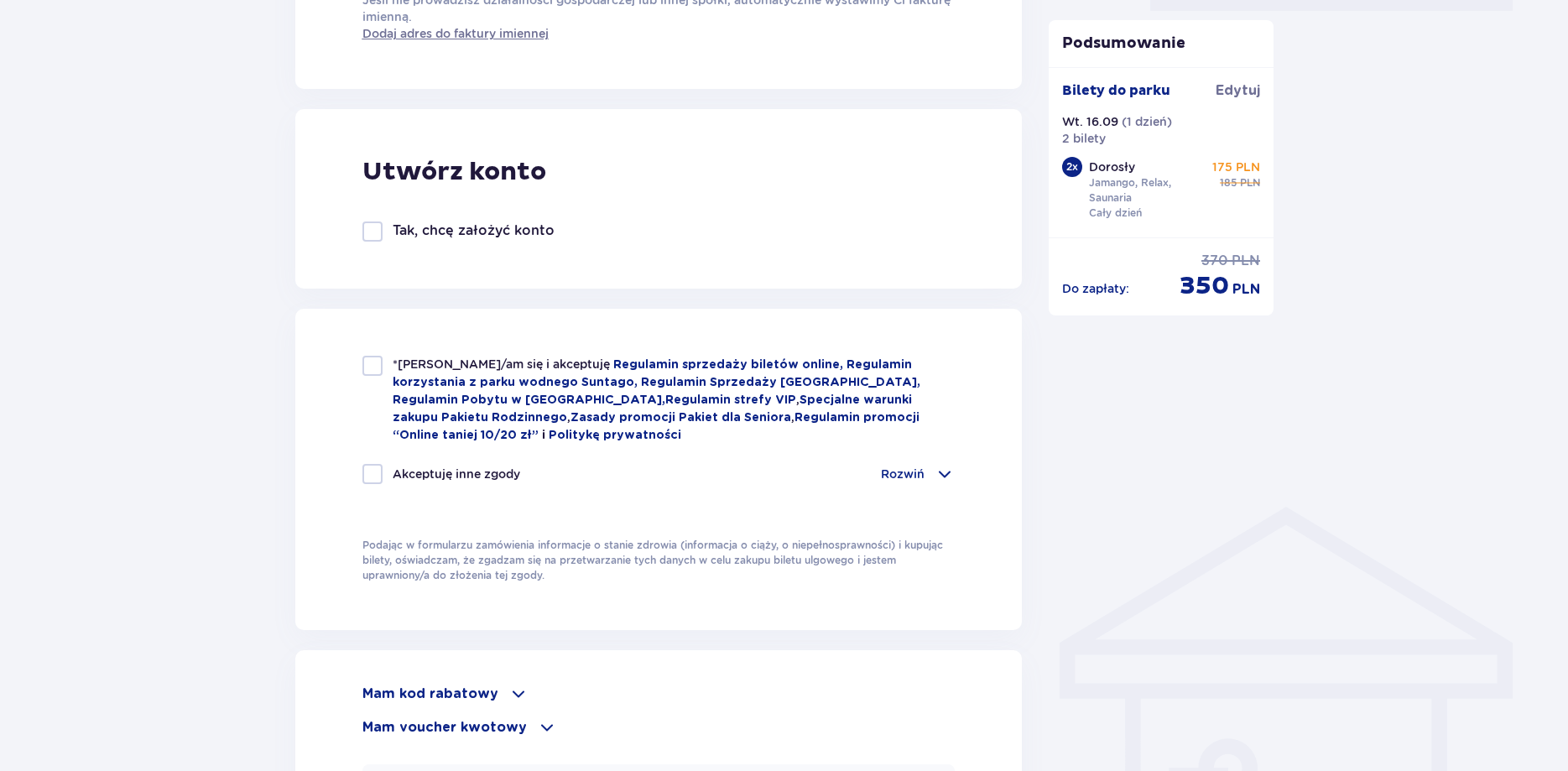
click at [375, 379] on div "*Zapoznałem/am się i akceptuję Regulamin sprzedaży biletów online, Regulamin ko…" at bounding box center [658, 400] width 593 height 88
checkbox input "true"
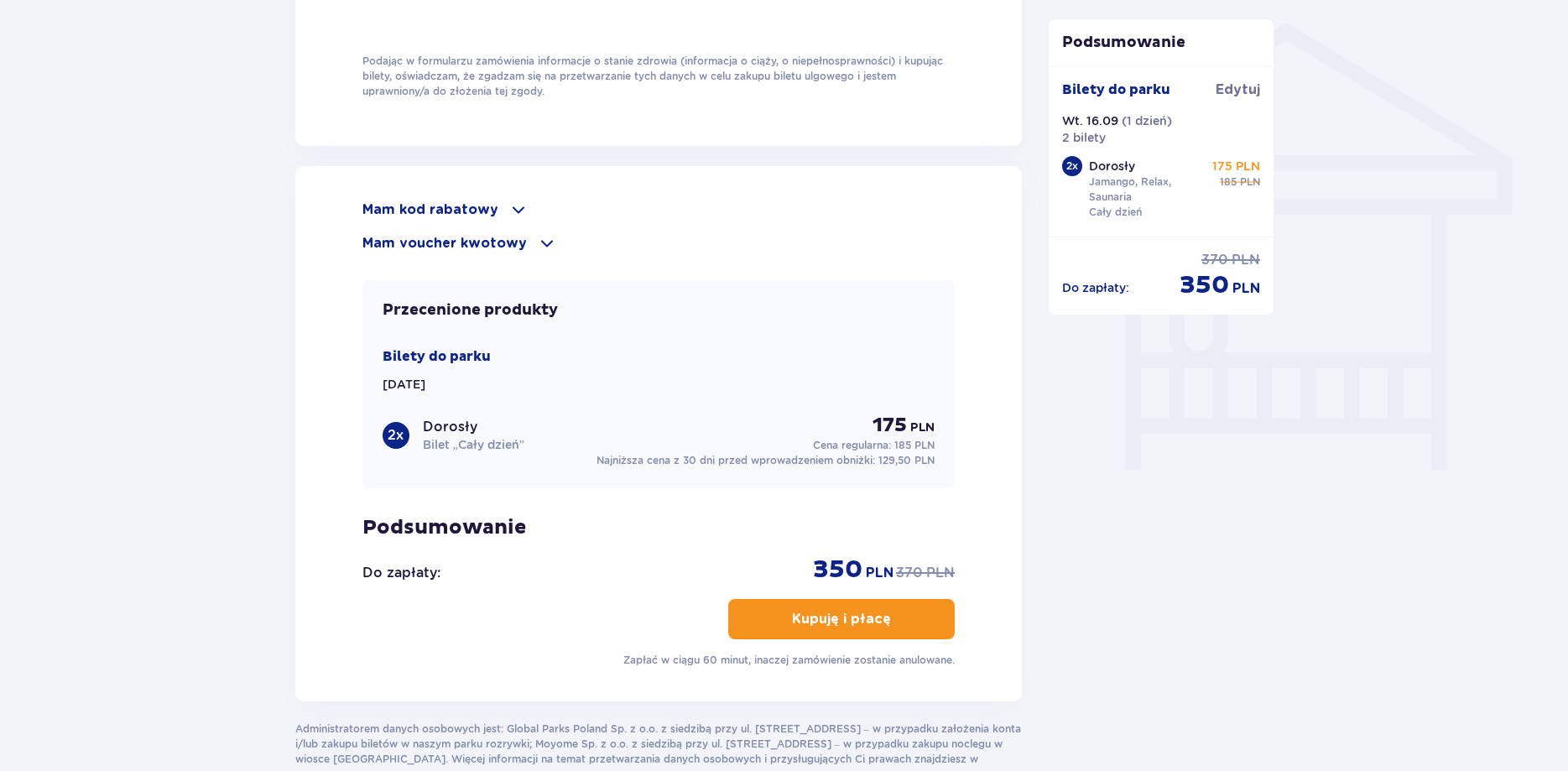
scroll to position [1369, 0]
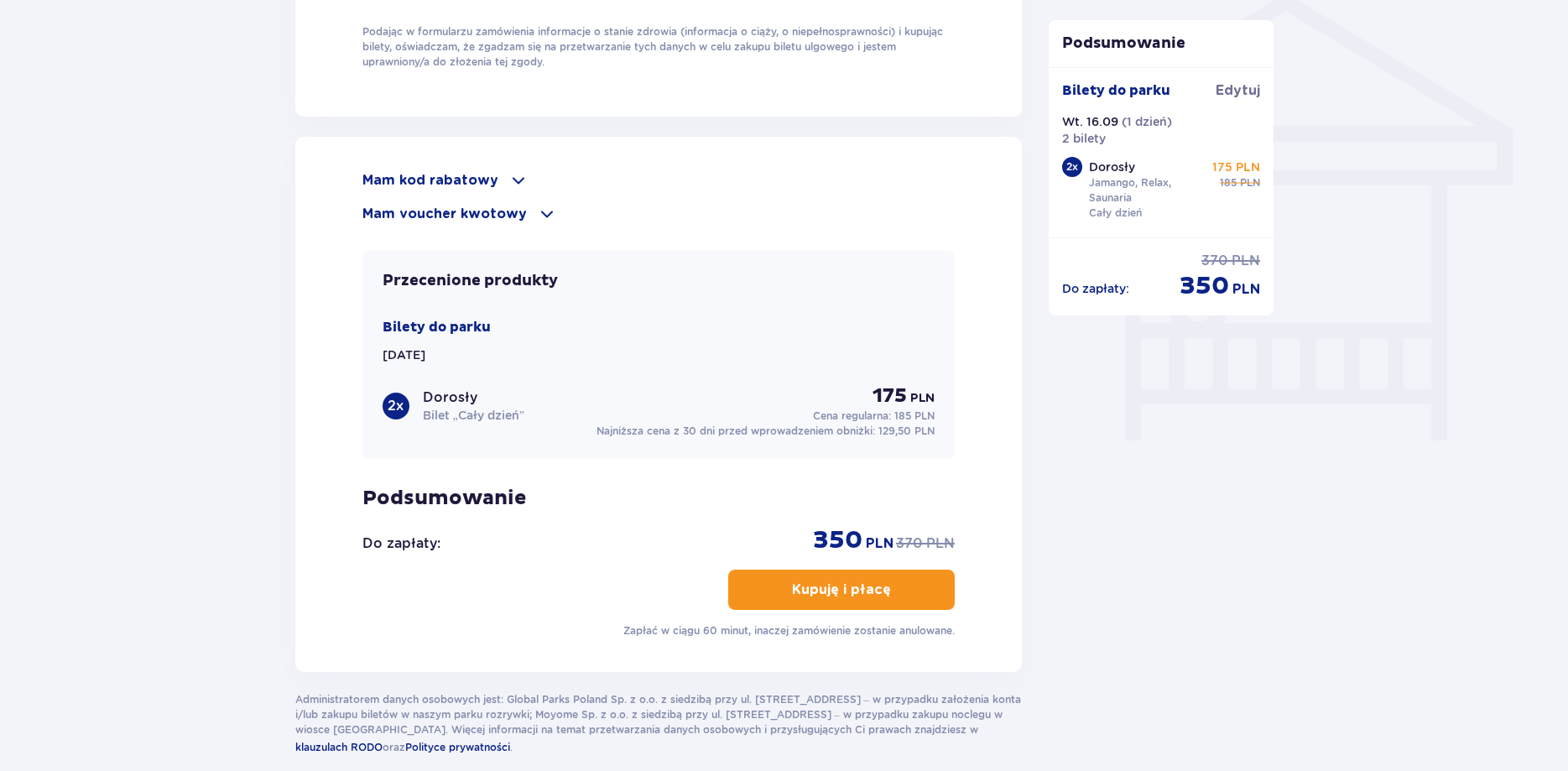
click at [901, 592] on span "button" at bounding box center [894, 590] width 20 height 20
